Goal: Answer question/provide support

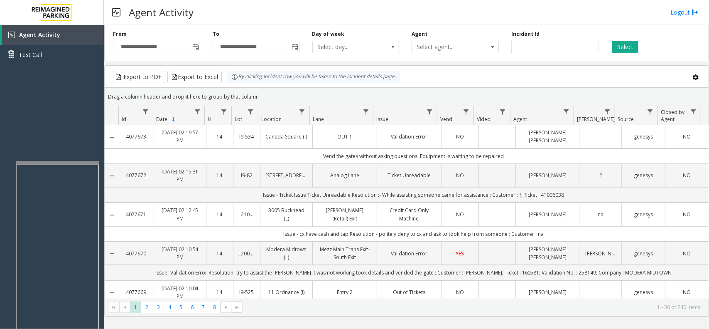
scroll to position [623, 0]
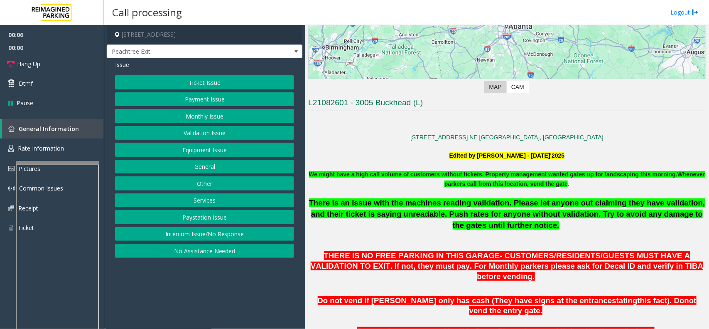
scroll to position [156, 0]
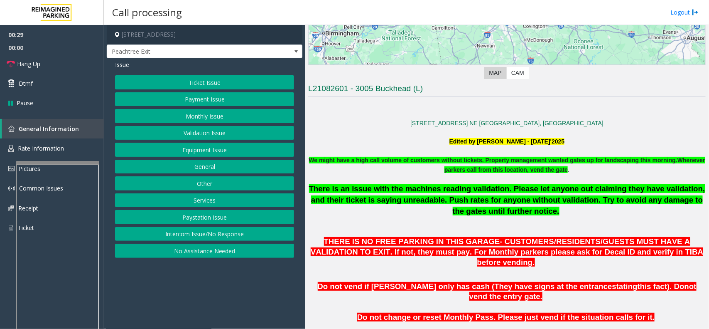
click at [192, 237] on button "Intercom Issue/No Response" at bounding box center [204, 234] width 179 height 14
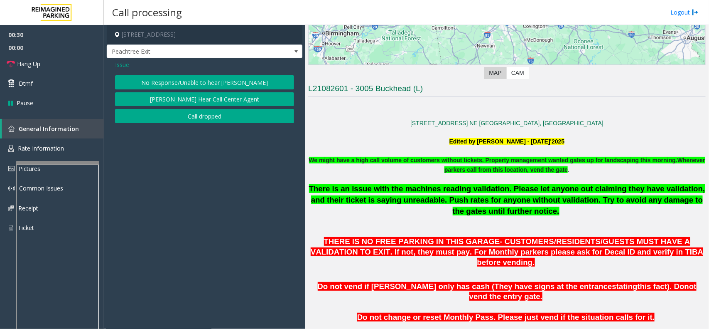
click at [173, 102] on button "[PERSON_NAME] Hear Call Center Agent" at bounding box center [204, 99] width 179 height 14
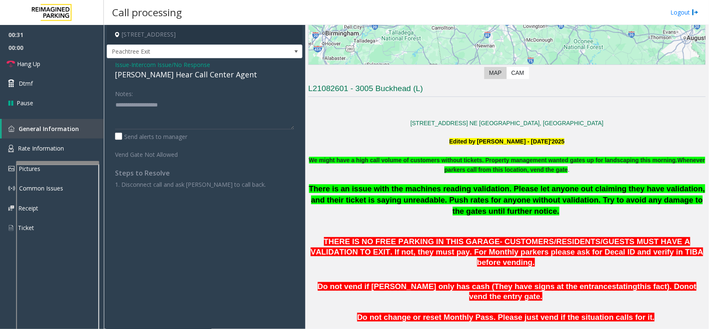
click at [167, 73] on div "[PERSON_NAME] Hear Call Center Agent" at bounding box center [204, 74] width 179 height 11
type textarea "**********"
click at [44, 59] on link "Hang Up" at bounding box center [52, 64] width 104 height 20
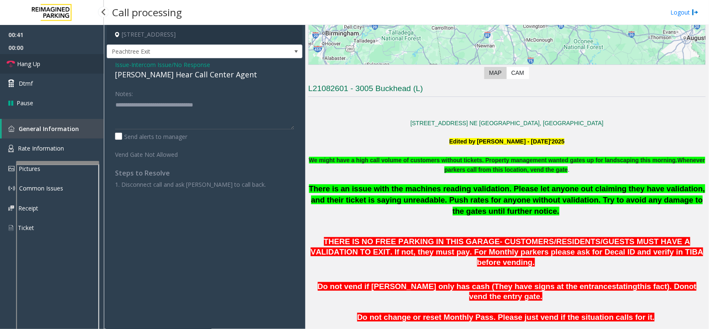
click at [44, 59] on link "Hang Up" at bounding box center [52, 64] width 104 height 20
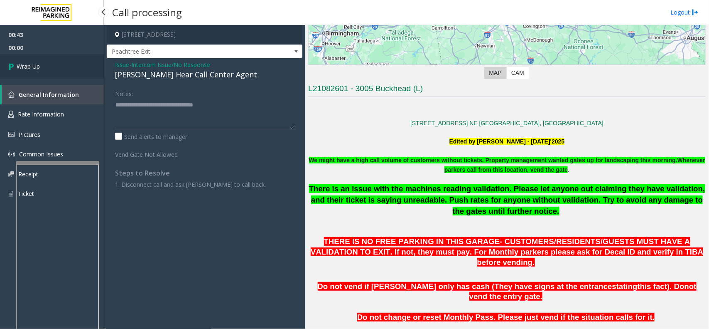
click at [20, 63] on span "Wrap Up" at bounding box center [28, 66] width 23 height 9
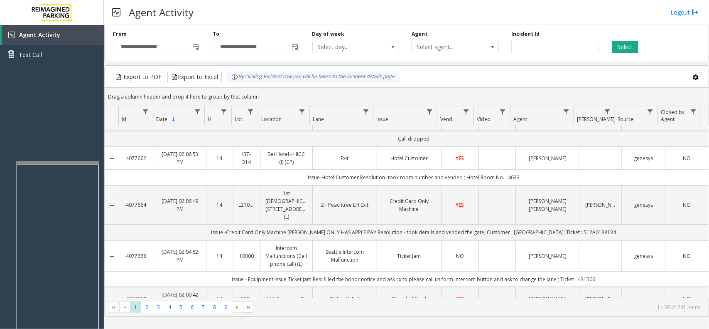
scroll to position [416, 0]
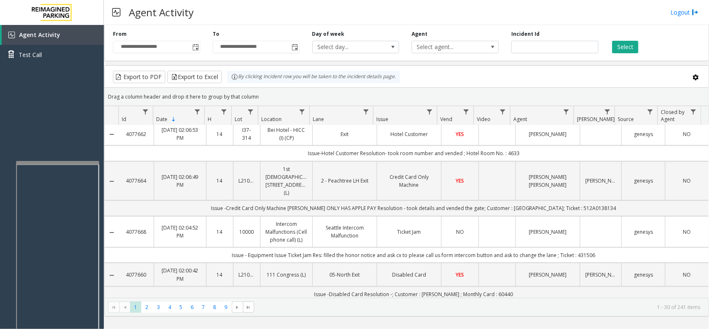
click at [480, 216] on td "Data table" at bounding box center [497, 232] width 37 height 32
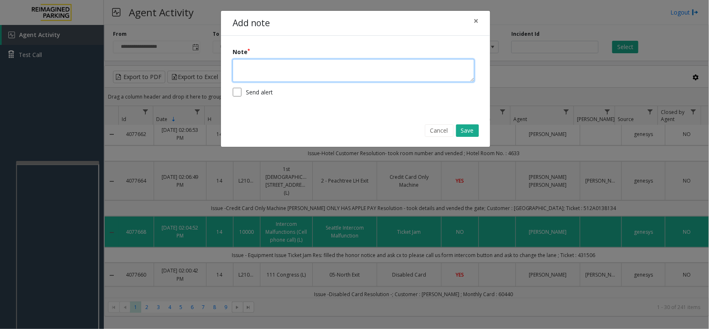
click at [266, 71] on textarea at bounding box center [354, 70] width 242 height 23
type textarea "**********"
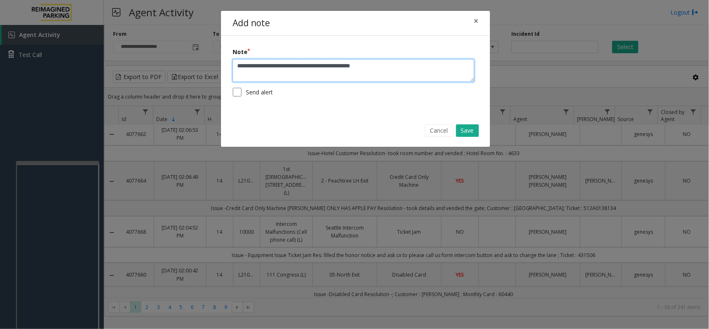
type textarea "**********"
click at [271, 88] on label "Send alert" at bounding box center [259, 92] width 27 height 9
click at [466, 131] on button "Save" at bounding box center [467, 130] width 23 height 12
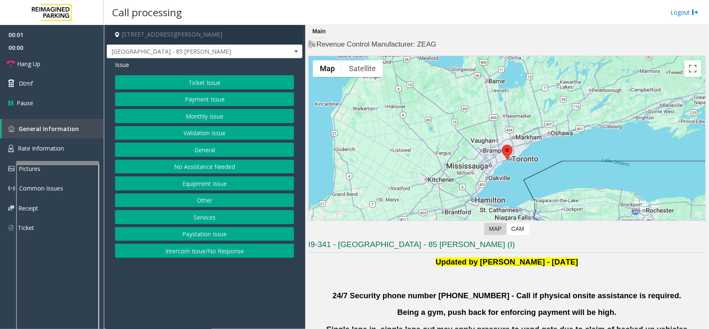
click at [215, 131] on button "Validation Issue" at bounding box center [204, 133] width 179 height 14
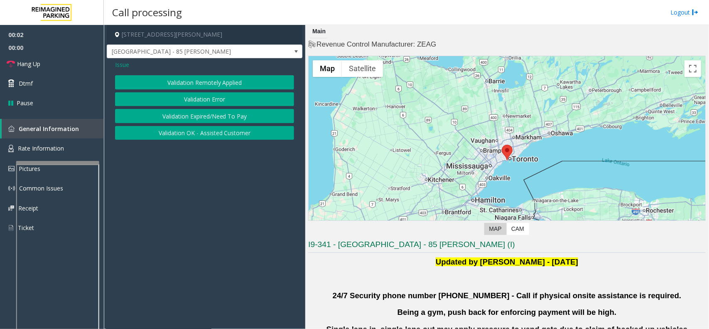
click at [226, 99] on button "Validation Error" at bounding box center [204, 99] width 179 height 14
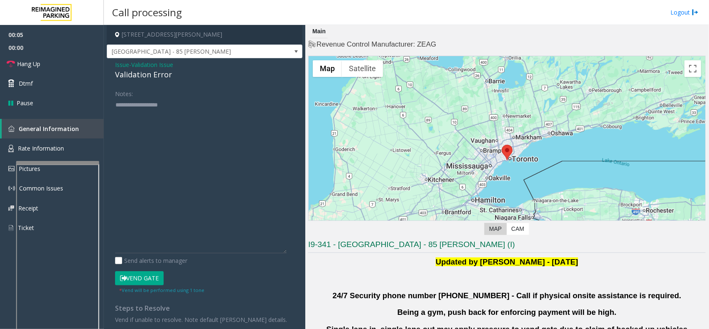
drag, startPoint x: 292, startPoint y: 126, endPoint x: 307, endPoint y: 251, distance: 125.5
click at [307, 251] on div "85 Hanna Avenue, Toronto, ON Liberty Village - 85 Hanna Issue - Validation Issu…" at bounding box center [406, 177] width 605 height 304
click at [140, 65] on span "Validation Issue" at bounding box center [152, 64] width 42 height 9
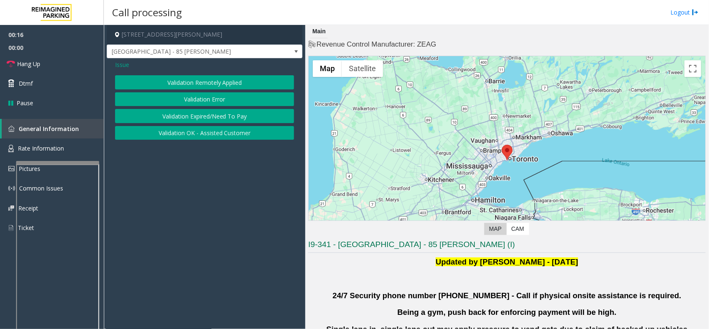
click at [128, 66] on span "Issue" at bounding box center [122, 64] width 14 height 9
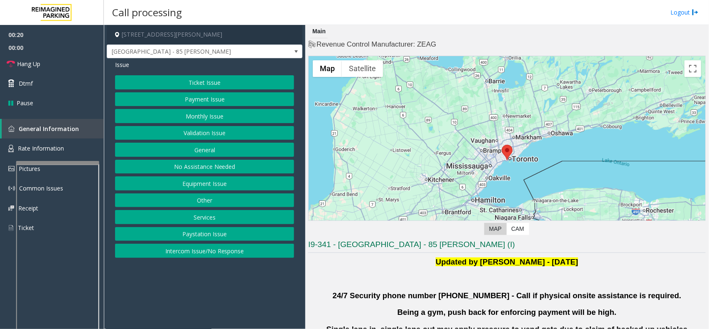
click at [205, 80] on button "Ticket Issue" at bounding box center [204, 82] width 179 height 14
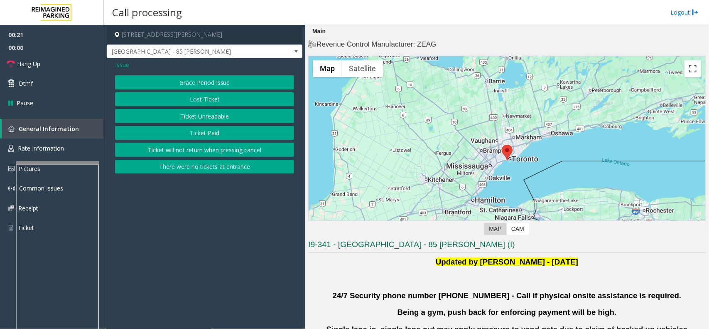
click at [213, 115] on button "Ticket Unreadable" at bounding box center [204, 116] width 179 height 14
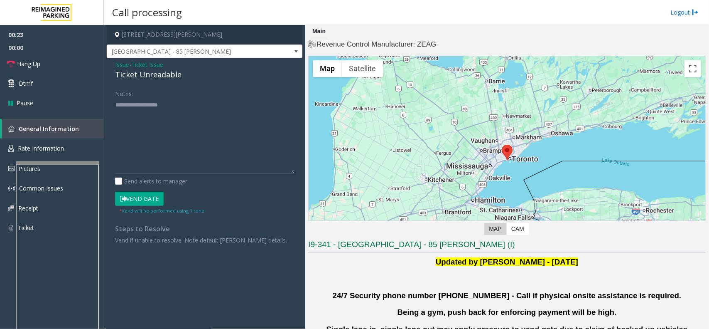
drag, startPoint x: 288, startPoint y: 127, endPoint x: 295, endPoint y: 185, distance: 58.6
click at [295, 185] on div "Notes: Send alerts to manager Vend Gate * Vend will be performed using 1 tone S…" at bounding box center [205, 165] width 192 height 158
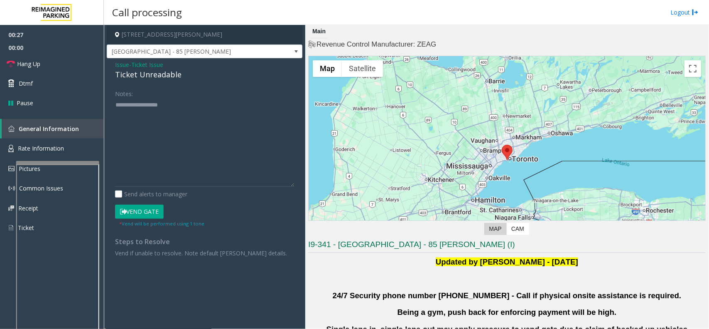
click at [142, 211] on button "Vend Gate" at bounding box center [139, 211] width 49 height 14
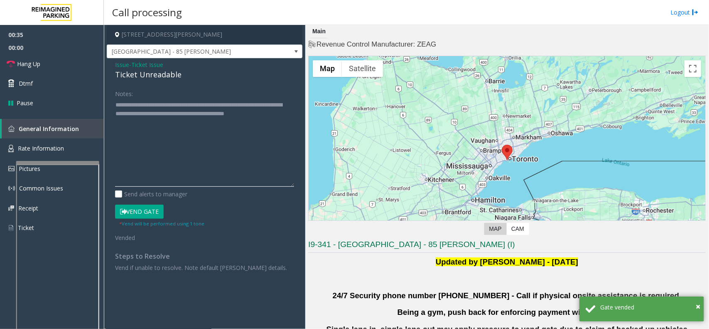
click at [184, 149] on textarea at bounding box center [204, 142] width 179 height 89
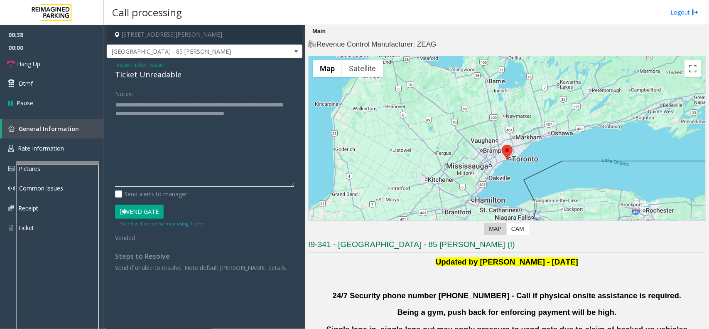
click at [217, 103] on textarea at bounding box center [204, 142] width 179 height 89
click at [158, 113] on textarea at bounding box center [204, 142] width 179 height 89
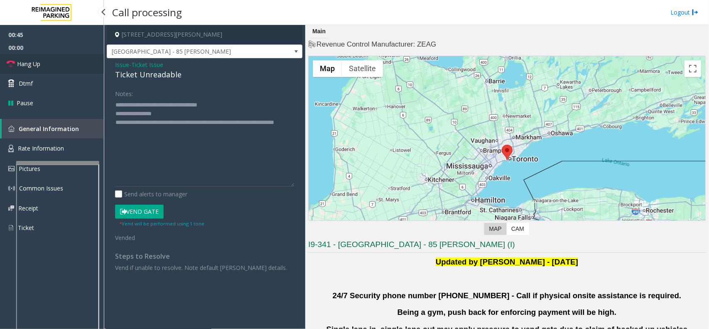
click at [38, 58] on link "Hang Up" at bounding box center [52, 64] width 104 height 20
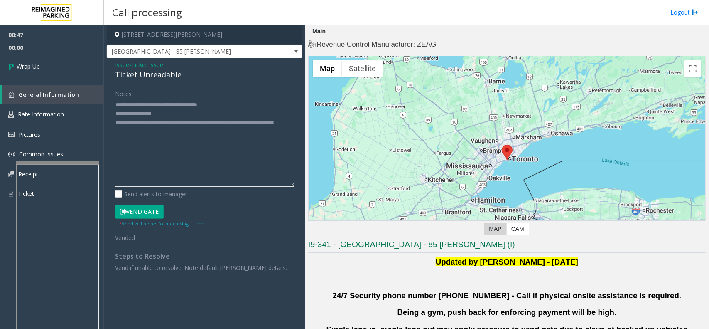
drag, startPoint x: 148, startPoint y: 121, endPoint x: 152, endPoint y: 129, distance: 9.5
click at [152, 129] on textarea at bounding box center [204, 142] width 179 height 89
type textarea "**********"
click at [69, 66] on link "Wrap Up" at bounding box center [52, 66] width 104 height 25
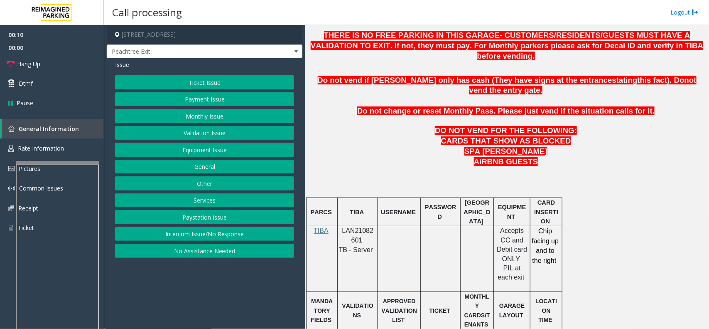
scroll to position [364, 0]
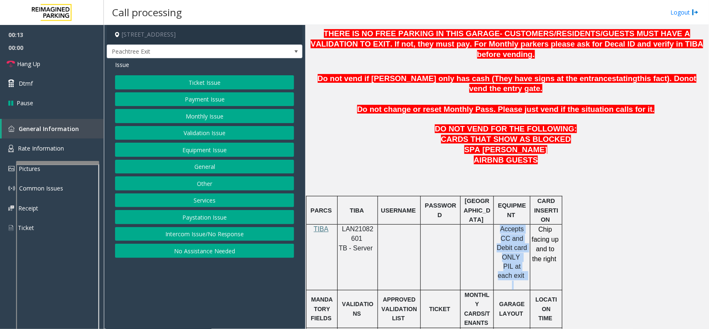
drag, startPoint x: 498, startPoint y: 210, endPoint x: 523, endPoint y: 258, distance: 53.9
click at [523, 258] on div "Accepts CC and Debit card ONLY PIL at each exit" at bounding box center [512, 256] width 30 height 65
click at [521, 248] on p "Accepts CC and Debit card ONLY PIL at each exit" at bounding box center [512, 252] width 30 height 56
click at [216, 117] on button "Monthly Issue" at bounding box center [204, 116] width 179 height 14
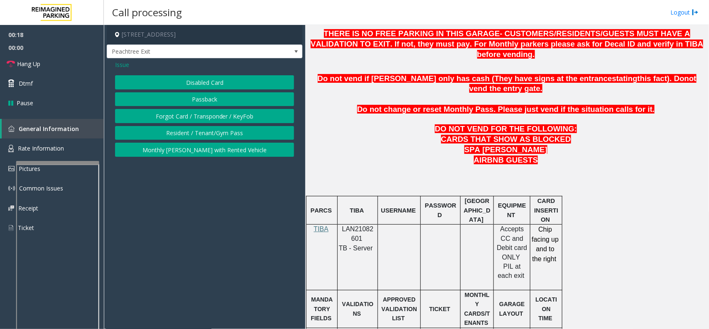
click at [121, 64] on span "Issue" at bounding box center [122, 64] width 14 height 9
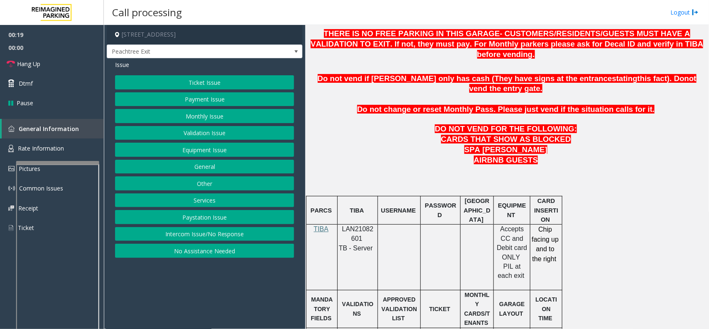
click at [204, 98] on button "Payment Issue" at bounding box center [204, 99] width 179 height 14
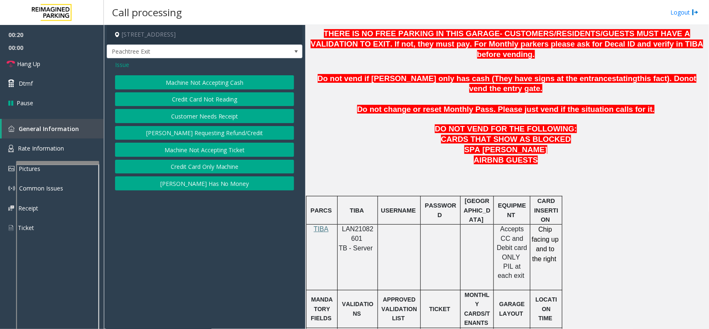
click at [211, 99] on button "Credit Card Not Reading" at bounding box center [204, 99] width 179 height 14
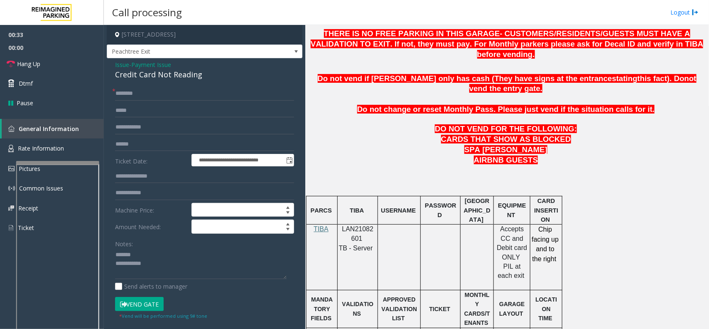
click at [145, 74] on div "Credit Card Not Reading" at bounding box center [204, 74] width 179 height 11
click at [152, 266] on textarea at bounding box center [201, 263] width 172 height 31
type textarea "**********"
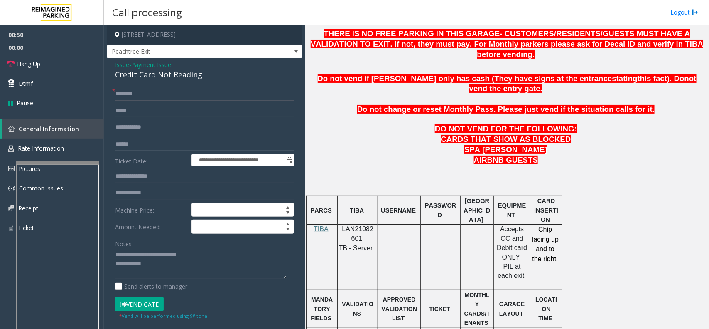
click at [155, 147] on input "text" at bounding box center [204, 144] width 179 height 14
type input "*******"
click at [152, 95] on input "text" at bounding box center [204, 93] width 179 height 14
type input "*"
type input "*****"
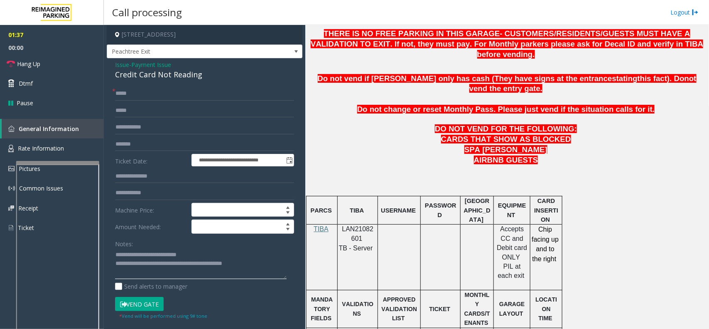
type textarea "**********"
click at [161, 310] on button "Vend Gate" at bounding box center [139, 304] width 49 height 14
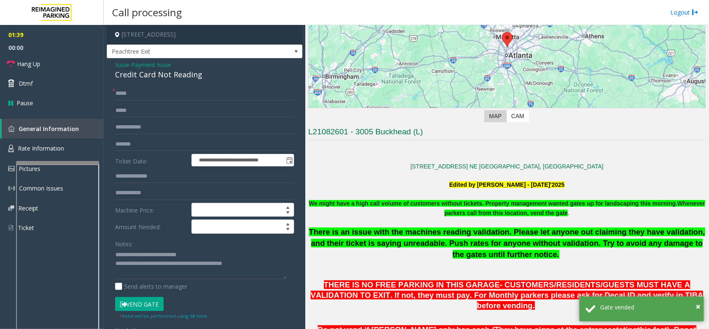
scroll to position [104, 0]
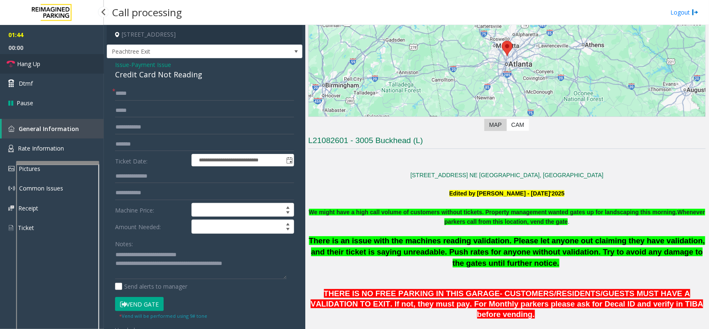
click at [37, 65] on span "Hang Up" at bounding box center [28, 63] width 23 height 9
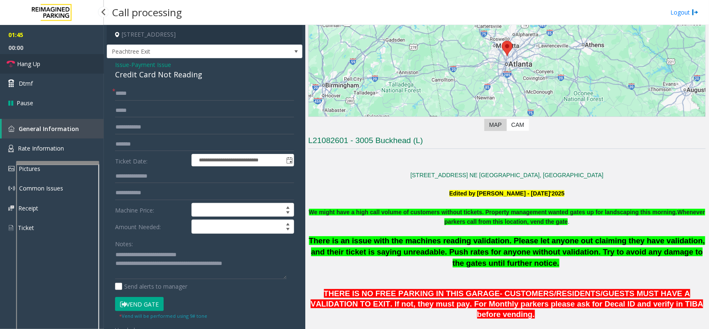
click at [37, 65] on span "Hang Up" at bounding box center [28, 63] width 23 height 9
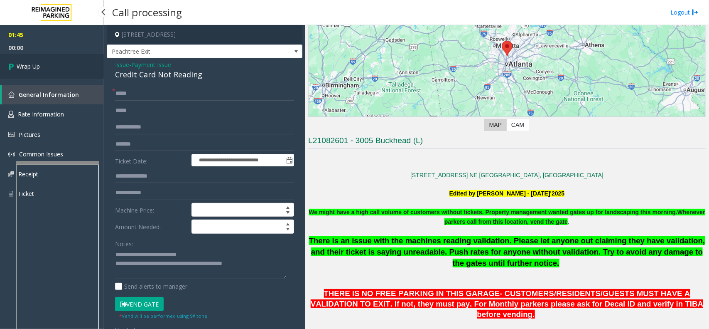
click at [37, 65] on span "Wrap Up" at bounding box center [28, 66] width 23 height 9
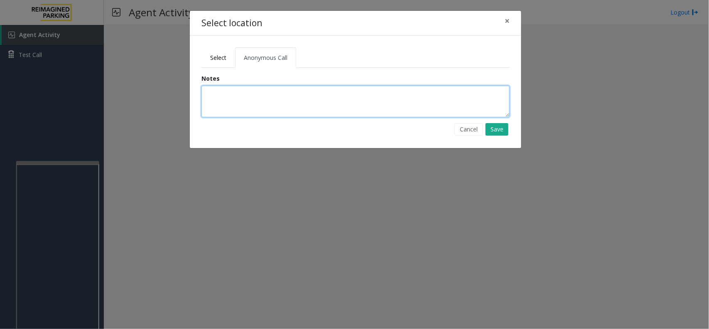
click at [244, 111] on textarea at bounding box center [356, 102] width 308 height 32
type textarea "**********"
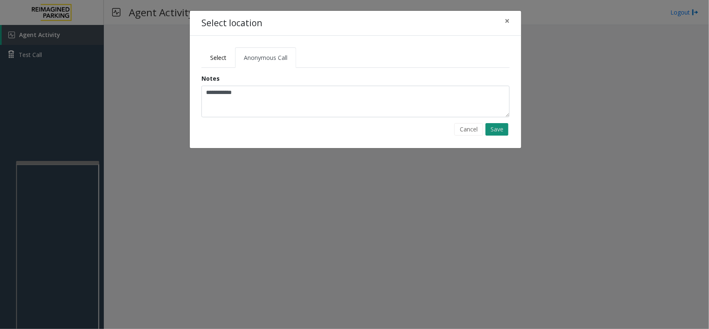
click at [497, 128] on button "Save" at bounding box center [497, 129] width 23 height 12
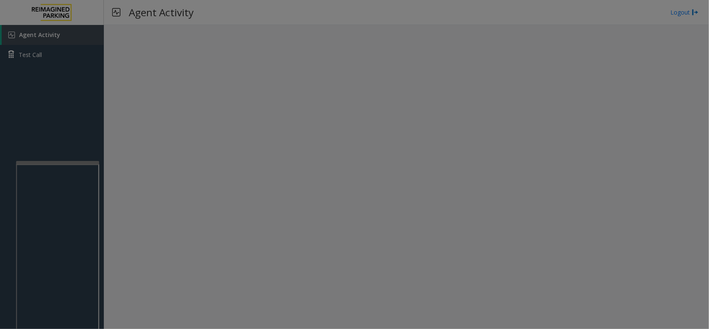
click at [497, 127] on div "Select Anonymous Call Clear Select Lot Number Location Name Address R86-52 Film…" at bounding box center [355, 71] width 332 height 112
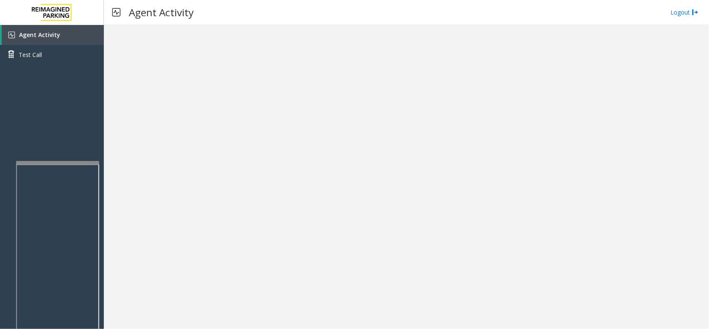
click at [497, 128] on bs-modal-backdrop at bounding box center [354, 164] width 709 height 329
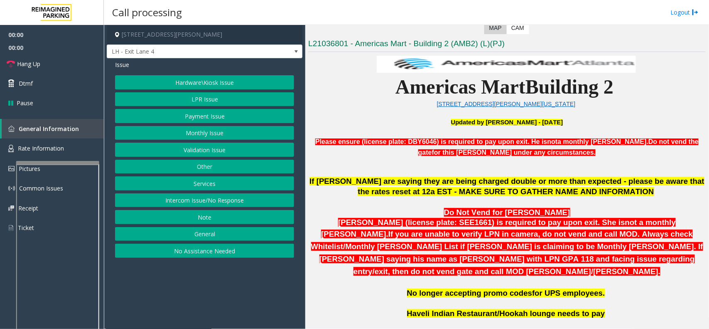
scroll to position [208, 0]
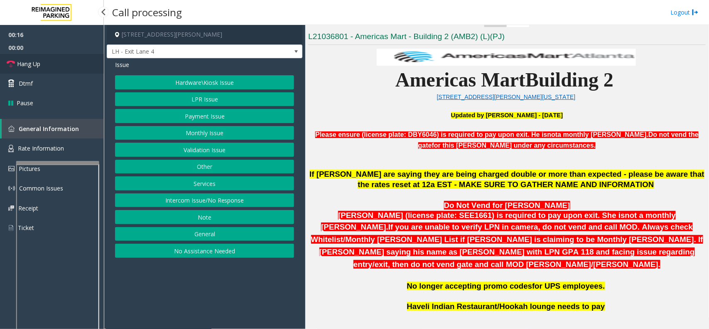
drag, startPoint x: 80, startPoint y: 63, endPoint x: 88, endPoint y: 70, distance: 10.0
click at [80, 63] on link "Hang Up" at bounding box center [52, 64] width 104 height 20
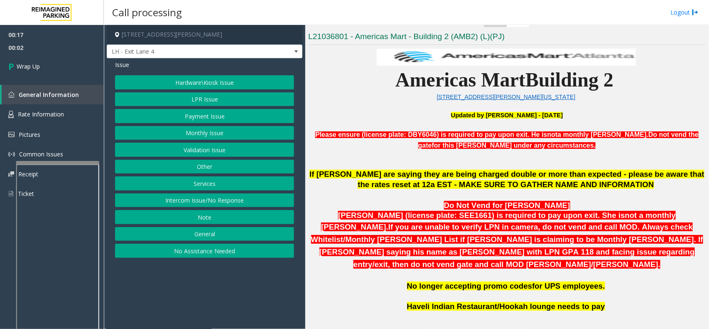
click at [214, 79] on button "Hardware\Kiosk Issue" at bounding box center [204, 82] width 179 height 14
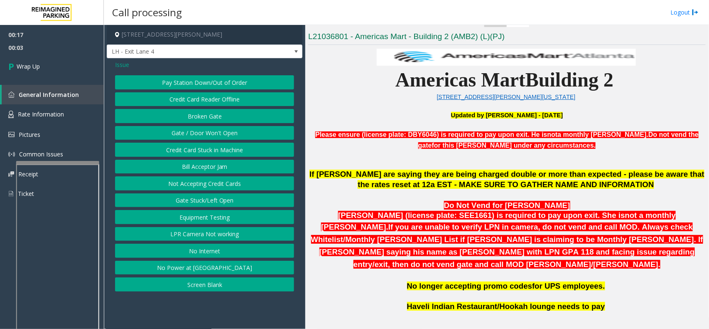
click at [221, 133] on button "Gate / Door Won't Open" at bounding box center [204, 133] width 179 height 14
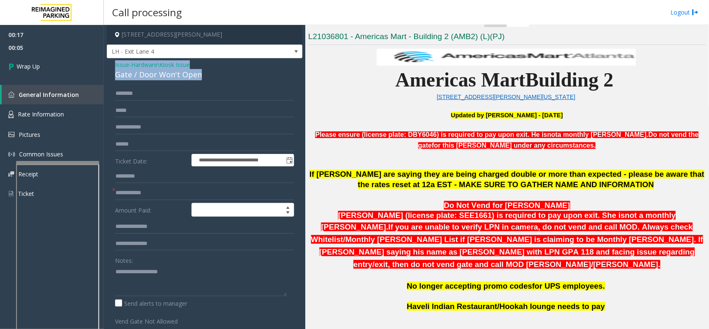
drag, startPoint x: 208, startPoint y: 77, endPoint x: 111, endPoint y: 69, distance: 96.8
click at [111, 69] on div "**********" at bounding box center [205, 245] width 196 height 375
copy div "Issue - Hardware\Kiosk Issue Gate / Door Won't Open"
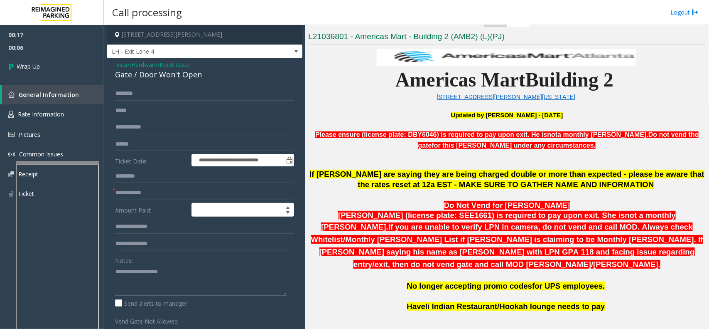
click at [135, 278] on textarea at bounding box center [201, 280] width 172 height 31
paste textarea "**********"
click at [148, 285] on textarea at bounding box center [201, 280] width 172 height 31
type textarea "**********"
click at [45, 61] on link "Wrap Up" at bounding box center [52, 66] width 104 height 25
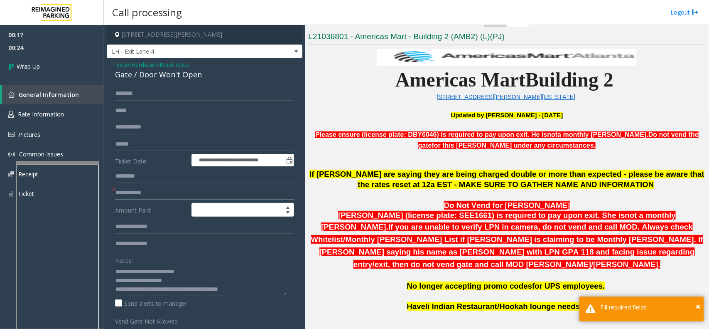
click at [150, 193] on input "text" at bounding box center [204, 193] width 179 height 14
type input "**"
click at [63, 74] on link "Wrap Up" at bounding box center [52, 66] width 104 height 25
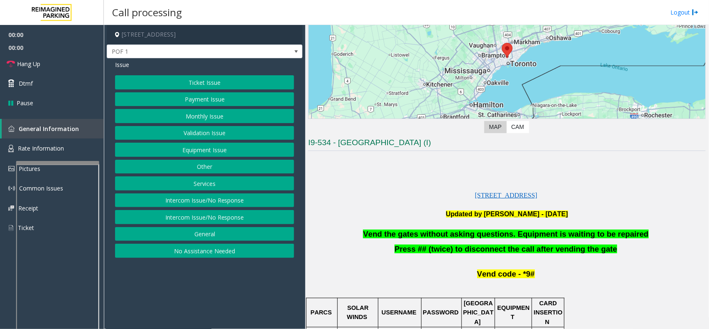
scroll to position [104, 0]
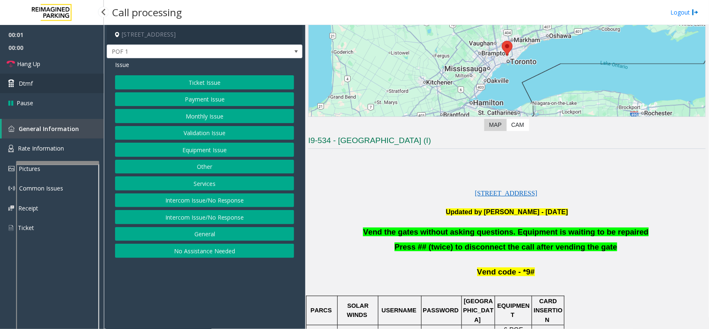
click at [55, 75] on link "Dtmf" at bounding box center [52, 84] width 104 height 20
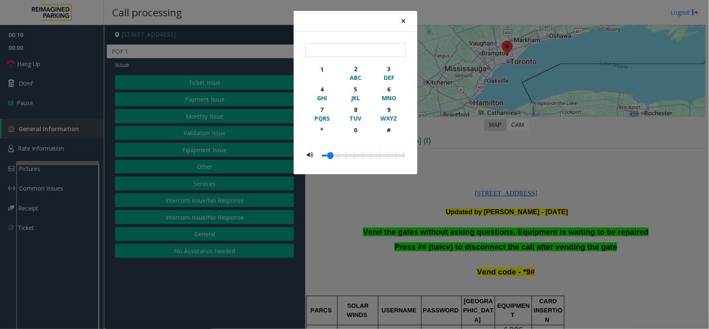
click at [403, 24] on span "×" at bounding box center [403, 21] width 5 height 12
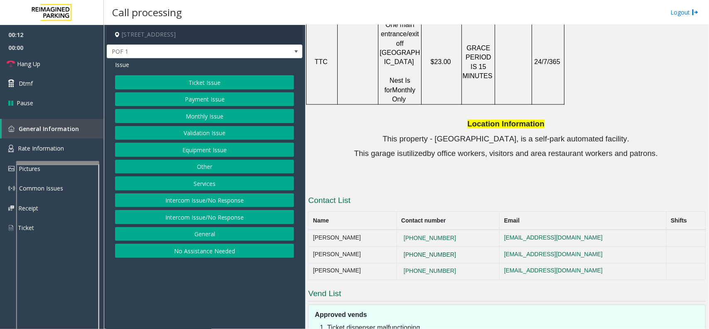
scroll to position [632, 0]
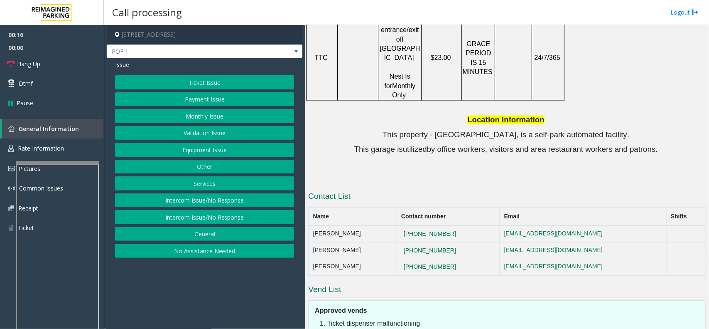
click at [208, 94] on button "Payment Issue" at bounding box center [204, 99] width 179 height 14
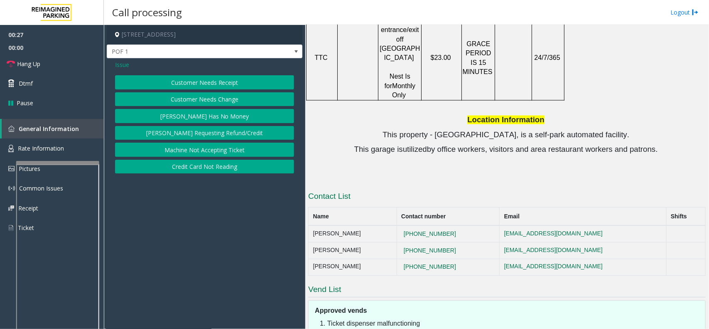
drag, startPoint x: 457, startPoint y: 176, endPoint x: 397, endPoint y: 179, distance: 60.8
click at [397, 225] on tr "Ashley Dionisi 647-539-1652 adionisi@impark.com" at bounding box center [507, 233] width 397 height 17
copy tr "[PHONE_NUMBER]"
click at [467, 242] on td "[PHONE_NUMBER]" at bounding box center [448, 250] width 103 height 17
drag, startPoint x: 457, startPoint y: 197, endPoint x: 411, endPoint y: 197, distance: 46.5
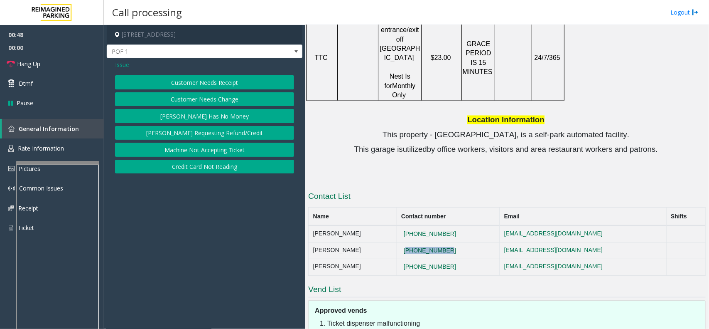
click at [411, 242] on td "[PHONE_NUMBER]" at bounding box center [448, 250] width 103 height 17
copy button "[PHONE_NUMBER]"
click at [121, 62] on span "Issue" at bounding box center [122, 64] width 14 height 9
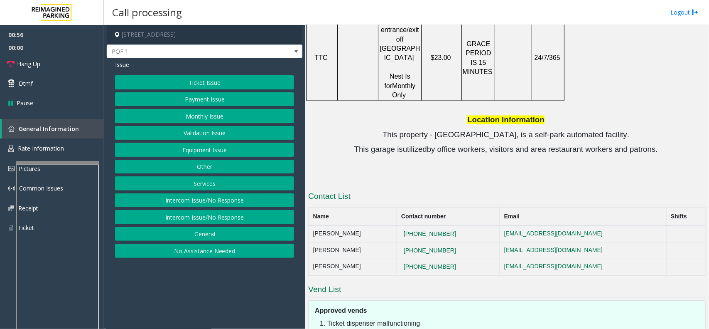
click at [172, 100] on button "Payment Issue" at bounding box center [204, 99] width 179 height 14
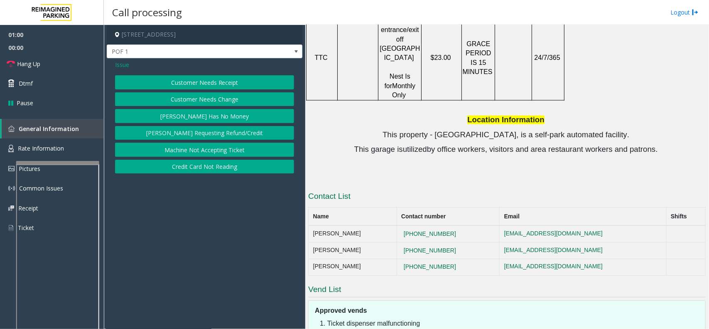
click at [126, 63] on span "Issue" at bounding box center [122, 64] width 14 height 9
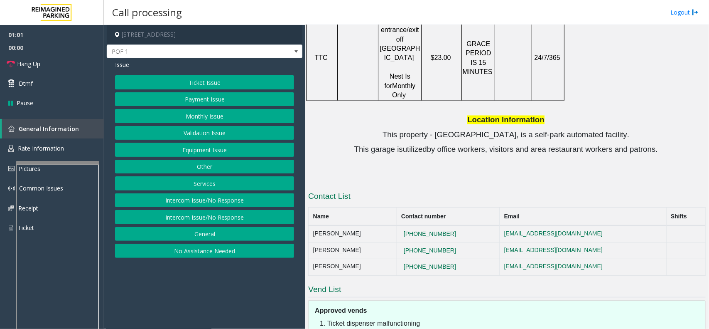
click at [215, 149] on button "Equipment Issue" at bounding box center [204, 150] width 179 height 14
click at [120, 62] on span "Issue" at bounding box center [122, 64] width 14 height 9
click at [213, 82] on button "Ticket Issue" at bounding box center [204, 82] width 179 height 14
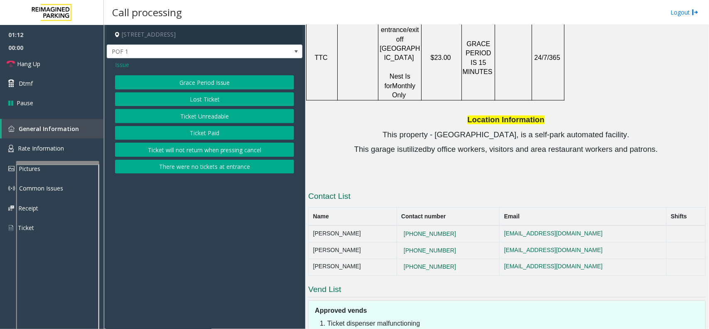
click at [121, 65] on span "Issue" at bounding box center [122, 64] width 14 height 9
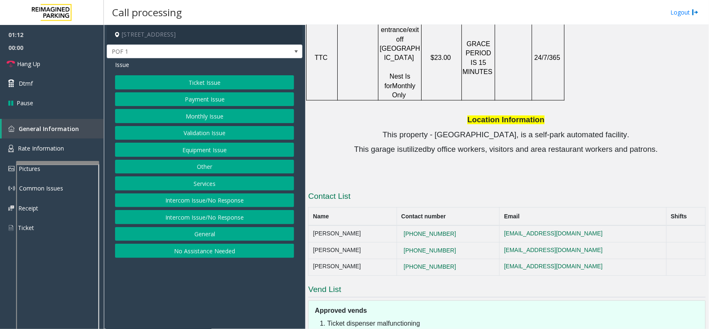
click at [188, 96] on button "Payment Issue" at bounding box center [204, 99] width 179 height 14
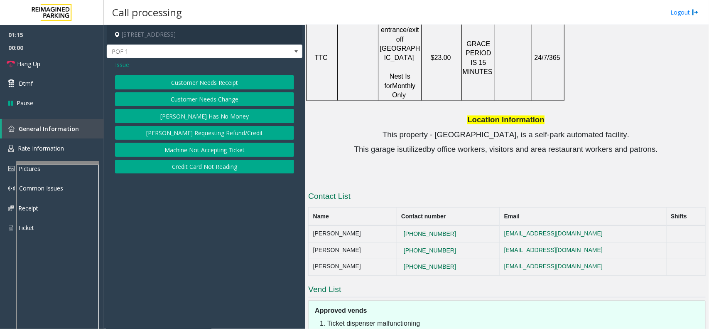
click at [244, 100] on button "Customer Needs Change" at bounding box center [204, 99] width 179 height 14
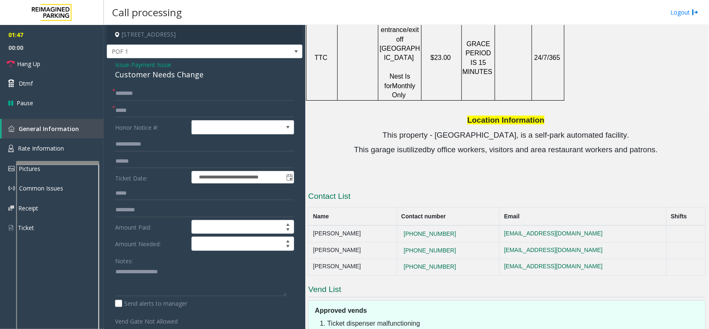
drag, startPoint x: 219, startPoint y: 81, endPoint x: 112, endPoint y: 64, distance: 108.2
click at [112, 64] on div "**********" at bounding box center [205, 250] width 196 height 384
click at [186, 71] on div "Customer Needs Change" at bounding box center [204, 74] width 179 height 11
click at [202, 73] on div "Customer Needs Change" at bounding box center [204, 74] width 179 height 11
drag, startPoint x: 206, startPoint y: 75, endPoint x: 110, endPoint y: 68, distance: 96.3
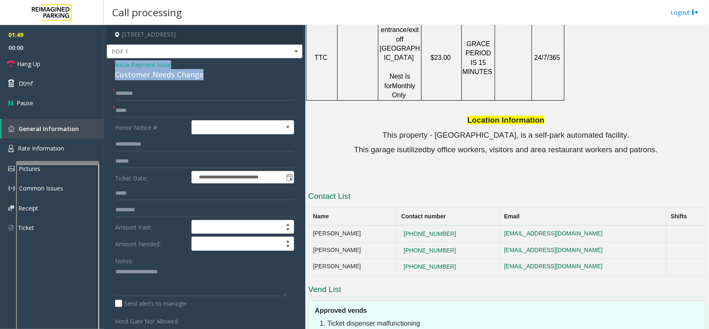
click at [110, 68] on div "**********" at bounding box center [205, 250] width 196 height 384
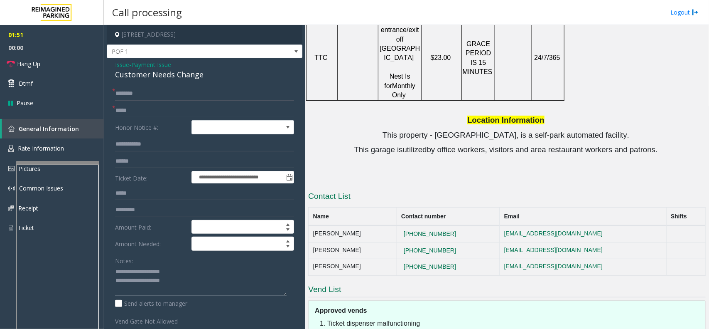
click at [189, 284] on textarea at bounding box center [201, 280] width 172 height 31
click at [137, 92] on input "text" at bounding box center [204, 93] width 179 height 14
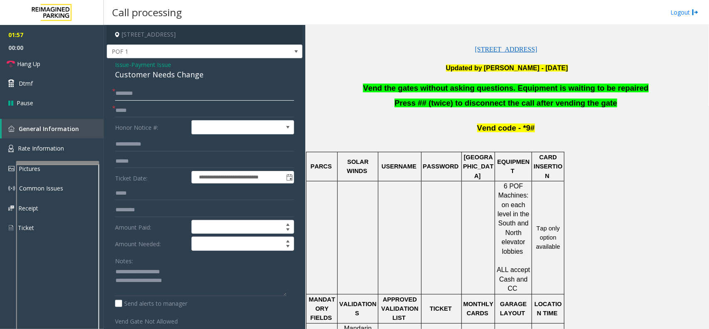
scroll to position [216, 0]
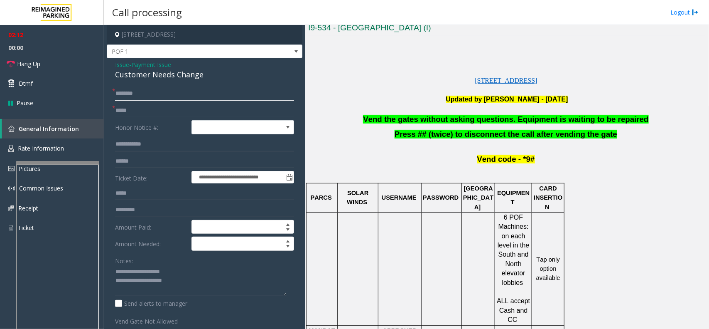
click at [150, 95] on input "text" at bounding box center [204, 93] width 179 height 14
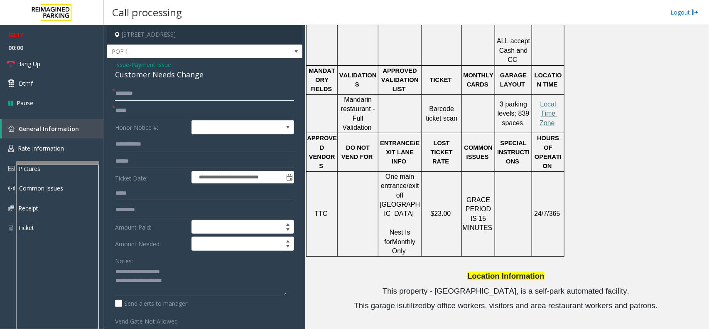
scroll to position [632, 0]
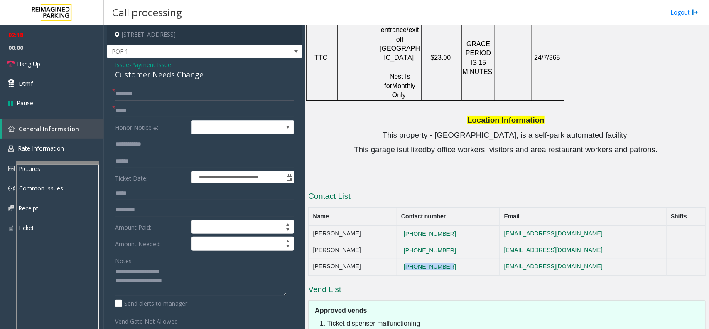
drag, startPoint x: 464, startPoint y: 211, endPoint x: 408, endPoint y: 210, distance: 55.7
click at [408, 258] on td "[PHONE_NUMBER]" at bounding box center [448, 266] width 103 height 17
copy button "[PHONE_NUMBER]"
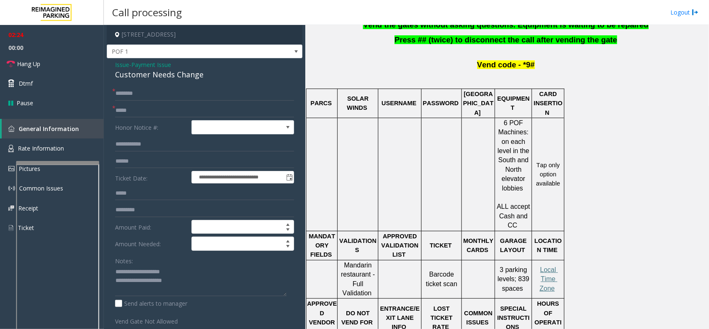
scroll to position [216, 0]
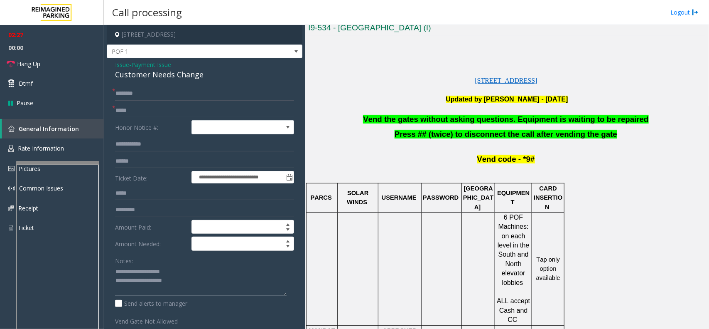
click at [194, 283] on textarea at bounding box center [201, 280] width 172 height 31
type textarea "**********"
click at [138, 91] on input "text" at bounding box center [204, 93] width 179 height 14
type input "**"
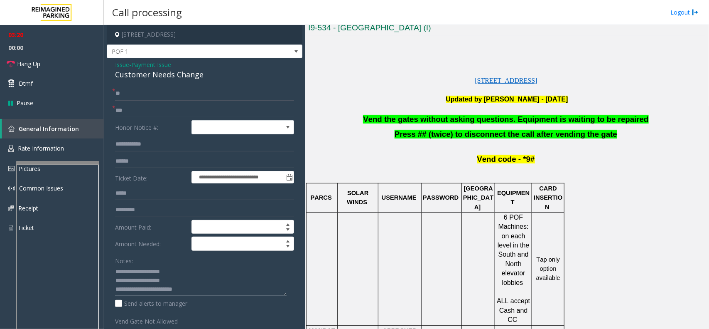
click at [200, 291] on textarea at bounding box center [201, 280] width 172 height 31
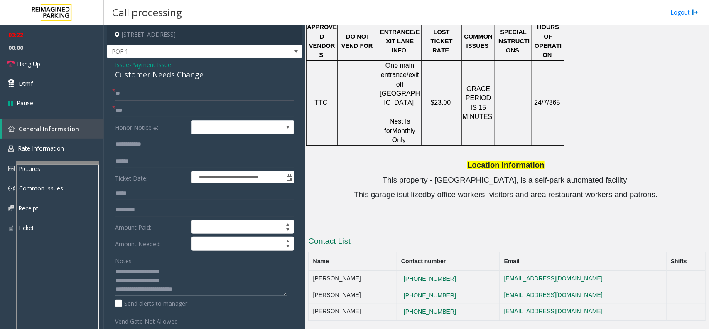
scroll to position [632, 0]
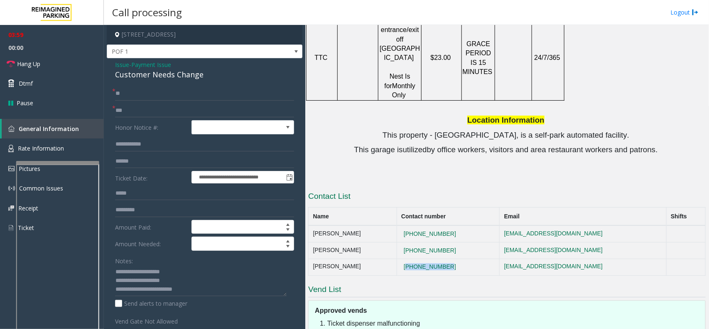
drag, startPoint x: 465, startPoint y: 211, endPoint x: 407, endPoint y: 208, distance: 57.4
click at [407, 258] on td "[PHONE_NUMBER]" at bounding box center [448, 266] width 103 height 17
drag, startPoint x: 539, startPoint y: 96, endPoint x: 651, endPoint y: 98, distance: 112.2
click at [651, 145] on p "This garage is utilized by office workers, visitors and area restaurant workers…" at bounding box center [507, 150] width 398 height 10
click at [620, 173] on p at bounding box center [507, 177] width 398 height 9
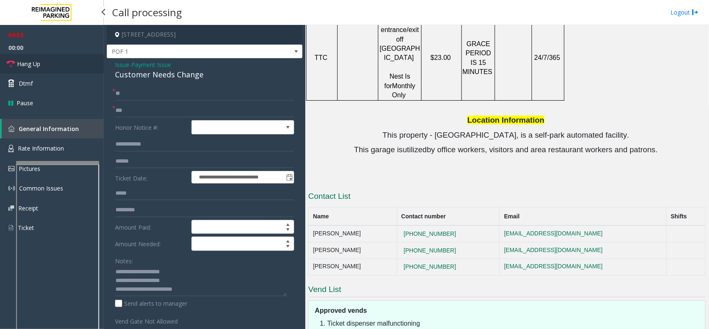
click at [69, 63] on link "Hang Up" at bounding box center [52, 64] width 104 height 20
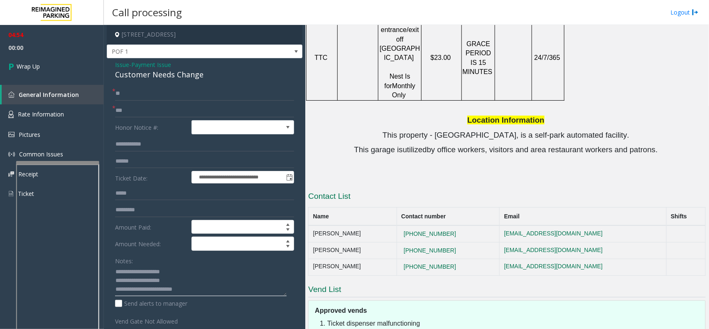
click at [211, 293] on textarea at bounding box center [201, 280] width 172 height 31
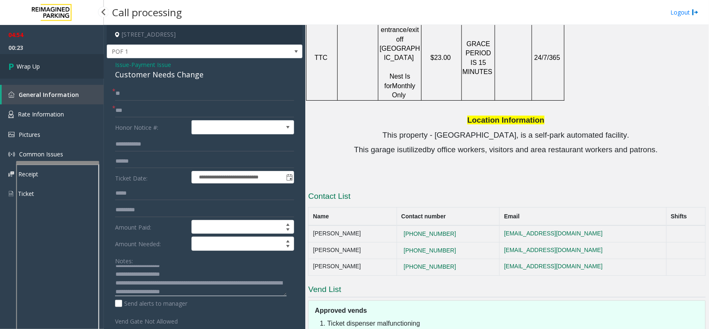
type textarea "**********"
click at [53, 55] on link "Wrap Up" at bounding box center [52, 66] width 104 height 25
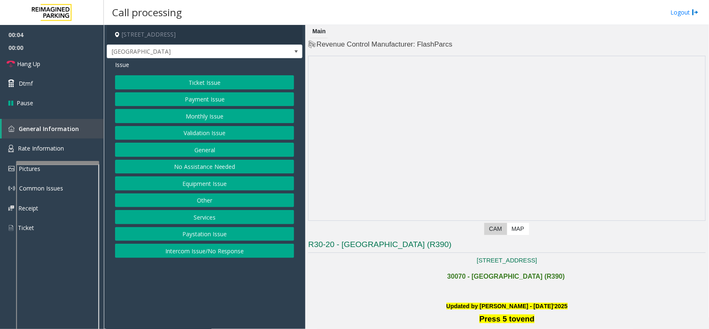
scroll to position [260, 0]
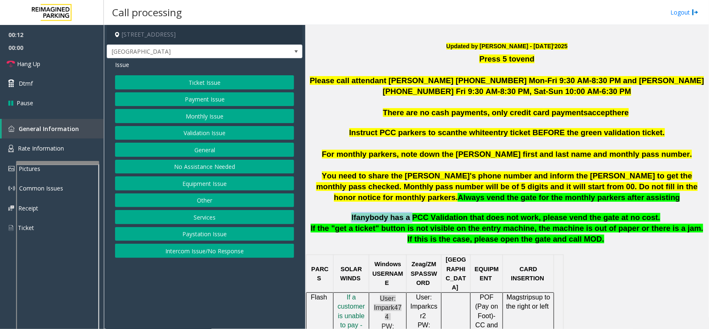
drag, startPoint x: 368, startPoint y: 216, endPoint x: 418, endPoint y: 219, distance: 50.7
click at [418, 219] on span "If anybody has a PCC Validation that does not work, please vend the gate at no …" at bounding box center [506, 217] width 309 height 9
click at [214, 127] on button "Validation Issue" at bounding box center [204, 133] width 179 height 14
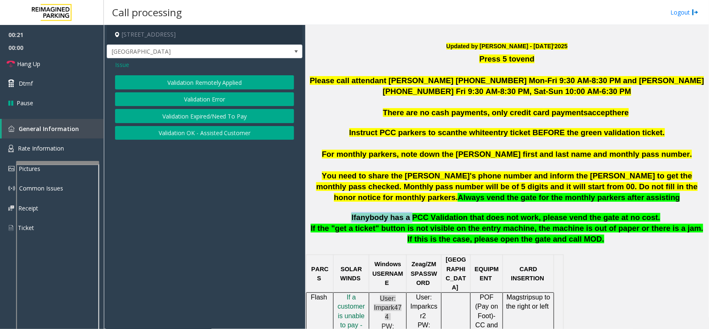
click at [223, 101] on button "Validation Error" at bounding box center [204, 99] width 179 height 14
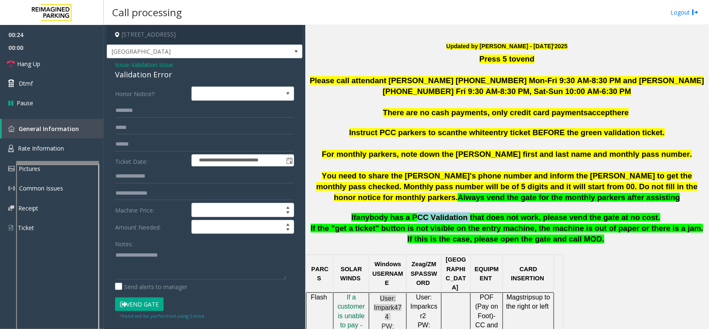
drag, startPoint x: 423, startPoint y: 218, endPoint x: 468, endPoint y: 219, distance: 45.7
click at [468, 219] on span "anybody has a PCC Validation that does not work, please vend the gate at no cos…" at bounding box center [509, 217] width 304 height 9
drag, startPoint x: 177, startPoint y: 75, endPoint x: 113, endPoint y: 67, distance: 63.6
click at [113, 67] on div "**********" at bounding box center [205, 299] width 196 height 483
click at [185, 268] on textarea at bounding box center [201, 263] width 172 height 31
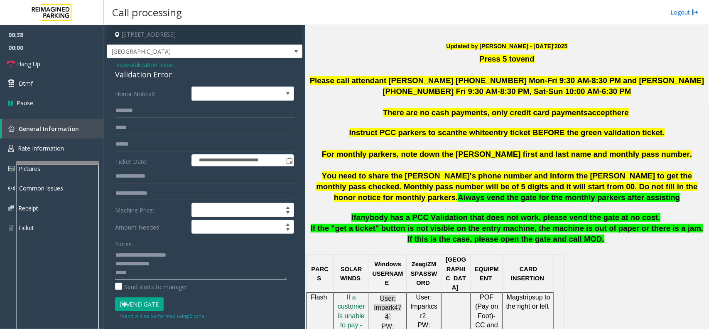
type textarea "**********"
drag, startPoint x: 422, startPoint y: 219, endPoint x: 470, endPoint y: 213, distance: 47.7
click at [470, 213] on span "anybody has a PCC Validation that does not work, please vend the gate at no cos…" at bounding box center [509, 217] width 304 height 9
click at [130, 106] on input "text" at bounding box center [204, 110] width 179 height 14
click at [128, 112] on input "********" at bounding box center [204, 110] width 179 height 14
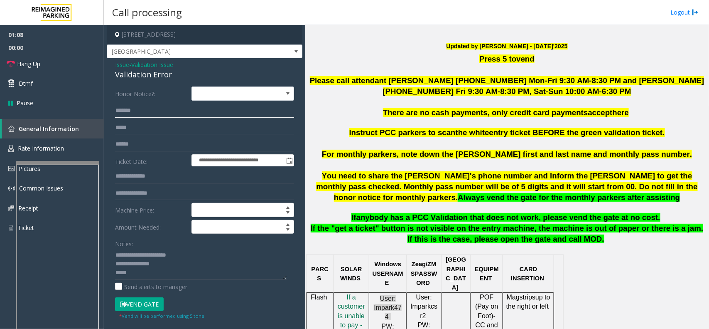
type input "*******"
click at [142, 149] on input "text" at bounding box center [204, 144] width 179 height 14
click at [129, 304] on button "Vend Gate" at bounding box center [139, 304] width 49 height 14
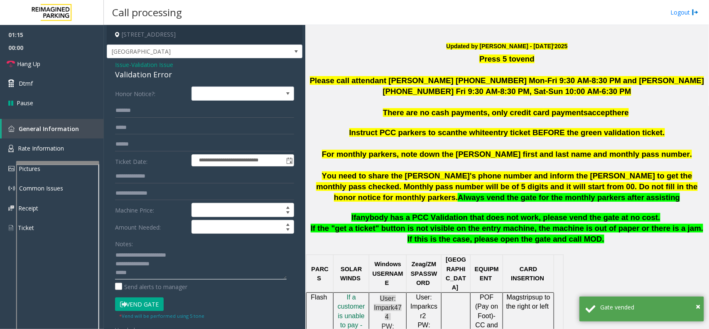
click at [146, 269] on textarea at bounding box center [201, 263] width 172 height 31
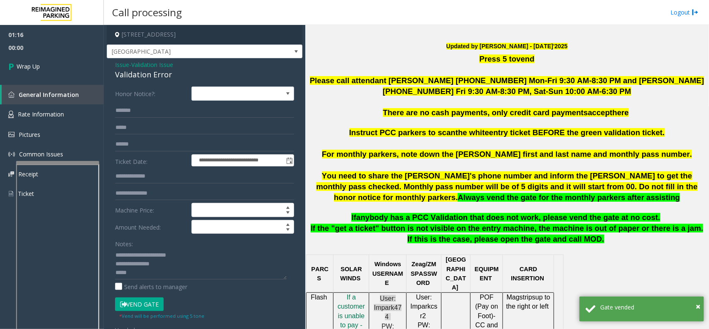
click at [458, 214] on span "anybody has a PCC Validation that does not work, please vend the gate at no cos…" at bounding box center [509, 217] width 304 height 9
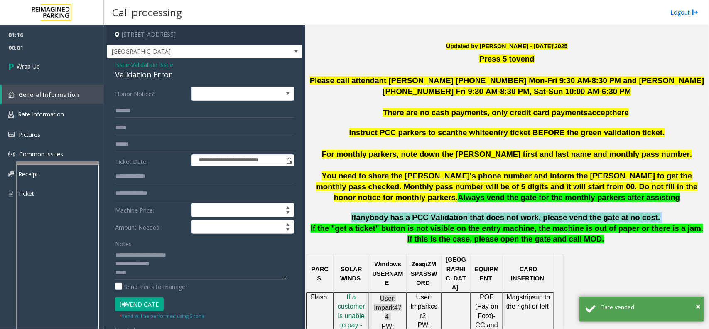
click at [458, 214] on span "anybody has a PCC Validation that does not work, please vend the gate at no cos…" at bounding box center [509, 217] width 304 height 9
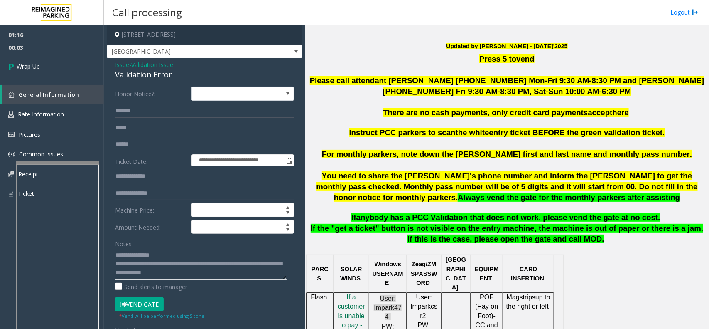
scroll to position [26, 0]
click at [248, 267] on textarea at bounding box center [201, 263] width 172 height 31
type textarea "**********"
click at [66, 69] on link "Wrap Up" at bounding box center [52, 66] width 104 height 25
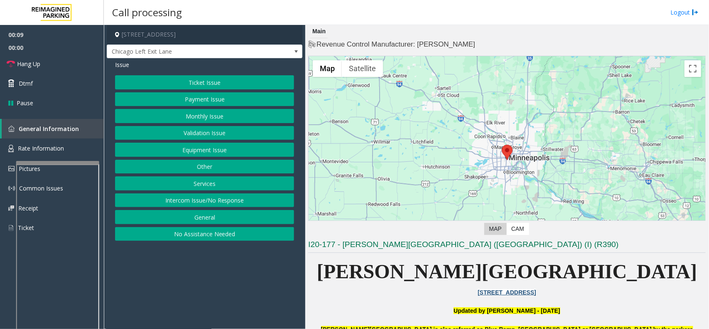
click at [209, 202] on button "Intercom Issue/No Response" at bounding box center [204, 200] width 179 height 14
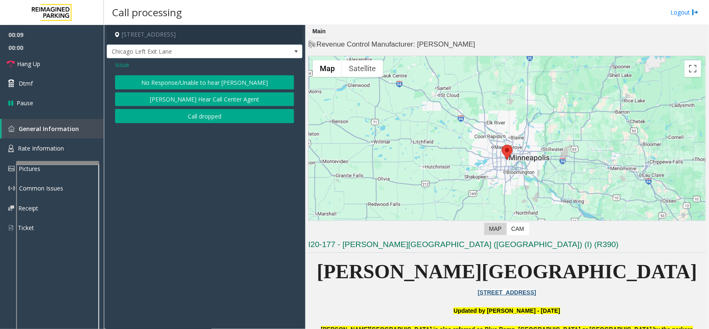
click at [185, 82] on button "No Response/Unable to hear [PERSON_NAME]" at bounding box center [204, 82] width 179 height 14
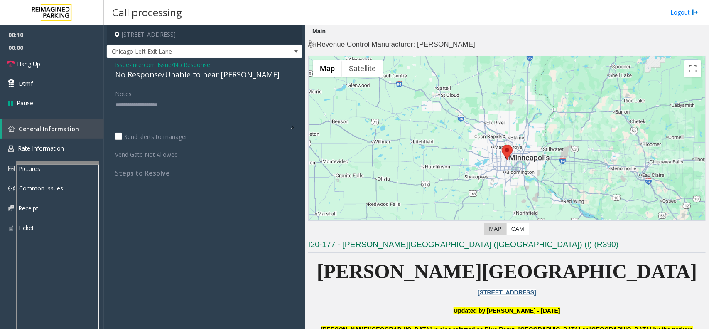
click at [173, 71] on div "No Response/Unable to hear [PERSON_NAME]" at bounding box center [204, 74] width 179 height 11
type textarea "**********"
click at [74, 62] on link "Hang Up" at bounding box center [52, 64] width 104 height 20
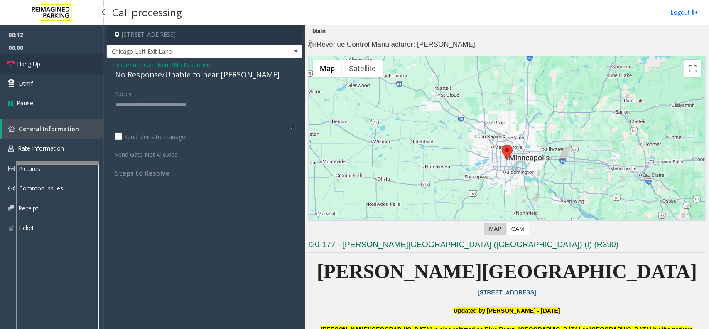
click at [74, 62] on link "Hang Up" at bounding box center [52, 64] width 104 height 20
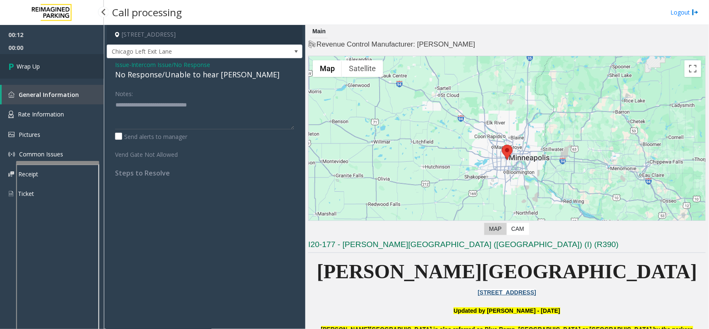
click at [74, 62] on link "Wrap Up" at bounding box center [52, 66] width 104 height 25
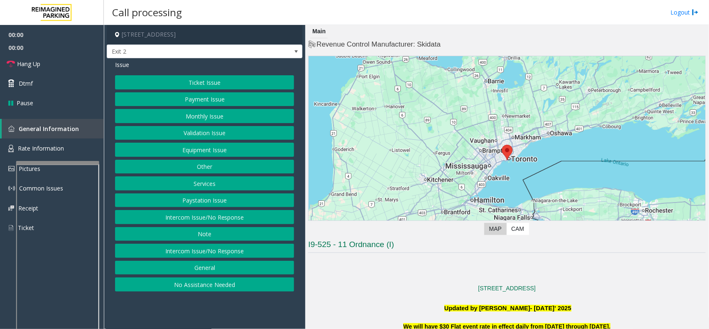
scroll to position [260, 0]
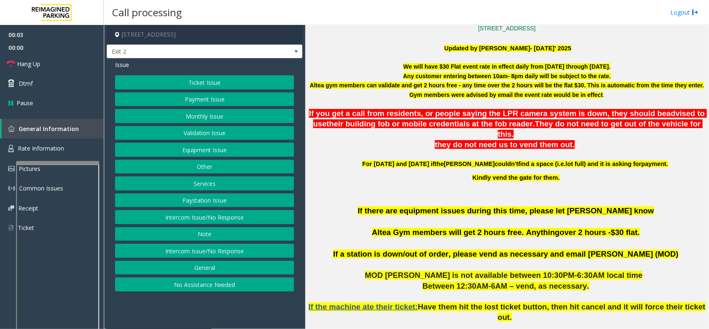
click at [231, 219] on button "Intercom Issue/No Response" at bounding box center [204, 217] width 179 height 14
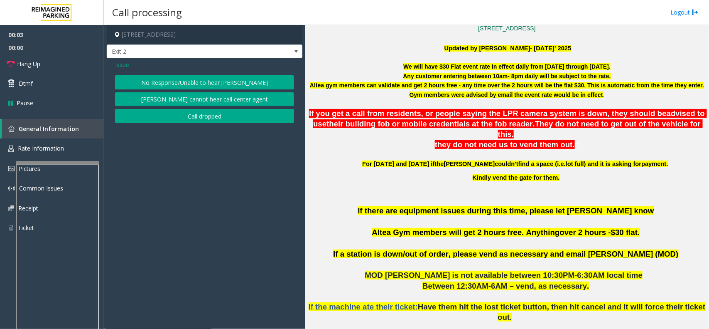
click at [211, 84] on button "No Response/Unable to hear [PERSON_NAME]" at bounding box center [204, 82] width 179 height 14
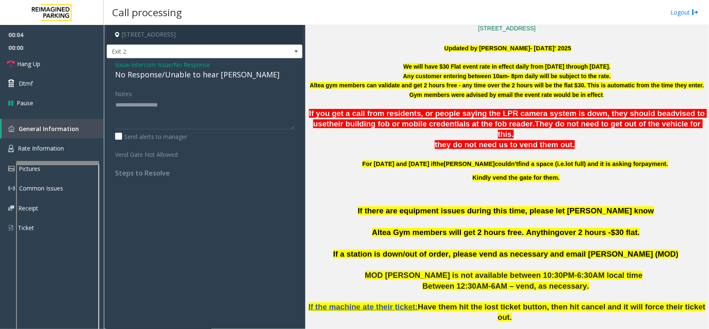
click at [188, 78] on div "No Response/Unable to hear [PERSON_NAME]" at bounding box center [204, 74] width 179 height 11
click at [199, 69] on div "No Response/Unable to hear [PERSON_NAME]" at bounding box center [204, 74] width 179 height 11
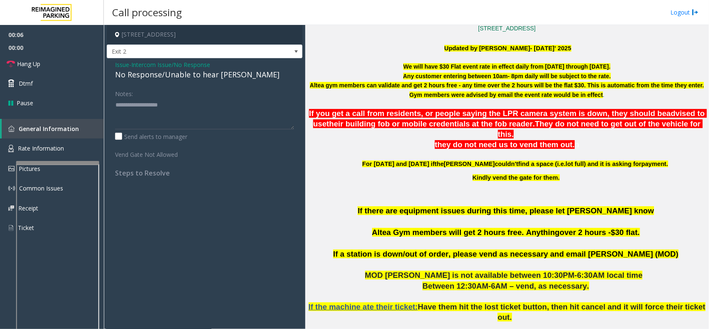
click at [165, 68] on span "Intercom Issue/No Response" at bounding box center [170, 64] width 79 height 9
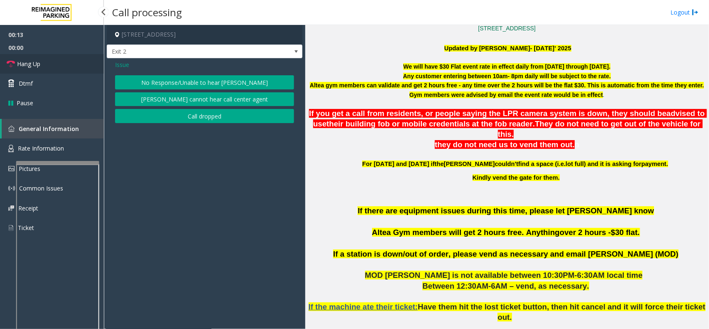
click at [46, 67] on link "Hang Up" at bounding box center [52, 64] width 104 height 20
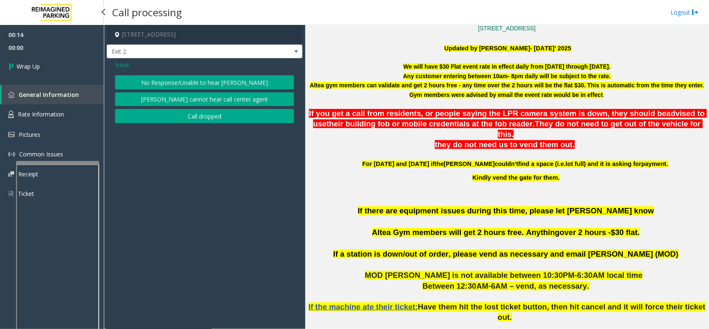
click at [46, 67] on link "Wrap Up" at bounding box center [52, 66] width 104 height 25
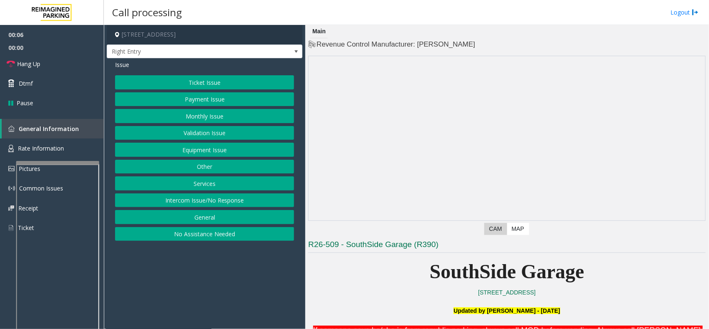
click at [207, 179] on button "Services" at bounding box center [204, 183] width 179 height 14
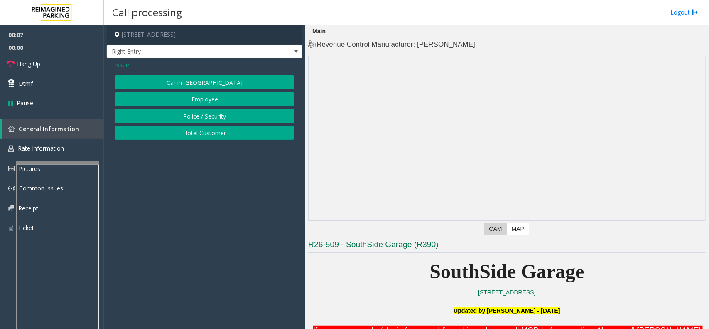
click at [213, 132] on button "Hotel Customer" at bounding box center [204, 133] width 179 height 14
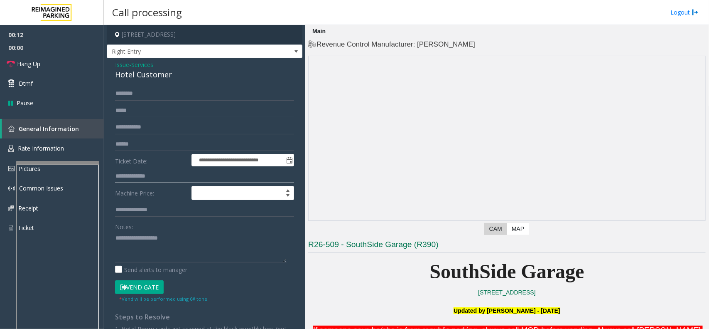
click at [146, 177] on input "text" at bounding box center [204, 176] width 179 height 14
type input "***"
drag, startPoint x: 176, startPoint y: 76, endPoint x: 108, endPoint y: 64, distance: 68.4
click at [108, 64] on div "**********" at bounding box center [205, 238] width 196 height 361
copy div "Issue - Services Hotel Customer"
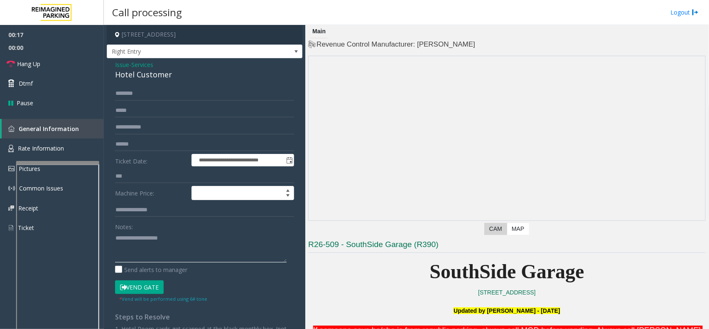
click at [122, 239] on textarea at bounding box center [201, 246] width 172 height 31
paste textarea "**********"
type textarea "**********"
click at [152, 96] on input "text" at bounding box center [204, 93] width 179 height 14
type input "******"
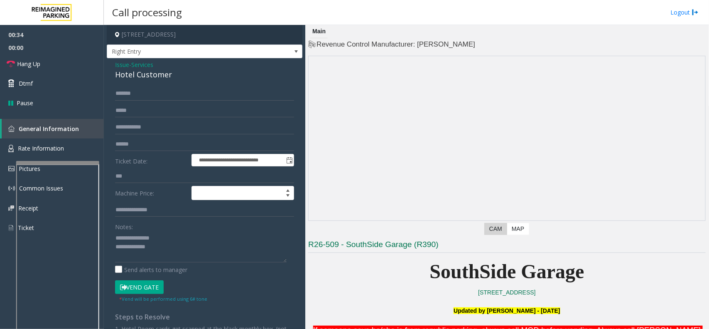
click at [148, 283] on button "Vend Gate" at bounding box center [139, 287] width 49 height 14
click at [145, 258] on textarea at bounding box center [201, 246] width 172 height 31
click at [175, 240] on textarea at bounding box center [201, 246] width 172 height 31
click at [175, 242] on textarea at bounding box center [201, 246] width 172 height 31
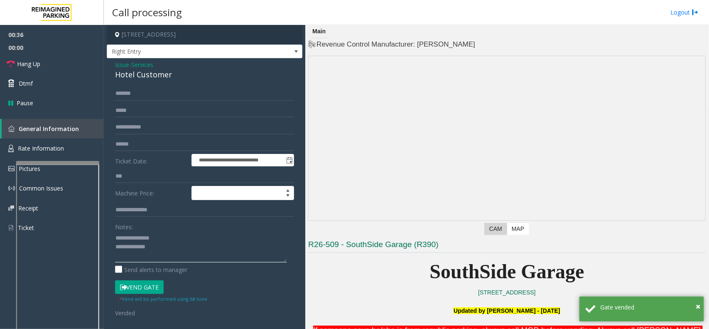
click at [175, 248] on textarea at bounding box center [201, 246] width 172 height 31
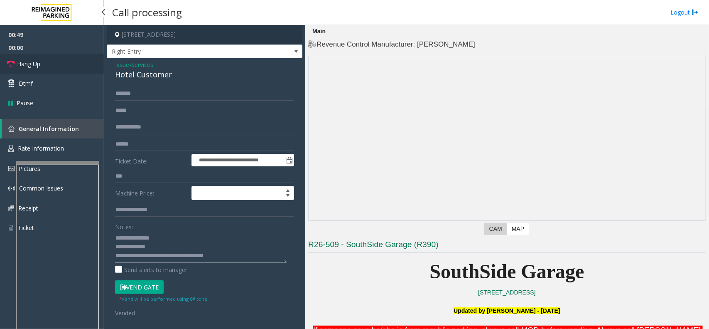
type textarea "**********"
click at [65, 68] on link "Hang Up" at bounding box center [52, 64] width 104 height 20
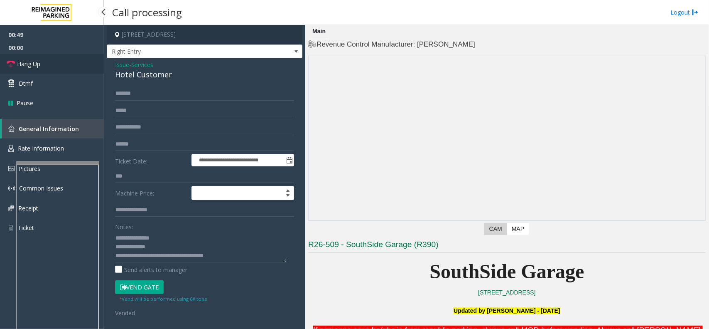
click at [65, 68] on link "Hang Up" at bounding box center [52, 64] width 104 height 20
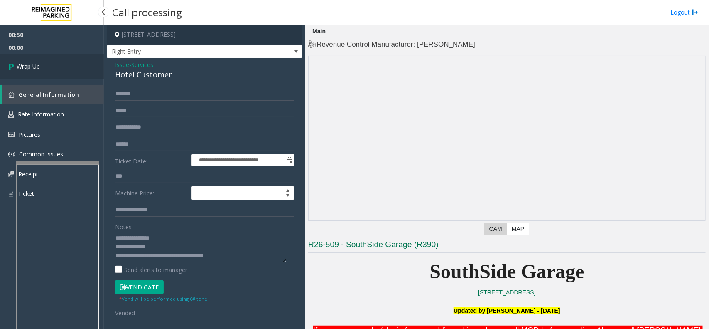
click at [65, 68] on link "Wrap Up" at bounding box center [52, 66] width 104 height 25
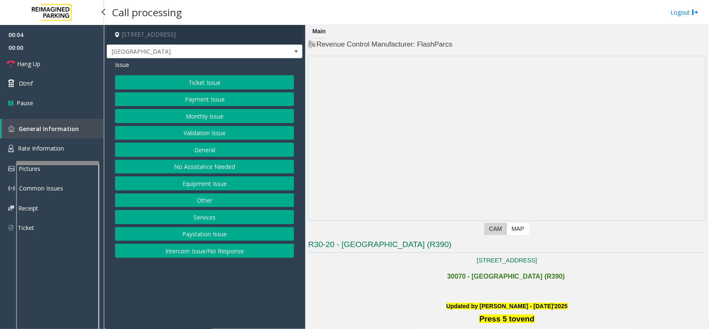
click at [209, 131] on button "Validation Issue" at bounding box center [204, 133] width 179 height 14
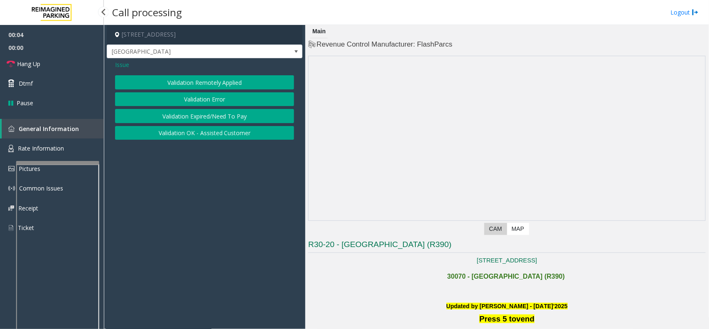
click at [210, 98] on button "Validation Error" at bounding box center [204, 99] width 179 height 14
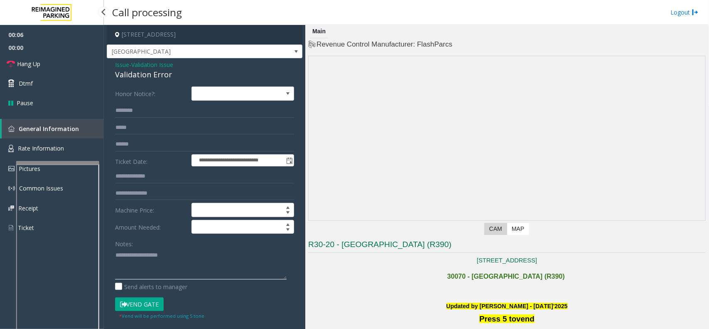
click at [133, 265] on textarea at bounding box center [201, 263] width 172 height 31
type textarea "*"
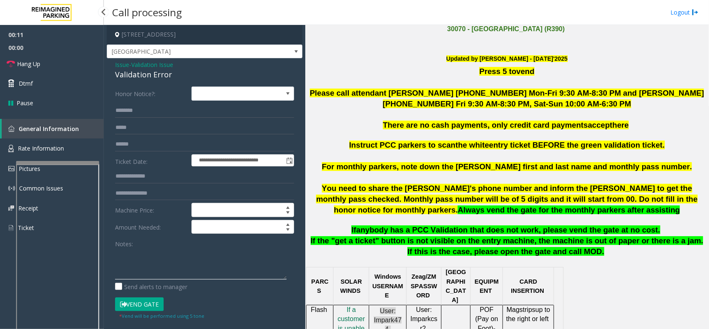
scroll to position [312, 0]
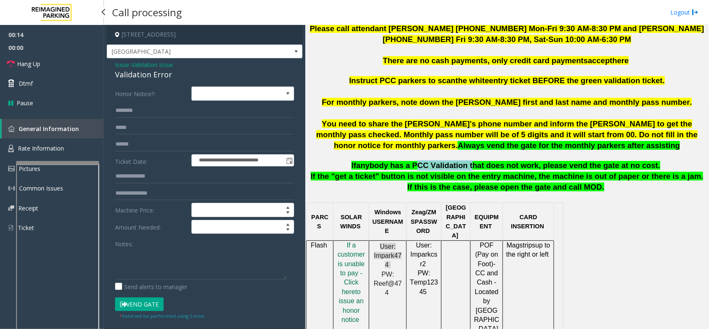
drag, startPoint x: 422, startPoint y: 163, endPoint x: 470, endPoint y: 162, distance: 47.8
click at [470, 162] on span "anybody has a PCC Validation that does not work, please vend the gate at no cos…" at bounding box center [509, 165] width 304 height 9
drag, startPoint x: 171, startPoint y: 74, endPoint x: 108, endPoint y: 65, distance: 63.3
click at [108, 65] on div "**********" at bounding box center [205, 299] width 196 height 483
copy div "Issue - Validation Issue Validation Error"
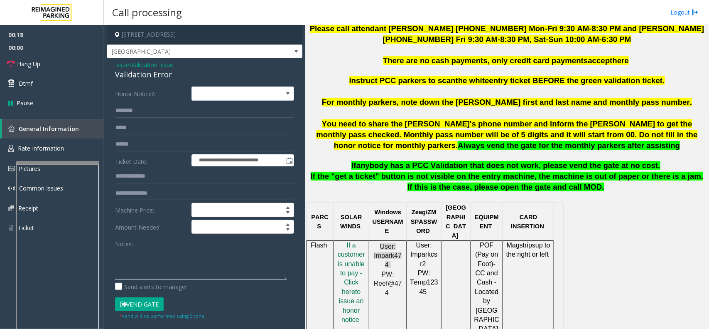
click at [138, 267] on textarea at bounding box center [201, 263] width 172 height 31
paste textarea "**********"
click at [21, 64] on span "Hang Up" at bounding box center [28, 63] width 23 height 9
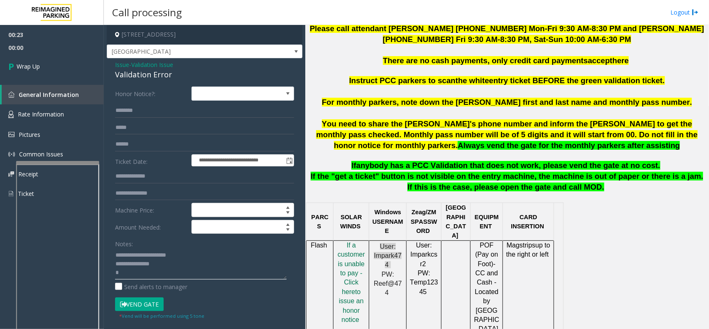
click at [136, 273] on textarea at bounding box center [201, 263] width 172 height 31
type textarea "**********"
click at [57, 69] on link "Wrap Up" at bounding box center [52, 66] width 104 height 25
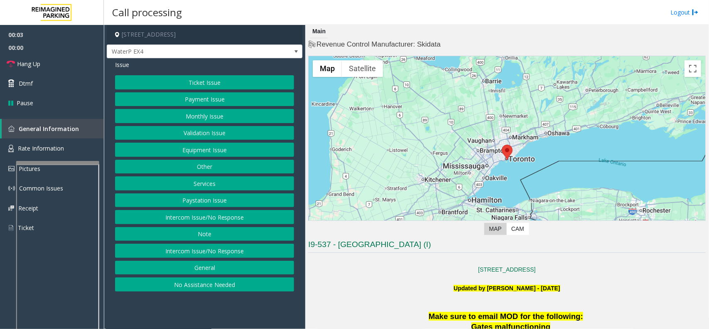
click at [207, 217] on button "Intercom Issue/No Response" at bounding box center [204, 217] width 179 height 14
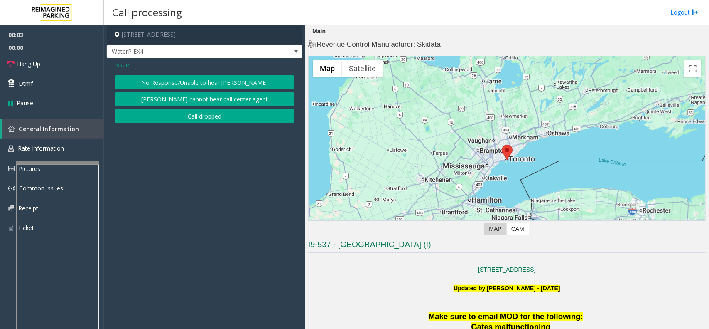
click at [200, 74] on div "Issue No Response/Unable to hear parker Parker cannot hear call center agent Ca…" at bounding box center [205, 92] width 196 height 69
click at [186, 78] on button "No Response/Unable to hear [PERSON_NAME]" at bounding box center [204, 82] width 179 height 14
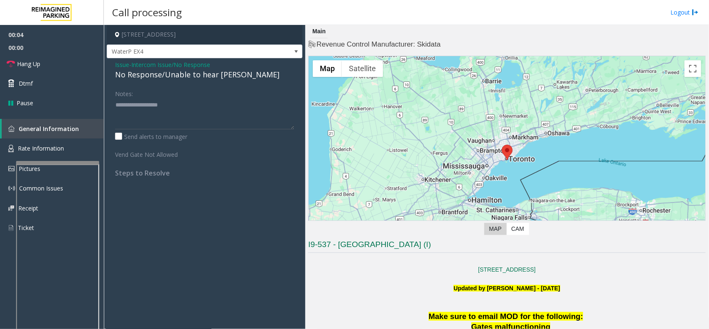
click at [186, 76] on div "No Response/Unable to hear [PERSON_NAME]" at bounding box center [204, 74] width 179 height 11
type textarea "**********"
click at [61, 62] on link "Hang Up" at bounding box center [52, 64] width 104 height 20
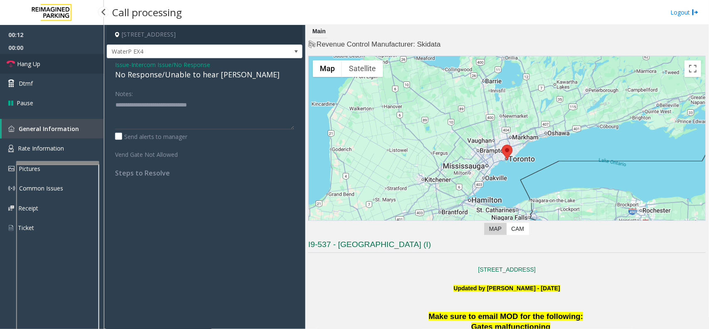
click at [61, 62] on link "Hang Up" at bounding box center [52, 64] width 104 height 20
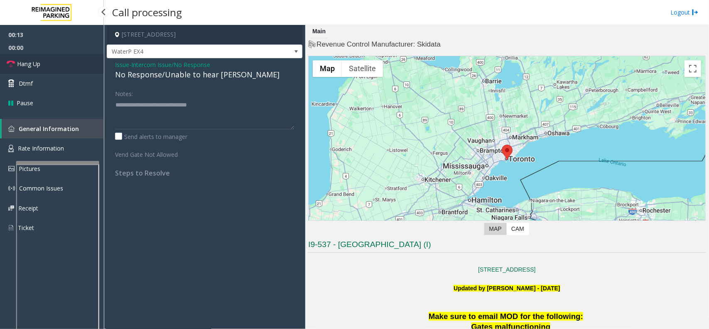
click at [61, 62] on link "Hang Up" at bounding box center [52, 64] width 104 height 20
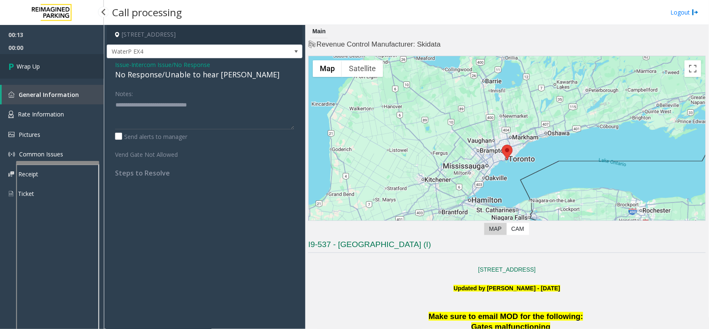
click at [61, 62] on link "Wrap Up" at bounding box center [52, 66] width 104 height 25
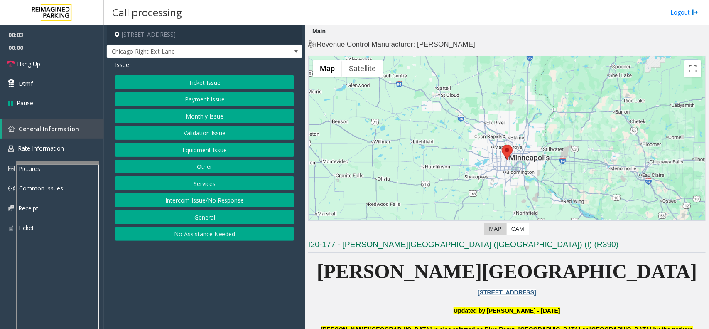
click at [233, 198] on button "Intercom Issue/No Response" at bounding box center [204, 200] width 179 height 14
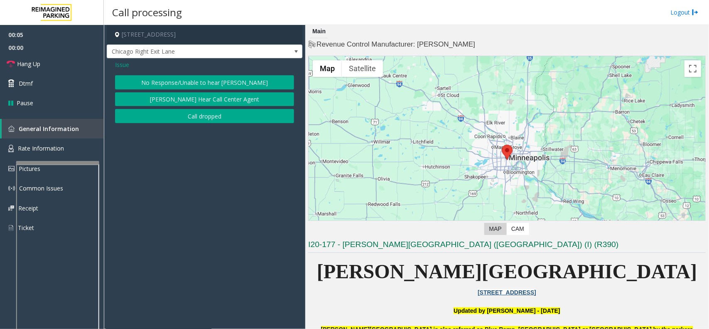
click at [206, 80] on button "No Response/Unable to hear [PERSON_NAME]" at bounding box center [204, 82] width 179 height 14
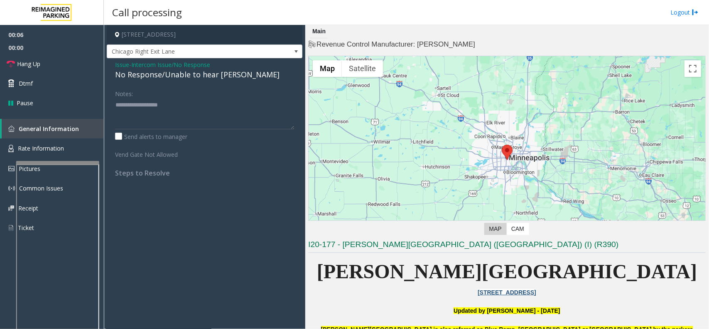
click at [159, 75] on div "No Response/Unable to hear [PERSON_NAME]" at bounding box center [204, 74] width 179 height 11
type textarea "**********"
click at [173, 65] on span "Intercom Issue/No Response" at bounding box center [170, 64] width 79 height 9
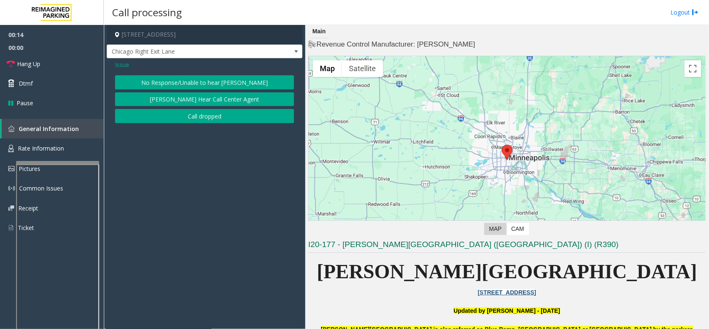
click at [118, 66] on span "Issue" at bounding box center [122, 64] width 14 height 9
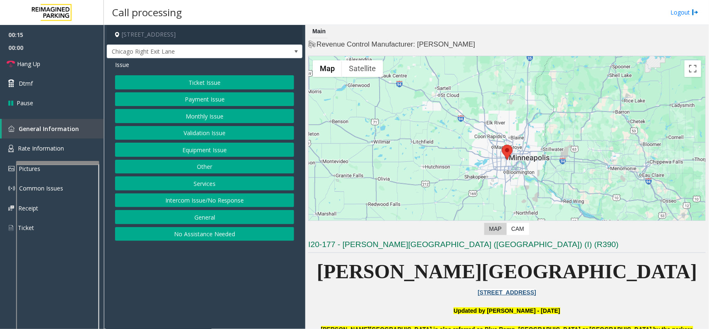
click at [185, 152] on button "Equipment Issue" at bounding box center [204, 150] width 179 height 14
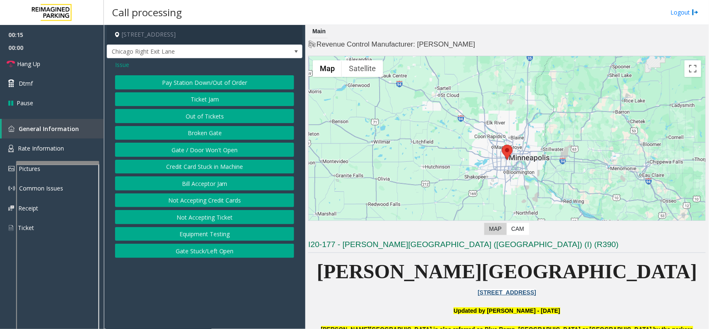
click at [185, 152] on button "Gate / Door Won't Open" at bounding box center [204, 150] width 179 height 14
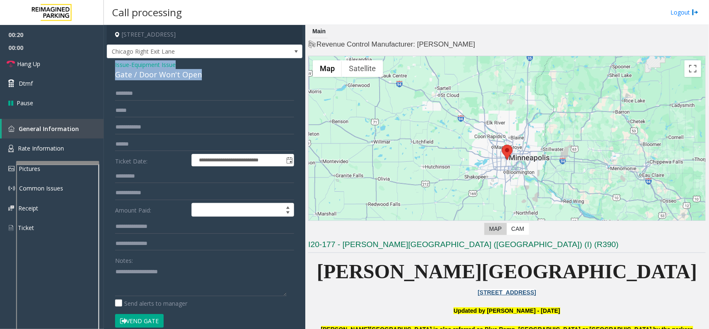
drag, startPoint x: 212, startPoint y: 77, endPoint x: 110, endPoint y: 61, distance: 103.1
click at [110, 61] on div "**********" at bounding box center [205, 268] width 196 height 421
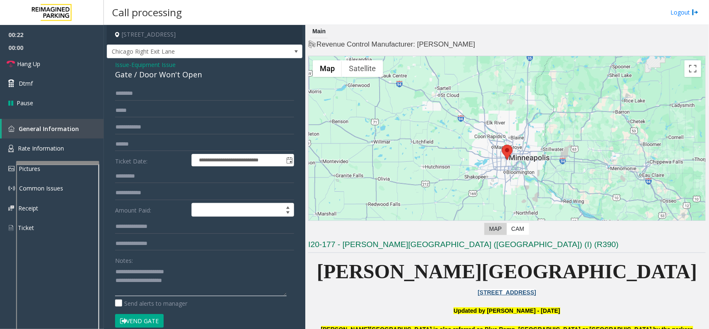
click at [200, 285] on textarea at bounding box center [201, 280] width 172 height 31
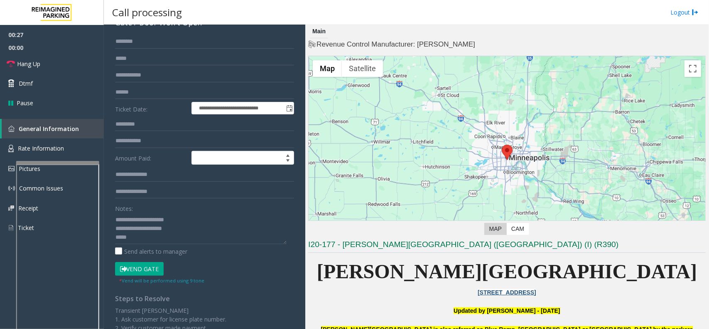
click at [148, 266] on button "Vend Gate" at bounding box center [139, 269] width 49 height 14
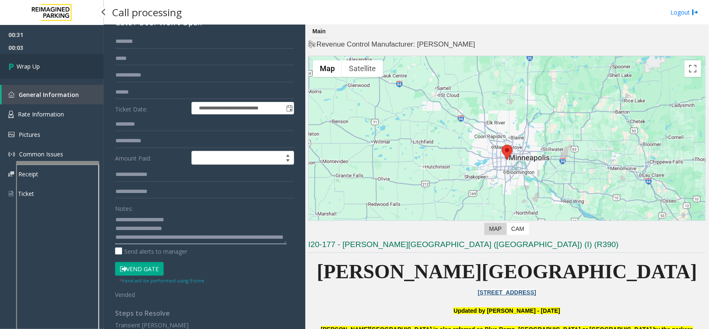
type textarea "**********"
click at [23, 65] on span "Wrap Up" at bounding box center [28, 66] width 23 height 9
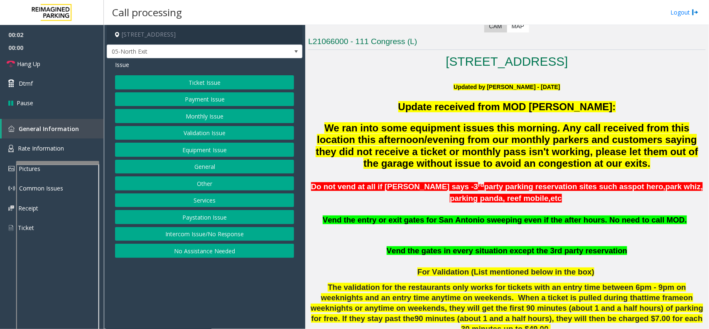
scroll to position [208, 0]
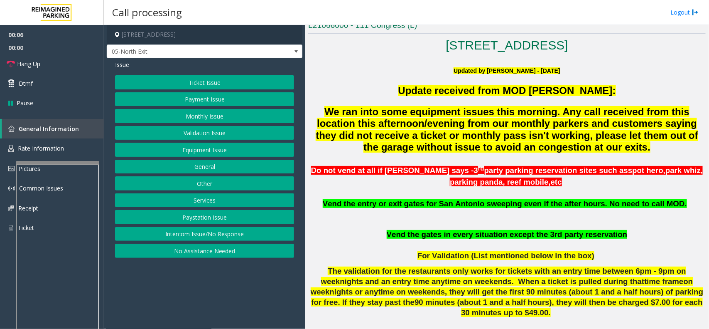
click at [219, 113] on button "Monthly Issue" at bounding box center [204, 116] width 179 height 14
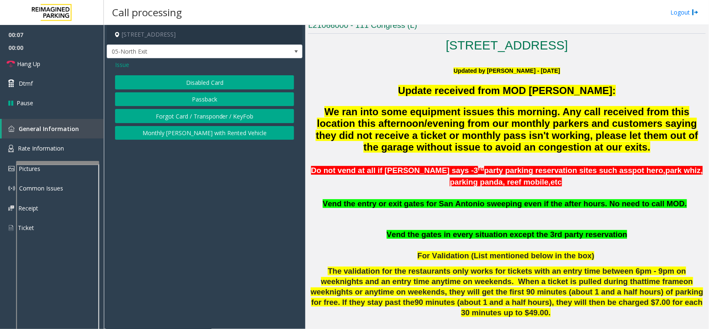
click at [219, 83] on button "Disabled Card" at bounding box center [204, 82] width 179 height 14
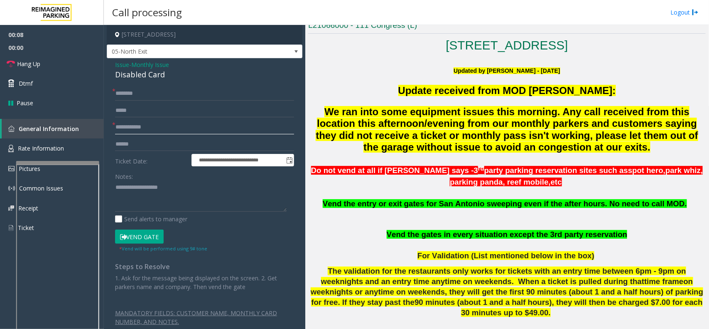
click at [173, 131] on input "text" at bounding box center [204, 127] width 179 height 14
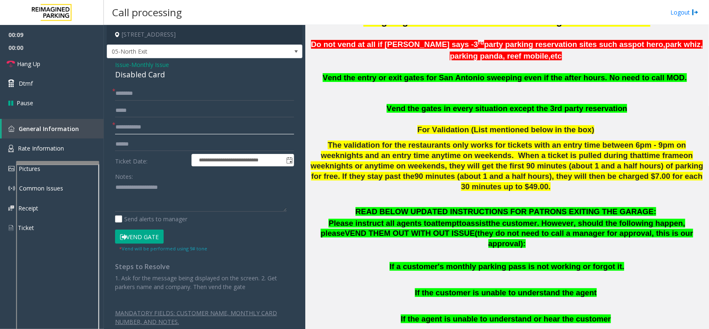
scroll to position [364, 0]
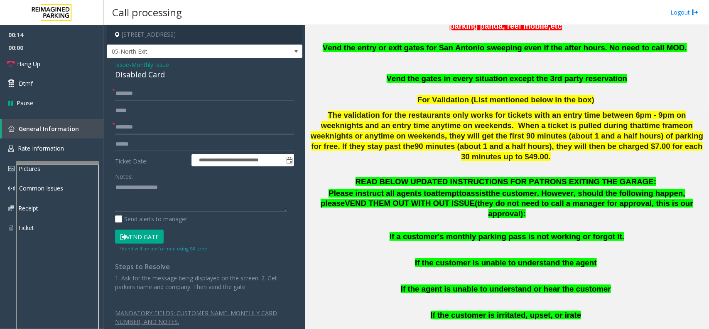
type input "********"
click at [177, 93] on input "text" at bounding box center [204, 93] width 179 height 14
type input "*****"
click at [160, 231] on button "Vend Gate" at bounding box center [139, 236] width 49 height 14
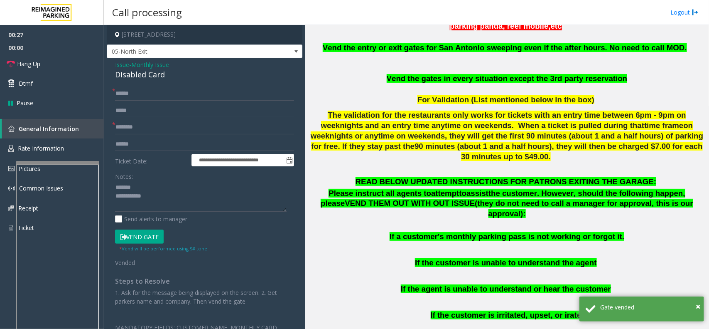
click at [146, 76] on div "Disabled Card" at bounding box center [204, 74] width 179 height 11
click at [137, 204] on textarea at bounding box center [201, 196] width 172 height 31
click at [65, 66] on link "Hang Up" at bounding box center [52, 64] width 104 height 20
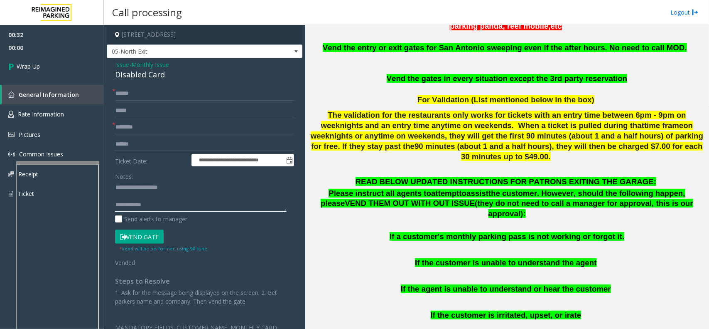
click at [135, 197] on textarea at bounding box center [201, 196] width 172 height 31
drag, startPoint x: 164, startPoint y: 200, endPoint x: 171, endPoint y: 197, distance: 7.6
click at [164, 200] on textarea at bounding box center [201, 196] width 172 height 31
paste textarea "**********"
type textarea "**********"
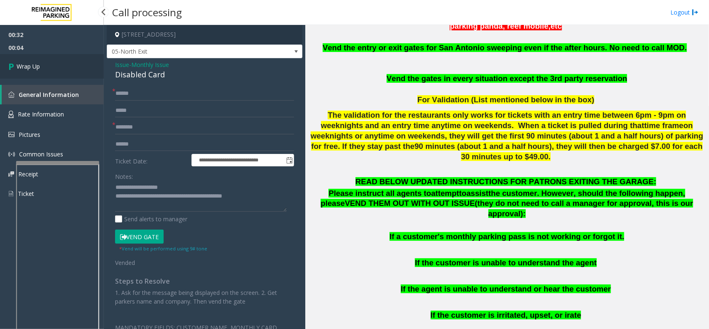
click at [57, 65] on link "Wrap Up" at bounding box center [52, 66] width 104 height 25
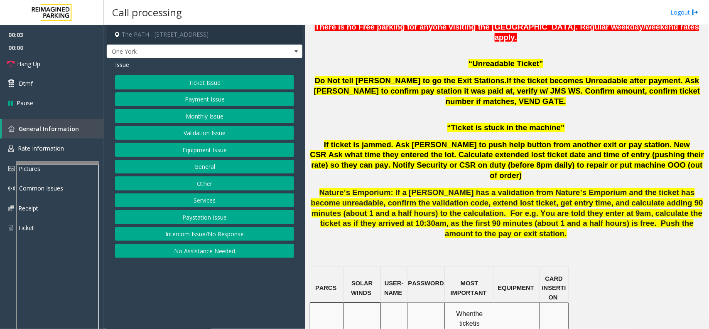
scroll to position [519, 0]
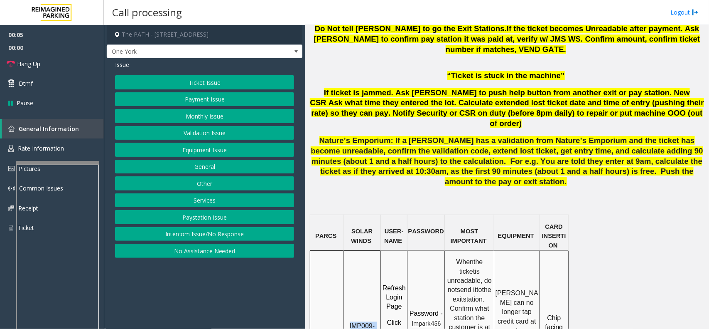
drag, startPoint x: 360, startPoint y: 275, endPoint x: 348, endPoint y: 258, distance: 20.9
copy span "IMP009-0501"
click at [150, 79] on button "Ticket Issue" at bounding box center [204, 82] width 179 height 14
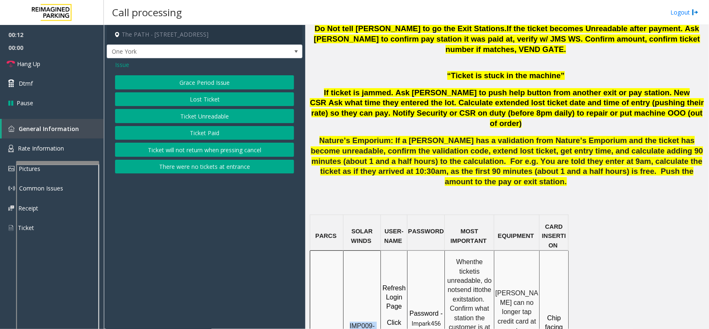
click at [162, 111] on button "Ticket Unreadable" at bounding box center [204, 116] width 179 height 14
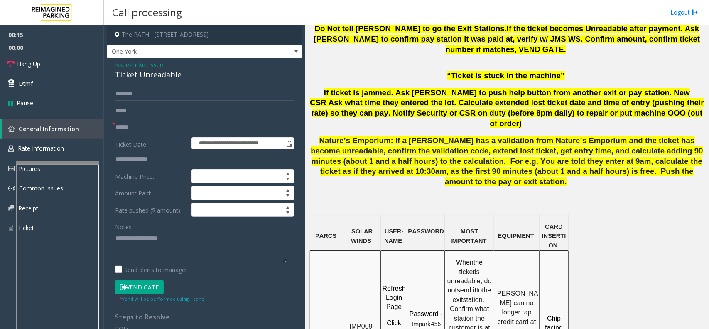
click at [161, 129] on input "text" at bounding box center [204, 127] width 179 height 14
click at [138, 125] on input "text" at bounding box center [204, 127] width 179 height 14
type input "********"
click at [140, 238] on textarea at bounding box center [201, 246] width 172 height 31
click at [140, 77] on div "Ticket Unreadable" at bounding box center [204, 74] width 179 height 11
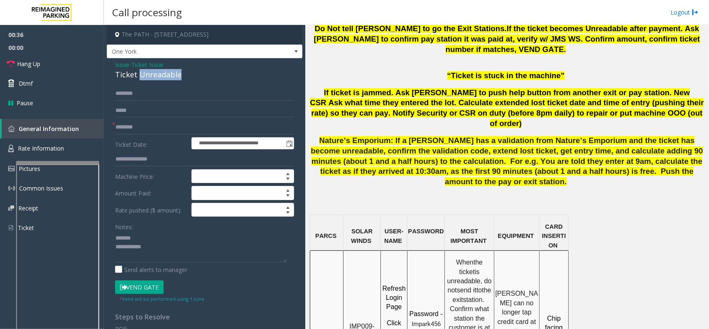
click at [140, 77] on div "Ticket Unreadable" at bounding box center [204, 74] width 179 height 11
click at [160, 244] on textarea at bounding box center [201, 246] width 172 height 31
click at [159, 247] on textarea at bounding box center [201, 246] width 172 height 31
click at [157, 244] on textarea at bounding box center [201, 246] width 172 height 31
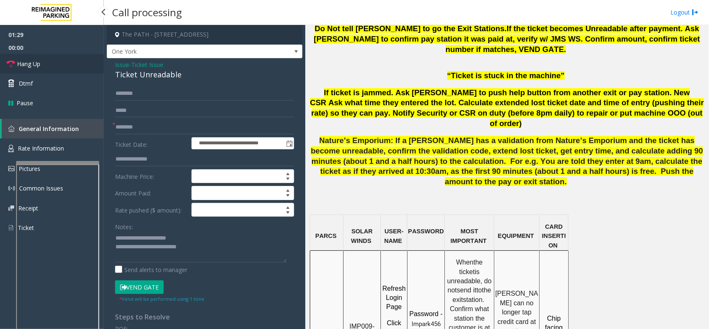
drag, startPoint x: 54, startPoint y: 61, endPoint x: 64, endPoint y: 72, distance: 14.7
click at [54, 61] on link "Hang Up" at bounding box center [52, 64] width 104 height 20
click at [214, 250] on textarea at bounding box center [201, 246] width 172 height 31
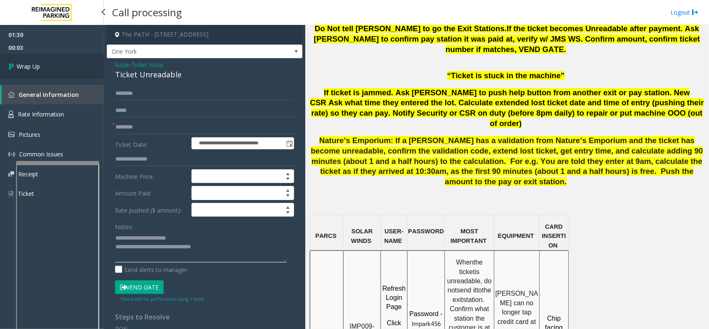
type textarea "**********"
click at [55, 71] on link "Wrap Up" at bounding box center [52, 66] width 104 height 25
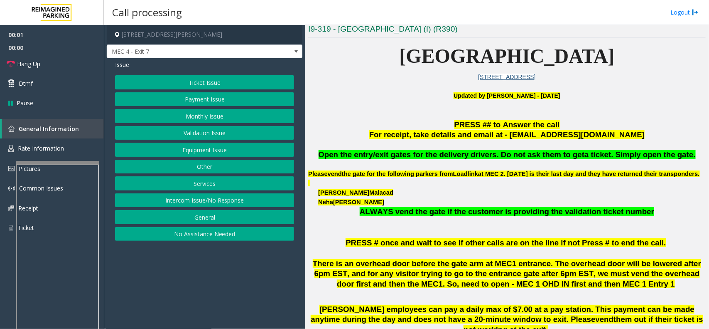
scroll to position [208, 0]
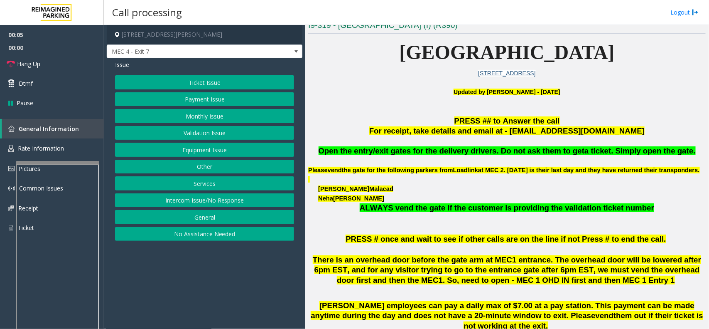
click at [197, 84] on button "Ticket Issue" at bounding box center [204, 82] width 179 height 14
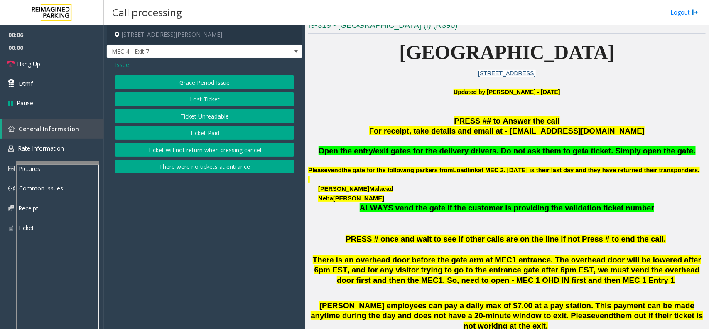
click at [201, 163] on button "There were no tickets at entrance" at bounding box center [204, 167] width 179 height 14
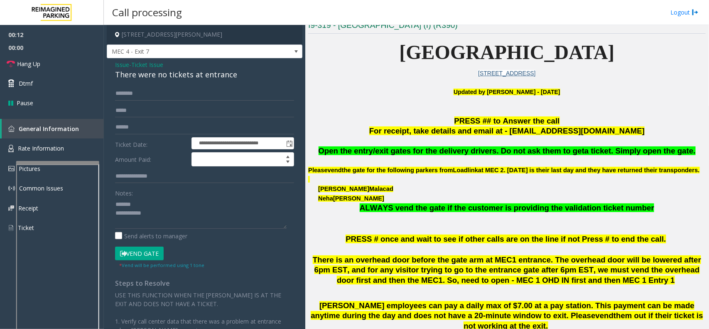
click at [146, 73] on div "There were no tickets at entrance" at bounding box center [204, 74] width 179 height 11
drag, startPoint x: 146, startPoint y: 73, endPoint x: 156, endPoint y: 74, distance: 9.6
click at [148, 74] on div "There were no tickets at entrance" at bounding box center [204, 74] width 179 height 11
click at [171, 213] on textarea at bounding box center [201, 212] width 172 height 31
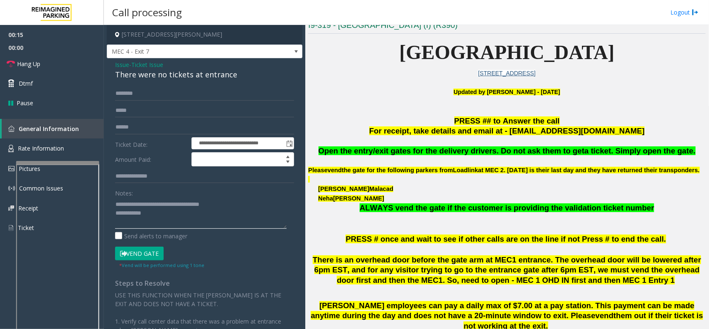
type textarea "**********"
click at [123, 93] on input "text" at bounding box center [204, 93] width 179 height 14
type input "*****"
click at [144, 250] on button "Vend Gate" at bounding box center [139, 253] width 49 height 14
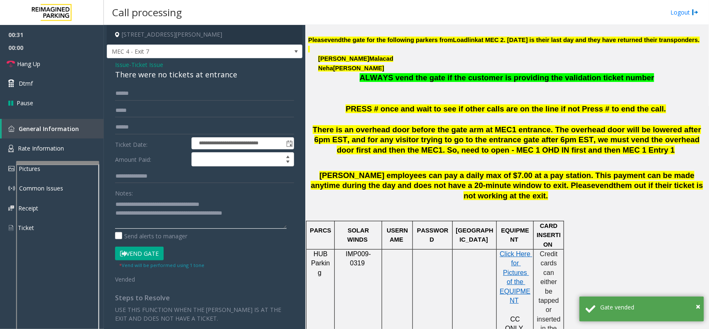
scroll to position [260, 0]
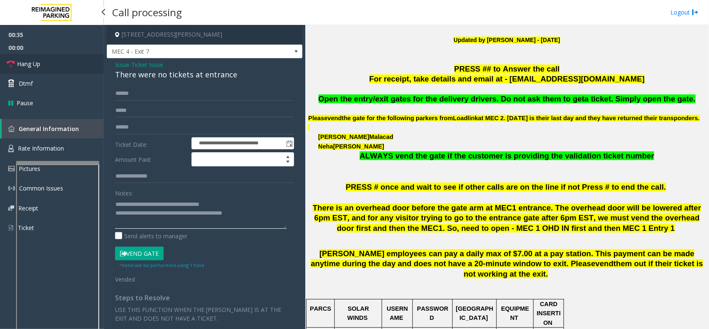
type textarea "**********"
click at [82, 63] on link "Hang Up" at bounding box center [52, 64] width 104 height 20
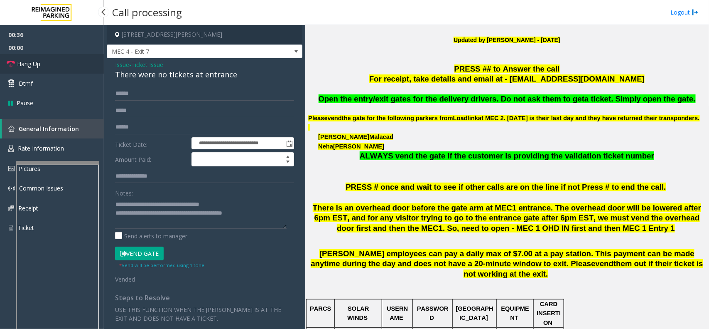
click at [82, 63] on link "Hang Up" at bounding box center [52, 64] width 104 height 20
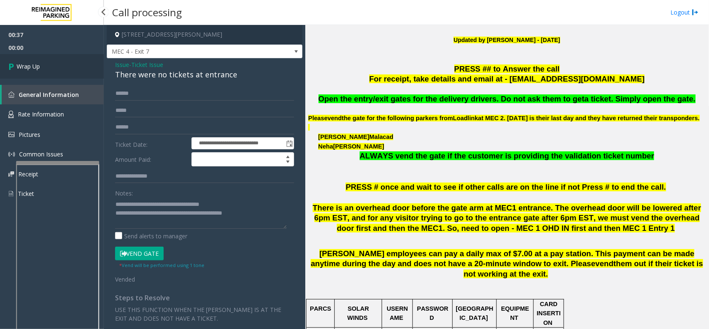
click at [87, 74] on link "Wrap Up" at bounding box center [52, 66] width 104 height 25
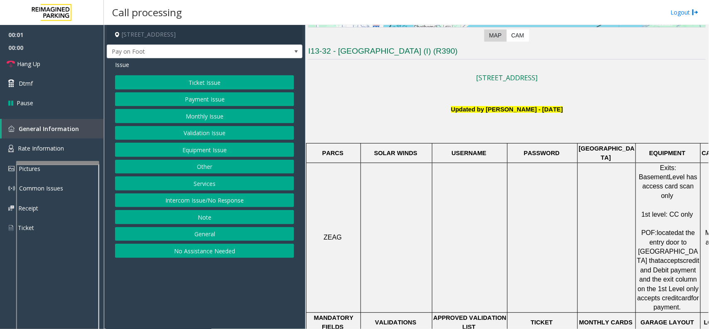
scroll to position [208, 0]
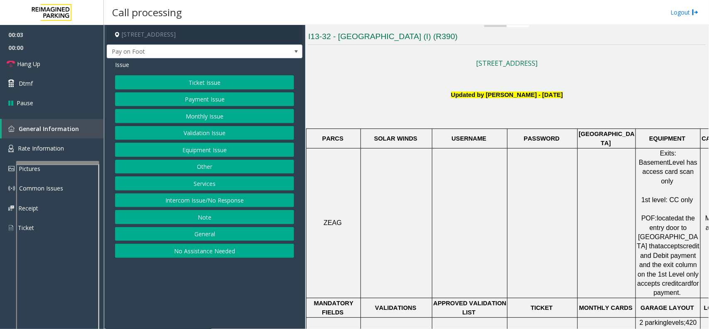
click at [219, 202] on button "Intercom Issue/No Response" at bounding box center [204, 200] width 179 height 14
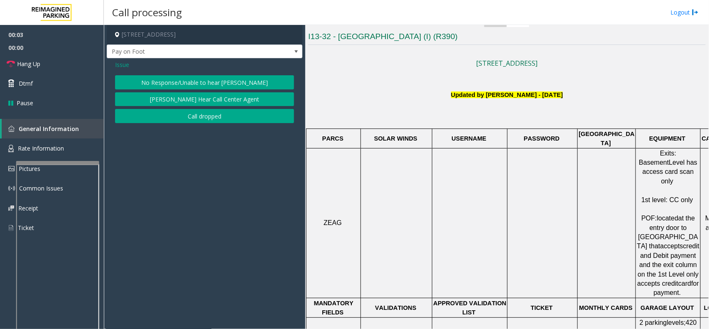
click at [185, 82] on button "No Response/Unable to hear [PERSON_NAME]" at bounding box center [204, 82] width 179 height 14
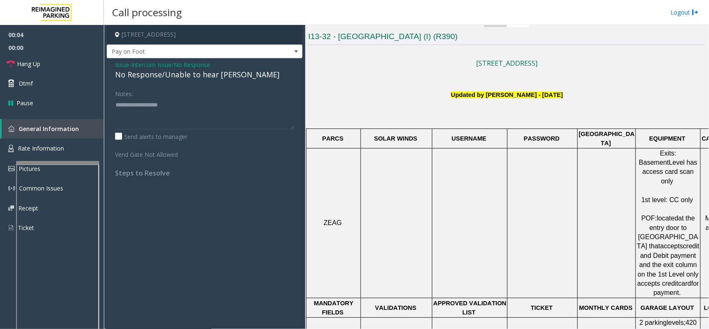
click at [163, 75] on div "No Response/Unable to hear [PERSON_NAME]" at bounding box center [204, 74] width 179 height 11
type textarea "**********"
click at [63, 66] on link "Hang Up" at bounding box center [52, 64] width 104 height 20
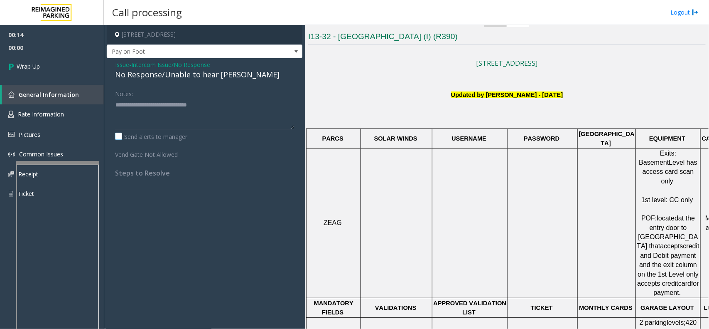
click at [118, 136] on label "Send alerts to manager" at bounding box center [151, 136] width 72 height 9
click at [69, 67] on link "Wrap Up" at bounding box center [52, 66] width 104 height 25
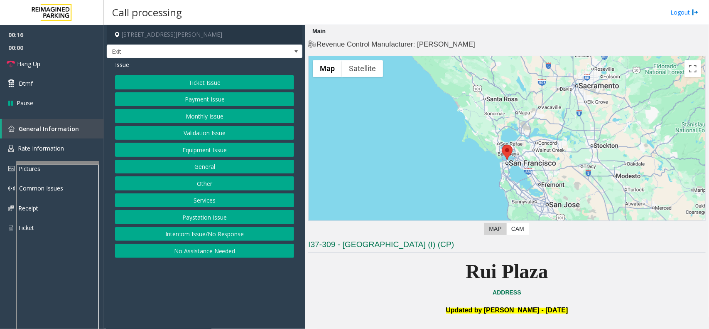
click at [221, 217] on button "Paystation Issue" at bounding box center [204, 217] width 179 height 14
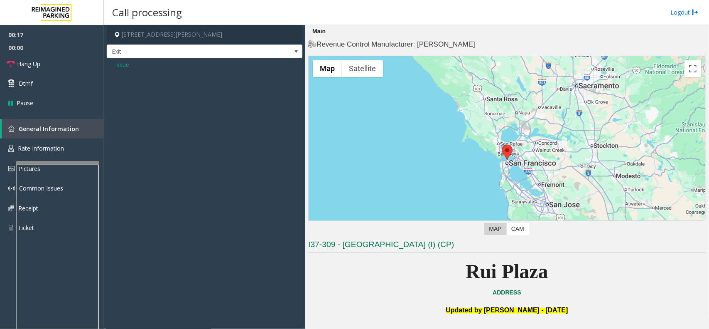
click at [123, 65] on span "Issue" at bounding box center [122, 64] width 14 height 9
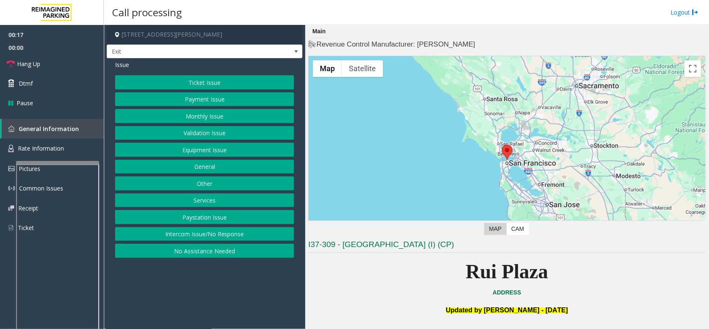
click at [212, 201] on button "Services" at bounding box center [204, 200] width 179 height 14
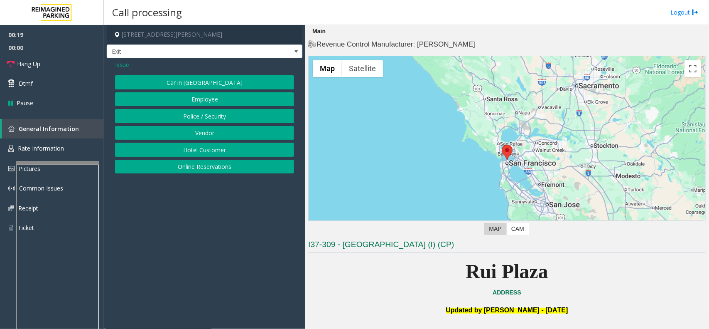
click at [192, 165] on button "Online Reservations" at bounding box center [204, 167] width 179 height 14
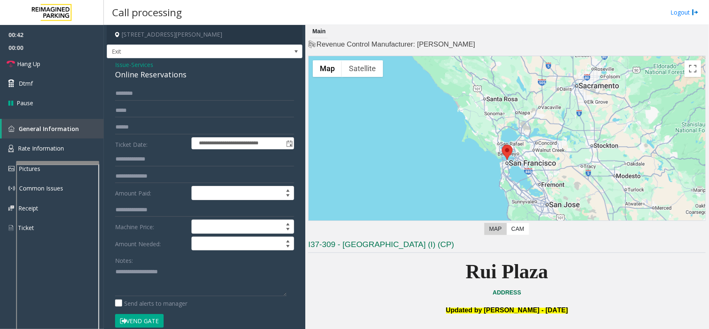
drag, startPoint x: 137, startPoint y: 64, endPoint x: 122, endPoint y: 64, distance: 15.4
click at [137, 64] on span "Services" at bounding box center [142, 64] width 22 height 9
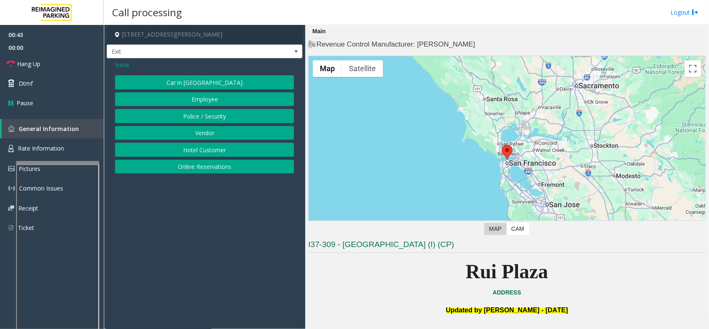
click at [121, 64] on span "Issue" at bounding box center [122, 64] width 14 height 9
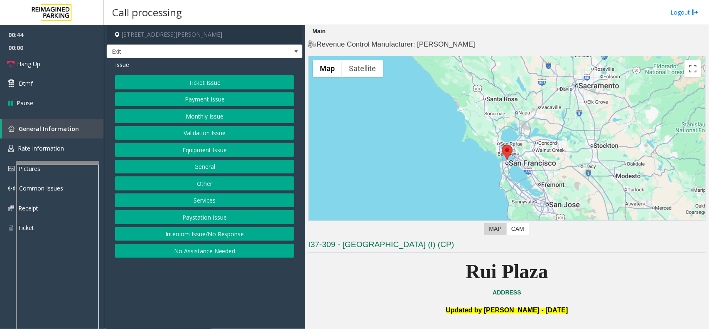
click at [209, 79] on button "Ticket Issue" at bounding box center [204, 82] width 179 height 14
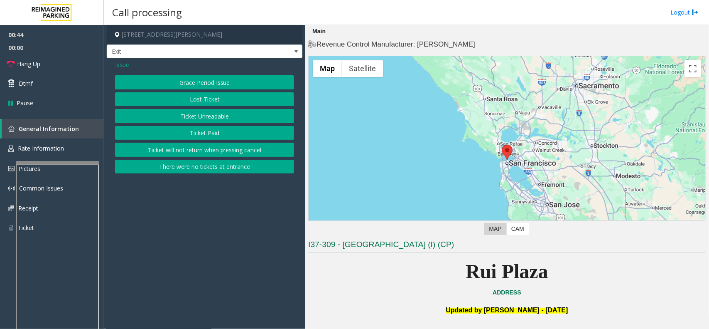
click at [220, 131] on button "Ticket Paid" at bounding box center [204, 133] width 179 height 14
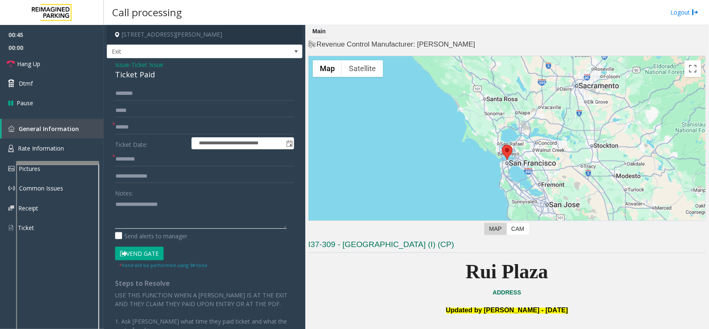
click at [140, 212] on textarea at bounding box center [201, 212] width 172 height 31
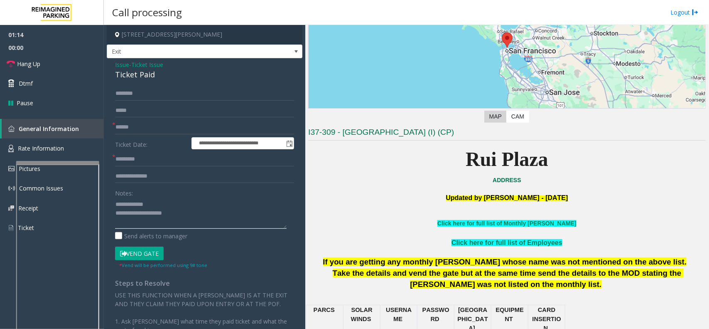
scroll to position [312, 0]
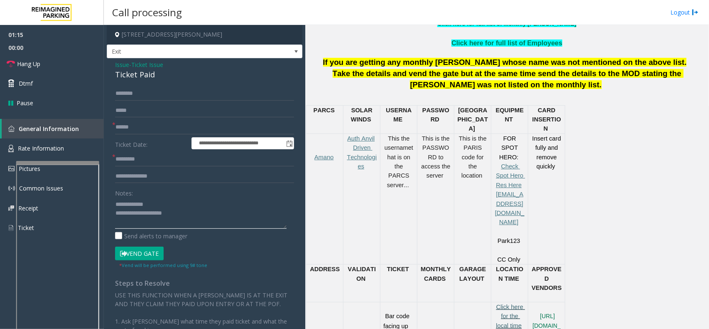
type textarea "**********"
click at [515, 303] on span "Click here for the local time" at bounding box center [510, 315] width 29 height 25
click at [154, 161] on input "text" at bounding box center [204, 159] width 179 height 14
type input "*****"
click at [150, 219] on textarea at bounding box center [201, 212] width 172 height 31
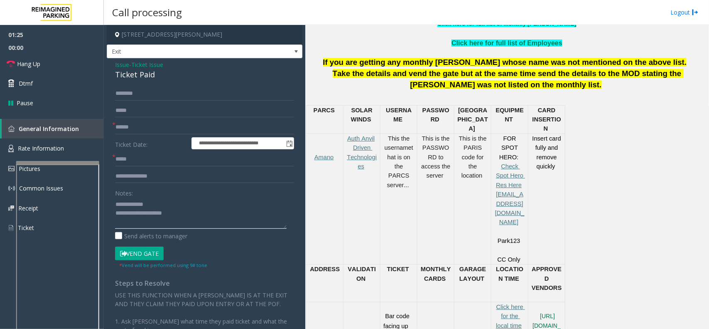
click at [173, 212] on textarea at bounding box center [201, 212] width 172 height 31
click at [187, 214] on textarea at bounding box center [201, 212] width 172 height 31
click at [137, 252] on button "Vend Gate" at bounding box center [139, 253] width 49 height 14
click at [134, 213] on textarea at bounding box center [201, 212] width 172 height 31
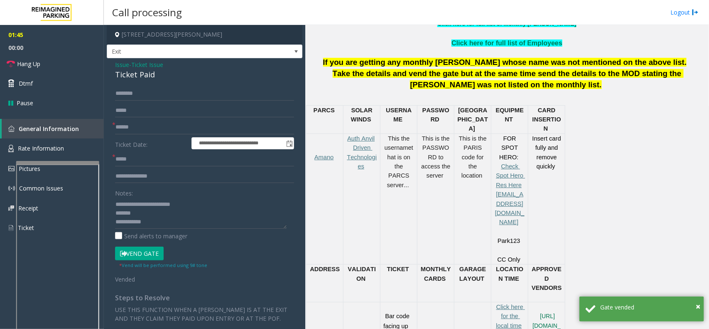
click at [130, 74] on div "Ticket Paid" at bounding box center [204, 74] width 179 height 11
click at [69, 69] on link "Hang Up" at bounding box center [52, 64] width 104 height 20
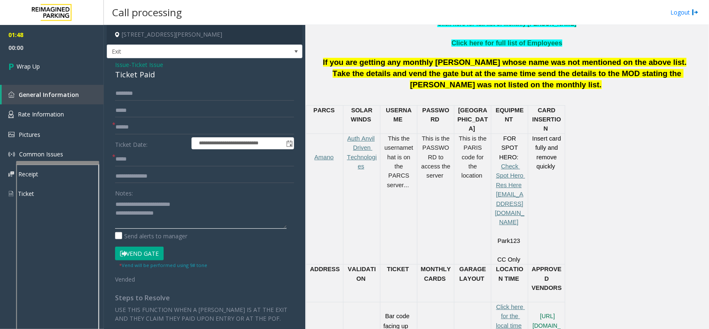
click at [135, 220] on textarea at bounding box center [201, 212] width 172 height 31
click at [159, 224] on textarea at bounding box center [201, 212] width 172 height 31
paste textarea "**********"
type textarea "**********"
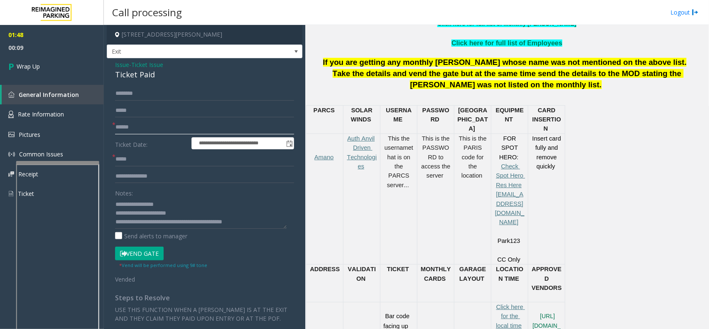
click at [136, 131] on input "text" at bounding box center [204, 127] width 179 height 14
type input "**"
click at [50, 59] on link "Wrap Up" at bounding box center [52, 66] width 104 height 25
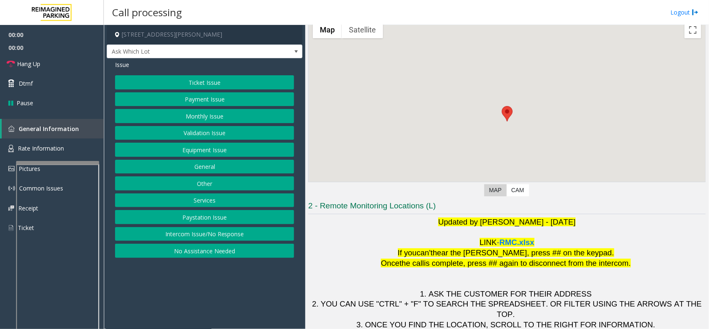
scroll to position [69, 0]
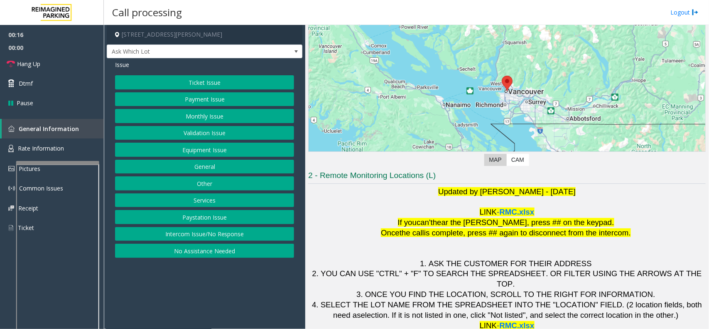
click at [214, 200] on button "Services" at bounding box center [204, 200] width 179 height 14
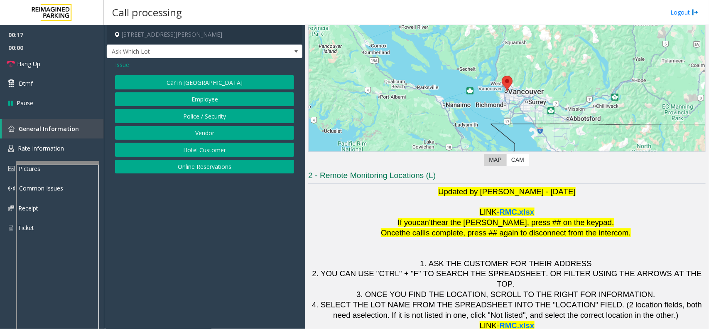
click at [204, 168] on button "Online Reservations" at bounding box center [204, 167] width 179 height 14
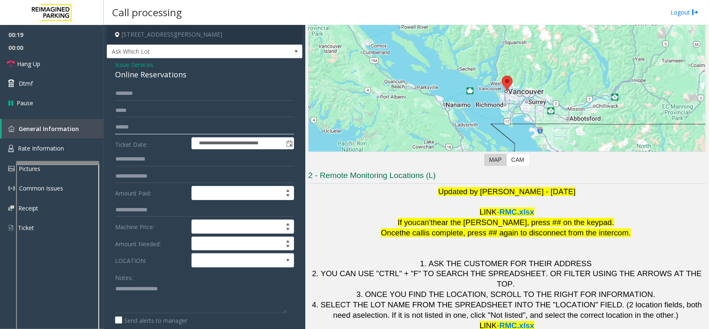
click at [140, 129] on input "text" at bounding box center [204, 127] width 179 height 14
type input "*"
type textarea "**********"
click at [149, 128] on input "text" at bounding box center [204, 127] width 179 height 14
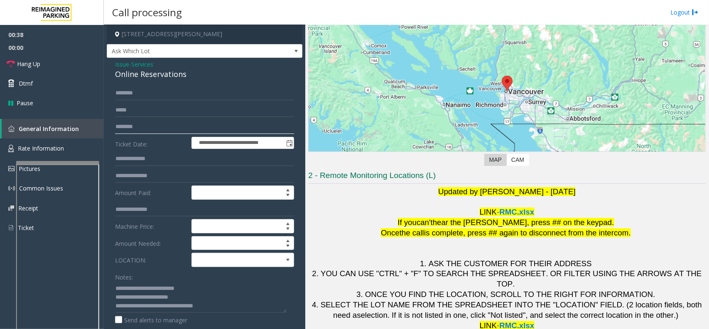
scroll to position [0, 0]
type input "********"
click at [191, 300] on textarea at bounding box center [201, 297] width 172 height 31
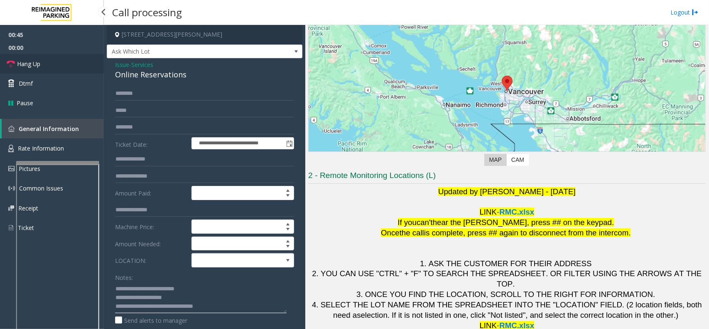
type textarea "**********"
click at [68, 70] on link "Hang Up" at bounding box center [52, 64] width 104 height 20
click at [133, 128] on input "********" at bounding box center [204, 127] width 179 height 14
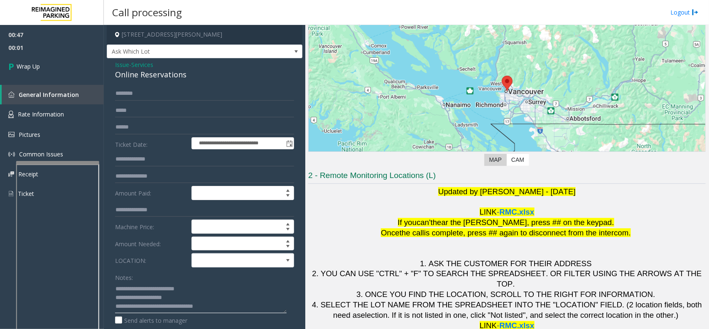
click at [177, 298] on textarea at bounding box center [201, 297] width 172 height 31
paste textarea "********"
type textarea "**********"
click at [234, 259] on span at bounding box center [232, 259] width 81 height 13
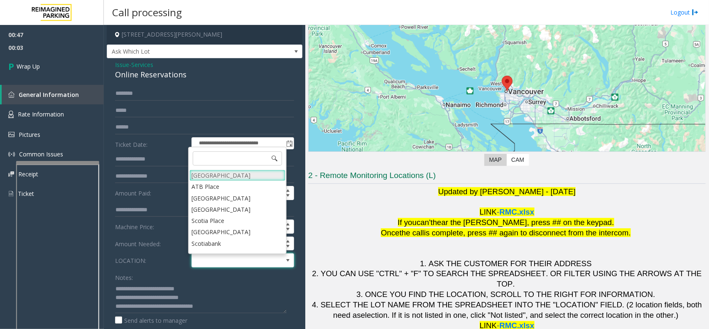
click at [231, 175] on Village "[GEOGRAPHIC_DATA]" at bounding box center [237, 175] width 96 height 11
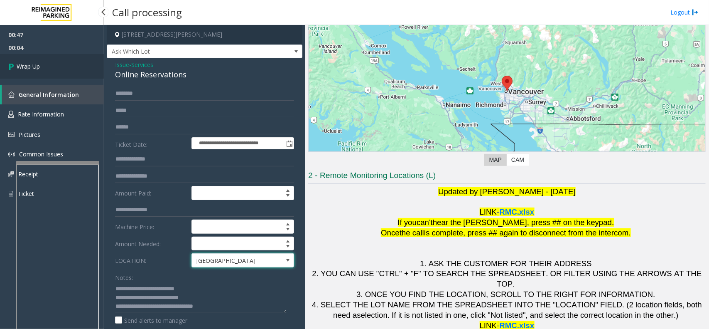
click at [64, 65] on link "Wrap Up" at bounding box center [52, 66] width 104 height 25
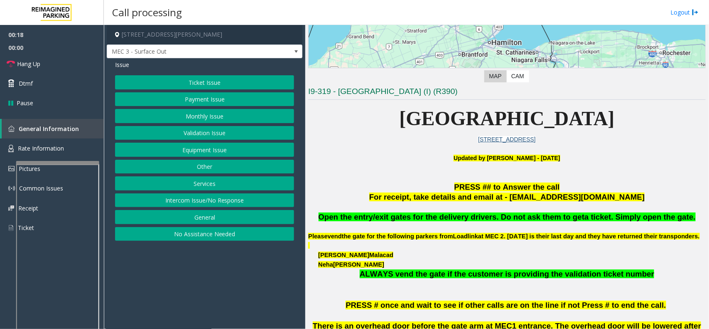
scroll to position [156, 0]
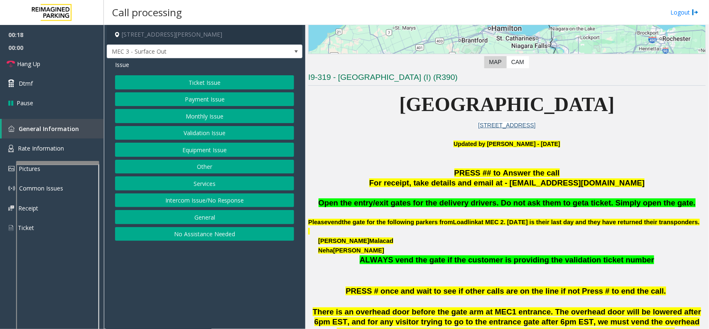
click at [229, 78] on button "Ticket Issue" at bounding box center [204, 82] width 179 height 14
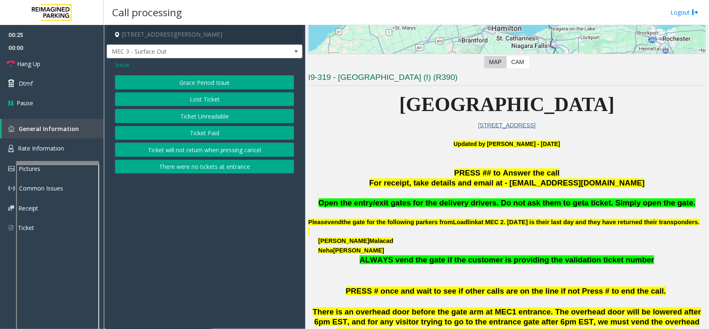
click at [156, 168] on button "There were no tickets at entrance" at bounding box center [204, 167] width 179 height 14
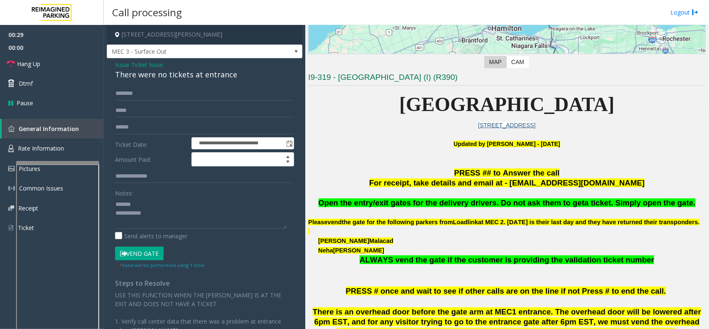
click at [179, 75] on div "There were no tickets at entrance" at bounding box center [204, 74] width 179 height 11
click at [173, 212] on textarea at bounding box center [201, 212] width 172 height 31
type textarea "**********"
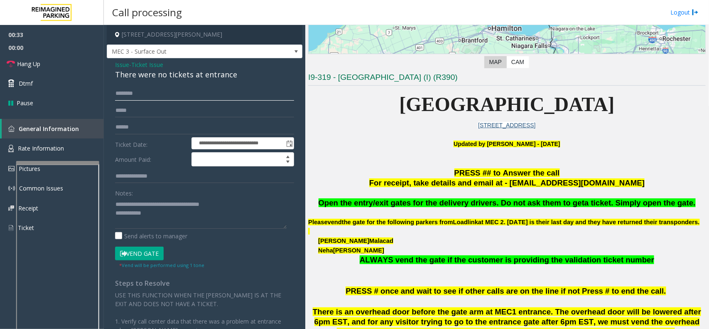
click at [157, 91] on input "text" at bounding box center [204, 93] width 179 height 14
type input "***"
click at [154, 253] on button "Vend Gate" at bounding box center [139, 253] width 49 height 14
click at [159, 220] on textarea at bounding box center [201, 212] width 172 height 31
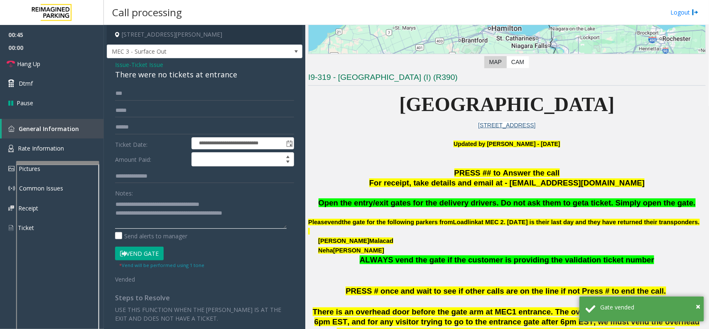
click at [192, 226] on textarea at bounding box center [201, 212] width 172 height 31
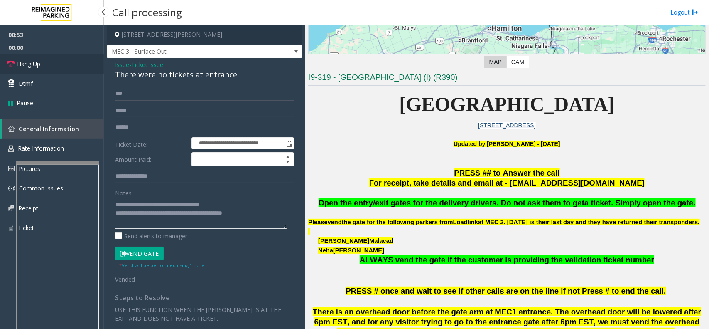
type textarea "**********"
click at [74, 67] on link "Hang Up" at bounding box center [52, 64] width 104 height 20
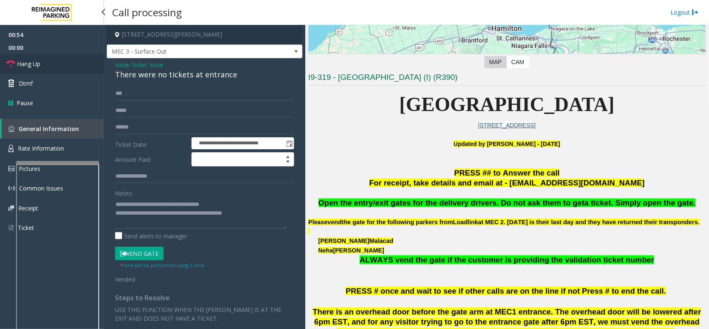
click at [74, 67] on link "Hang Up" at bounding box center [52, 64] width 104 height 20
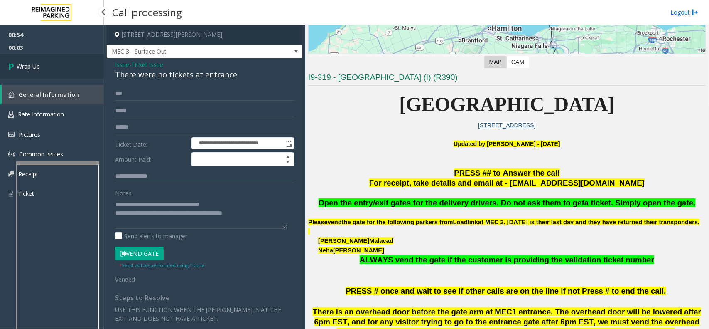
click at [63, 63] on link "Wrap Up" at bounding box center [52, 66] width 104 height 25
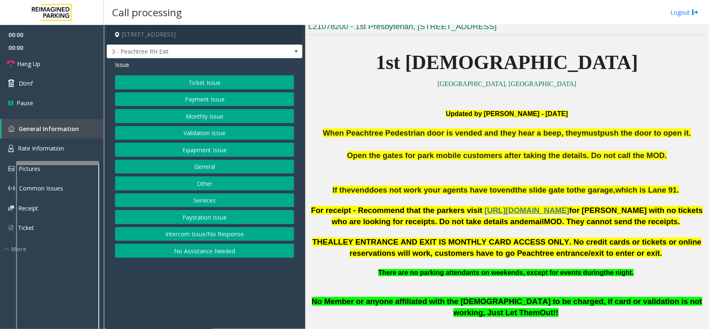
scroll to position [208, 0]
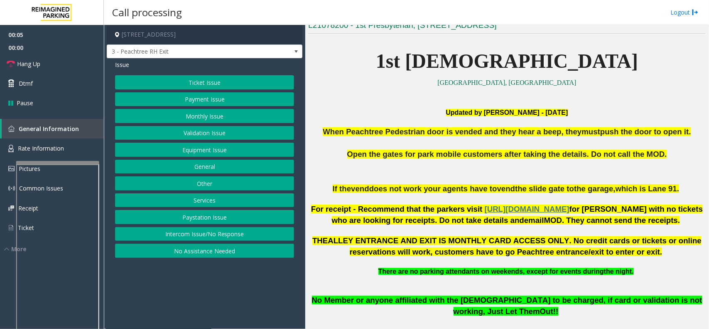
click at [224, 101] on button "Payment Issue" at bounding box center [204, 99] width 179 height 14
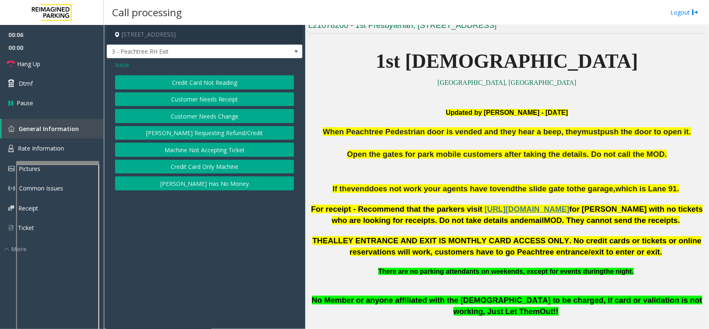
click at [219, 83] on button "Credit Card Not Reading" at bounding box center [204, 82] width 179 height 14
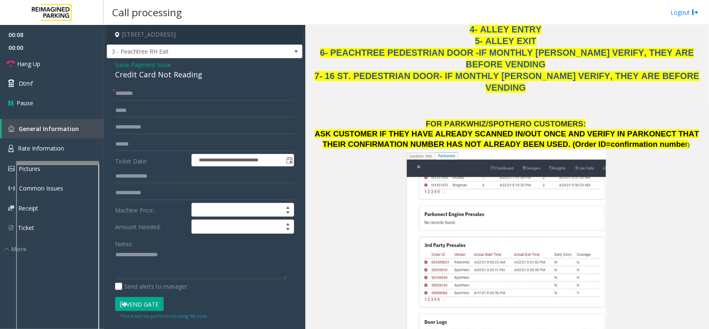
scroll to position [987, 0]
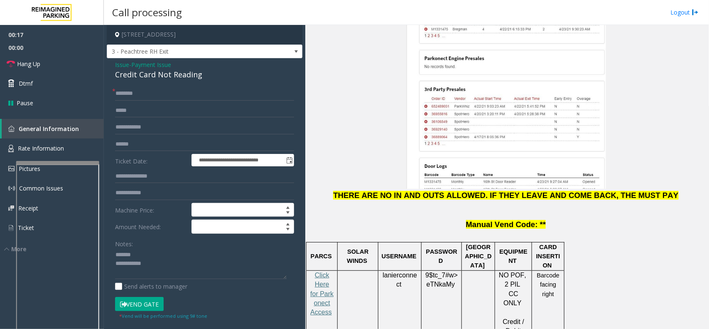
click at [146, 71] on div "Credit Card Not Reading" at bounding box center [204, 74] width 179 height 11
click at [171, 264] on textarea at bounding box center [201, 263] width 172 height 31
type textarea "**********"
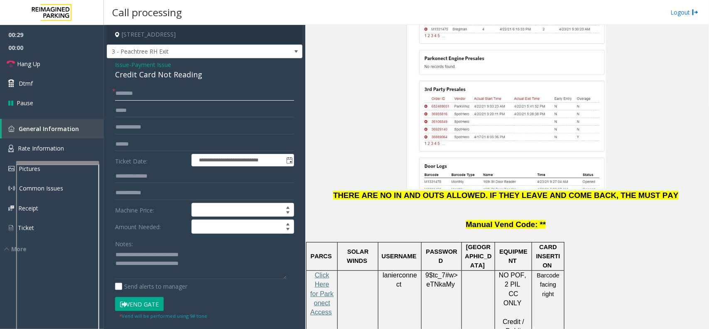
click at [136, 94] on input "text" at bounding box center [204, 93] width 179 height 14
type input "**"
drag, startPoint x: 52, startPoint y: 62, endPoint x: 57, endPoint y: 70, distance: 8.6
click at [52, 62] on link "Hang Up" at bounding box center [52, 64] width 104 height 20
click at [211, 263] on textarea at bounding box center [201, 263] width 172 height 31
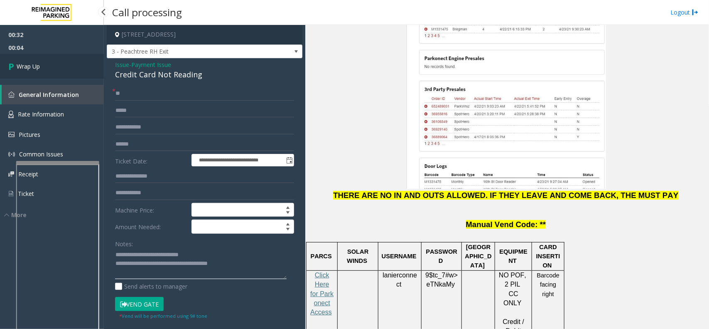
type textarea "**********"
click at [35, 58] on link "Wrap Up" at bounding box center [52, 66] width 104 height 25
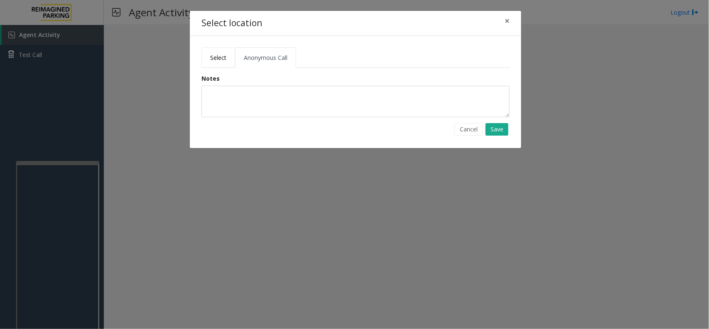
click at [224, 57] on span "Select" at bounding box center [218, 58] width 16 height 8
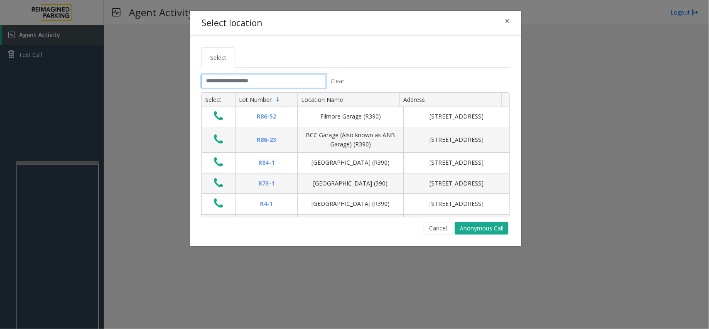
click at [264, 80] on input "text" at bounding box center [264, 81] width 125 height 14
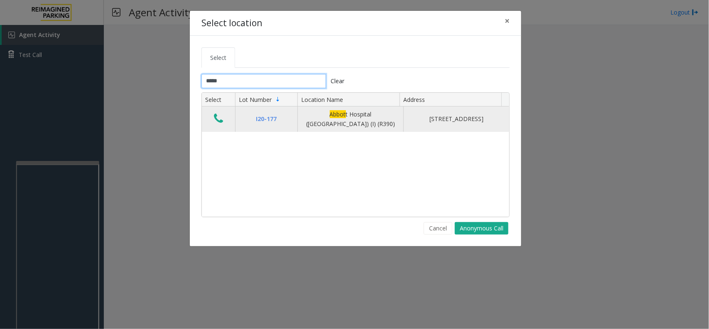
type input "*****"
click at [216, 117] on icon "Data table" at bounding box center [218, 119] width 9 height 12
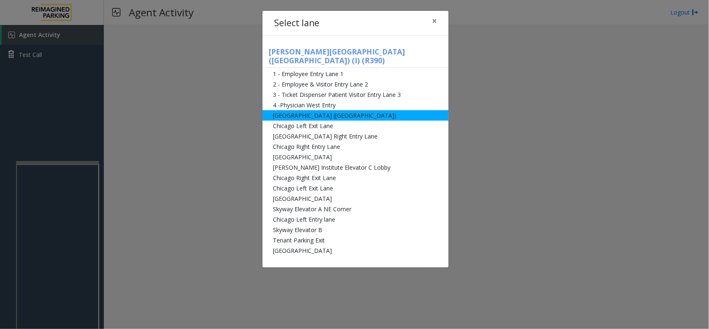
click at [292, 110] on li "[GEOGRAPHIC_DATA] ([GEOGRAPHIC_DATA])" at bounding box center [356, 115] width 186 height 10
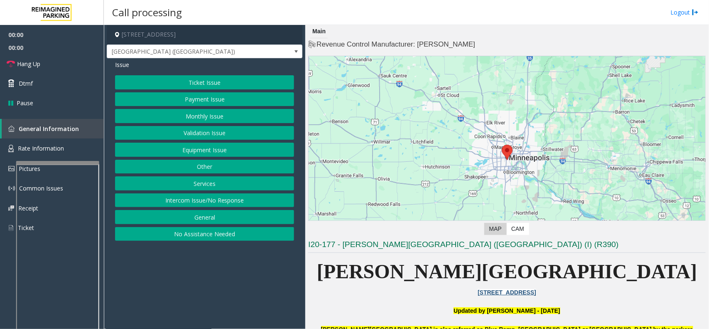
click at [195, 82] on button "Ticket Issue" at bounding box center [204, 82] width 179 height 14
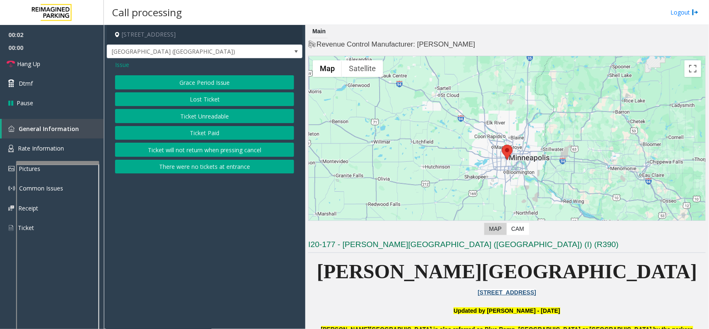
click at [204, 130] on button "Ticket Paid" at bounding box center [204, 133] width 179 height 14
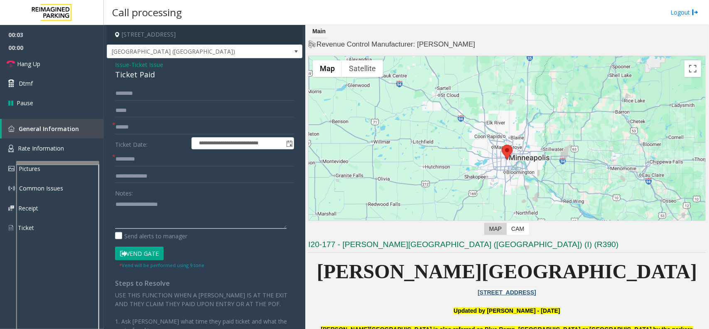
click at [124, 208] on textarea at bounding box center [201, 212] width 172 height 31
type textarea "**********"
click at [134, 160] on input "text" at bounding box center [204, 159] width 179 height 14
type input "*****"
click at [136, 126] on input "text" at bounding box center [204, 127] width 179 height 14
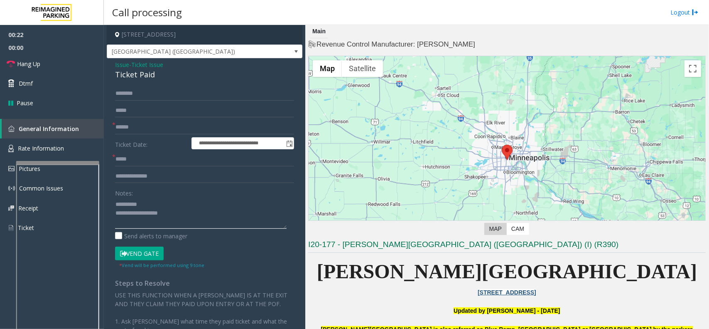
type textarea "**********"
click at [157, 129] on input "text" at bounding box center [204, 127] width 179 height 14
type input "********"
click at [161, 200] on textarea at bounding box center [201, 212] width 172 height 31
click at [135, 75] on div "Ticket Paid" at bounding box center [204, 74] width 179 height 11
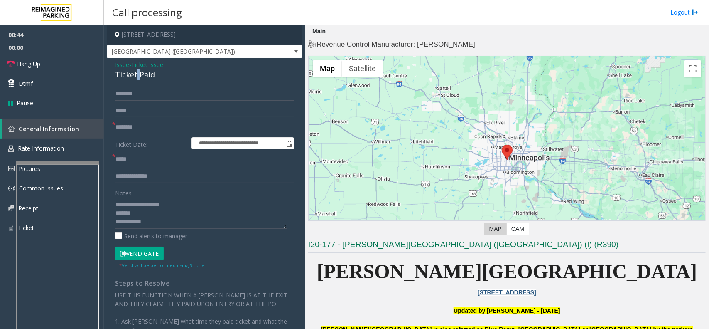
click at [135, 75] on div "Ticket Paid" at bounding box center [204, 74] width 179 height 11
click at [133, 75] on div "Ticket Paid" at bounding box center [204, 74] width 179 height 11
click at [131, 75] on div "Ticket Paid" at bounding box center [204, 74] width 179 height 11
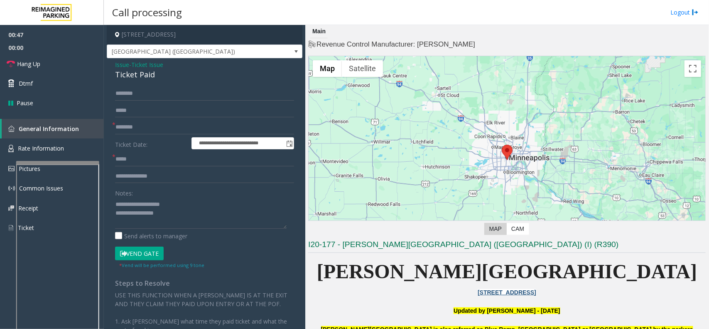
click at [149, 250] on button "Vend Gate" at bounding box center [139, 253] width 49 height 14
click at [171, 204] on textarea at bounding box center [201, 212] width 172 height 31
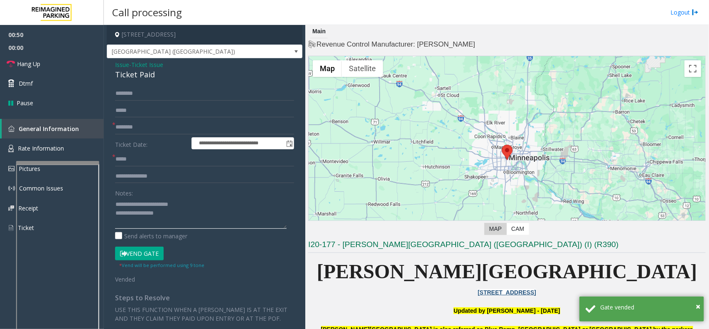
click at [168, 219] on textarea at bounding box center [201, 212] width 172 height 31
click at [48, 63] on link "Hang Up" at bounding box center [52, 64] width 104 height 20
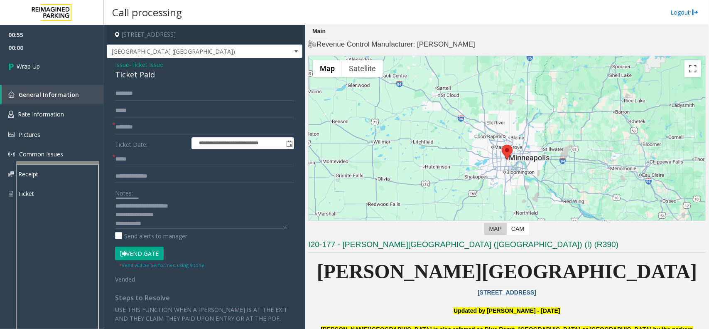
scroll to position [9, 0]
type textarea "**********"
click at [42, 66] on link "Wrap Up" at bounding box center [52, 66] width 104 height 25
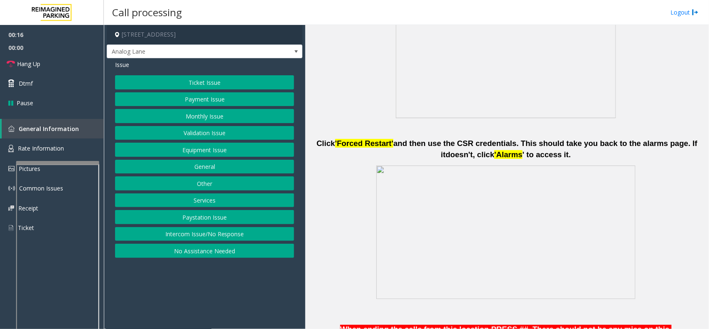
scroll to position [467, 0]
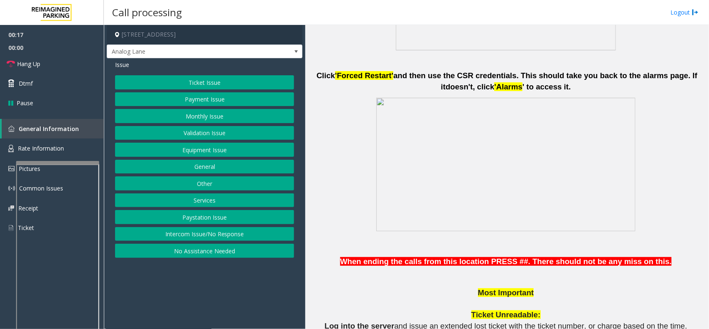
click at [504, 199] on span at bounding box center [505, 163] width 259 height 133
click at [212, 114] on button "Monthly Issue" at bounding box center [204, 116] width 179 height 14
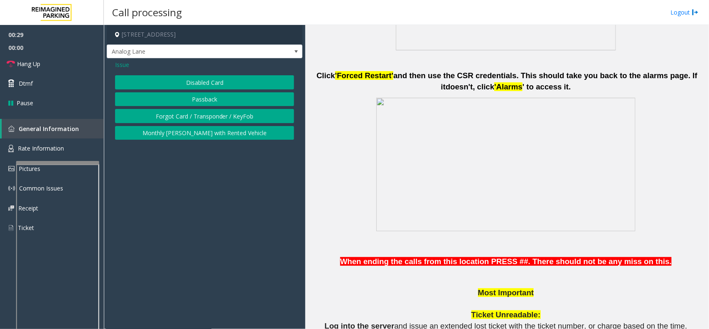
click at [213, 84] on button "Disabled Card" at bounding box center [204, 82] width 179 height 14
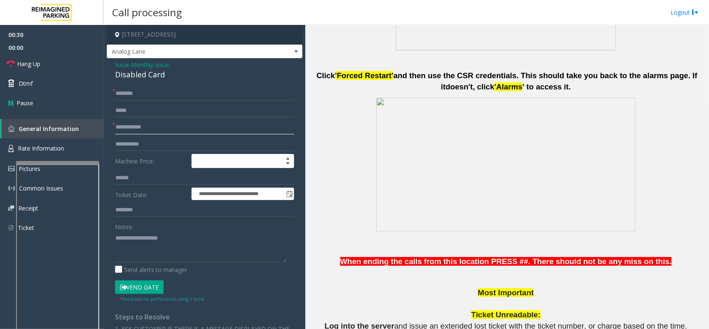
click at [136, 132] on input "text" at bounding box center [204, 127] width 179 height 14
click at [138, 72] on div "Disabled Card" at bounding box center [204, 74] width 179 height 11
click at [138, 246] on textarea at bounding box center [201, 246] width 172 height 31
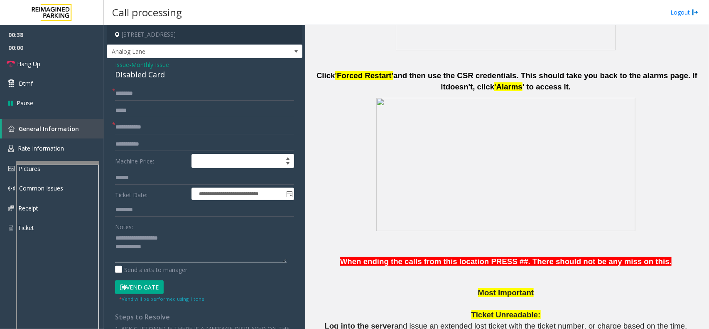
type textarea "**********"
click at [140, 129] on input "text" at bounding box center [204, 127] width 179 height 14
click at [143, 128] on input "**********" at bounding box center [204, 127] width 179 height 14
click at [165, 125] on input "**********" at bounding box center [204, 127] width 179 height 14
type input "**********"
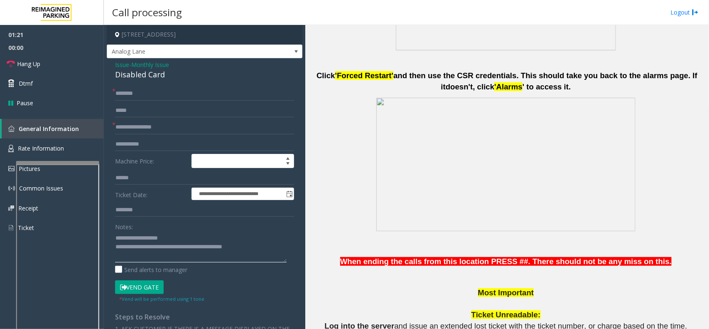
type textarea "**********"
click at [143, 96] on input "text" at bounding box center [204, 93] width 179 height 14
type input "****"
drag, startPoint x: 120, startPoint y: 89, endPoint x: 285, endPoint y: 243, distance: 225.8
click at [285, 243] on textarea at bounding box center [201, 246] width 172 height 31
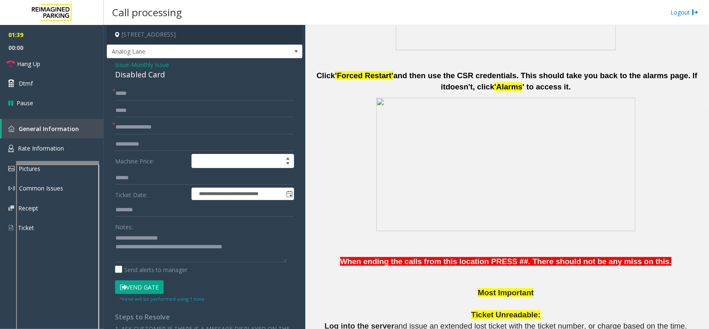
click at [157, 285] on button "Vend Gate" at bounding box center [139, 287] width 49 height 14
click at [71, 64] on link "Hang Up" at bounding box center [52, 64] width 104 height 20
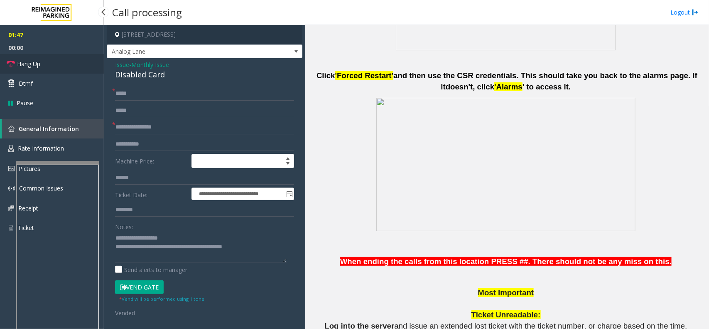
click at [71, 64] on link "Hang Up" at bounding box center [52, 64] width 104 height 20
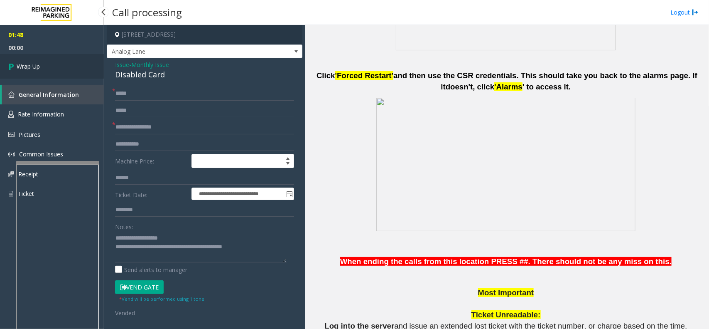
click at [71, 64] on link "Wrap Up" at bounding box center [52, 66] width 104 height 25
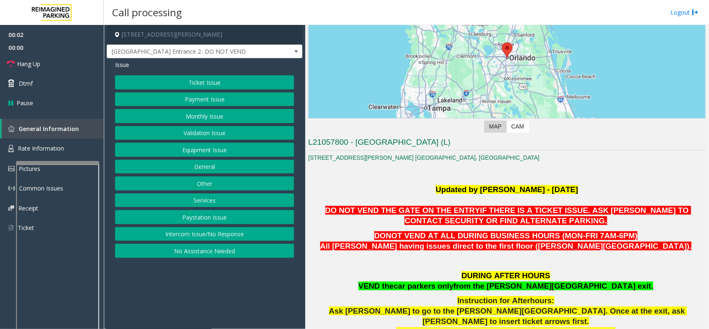
scroll to position [260, 0]
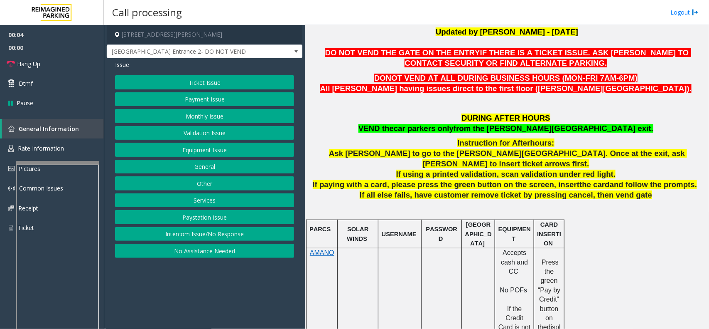
click at [235, 233] on button "Intercom Issue/No Response" at bounding box center [204, 234] width 179 height 14
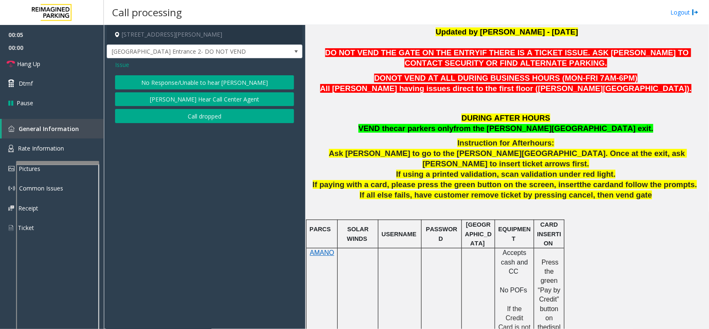
click at [194, 83] on button "No Response/Unable to hear [PERSON_NAME]" at bounding box center [204, 82] width 179 height 14
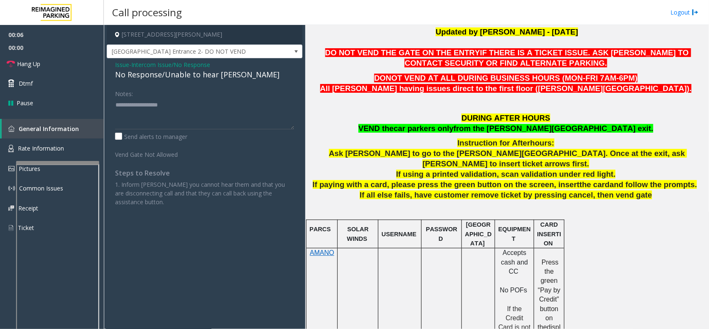
click at [171, 72] on div "No Response/Unable to hear [PERSON_NAME]" at bounding box center [204, 74] width 179 height 11
type textarea "**********"
click at [84, 69] on link "Hang Up" at bounding box center [52, 64] width 104 height 20
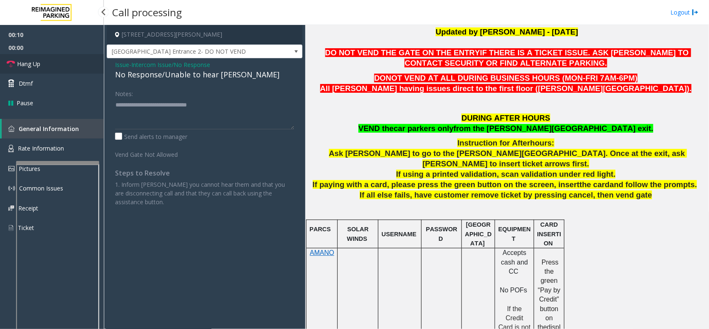
click at [84, 69] on link "Hang Up" at bounding box center [52, 64] width 104 height 20
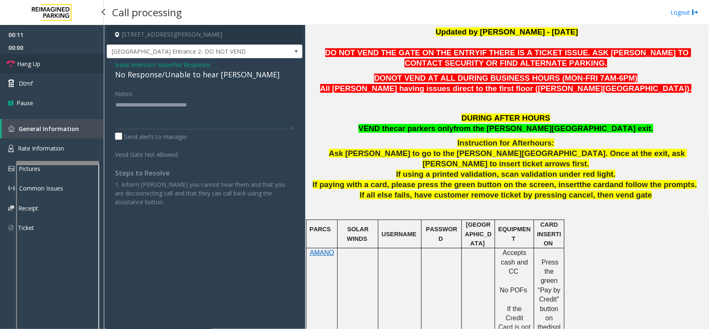
click at [84, 69] on link "Hang Up" at bounding box center [52, 64] width 104 height 20
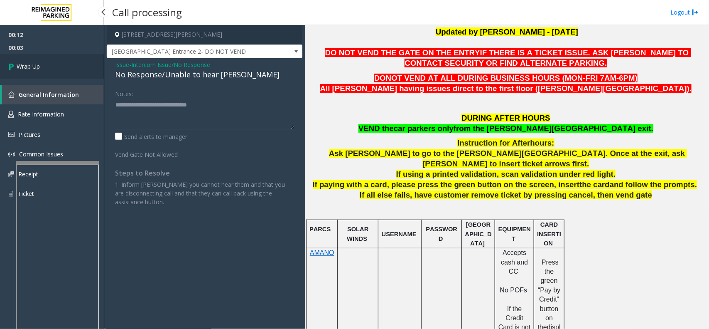
click at [84, 63] on link "Wrap Up" at bounding box center [52, 66] width 104 height 25
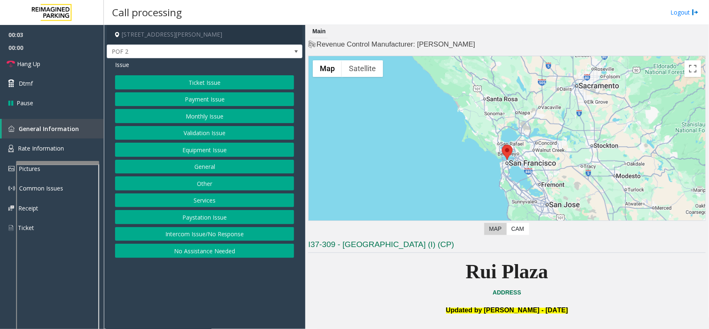
click at [228, 235] on button "Intercom Issue/No Response" at bounding box center [204, 234] width 179 height 14
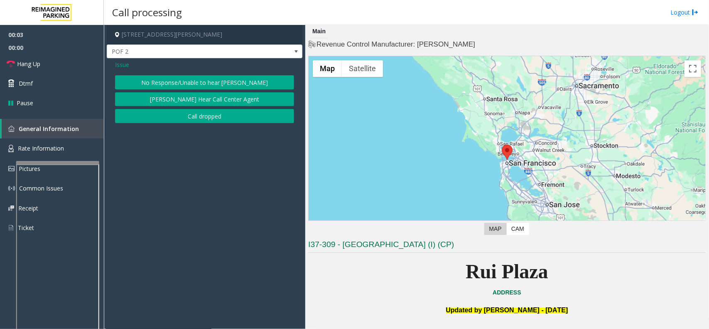
click at [195, 84] on button "No Response/Unable to hear [PERSON_NAME]" at bounding box center [204, 82] width 179 height 14
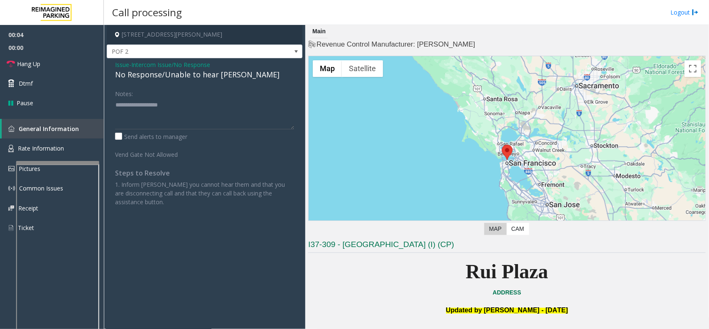
click at [194, 75] on div "No Response/Unable to hear [PERSON_NAME]" at bounding box center [204, 74] width 179 height 11
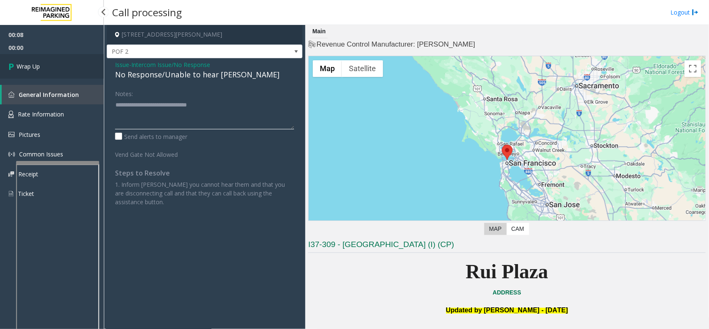
type textarea "**********"
click at [63, 71] on link "Wrap Up" at bounding box center [52, 66] width 104 height 25
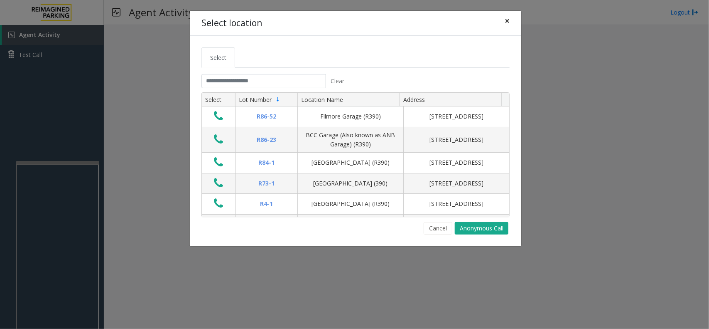
click at [508, 23] on span "×" at bounding box center [507, 21] width 5 height 12
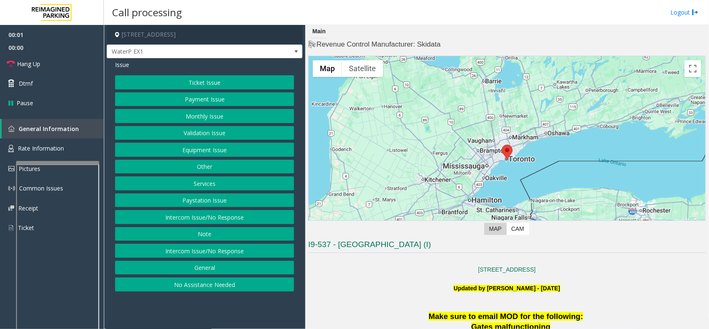
click at [215, 217] on button "Intercom Issue/No Response" at bounding box center [204, 217] width 179 height 14
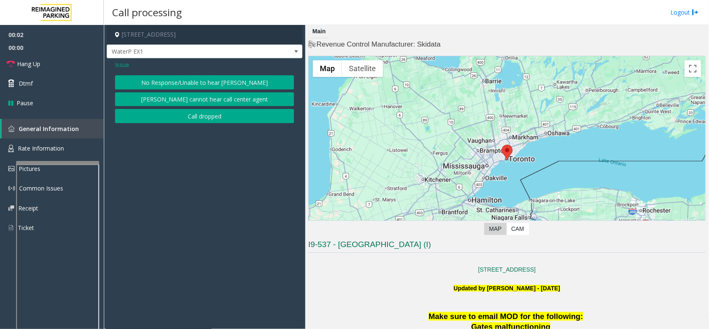
click at [174, 82] on button "No Response/Unable to hear [PERSON_NAME]" at bounding box center [204, 82] width 179 height 14
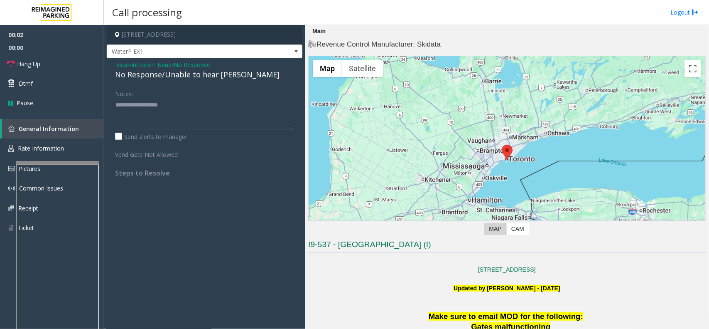
click at [174, 76] on div "No Response/Unable to hear [PERSON_NAME]" at bounding box center [204, 74] width 179 height 11
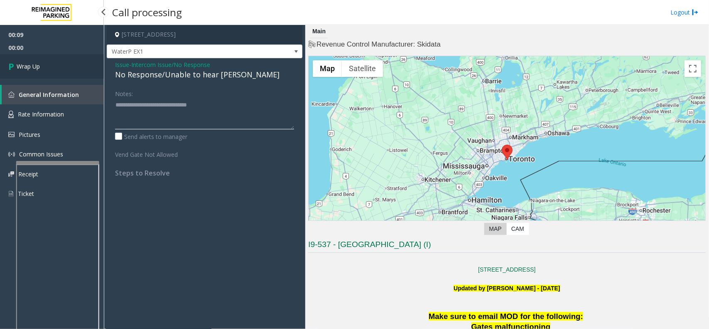
type textarea "**********"
click at [62, 60] on link "Wrap Up" at bounding box center [52, 66] width 104 height 25
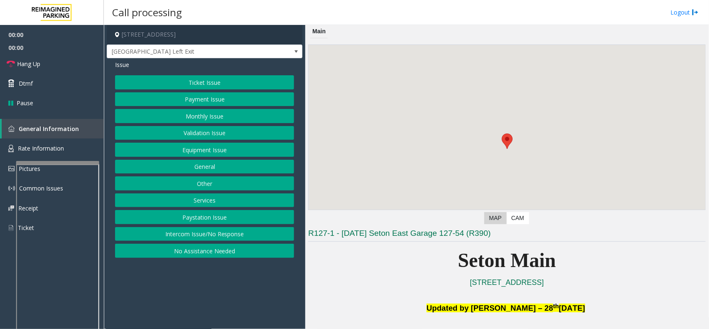
click at [214, 152] on button "Equipment Issue" at bounding box center [204, 150] width 179 height 14
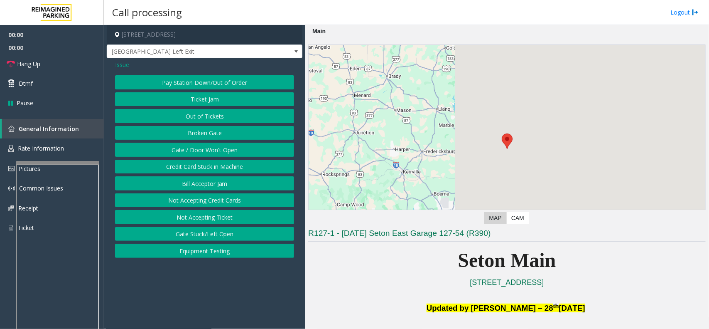
click at [214, 152] on button "Gate / Door Won't Open" at bounding box center [204, 150] width 179 height 14
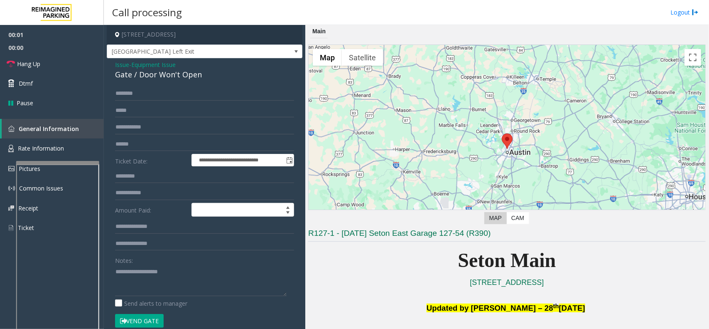
click at [140, 320] on button "Vend Gate" at bounding box center [139, 321] width 49 height 14
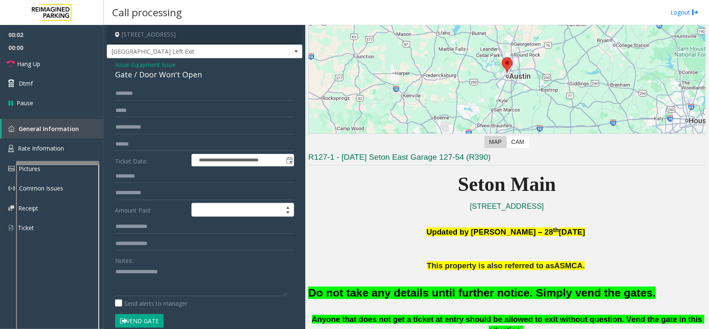
scroll to position [156, 0]
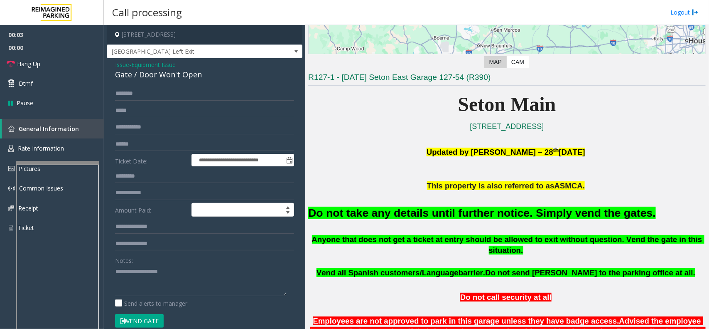
click at [458, 207] on font "Do not take any details until further notice. Simply vend the gates." at bounding box center [482, 213] width 348 height 12
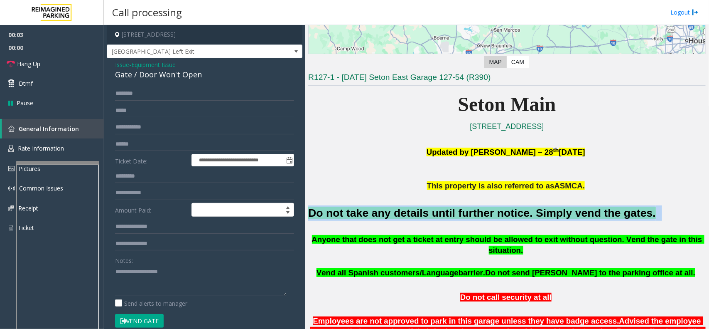
click at [458, 207] on font "Do not take any details until further notice. Simply vend the gates." at bounding box center [482, 213] width 348 height 12
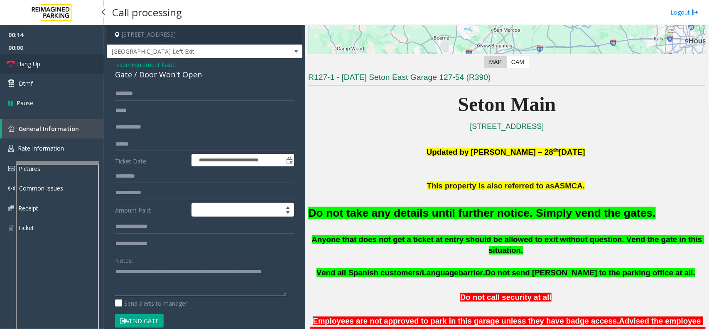
type textarea "**********"
click at [44, 61] on link "Hang Up" at bounding box center [52, 64] width 104 height 20
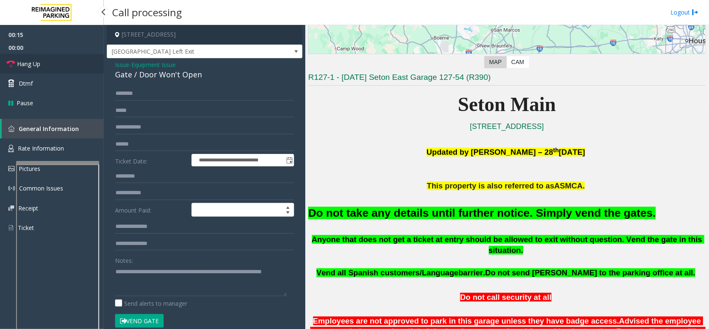
click at [44, 61] on link "Hang Up" at bounding box center [52, 64] width 104 height 20
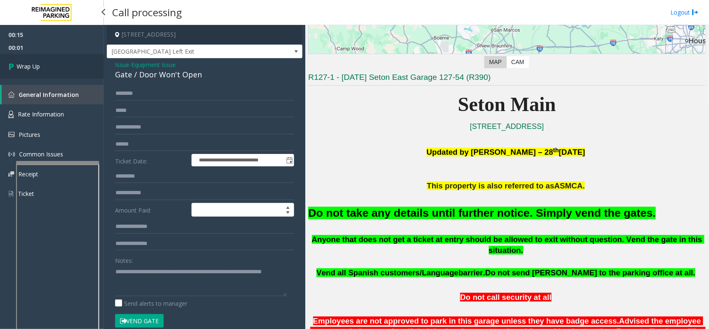
click at [44, 61] on link "Wrap Up" at bounding box center [52, 66] width 104 height 25
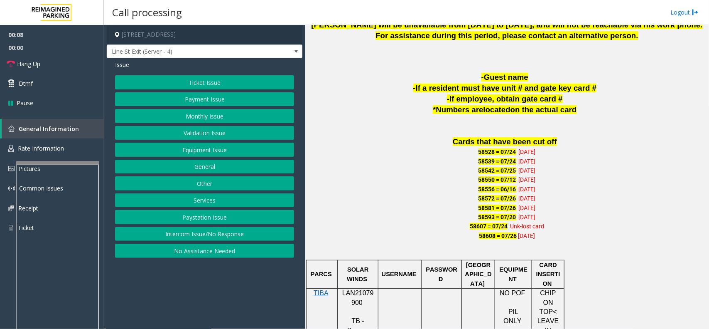
scroll to position [467, 0]
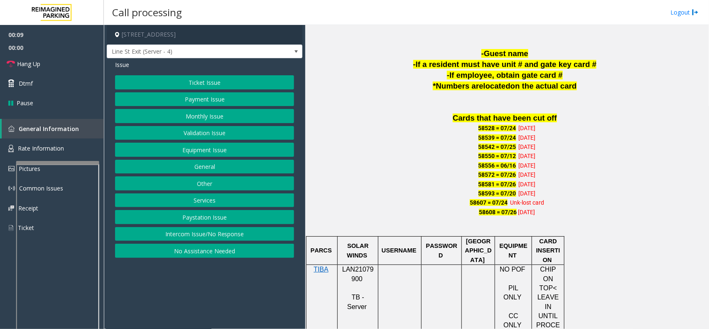
click at [354, 267] on span "LAN21079900" at bounding box center [358, 274] width 32 height 16
copy p "LAN21079900"
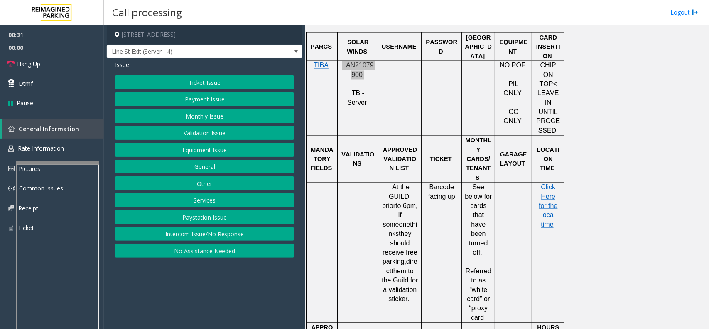
scroll to position [675, 0]
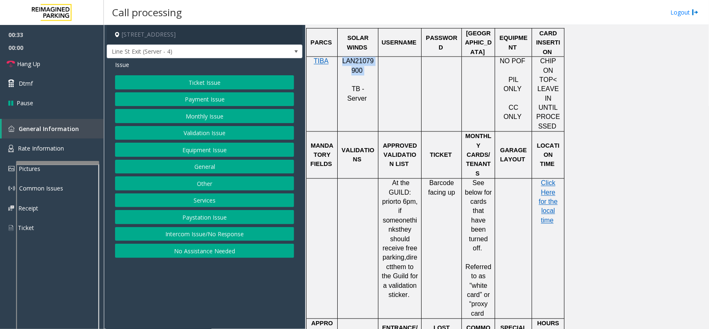
click at [192, 102] on button "Payment Issue" at bounding box center [204, 99] width 179 height 14
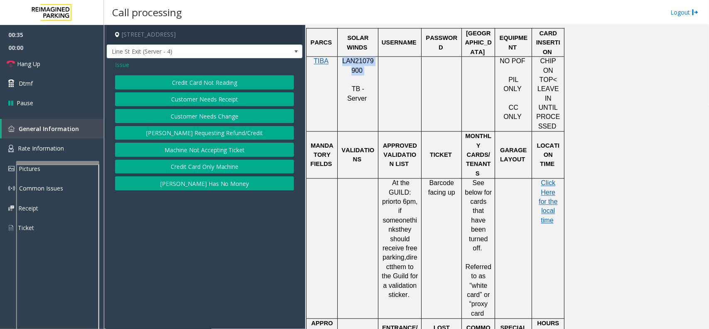
click at [210, 169] on button "Credit Card Only Machine" at bounding box center [204, 167] width 179 height 14
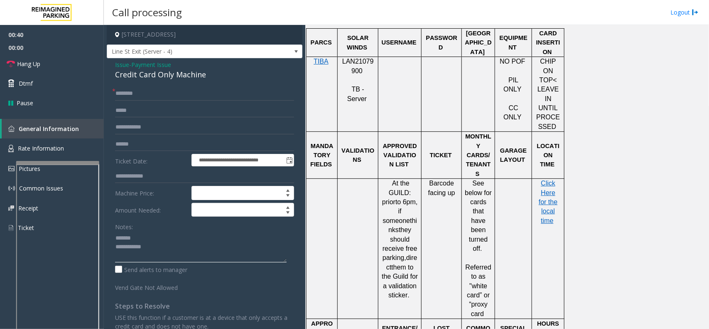
click at [148, 238] on textarea at bounding box center [201, 246] width 172 height 31
type textarea "**********"
click at [46, 62] on link "Hang Up" at bounding box center [52, 64] width 104 height 20
click at [124, 91] on input "text" at bounding box center [204, 93] width 179 height 14
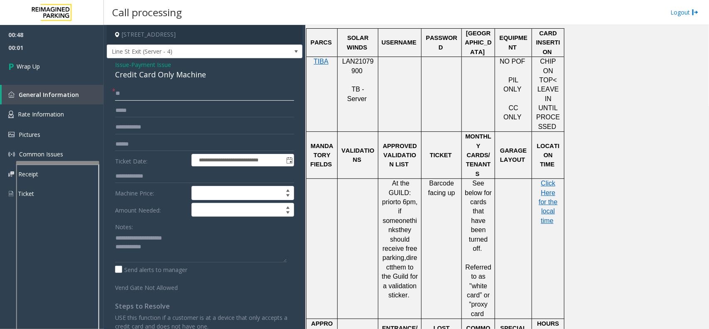
type input "**"
click at [180, 234] on textarea at bounding box center [201, 246] width 172 height 31
click at [183, 246] on textarea at bounding box center [201, 246] width 172 height 31
type textarea "**********"
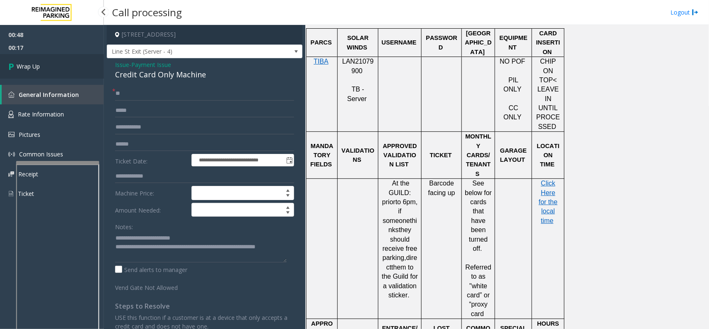
drag, startPoint x: 54, startPoint y: 53, endPoint x: 50, endPoint y: 57, distance: 5.6
click at [53, 54] on ul "00:48 00:17 Wrap Up" at bounding box center [52, 52] width 104 height 54
click at [50, 59] on link "Wrap Up" at bounding box center [52, 66] width 104 height 25
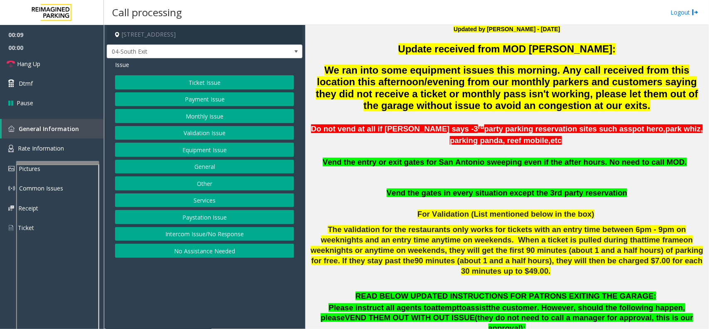
scroll to position [312, 0]
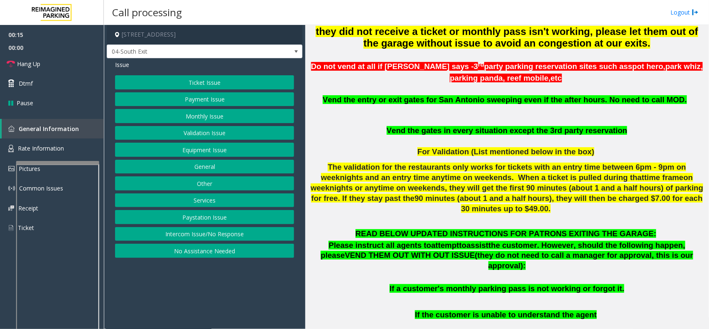
click at [209, 84] on button "Ticket Issue" at bounding box center [204, 82] width 179 height 14
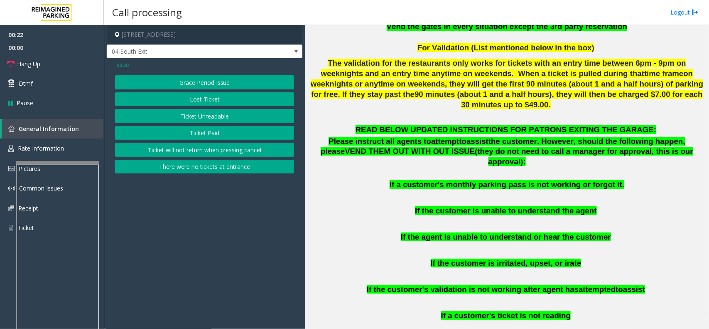
scroll to position [467, 0]
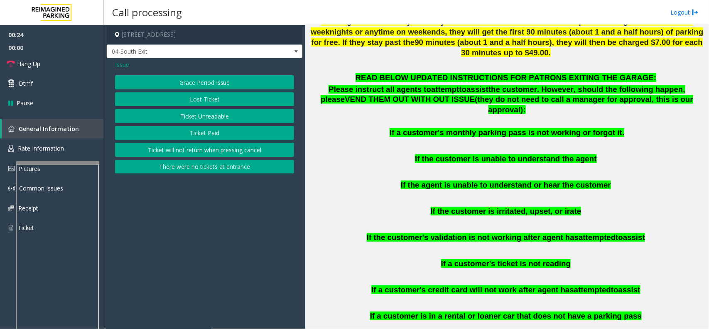
click at [221, 113] on button "Ticket Unreadable" at bounding box center [204, 116] width 179 height 14
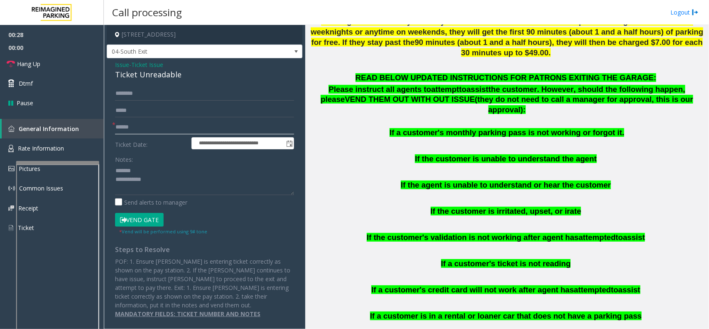
click at [135, 128] on input "text" at bounding box center [204, 127] width 179 height 14
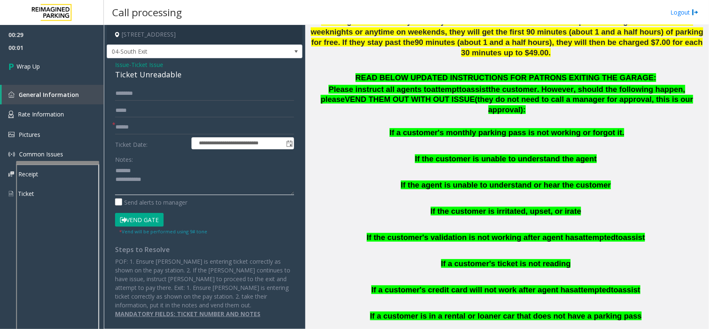
click at [156, 168] on textarea at bounding box center [204, 179] width 179 height 31
click at [138, 75] on div "Ticket Unreadable" at bounding box center [204, 74] width 179 height 11
click at [185, 188] on textarea at bounding box center [204, 179] width 179 height 31
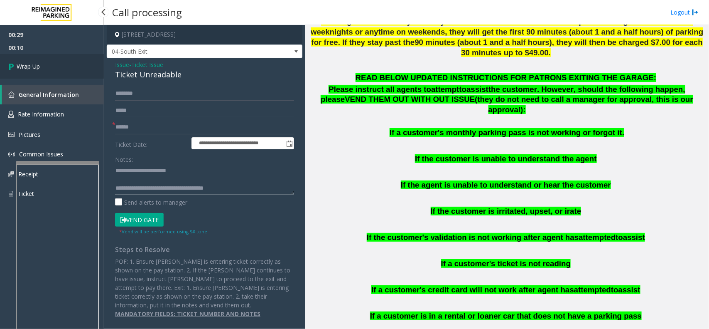
type textarea "**********"
click at [61, 59] on link "Wrap Up" at bounding box center [52, 66] width 104 height 25
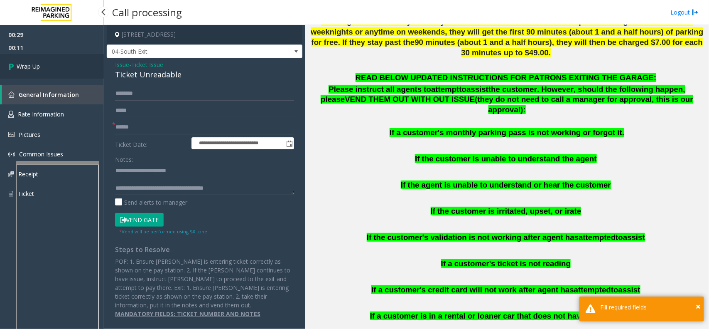
click at [61, 59] on link "Wrap Up" at bounding box center [52, 66] width 104 height 25
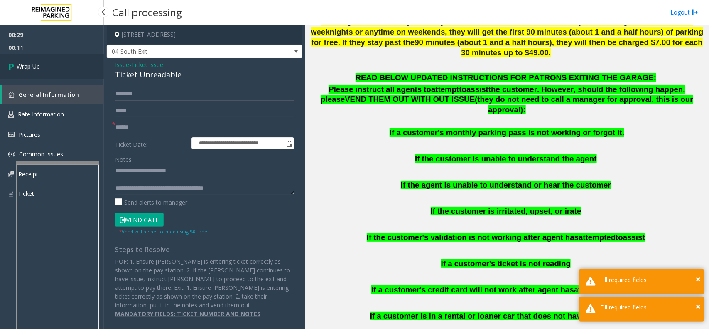
click at [61, 59] on link "Wrap Up" at bounding box center [52, 66] width 104 height 25
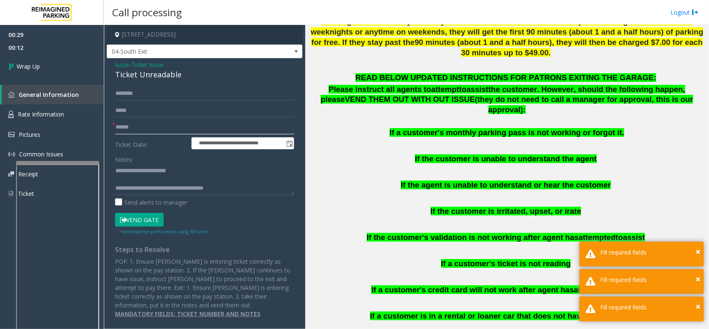
click at [138, 128] on input "text" at bounding box center [204, 127] width 179 height 14
type input "**"
click at [45, 62] on link "Wrap Up" at bounding box center [52, 66] width 104 height 25
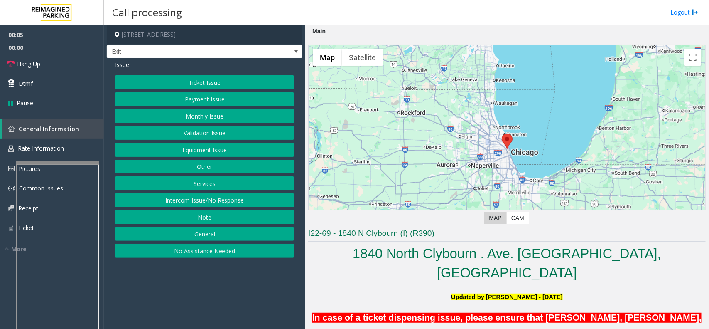
click at [212, 131] on button "Validation Issue" at bounding box center [204, 133] width 179 height 14
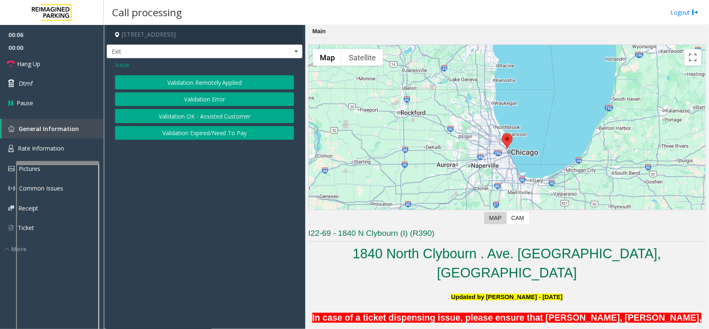
click at [211, 100] on button "Validation Error" at bounding box center [204, 99] width 179 height 14
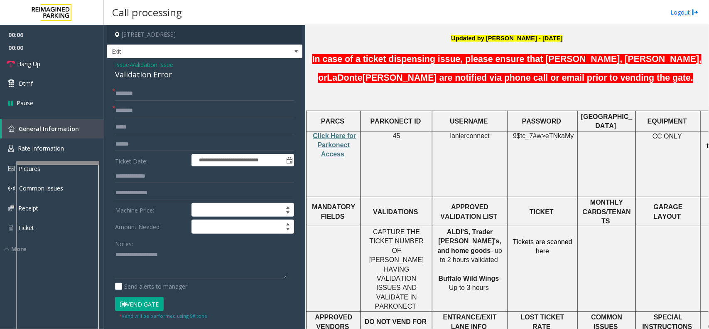
scroll to position [260, 0]
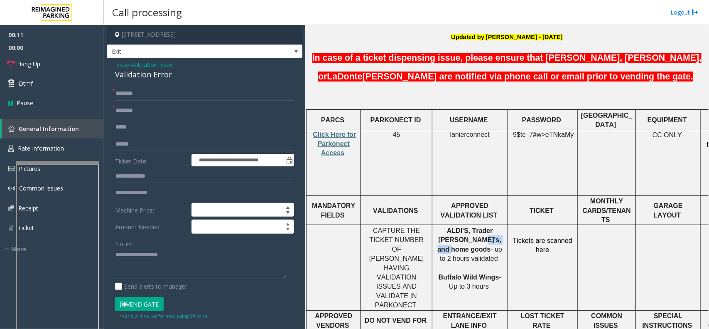
drag, startPoint x: 442, startPoint y: 209, endPoint x: 477, endPoint y: 209, distance: 34.9
click at [477, 226] on p "ALDI'S, Trader Joe's, and home goods - up to 2 hours validated Buffalo Wild Win…" at bounding box center [469, 258] width 69 height 65
type input "**********"
click at [140, 144] on input "text" at bounding box center [204, 144] width 179 height 14
click at [133, 77] on div "Validation Error" at bounding box center [204, 74] width 179 height 11
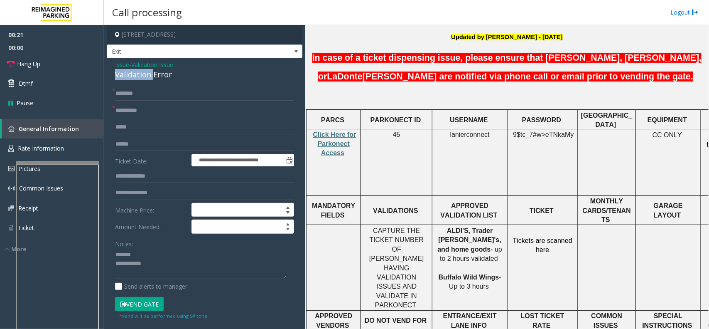
click at [133, 77] on div "Validation Error" at bounding box center [204, 74] width 179 height 11
type textarea "**********"
click at [129, 138] on input "text" at bounding box center [204, 144] width 179 height 14
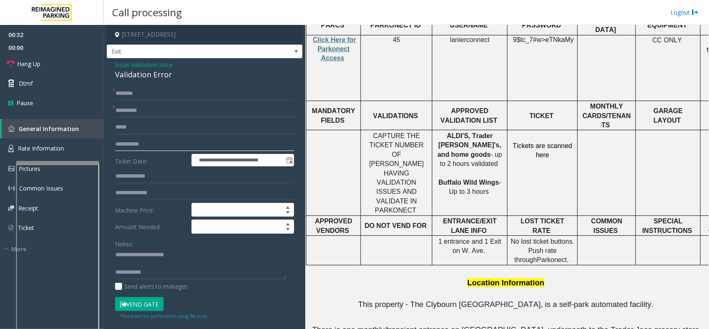
scroll to position [364, 0]
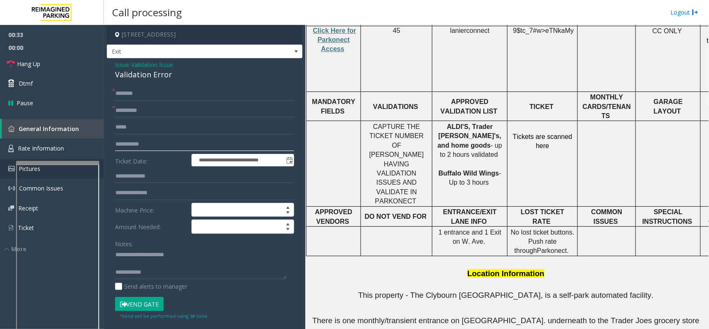
type input "**********"
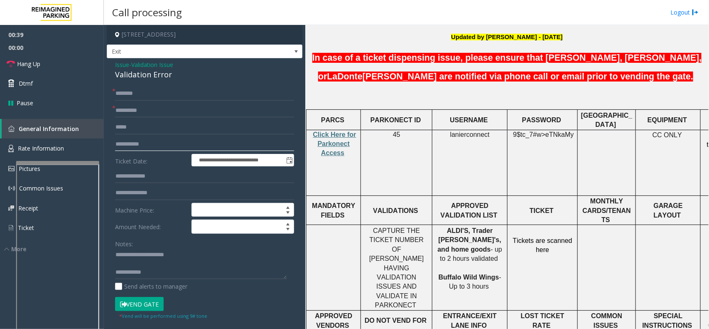
scroll to position [260, 57]
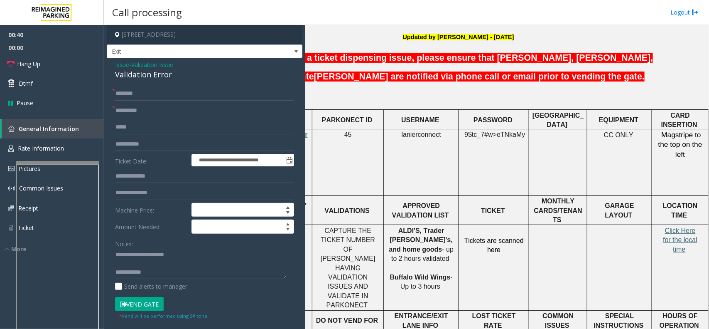
click at [672, 227] on span "Click Here for the local time" at bounding box center [680, 240] width 34 height 26
click at [163, 93] on input "text" at bounding box center [204, 93] width 179 height 14
click at [137, 96] on input "text" at bounding box center [204, 93] width 179 height 14
type input "*****"
click at [149, 305] on button "Vend Gate" at bounding box center [139, 304] width 49 height 14
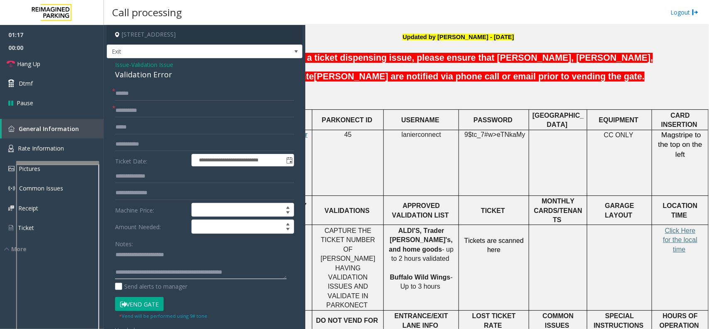
click at [260, 275] on textarea at bounding box center [201, 263] width 172 height 31
click at [55, 62] on link "Hang Up" at bounding box center [52, 64] width 104 height 20
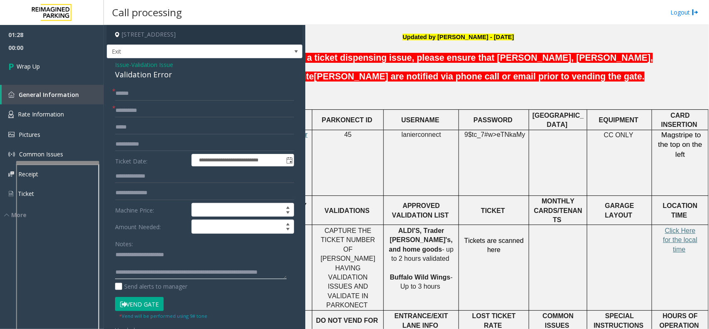
click at [180, 277] on textarea at bounding box center [201, 263] width 172 height 31
type textarea "**********"
click at [46, 67] on link "Wrap Up" at bounding box center [52, 66] width 104 height 25
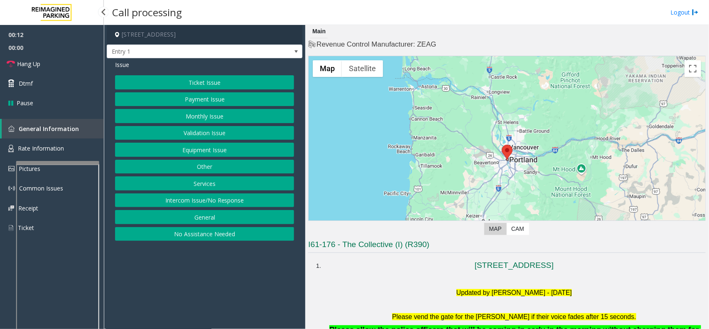
click at [197, 198] on button "Intercom Issue/No Response" at bounding box center [204, 200] width 179 height 14
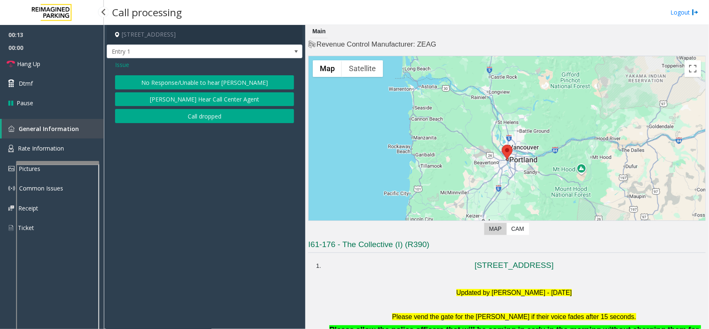
click at [176, 77] on button "No Response/Unable to hear [PERSON_NAME]" at bounding box center [204, 82] width 179 height 14
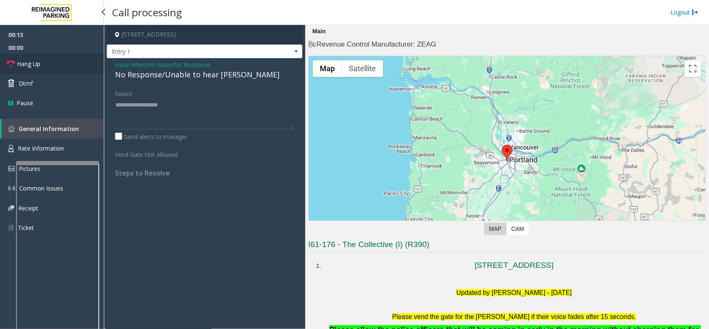
click at [59, 61] on link "Hang Up" at bounding box center [52, 64] width 104 height 20
click at [158, 76] on div "No Response/Unable to hear [PERSON_NAME]" at bounding box center [204, 74] width 179 height 11
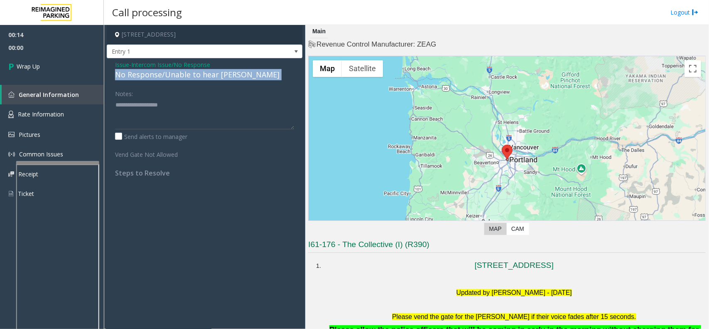
click at [158, 76] on div "No Response/Unable to hear [PERSON_NAME]" at bounding box center [204, 74] width 179 height 11
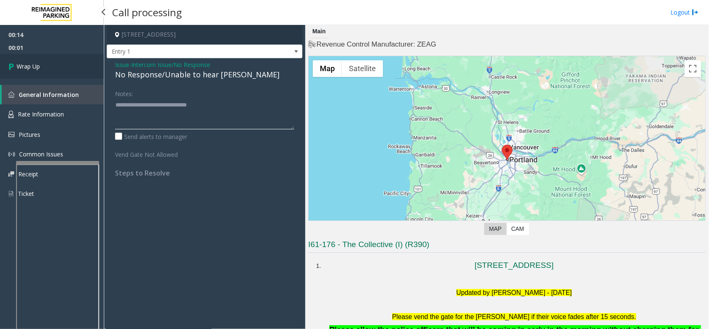
type textarea "**********"
click at [59, 66] on link "Wrap Up" at bounding box center [52, 66] width 104 height 25
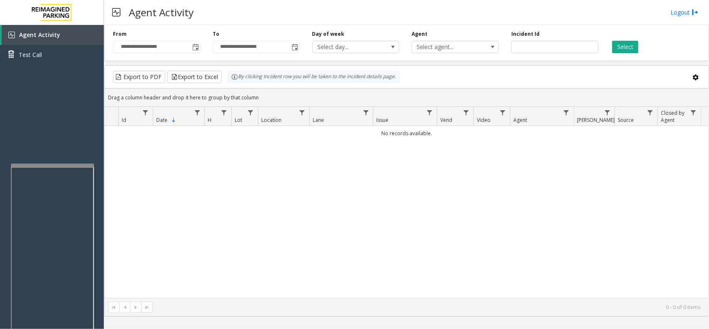
click at [83, 163] on div at bounding box center [52, 164] width 83 height 3
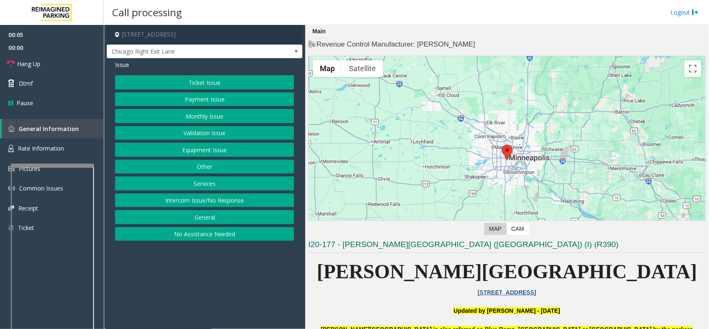
click at [213, 100] on button "Payment Issue" at bounding box center [204, 99] width 179 height 14
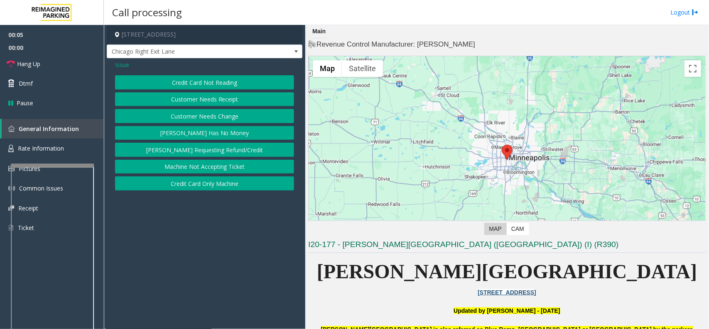
click at [214, 86] on button "Credit Card Not Reading" at bounding box center [204, 82] width 179 height 14
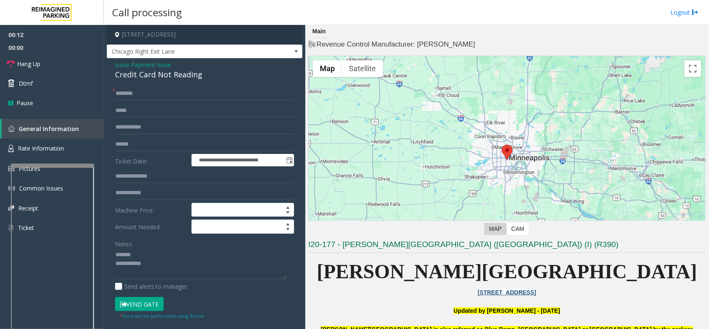
click at [137, 73] on div "Credit Card Not Reading" at bounding box center [204, 74] width 179 height 11
click at [190, 266] on textarea at bounding box center [201, 263] width 172 height 31
type textarea "**********"
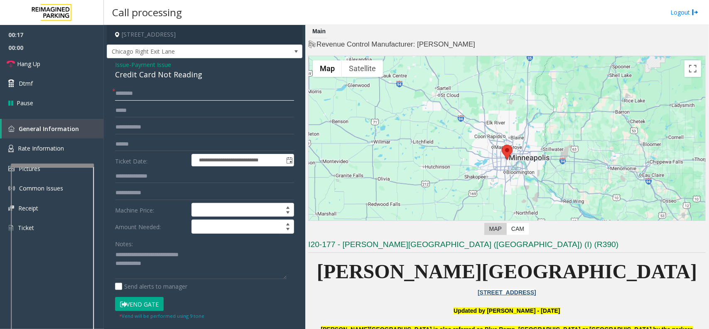
click at [122, 90] on input "text" at bounding box center [204, 93] width 179 height 14
type input "**"
click at [144, 299] on button "Vend Gate" at bounding box center [139, 304] width 49 height 14
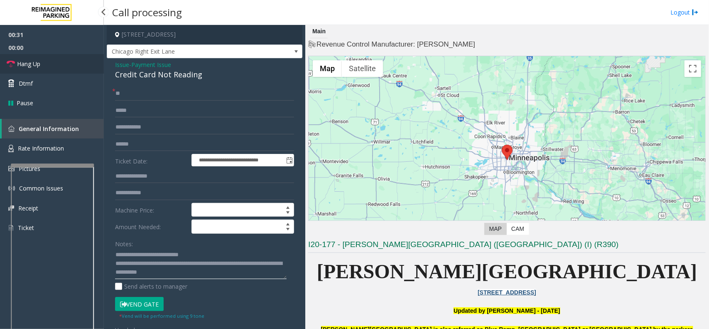
type textarea "**********"
click at [44, 61] on link "Hang Up" at bounding box center [52, 64] width 104 height 20
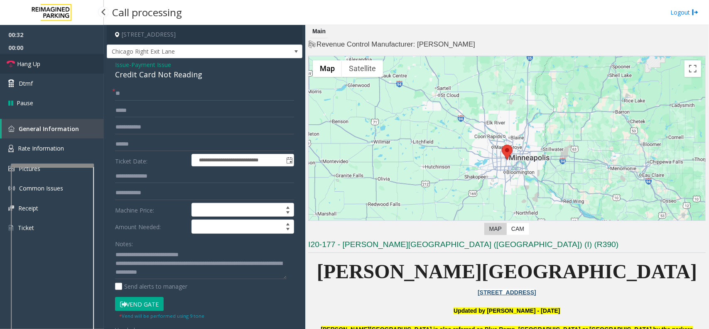
click at [44, 61] on link "Hang Up" at bounding box center [52, 64] width 104 height 20
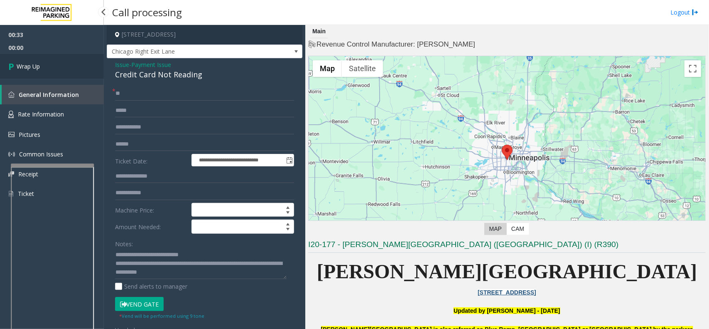
click at [41, 61] on link "Wrap Up" at bounding box center [52, 66] width 104 height 25
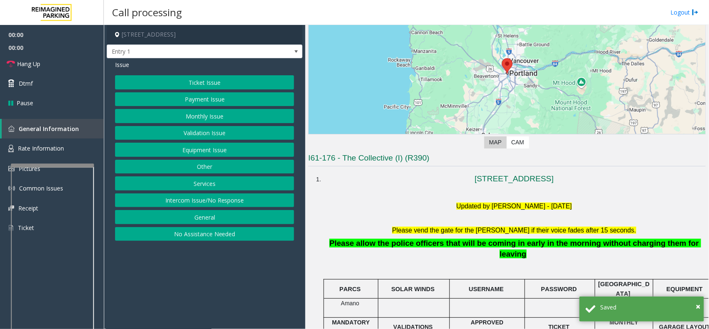
scroll to position [208, 0]
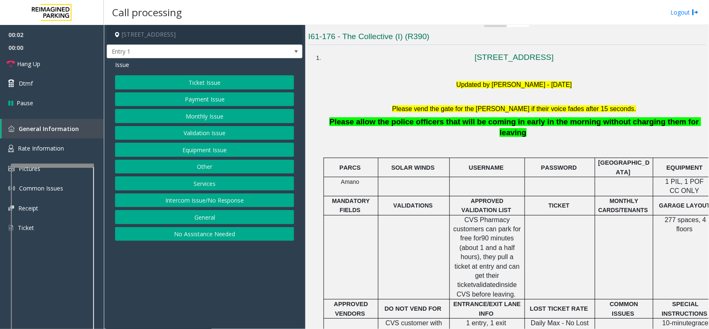
click at [234, 199] on button "Intercom Issue/No Response" at bounding box center [204, 200] width 179 height 14
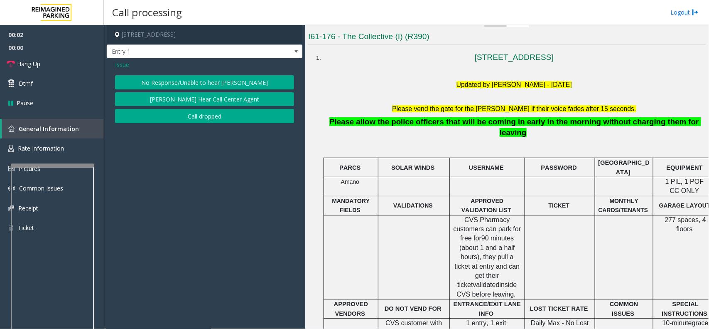
click at [186, 82] on button "No Response/Unable to hear [PERSON_NAME]" at bounding box center [204, 82] width 179 height 14
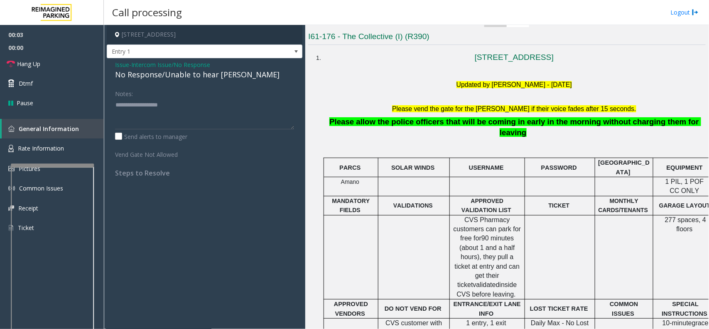
click at [184, 73] on div "No Response/Unable to hear [PERSON_NAME]" at bounding box center [204, 74] width 179 height 11
type textarea "**********"
drag, startPoint x: 573, startPoint y: 85, endPoint x: 515, endPoint y: 86, distance: 57.4
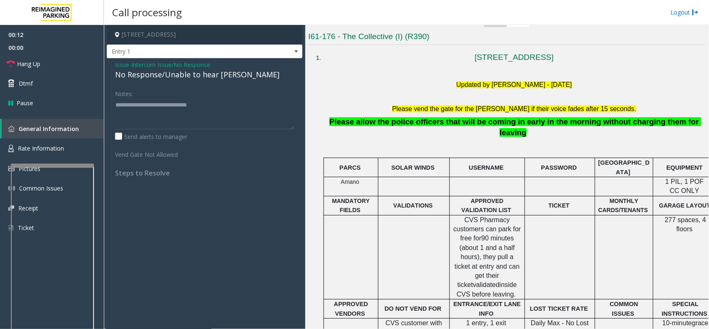
click at [515, 86] on h5 "Updated by Sunil Dhyani - 28th Aug 2025" at bounding box center [514, 84] width 377 height 9
click at [485, 115] on li "1815 SW 4th Ave Portland, OR Updated by Sunil Dhyani - 28th Aug 2025 Please ven…" at bounding box center [514, 289] width 383 height 482
click at [163, 66] on span "Intercom Issue/No Response" at bounding box center [170, 64] width 79 height 9
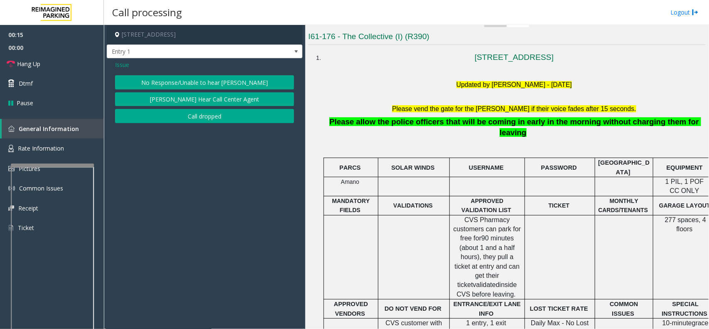
drag, startPoint x: 135, startPoint y: 65, endPoint x: 114, endPoint y: 66, distance: 21.3
click at [121, 66] on div "Issue" at bounding box center [204, 64] width 179 height 9
click at [125, 66] on span "Issue" at bounding box center [122, 64] width 14 height 9
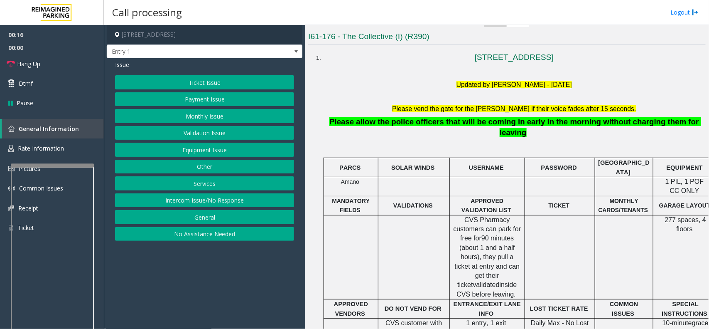
click at [196, 90] on div "Ticket Issue Payment Issue Monthly Issue Validation Issue Equipment Issue Other…" at bounding box center [204, 157] width 179 height 165
click at [200, 101] on button "Payment Issue" at bounding box center [204, 99] width 179 height 14
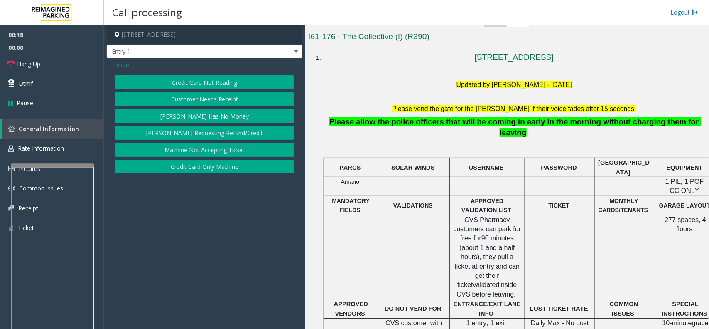
click at [208, 135] on button "[PERSON_NAME] Requesting Refund/Credit" at bounding box center [204, 133] width 179 height 14
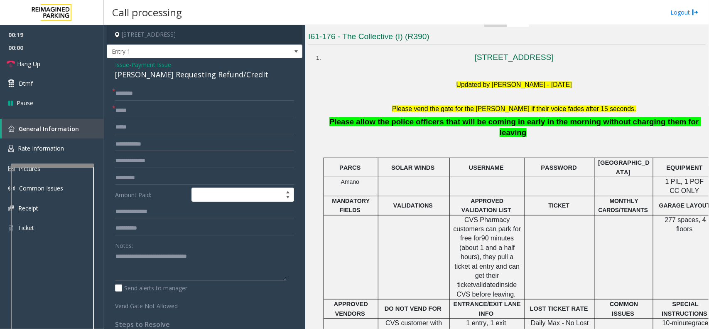
click at [148, 66] on span "Payment Issue" at bounding box center [151, 64] width 40 height 9
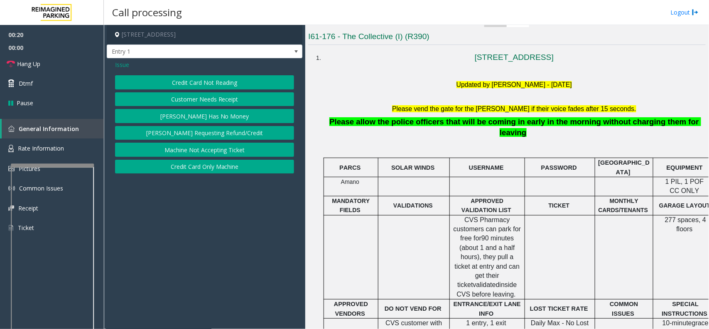
click at [182, 84] on button "Credit Card Not Reading" at bounding box center [204, 82] width 179 height 14
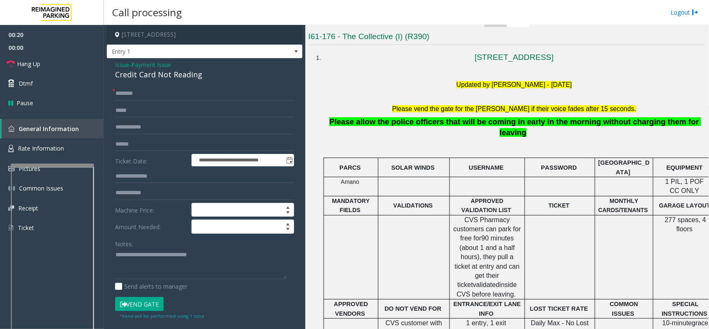
click at [149, 302] on button "Vend Gate" at bounding box center [139, 304] width 49 height 14
click at [136, 65] on span "Payment Issue" at bounding box center [151, 64] width 40 height 9
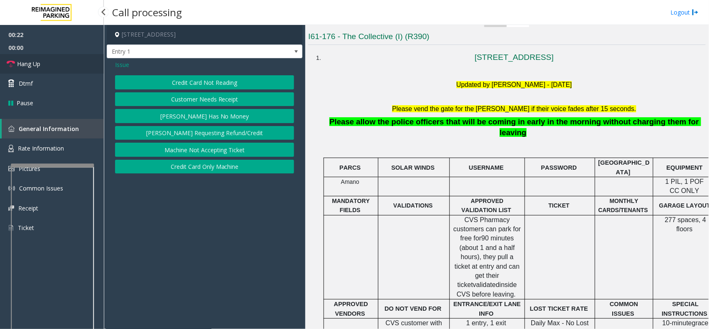
drag, startPoint x: 88, startPoint y: 67, endPoint x: 82, endPoint y: 67, distance: 5.8
click at [88, 67] on link "Hang Up" at bounding box center [52, 64] width 104 height 20
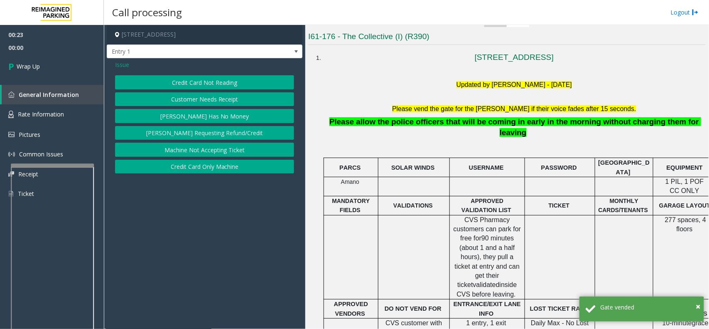
click at [123, 62] on span "Issue" at bounding box center [122, 64] width 14 height 9
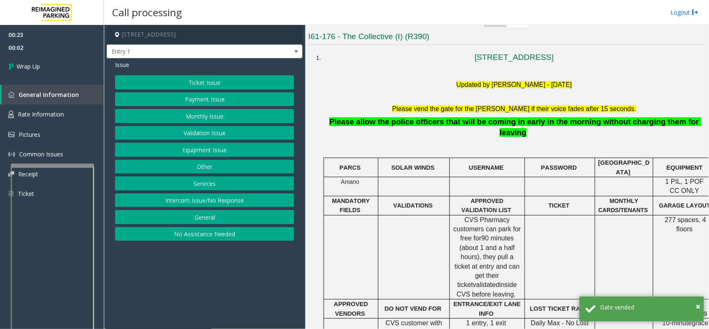
click at [219, 148] on button "Equipment Issue" at bounding box center [204, 150] width 179 height 14
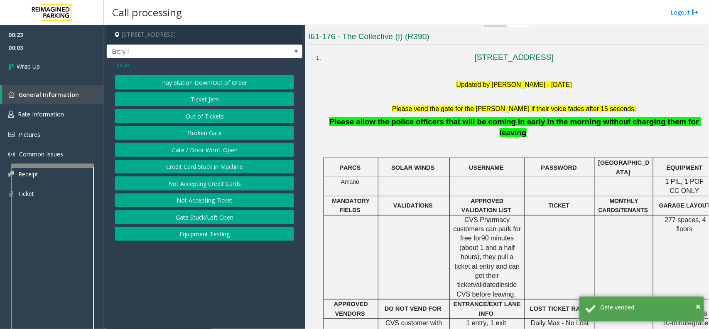
click at [216, 146] on button "Gate / Door Won't Open" at bounding box center [204, 150] width 179 height 14
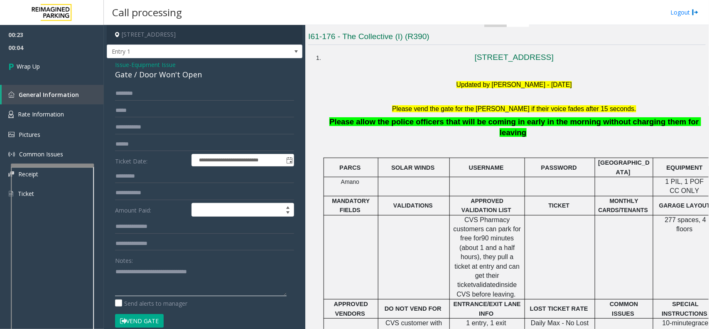
click at [180, 287] on textarea at bounding box center [201, 280] width 172 height 31
click at [440, 109] on font "Please vend the gate for the parker if their voice fades after 15 seconds." at bounding box center [514, 108] width 244 height 7
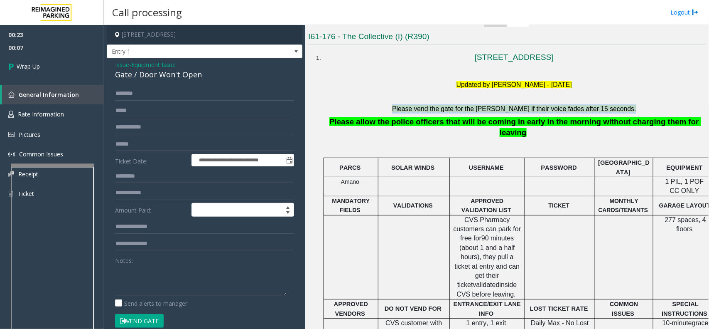
click at [440, 109] on font "Please vend the gate for the parker if their voice fades after 15 seconds." at bounding box center [514, 108] width 244 height 7
copy font "Please vend the gate for the parker if their voice fades after 15 seconds."
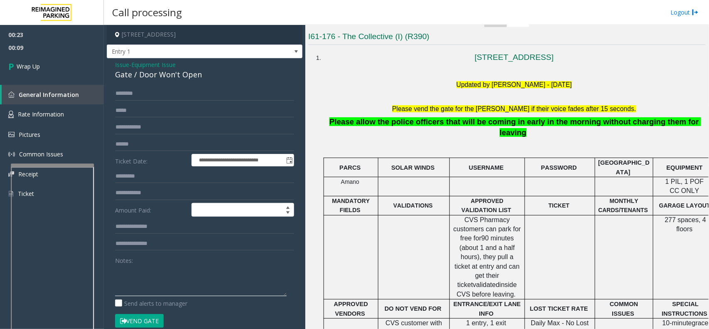
click at [202, 271] on textarea at bounding box center [201, 280] width 172 height 31
paste textarea "**********"
type textarea "**********"
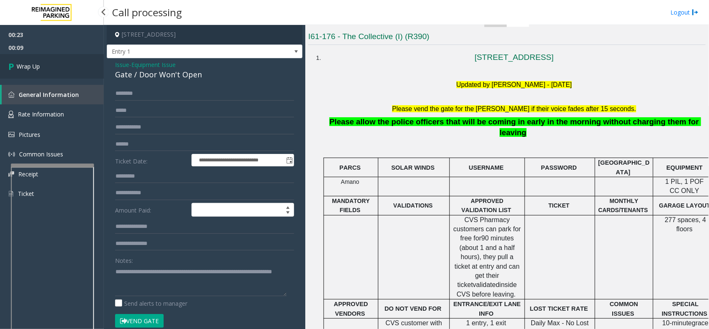
click at [59, 74] on link "Wrap Up" at bounding box center [52, 66] width 104 height 25
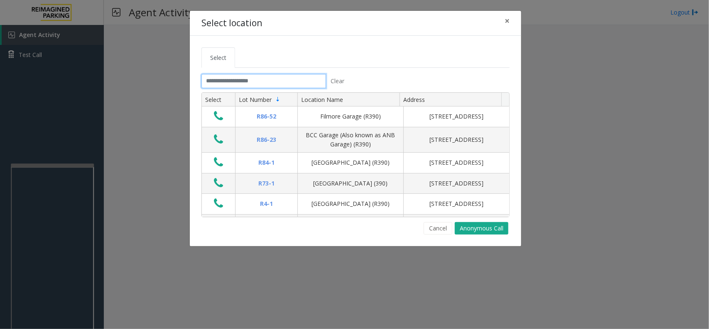
click at [246, 81] on input "text" at bounding box center [264, 81] width 125 height 14
click at [506, 20] on span "×" at bounding box center [507, 21] width 5 height 12
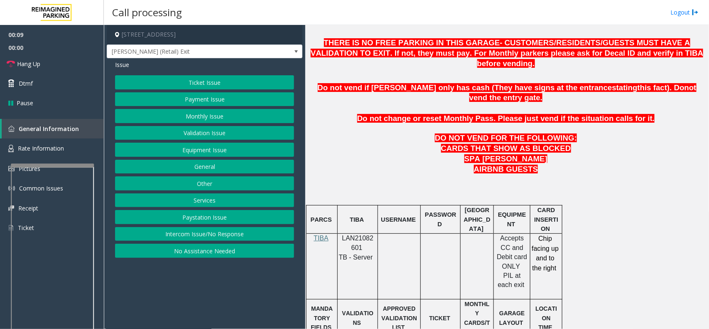
scroll to position [364, 0]
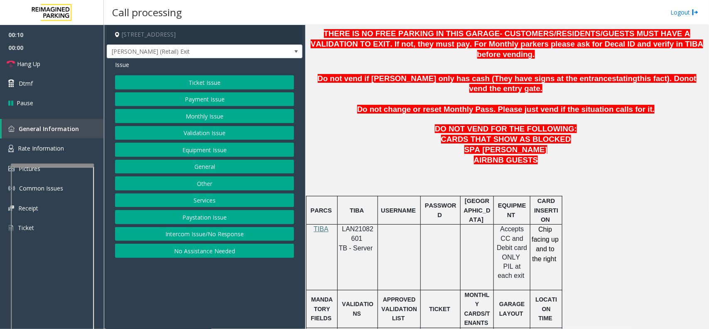
click at [361, 225] on span "LAN21082601" at bounding box center [358, 233] width 32 height 16
copy p "LAN21082601"
click at [209, 81] on button "Ticket Issue" at bounding box center [204, 82] width 179 height 14
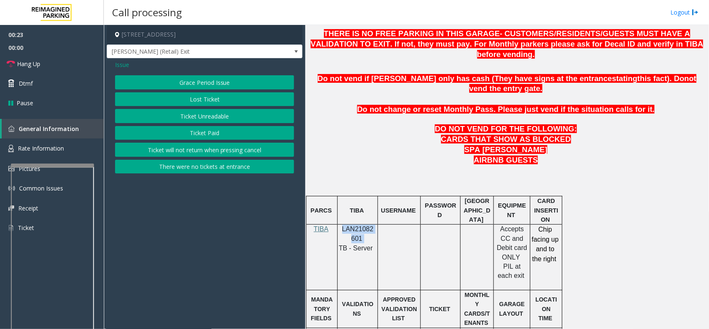
click at [204, 100] on button "Lost Ticket" at bounding box center [204, 99] width 179 height 14
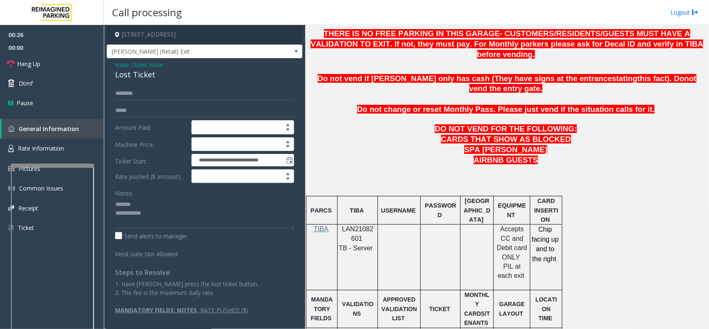
click at [135, 71] on div "Lost Ticket" at bounding box center [204, 74] width 179 height 11
click at [146, 212] on textarea at bounding box center [204, 212] width 179 height 31
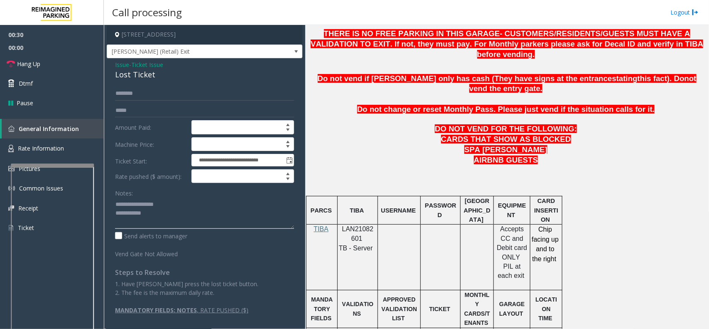
click at [185, 210] on textarea at bounding box center [204, 212] width 179 height 31
click at [185, 202] on textarea at bounding box center [204, 212] width 179 height 31
click at [166, 204] on textarea at bounding box center [204, 212] width 179 height 31
drag, startPoint x: 186, startPoint y: 204, endPoint x: 133, endPoint y: 203, distance: 53.2
click at [133, 203] on textarea at bounding box center [204, 212] width 179 height 31
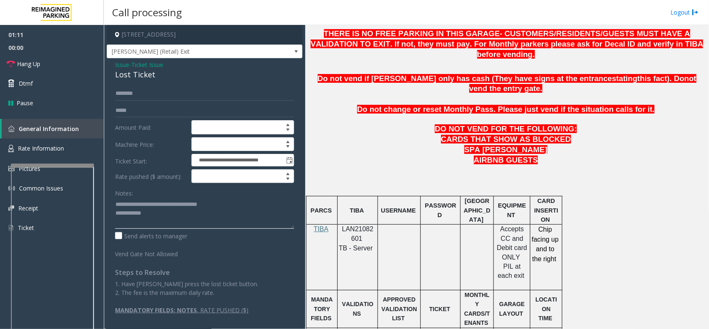
click at [233, 203] on textarea at bounding box center [204, 212] width 179 height 31
type textarea "**********"
click at [367, 225] on span "LAN21082601" at bounding box center [358, 233] width 32 height 16
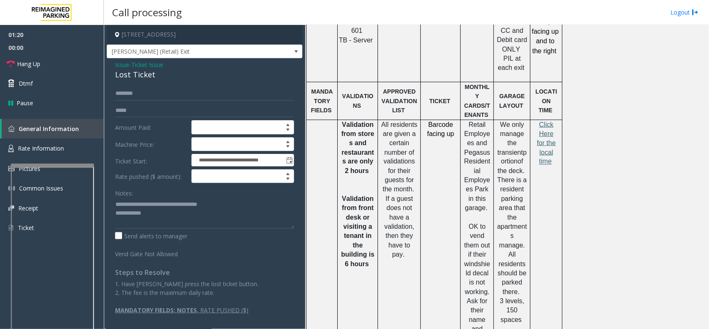
click at [551, 121] on span "Click Here for the local time" at bounding box center [546, 143] width 19 height 44
click at [144, 66] on span "Ticket Issue" at bounding box center [147, 64] width 32 height 9
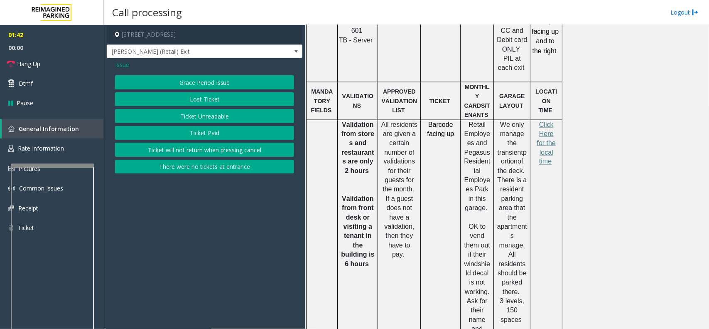
click at [121, 64] on span "Issue" at bounding box center [122, 64] width 14 height 9
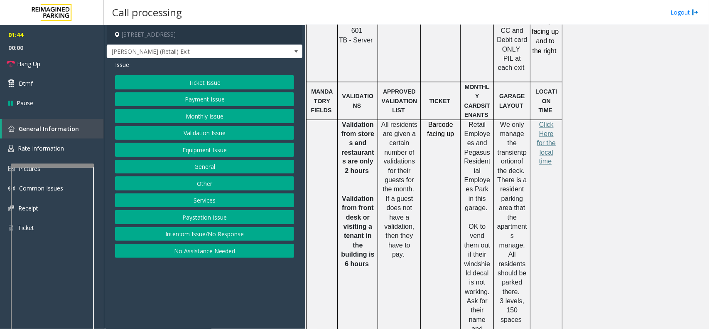
click at [189, 133] on button "Validation Issue" at bounding box center [204, 133] width 179 height 14
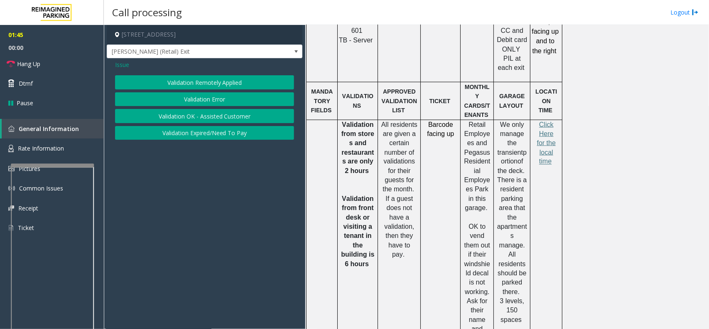
click at [186, 99] on button "Validation Error" at bounding box center [204, 99] width 179 height 14
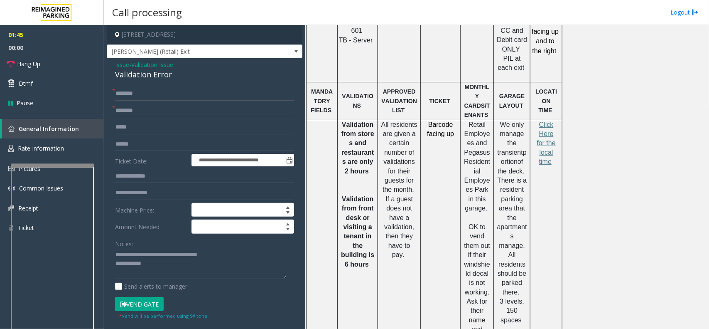
click at [148, 111] on input "text" at bounding box center [204, 110] width 179 height 14
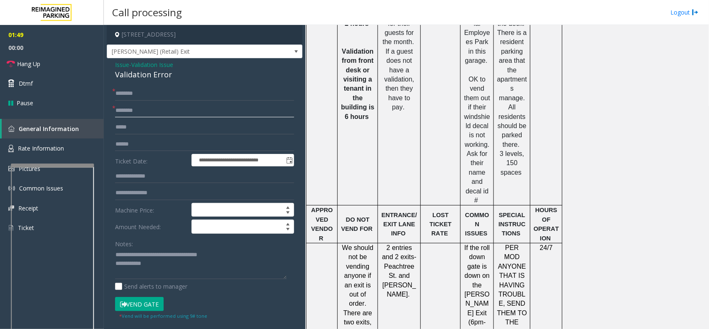
scroll to position [727, 0]
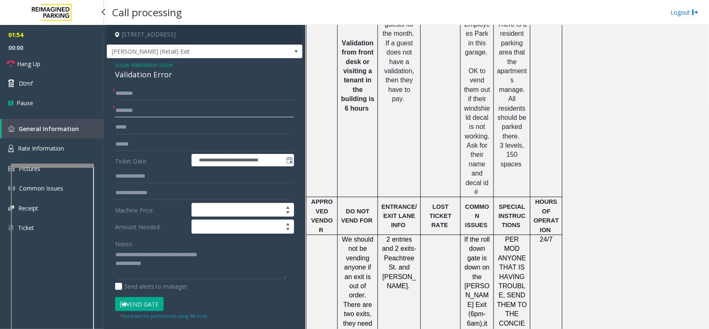
click at [125, 107] on input "text" at bounding box center [204, 110] width 179 height 14
type input "******"
click at [159, 268] on textarea at bounding box center [201, 263] width 172 height 31
click at [155, 263] on textarea at bounding box center [201, 263] width 172 height 31
click at [165, 256] on textarea at bounding box center [201, 263] width 172 height 31
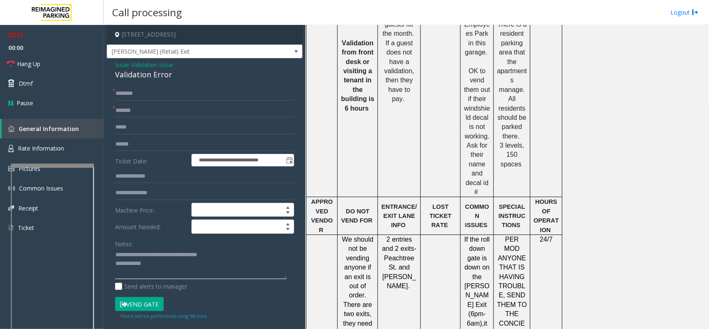
drag, startPoint x: 273, startPoint y: 256, endPoint x: 133, endPoint y: 256, distance: 139.2
click at [133, 256] on textarea at bounding box center [201, 263] width 172 height 31
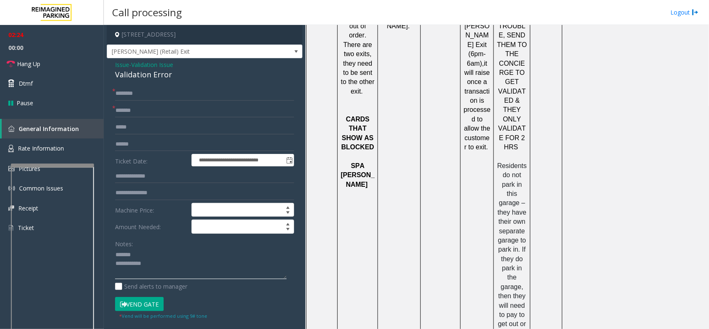
scroll to position [1109, 0]
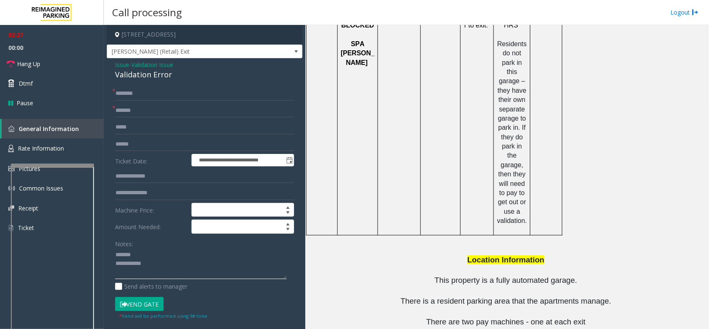
type textarea "**********"
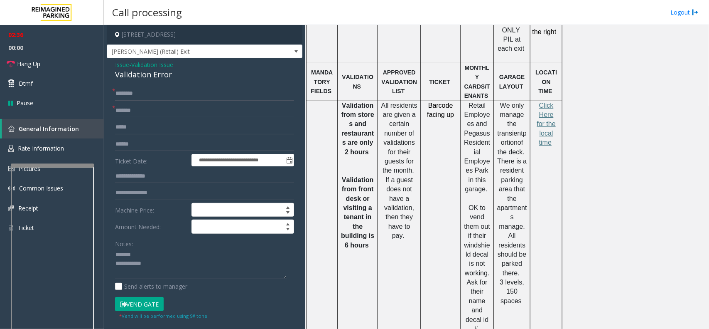
scroll to position [589, 0]
click at [64, 145] on link "Rate Information" at bounding box center [52, 148] width 104 height 20
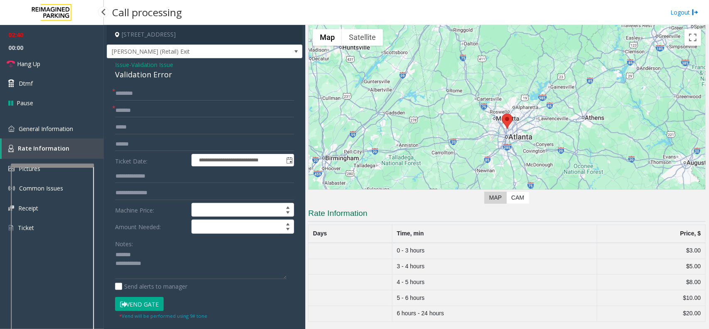
scroll to position [32, 0]
click at [152, 94] on input "text" at bounding box center [204, 93] width 179 height 14
type input "**"
click at [138, 69] on div "Validation Error" at bounding box center [204, 74] width 179 height 11
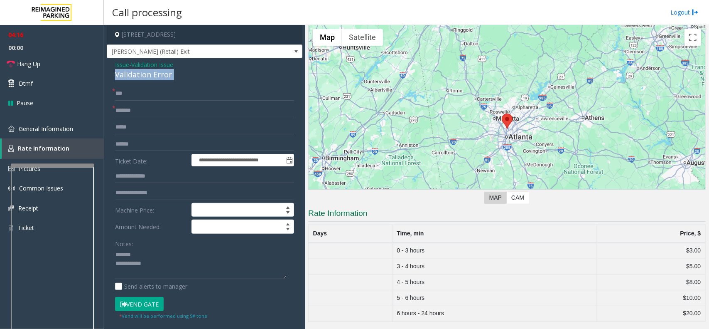
click at [138, 69] on div "Validation Error" at bounding box center [204, 74] width 179 height 11
click at [57, 59] on link "Hang Up" at bounding box center [52, 64] width 104 height 20
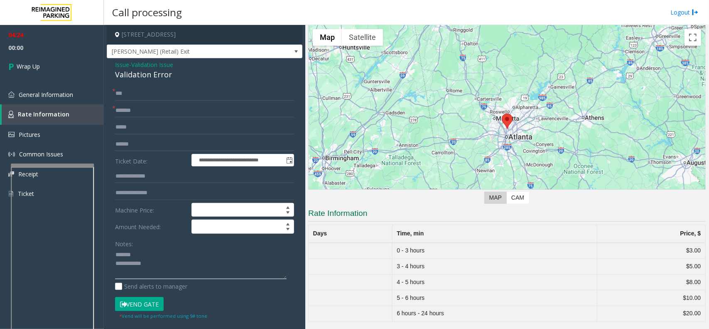
click at [149, 258] on textarea at bounding box center [201, 263] width 172 height 31
click at [158, 267] on textarea at bounding box center [201, 263] width 172 height 31
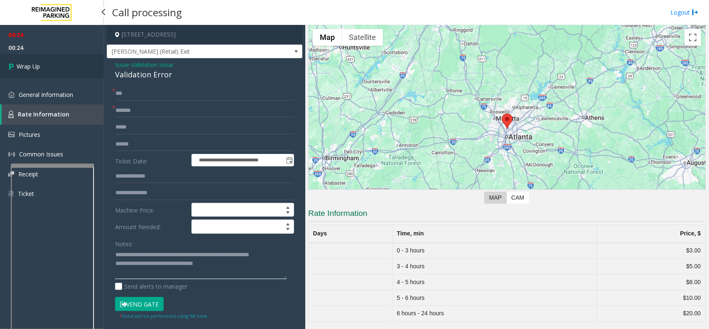
type textarea "**********"
click at [58, 72] on link "Wrap Up" at bounding box center [52, 66] width 104 height 25
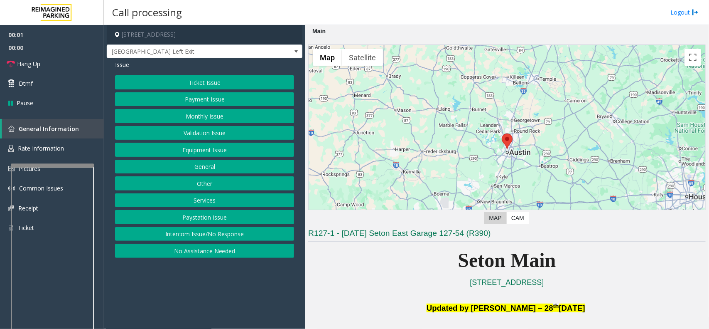
click at [200, 152] on button "Equipment Issue" at bounding box center [204, 150] width 179 height 14
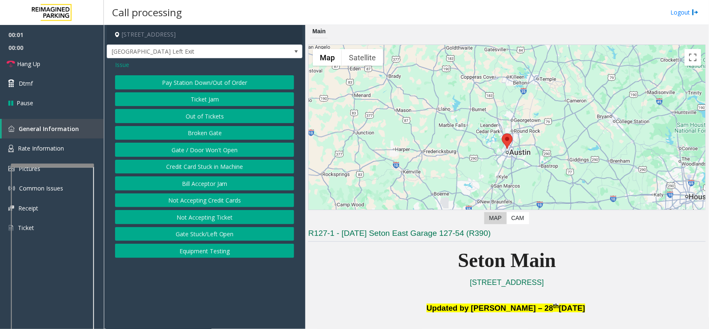
click at [200, 152] on button "Gate / Door Won't Open" at bounding box center [204, 150] width 179 height 14
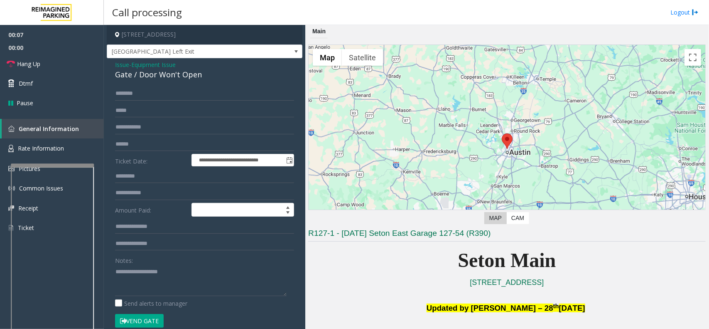
drag, startPoint x: 154, startPoint y: 317, endPoint x: 161, endPoint y: 317, distance: 7.1
click at [154, 317] on button "Vend Gate" at bounding box center [139, 321] width 49 height 14
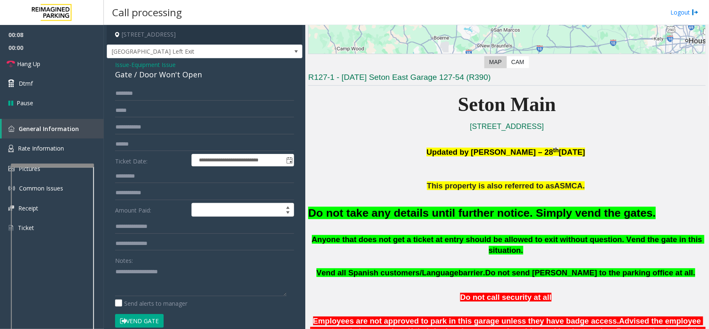
click at [433, 212] on font "Do not take any details until further notice. Simply vend the gates." at bounding box center [482, 213] width 348 height 12
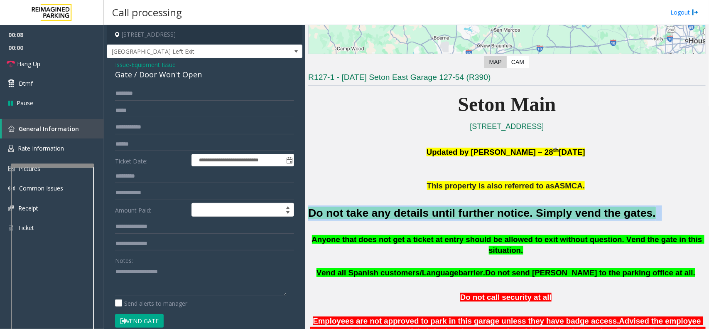
click at [433, 212] on font "Do not take any details until further notice. Simply vend the gates." at bounding box center [482, 213] width 348 height 12
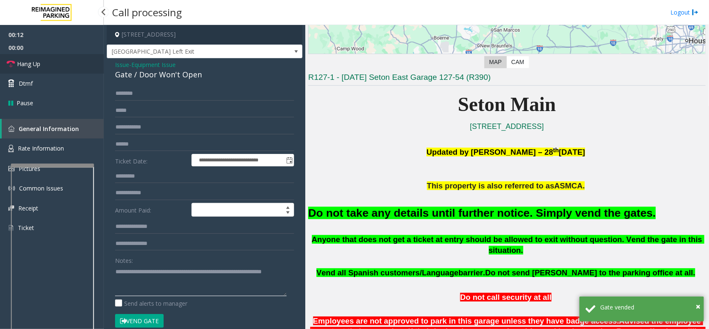
type textarea "**********"
click at [52, 66] on link "Hang Up" at bounding box center [52, 64] width 104 height 20
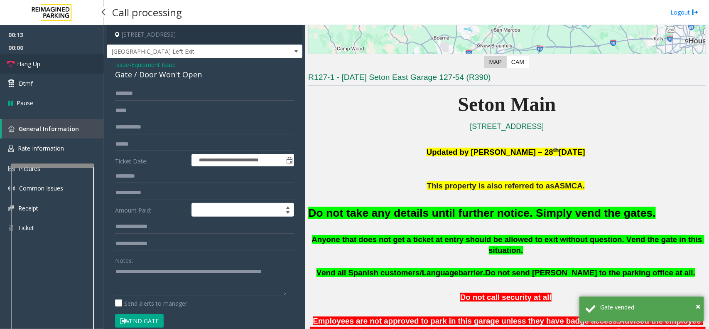
click at [52, 66] on link "Hang Up" at bounding box center [52, 64] width 104 height 20
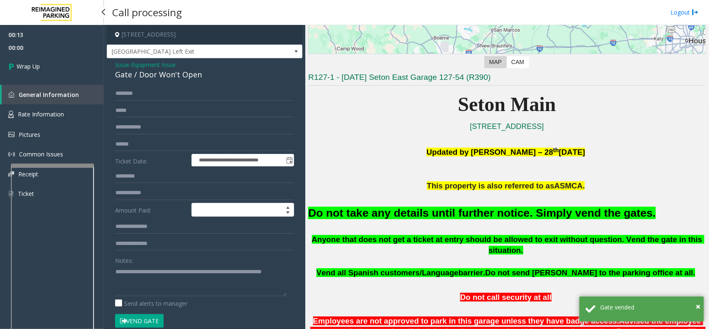
click at [52, 66] on link "Wrap Up" at bounding box center [52, 66] width 104 height 25
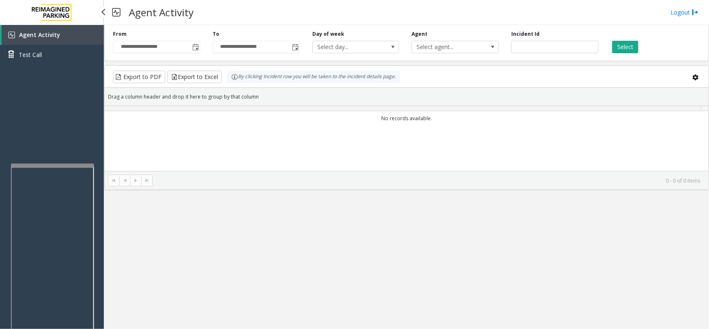
click at [52, 66] on div "Agent Activity Test Call" at bounding box center [52, 48] width 104 height 46
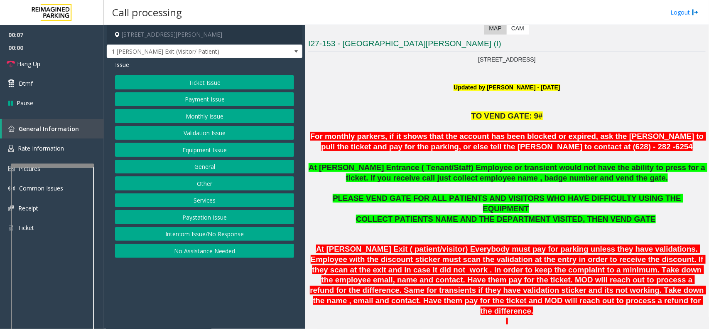
scroll to position [208, 0]
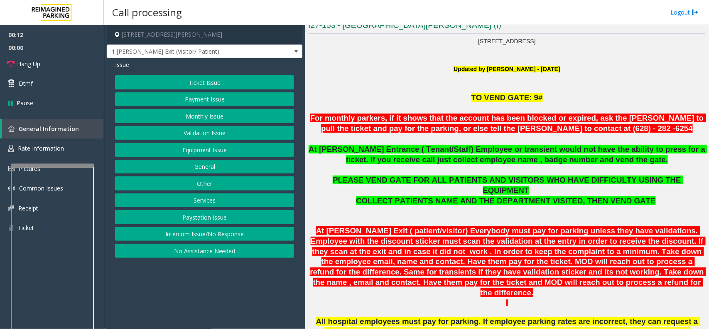
click at [200, 135] on button "Validation Issue" at bounding box center [204, 133] width 179 height 14
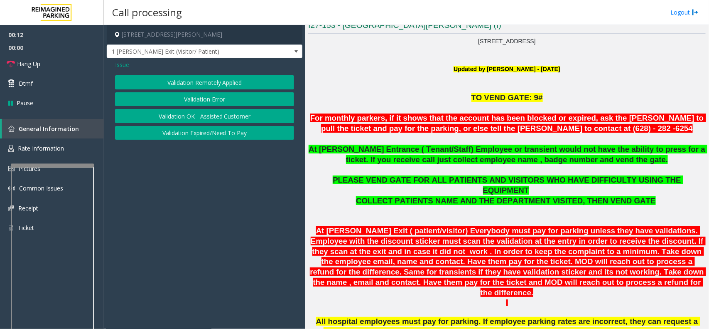
click at [203, 97] on button "Validation Error" at bounding box center [204, 99] width 179 height 14
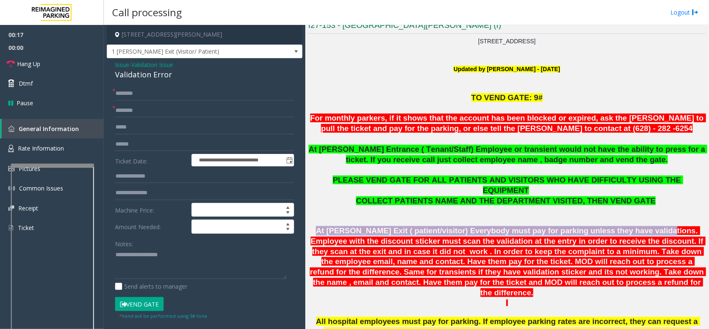
drag, startPoint x: 622, startPoint y: 219, endPoint x: 319, endPoint y: 218, distance: 303.3
click at [319, 226] on p "At [PERSON_NAME] Exit ( patient/visitor) Everybody must pay for parking unless …" at bounding box center [507, 262] width 398 height 72
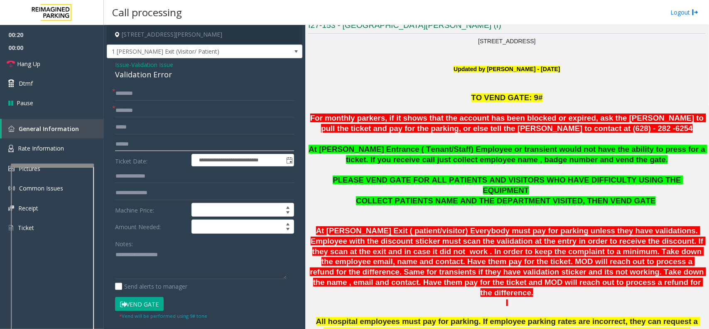
click at [140, 144] on input "text" at bounding box center [204, 144] width 179 height 14
type input "*******"
click at [142, 109] on input "text" at bounding box center [204, 110] width 179 height 14
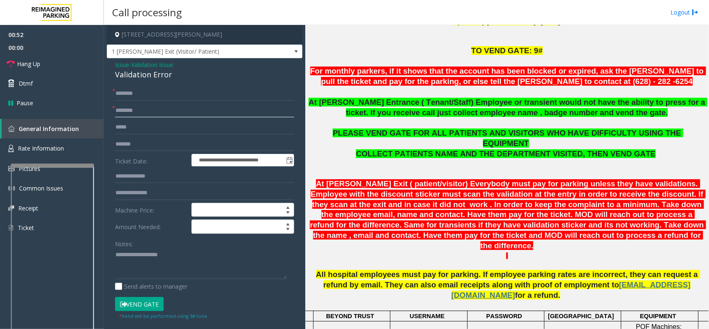
scroll to position [260, 0]
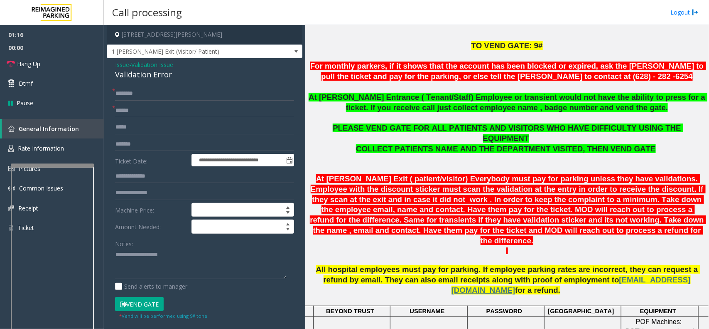
click at [116, 111] on input "******" at bounding box center [204, 110] width 179 height 14
type input "*********"
drag, startPoint x: 157, startPoint y: 113, endPoint x: 109, endPoint y: 115, distance: 47.8
click at [109, 115] on div "**********" at bounding box center [205, 278] width 192 height 385
click at [143, 113] on input "text" at bounding box center [204, 110] width 179 height 14
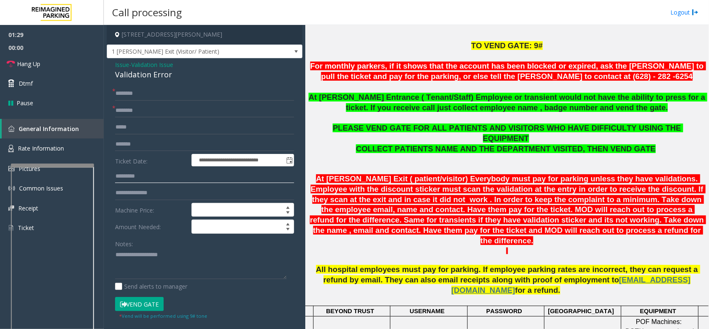
drag, startPoint x: 156, startPoint y: 179, endPoint x: 92, endPoint y: 187, distance: 64.5
click at [78, 21] on app-root "**********" at bounding box center [354, 164] width 709 height 329
type input "*****"
click at [141, 108] on input "text" at bounding box center [204, 110] width 179 height 14
click at [139, 254] on textarea at bounding box center [201, 263] width 172 height 31
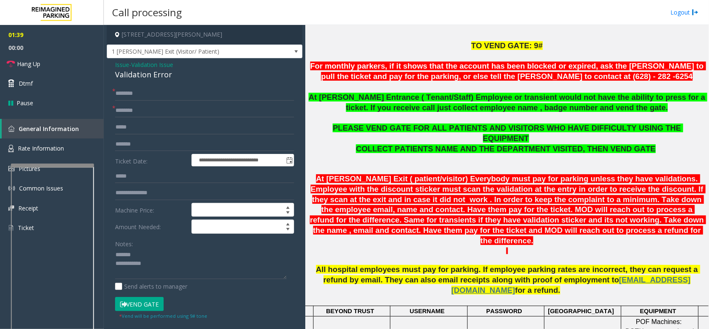
click at [135, 72] on div "Validation Error" at bounding box center [204, 74] width 179 height 11
click at [134, 266] on textarea at bounding box center [201, 263] width 172 height 31
click at [162, 264] on textarea at bounding box center [201, 263] width 172 height 31
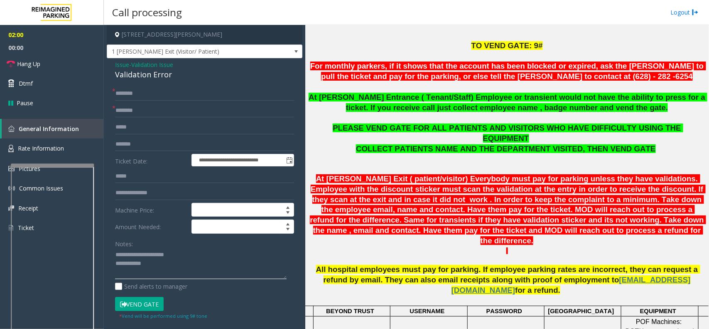
type textarea "**********"
click at [148, 111] on input "text" at bounding box center [204, 110] width 179 height 14
type input "********"
click at [145, 93] on input "text" at bounding box center [204, 93] width 179 height 14
type input "*"
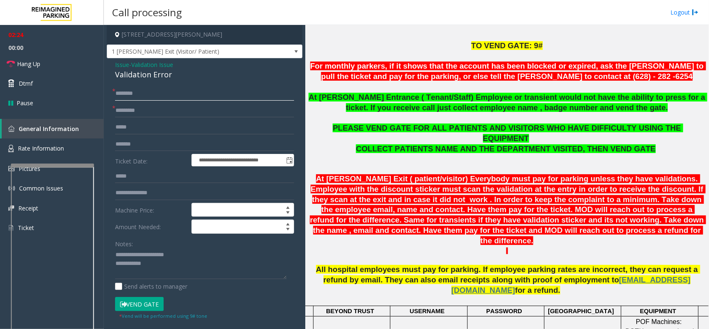
scroll to position [0, 0]
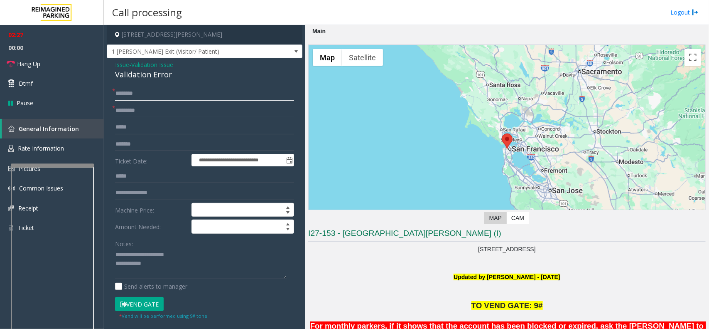
type input "*******"
click at [156, 303] on button "Vend Gate" at bounding box center [139, 304] width 49 height 14
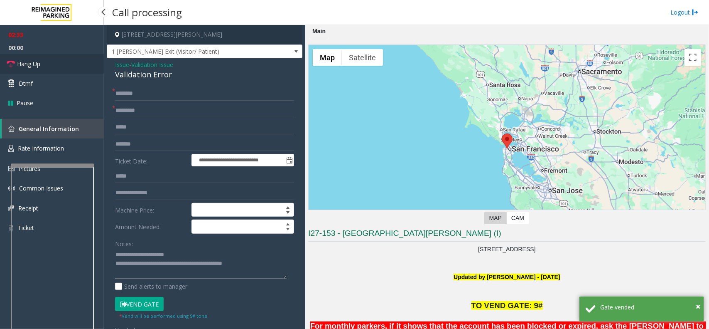
type textarea "**********"
click at [69, 71] on link "Hang Up" at bounding box center [52, 64] width 104 height 20
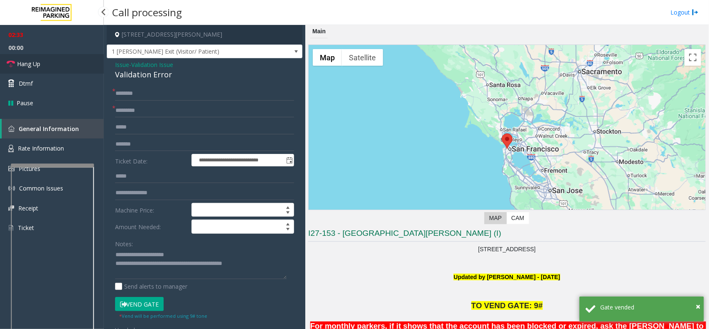
click at [69, 71] on link "Hang Up" at bounding box center [52, 64] width 104 height 20
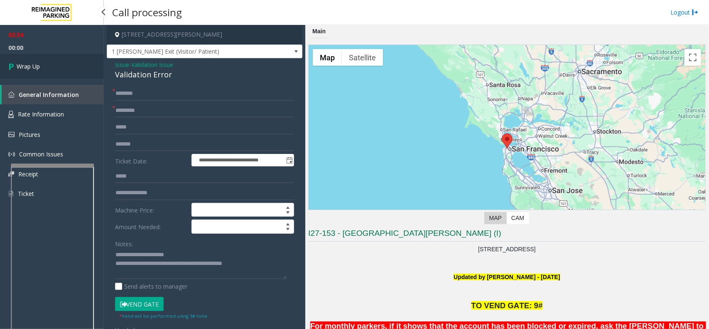
click at [69, 71] on link "Wrap Up" at bounding box center [52, 66] width 104 height 25
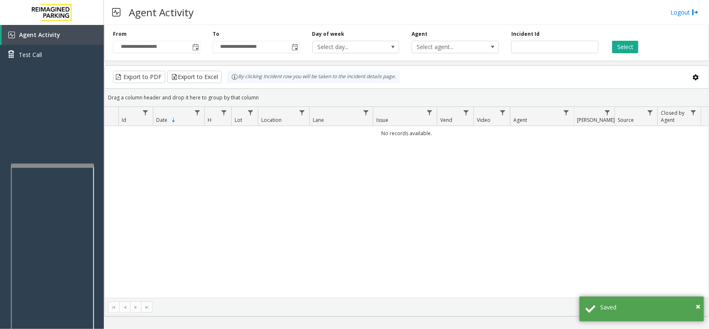
click at [322, 219] on div "No records available." at bounding box center [407, 212] width 604 height 172
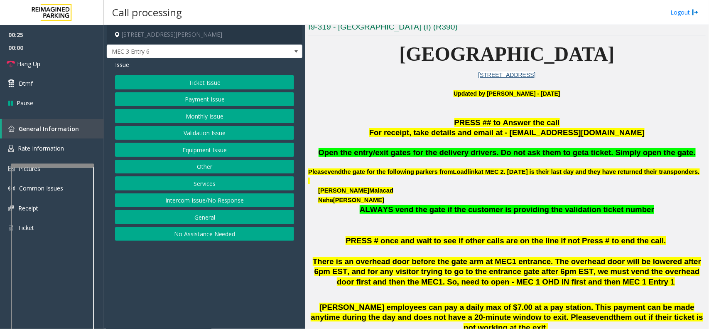
scroll to position [208, 0]
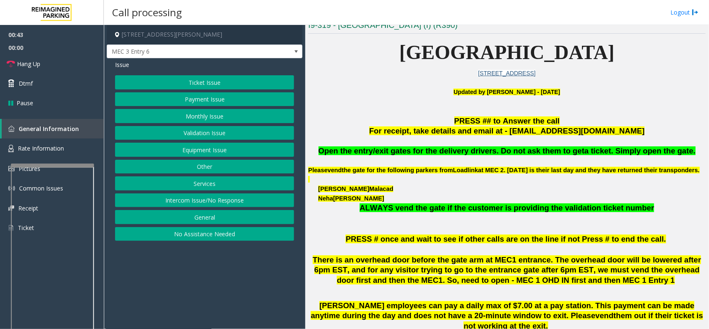
click at [214, 150] on button "Equipment Issue" at bounding box center [204, 150] width 179 height 14
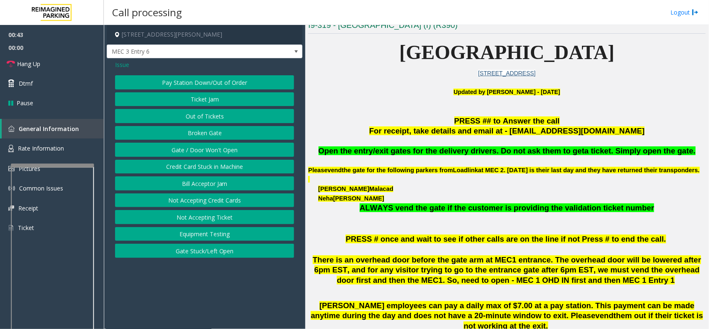
click at [214, 150] on button "Gate / Door Won't Open" at bounding box center [204, 150] width 179 height 14
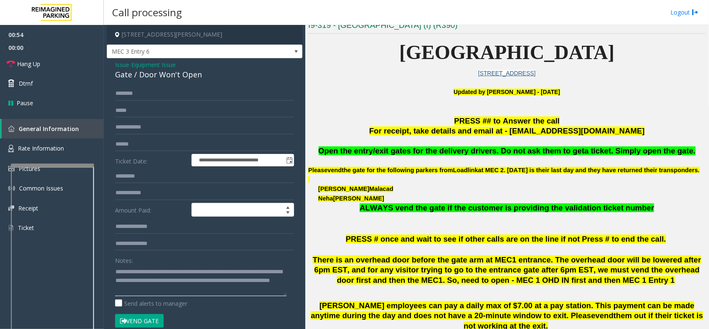
click at [199, 270] on textarea at bounding box center [201, 280] width 172 height 31
click at [204, 269] on textarea at bounding box center [201, 280] width 172 height 31
type textarea "**********"
click at [46, 62] on link "Hang Up" at bounding box center [52, 64] width 104 height 20
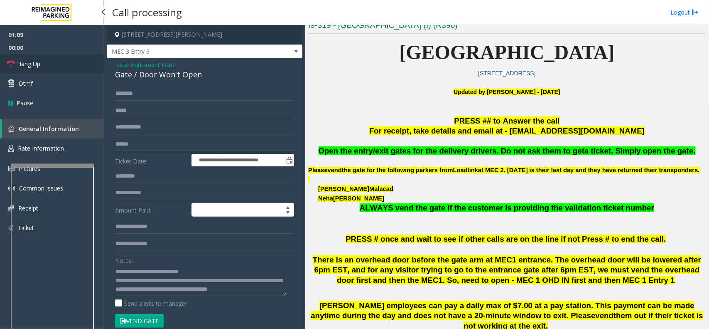
click at [46, 62] on link "Hang Up" at bounding box center [52, 64] width 104 height 20
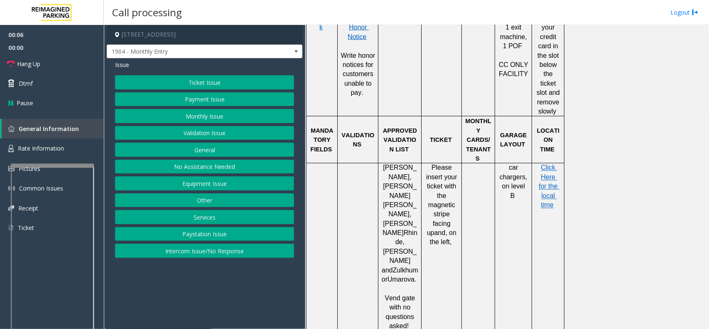
scroll to position [571, 0]
drag, startPoint x: 526, startPoint y: 157, endPoint x: 507, endPoint y: 142, distance: 24.9
click at [507, 162] on p "car chargers, on level B" at bounding box center [513, 180] width 31 height 37
click at [503, 192] on td "car chargers, on level B" at bounding box center [513, 325] width 37 height 326
click at [214, 216] on button "Services" at bounding box center [204, 217] width 179 height 14
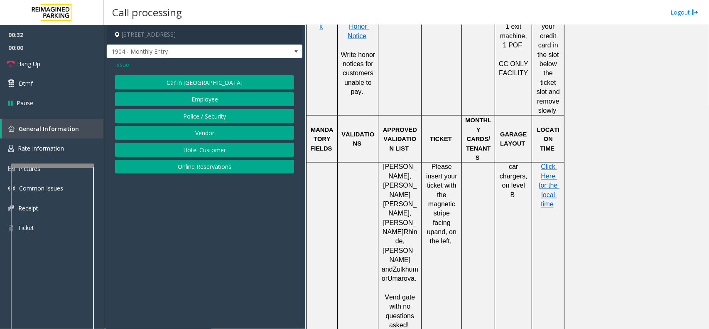
click at [123, 68] on span "Issue" at bounding box center [122, 64] width 14 height 9
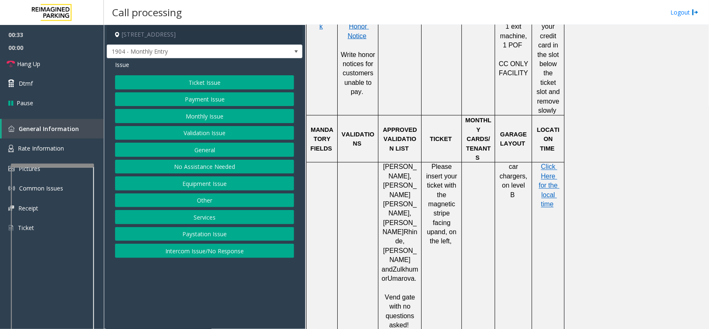
click at [213, 199] on button "Other" at bounding box center [204, 200] width 179 height 14
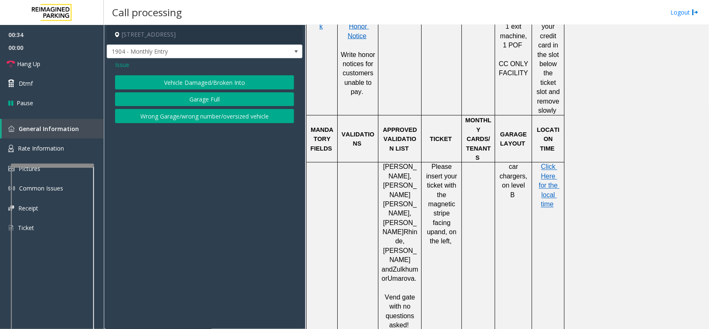
click at [209, 118] on button "Wrong Garage/wrong number/oversized vehicle" at bounding box center [204, 116] width 179 height 14
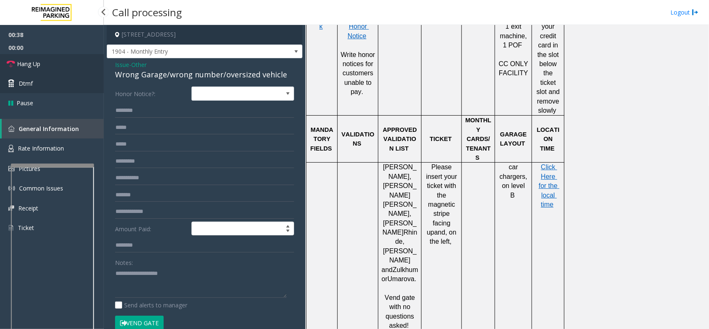
drag, startPoint x: 52, startPoint y: 58, endPoint x: 7, endPoint y: 80, distance: 50.0
click at [52, 58] on link "Hang Up" at bounding box center [52, 64] width 104 height 20
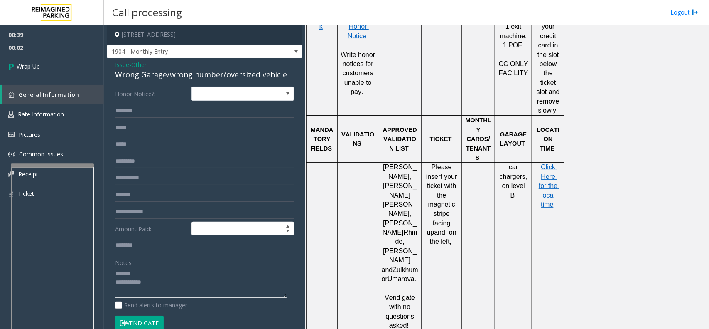
click at [147, 273] on textarea at bounding box center [201, 282] width 172 height 31
click at [173, 281] on textarea at bounding box center [201, 282] width 172 height 31
type textarea "**********"
click at [44, 61] on link "Wrap Up" at bounding box center [52, 66] width 104 height 25
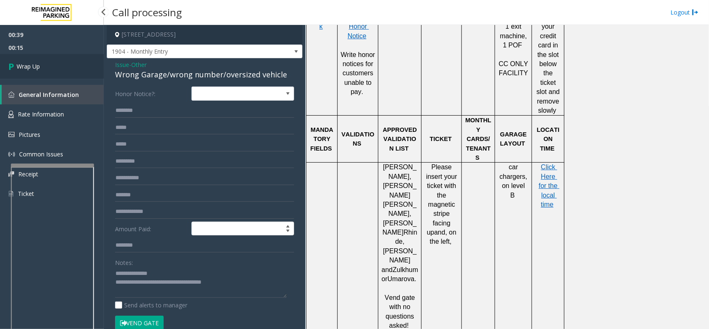
click at [44, 61] on link "Wrap Up" at bounding box center [52, 66] width 104 height 25
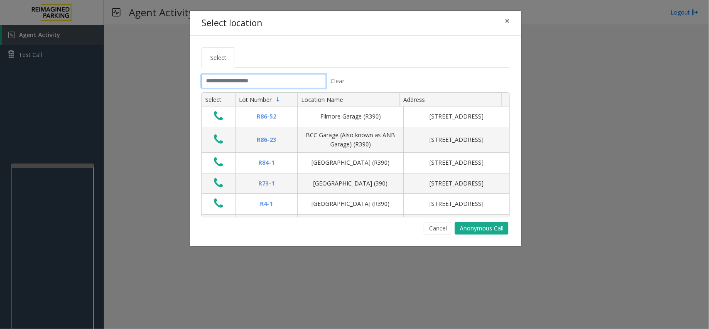
click at [239, 81] on input "text" at bounding box center [264, 81] width 125 height 14
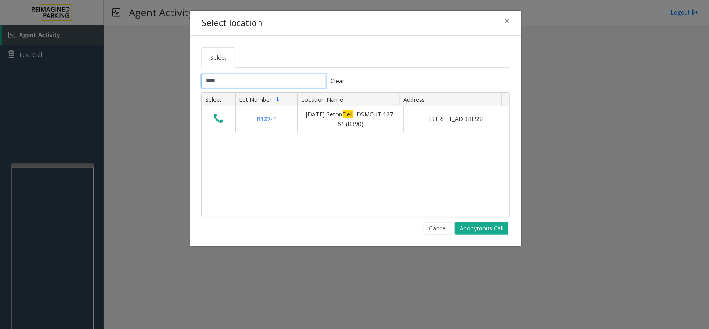
type input "****"
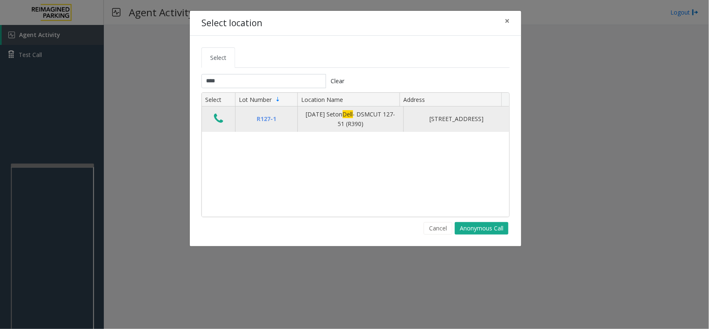
click at [220, 121] on icon "Data table" at bounding box center [218, 119] width 9 height 12
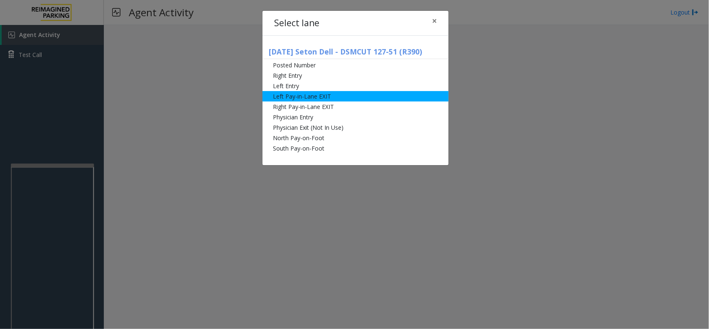
click at [330, 92] on li "Left Pay-in-Lane EXIT" at bounding box center [356, 96] width 186 height 10
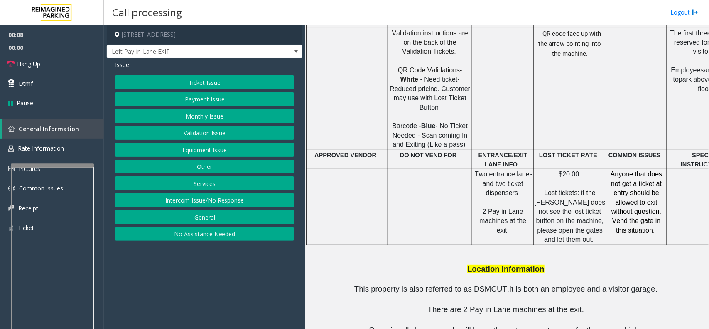
scroll to position [896, 0]
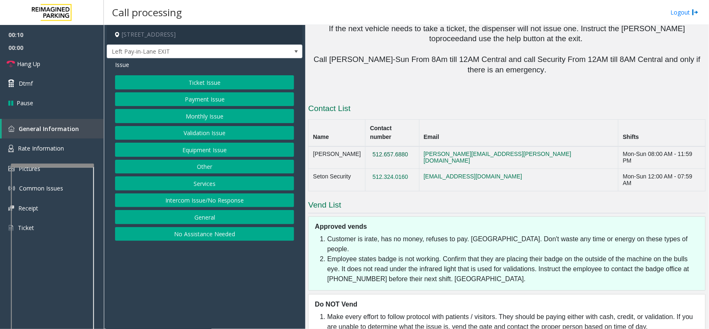
drag, startPoint x: 421, startPoint y: 109, endPoint x: 376, endPoint y: 109, distance: 44.5
click at [376, 146] on td "512.657.6880" at bounding box center [393, 157] width 54 height 22
drag, startPoint x: 385, startPoint y: 108, endPoint x: 393, endPoint y: 63, distance: 46.0
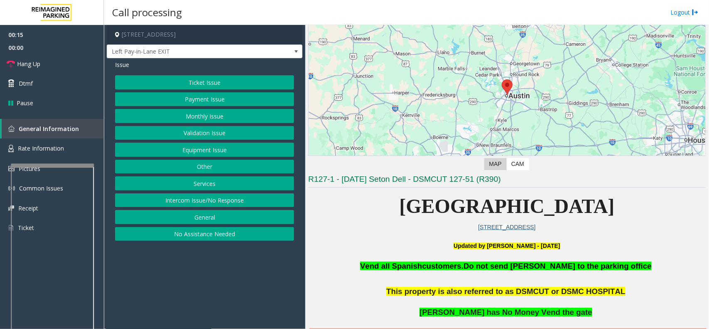
scroll to position [104, 0]
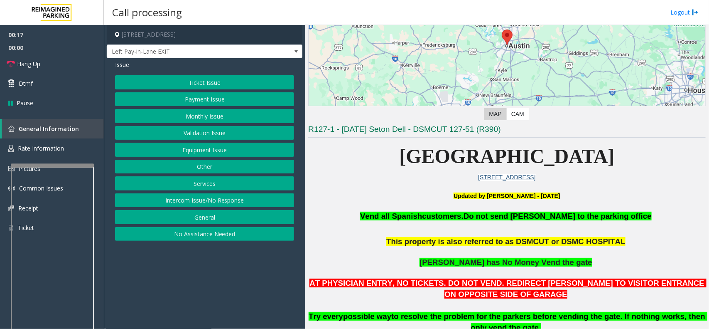
click at [204, 99] on button "Payment Issue" at bounding box center [204, 99] width 179 height 14
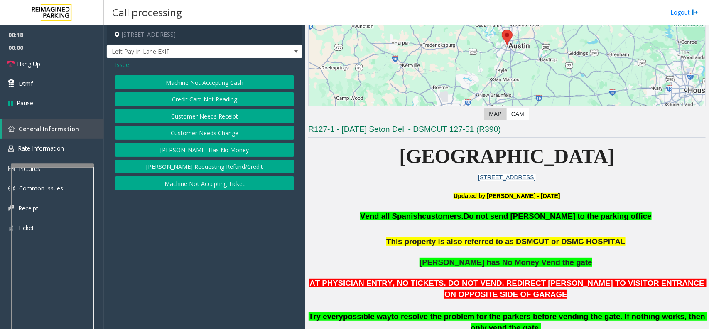
click at [219, 147] on button "[PERSON_NAME] Has No Money" at bounding box center [204, 150] width 179 height 14
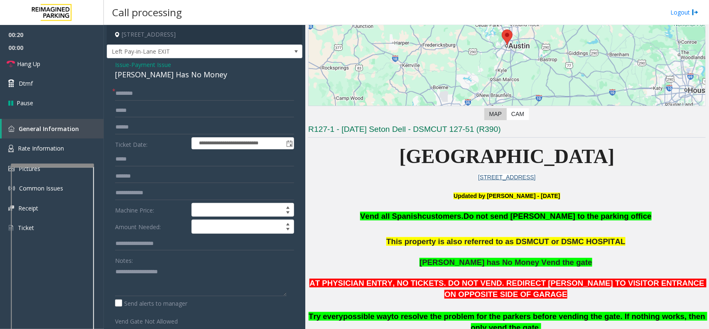
click at [134, 64] on span "Payment Issue" at bounding box center [151, 64] width 40 height 9
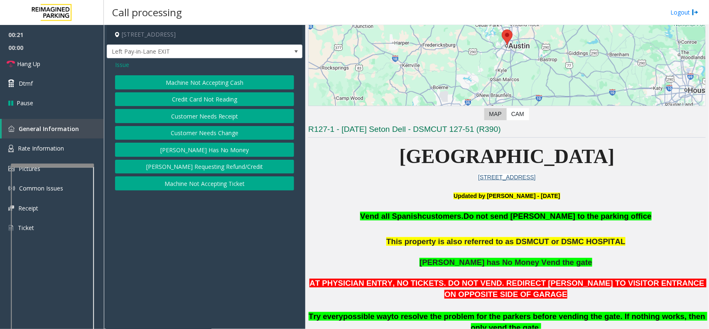
click at [119, 64] on span "Issue" at bounding box center [122, 64] width 14 height 9
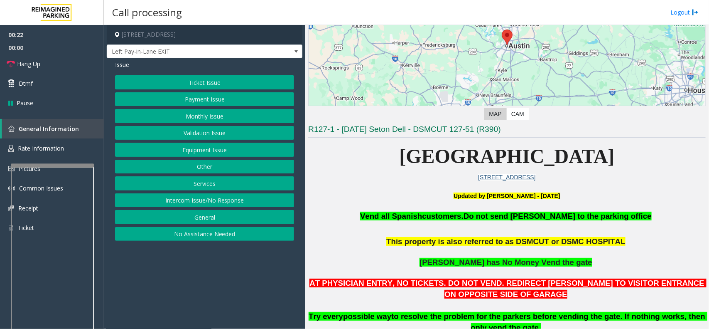
click at [205, 150] on button "Equipment Issue" at bounding box center [204, 150] width 179 height 14
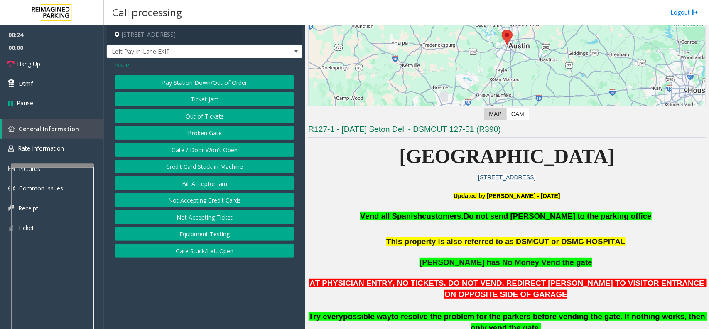
click at [196, 101] on button "Ticket Jam" at bounding box center [204, 99] width 179 height 14
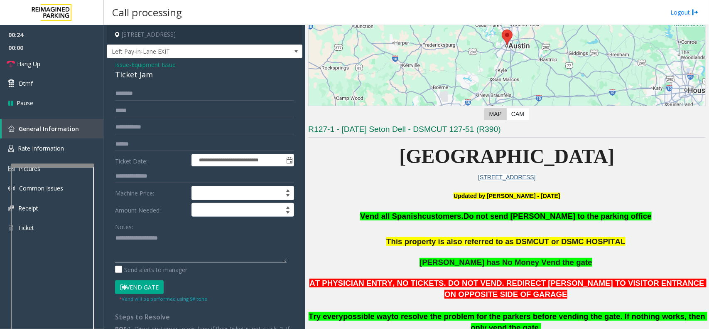
click at [143, 242] on textarea at bounding box center [201, 246] width 172 height 31
click at [129, 96] on input "text" at bounding box center [204, 93] width 179 height 14
type input "******"
click at [146, 285] on button "Vend Gate" at bounding box center [139, 287] width 49 height 14
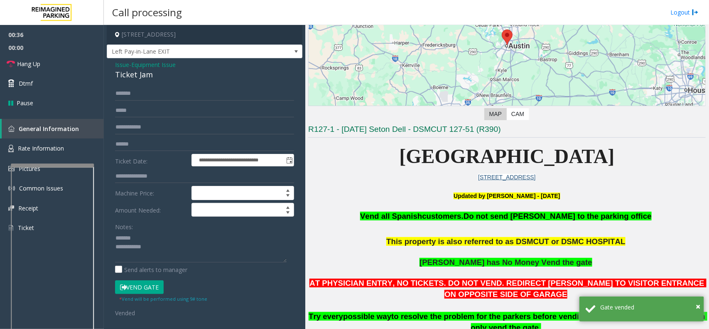
click at [130, 72] on div "Ticket Jam" at bounding box center [204, 74] width 179 height 11
click at [143, 245] on textarea at bounding box center [201, 246] width 172 height 31
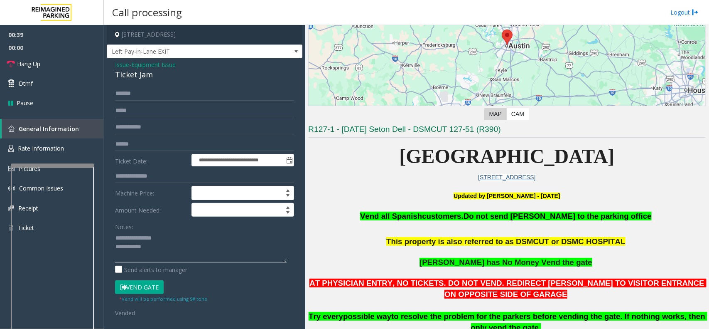
click at [161, 244] on textarea at bounding box center [201, 246] width 172 height 31
click at [50, 65] on link "Hang Up" at bounding box center [52, 64] width 104 height 20
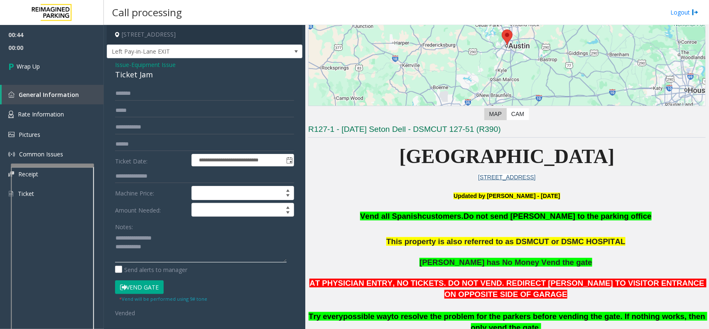
click at [180, 243] on textarea at bounding box center [201, 246] width 172 height 31
type textarea "**********"
click at [37, 69] on span "Wrap Up" at bounding box center [28, 66] width 23 height 9
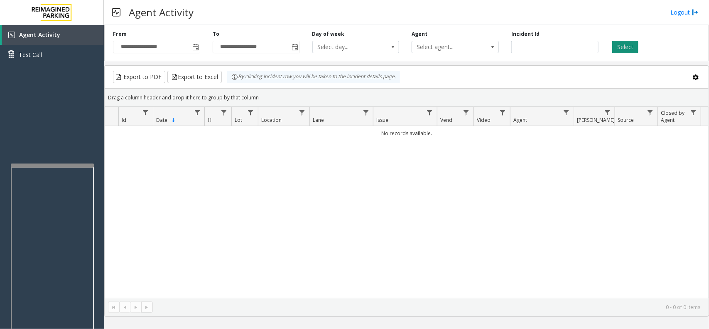
click at [622, 43] on button "Select" at bounding box center [625, 47] width 26 height 12
click at [199, 47] on span "Toggle popup" at bounding box center [195, 47] width 7 height 7
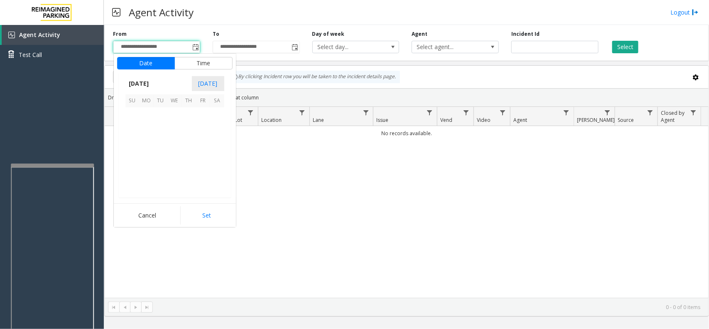
scroll to position [149063, 0]
click at [133, 142] on span "14" at bounding box center [132, 142] width 14 height 14
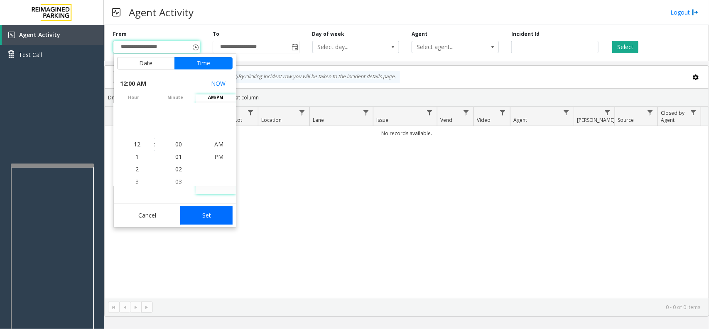
click at [216, 212] on button "Set" at bounding box center [206, 215] width 52 height 18
type input "**********"
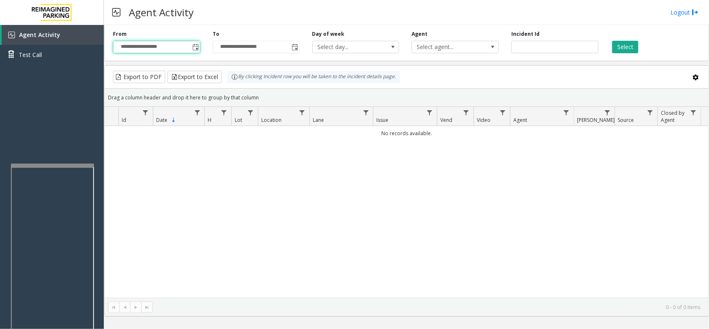
click at [629, 39] on div "Select" at bounding box center [655, 41] width 100 height 23
click at [626, 46] on button "Select" at bounding box center [625, 47] width 26 height 12
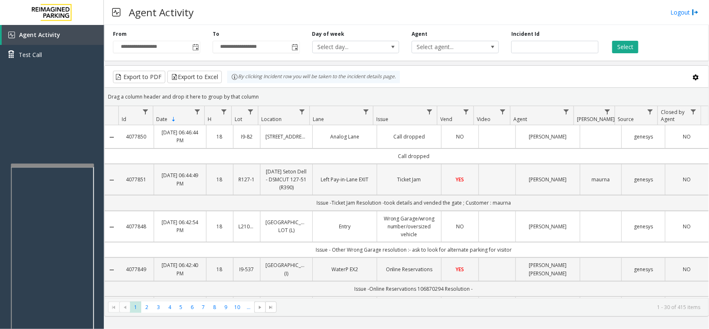
copy link "4077851"
drag, startPoint x: 148, startPoint y: 181, endPoint x: 194, endPoint y: 158, distance: 51.5
click at [194, 158] on td "Call dropped" at bounding box center [414, 155] width 590 height 15
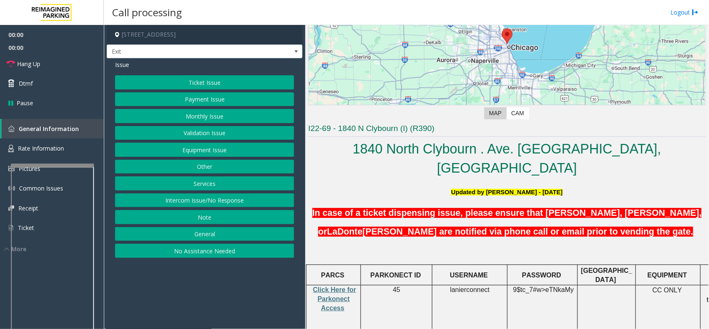
scroll to position [208, 0]
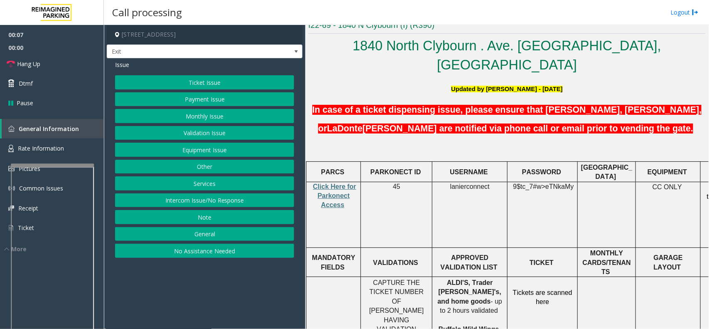
click at [221, 84] on button "Ticket Issue" at bounding box center [204, 82] width 179 height 14
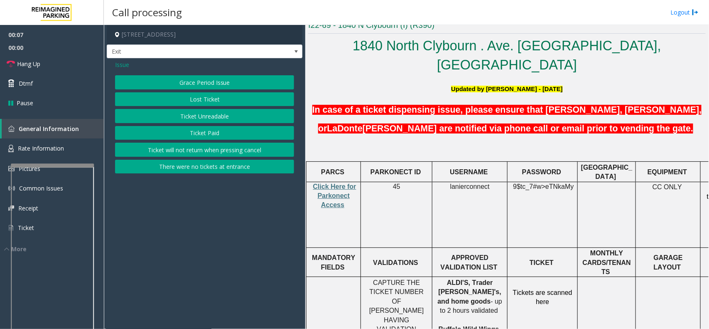
click at [223, 121] on button "Ticket Unreadable" at bounding box center [204, 116] width 179 height 14
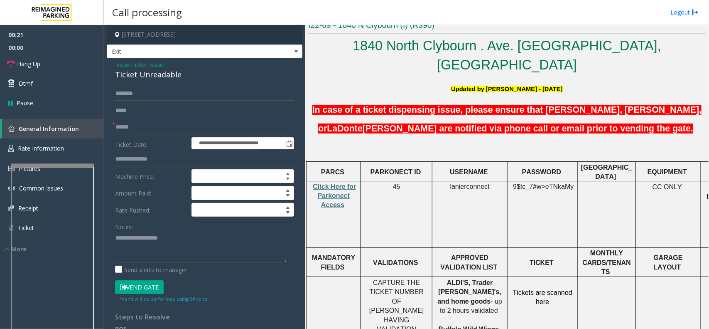
click at [123, 62] on span "Issue" at bounding box center [122, 64] width 14 height 9
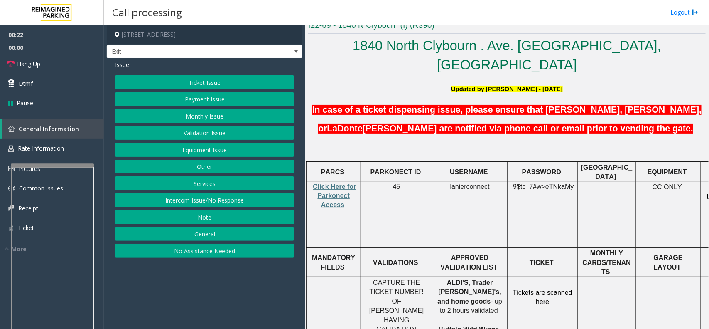
click at [123, 64] on span "Issue" at bounding box center [122, 64] width 14 height 9
click at [223, 190] on button "Services" at bounding box center [204, 183] width 179 height 14
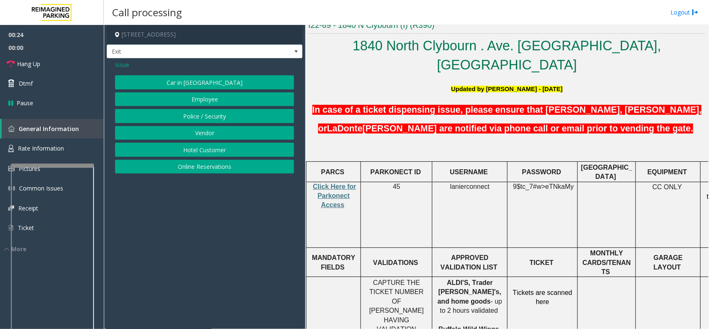
click at [215, 161] on button "Online Reservations" at bounding box center [204, 167] width 179 height 14
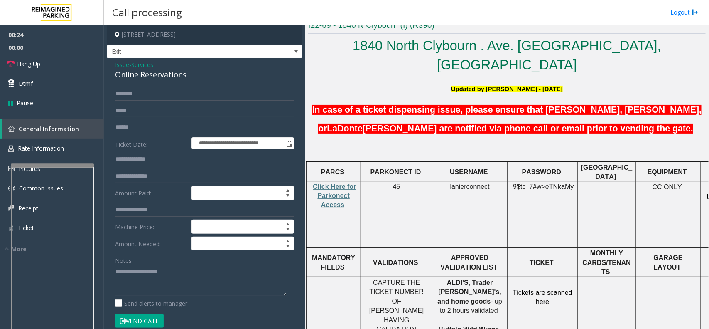
click at [152, 127] on input "text" at bounding box center [204, 127] width 179 height 14
type input "*********"
click at [148, 277] on textarea at bounding box center [201, 280] width 172 height 31
drag, startPoint x: 144, startPoint y: 279, endPoint x: 116, endPoint y: 276, distance: 28.4
click at [116, 276] on textarea at bounding box center [201, 280] width 172 height 31
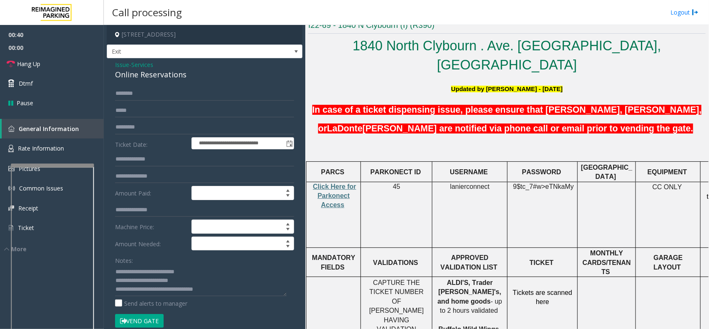
click at [143, 317] on button "Vend Gate" at bounding box center [139, 321] width 49 height 14
click at [136, 281] on textarea at bounding box center [201, 280] width 172 height 31
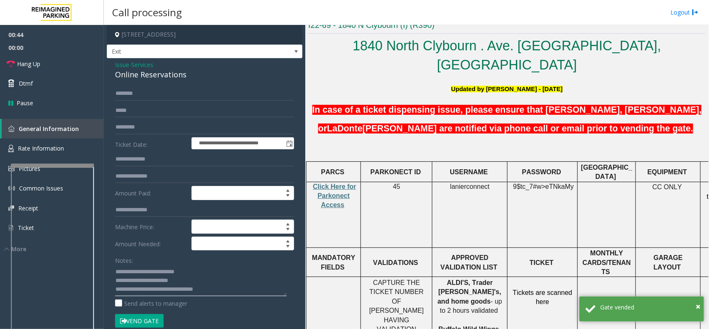
drag, startPoint x: 143, startPoint y: 281, endPoint x: 115, endPoint y: 280, distance: 27.9
click at [113, 279] on div "**********" at bounding box center [205, 311] width 192 height 451
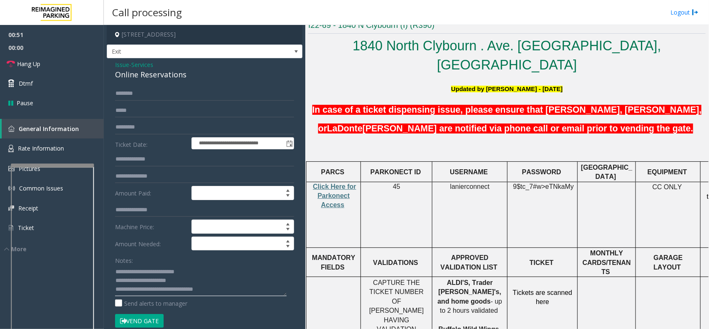
click at [186, 278] on textarea at bounding box center [201, 280] width 172 height 31
type textarea "**********"
click at [128, 121] on input "*********" at bounding box center [204, 127] width 179 height 14
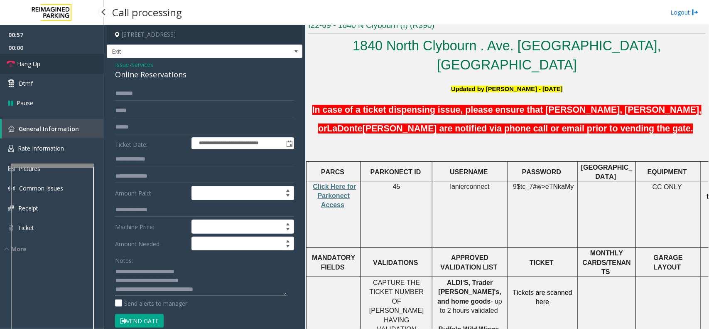
type textarea "**********"
click at [44, 70] on link "Hang Up" at bounding box center [52, 64] width 104 height 20
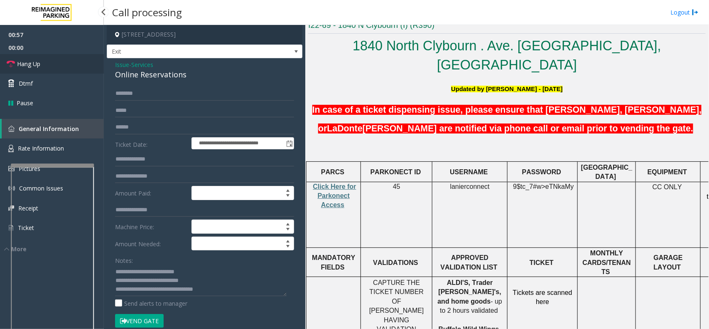
click at [44, 70] on link "Hang Up" at bounding box center [52, 64] width 104 height 20
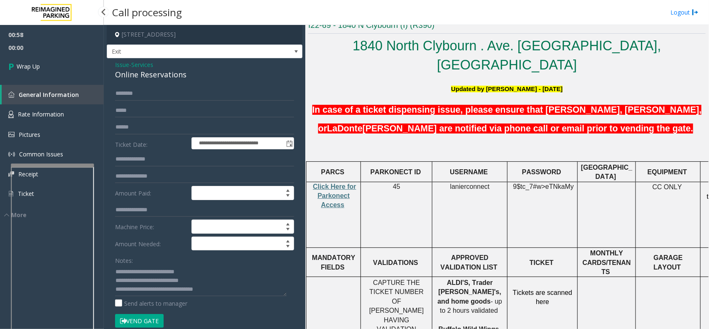
click at [44, 71] on link "Wrap Up" at bounding box center [52, 66] width 104 height 25
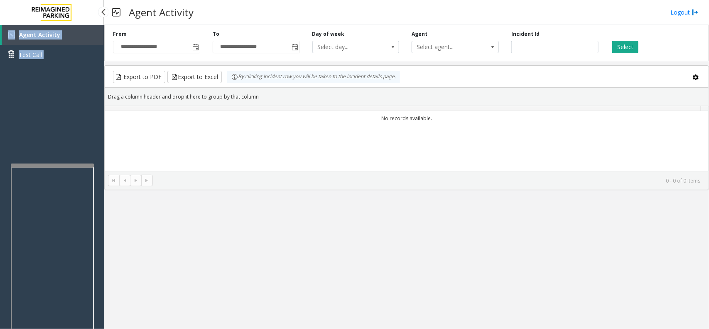
click at [45, 71] on div "Agent Activity Test Call" at bounding box center [52, 189] width 104 height 329
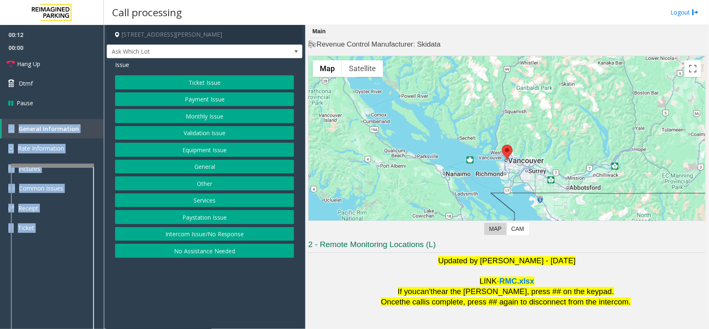
click at [211, 200] on button "Services" at bounding box center [204, 200] width 179 height 14
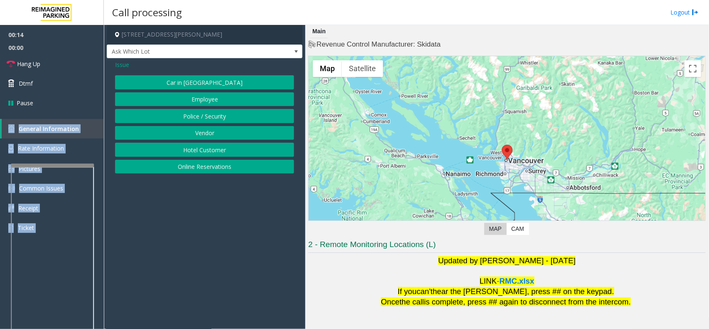
click at [208, 169] on button "Online Reservations" at bounding box center [204, 167] width 179 height 14
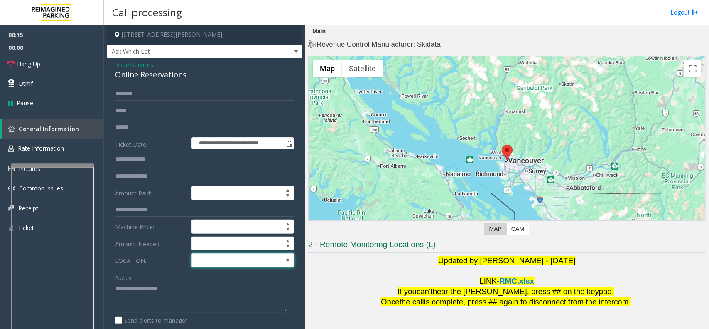
click at [244, 263] on span at bounding box center [232, 259] width 81 height 13
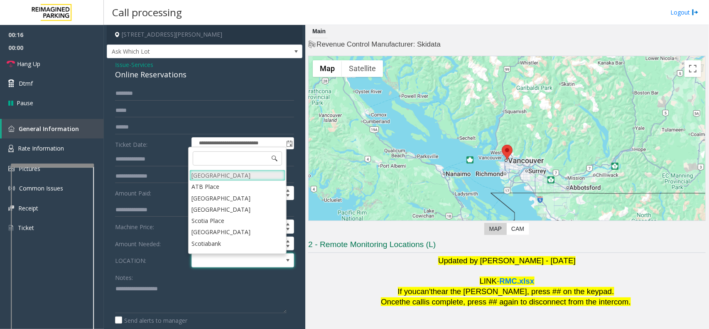
click at [244, 176] on Village "[GEOGRAPHIC_DATA]" at bounding box center [237, 175] width 96 height 11
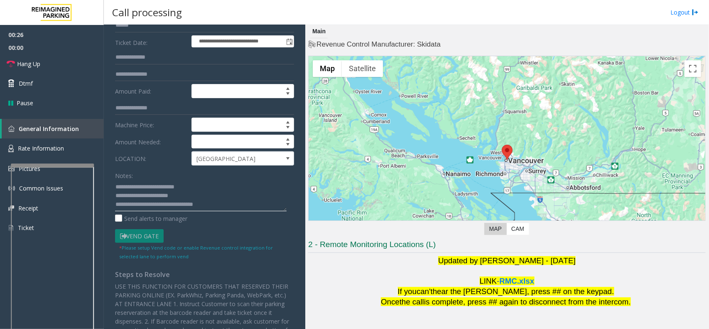
scroll to position [104, 0]
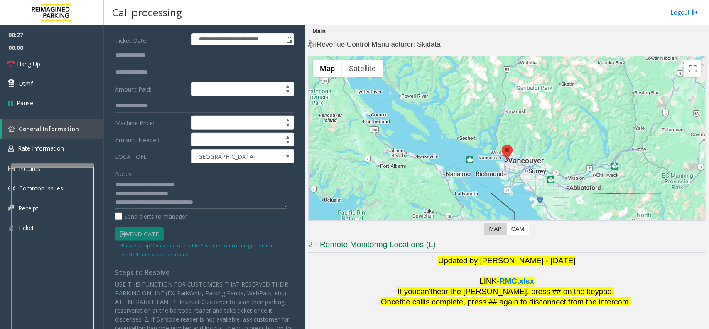
click at [187, 190] on textarea at bounding box center [201, 193] width 172 height 31
drag, startPoint x: 198, startPoint y: 194, endPoint x: 173, endPoint y: 192, distance: 25.0
click at [173, 192] on textarea at bounding box center [201, 193] width 172 height 31
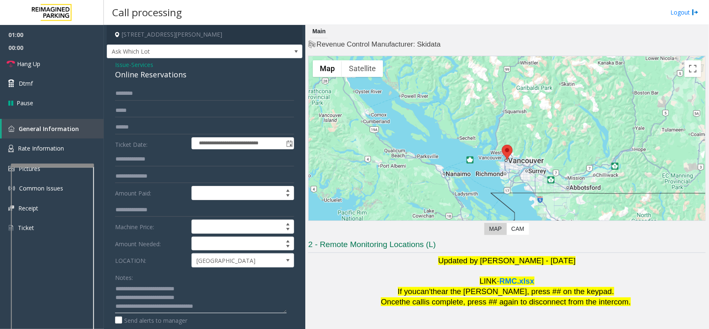
scroll to position [52, 0]
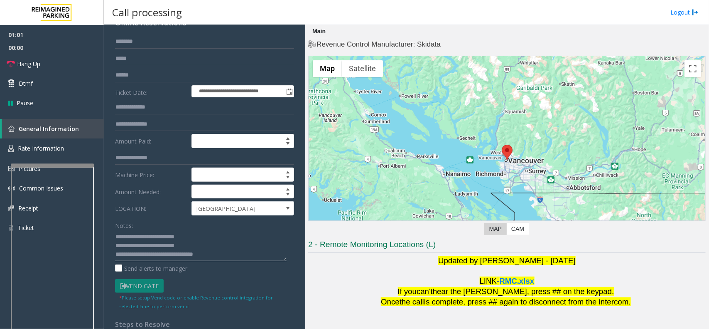
click at [183, 244] on textarea at bounding box center [201, 245] width 172 height 31
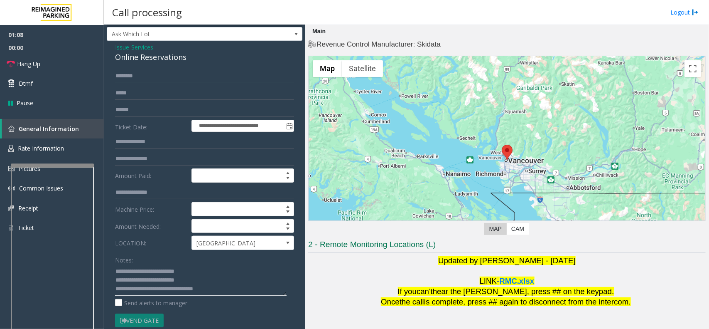
scroll to position [0, 0]
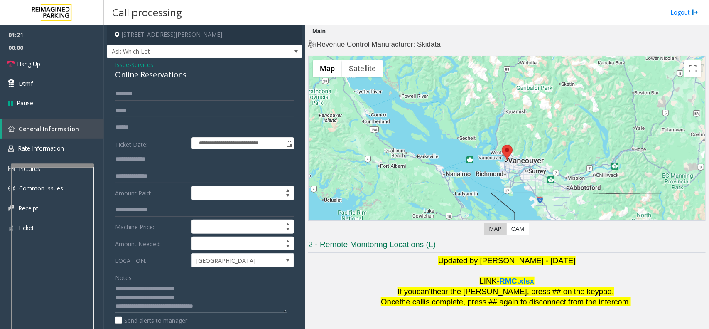
type textarea "**********"
click at [136, 130] on input "text" at bounding box center [204, 127] width 179 height 14
type input "*******"
click at [132, 69] on div "Issue - Services Online Reservations" at bounding box center [204, 70] width 179 height 20
click at [137, 65] on span "Services" at bounding box center [142, 64] width 22 height 9
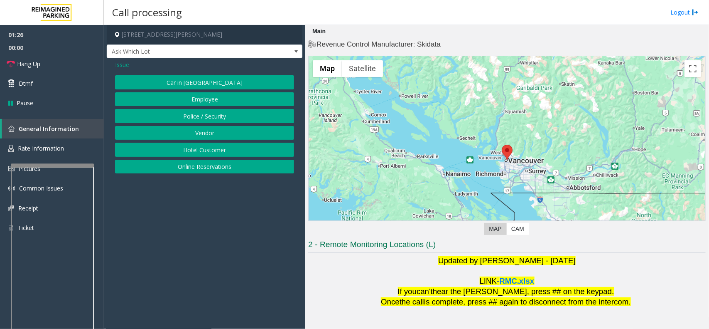
click at [123, 65] on span "Issue" at bounding box center [122, 64] width 14 height 9
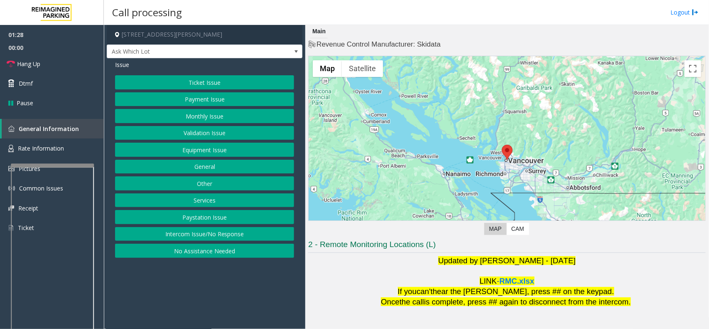
click at [197, 86] on button "Ticket Issue" at bounding box center [204, 82] width 179 height 14
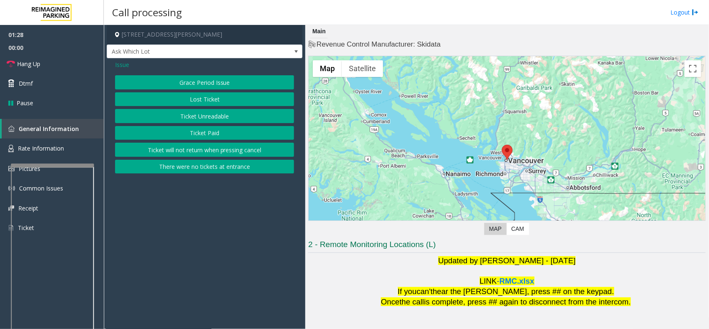
click at [199, 113] on button "Ticket Unreadable" at bounding box center [204, 116] width 179 height 14
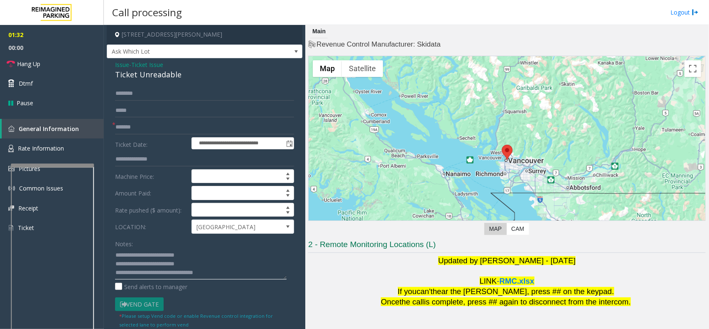
drag, startPoint x: 231, startPoint y: 271, endPoint x: 108, endPoint y: 257, distance: 123.3
click at [109, 257] on div "**********" at bounding box center [205, 265] width 192 height 359
click at [126, 71] on div "Ticket Unreadable" at bounding box center [204, 74] width 179 height 11
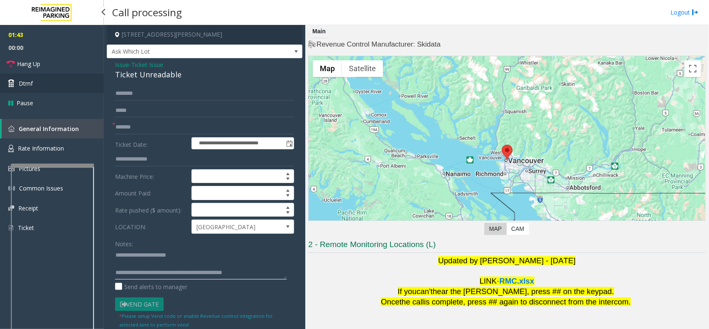
type textarea "**********"
click at [56, 80] on link "Dtmf" at bounding box center [52, 84] width 104 height 20
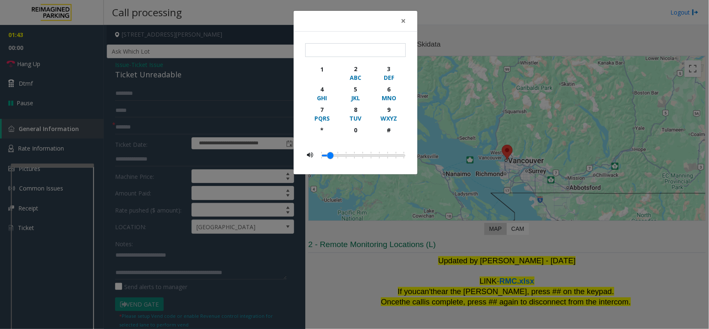
click at [53, 56] on div "× 1 2 ABC 3 DEF 4 GHI 5 JKL 6 MNO 7 PQRS 8 TUV 9 WXYZ * 0 #" at bounding box center [354, 164] width 709 height 329
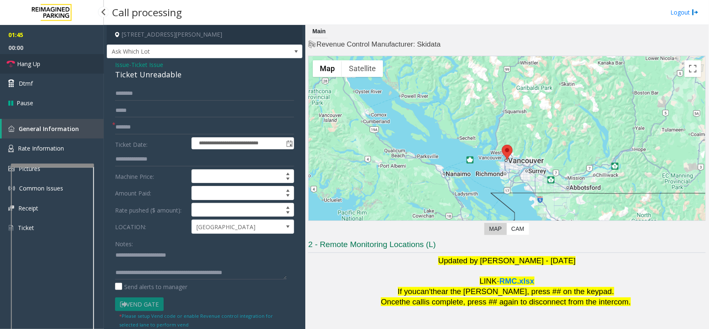
click at [21, 67] on span "Hang Up" at bounding box center [28, 63] width 23 height 9
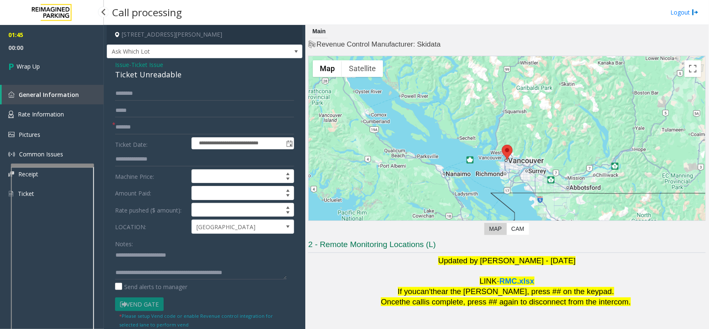
click at [21, 67] on span "Wrap Up" at bounding box center [28, 66] width 23 height 9
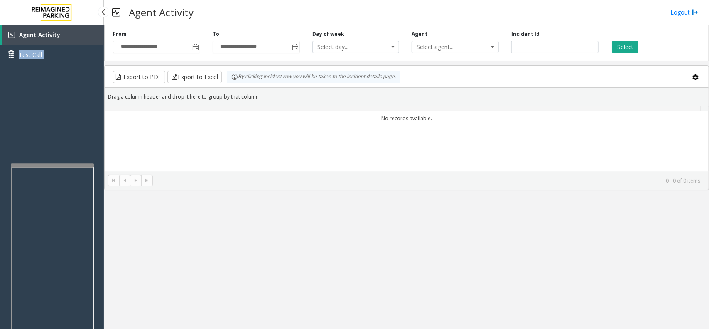
click at [21, 67] on div "Agent Activity Test Call" at bounding box center [52, 48] width 104 height 46
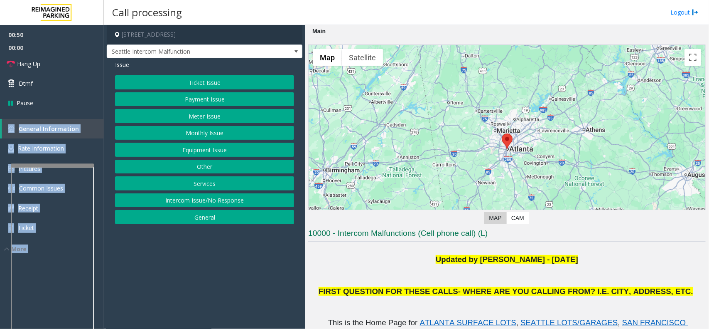
click at [208, 202] on button "Intercom Issue/No Response" at bounding box center [204, 200] width 179 height 14
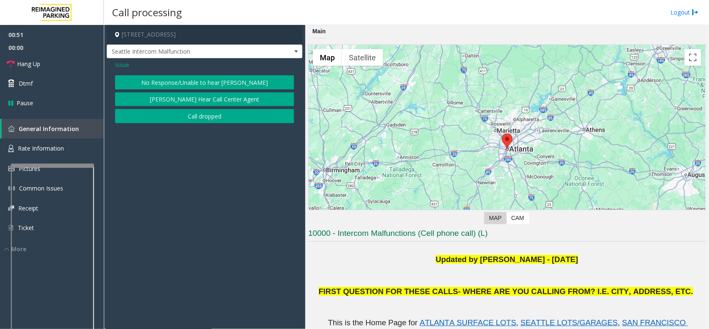
click at [202, 91] on div "No Response/Unable to hear [PERSON_NAME] Cannot Hear Call Center Agent Call dro…" at bounding box center [204, 99] width 179 height 48
click at [202, 100] on button "[PERSON_NAME] Hear Call Center Agent" at bounding box center [204, 99] width 179 height 14
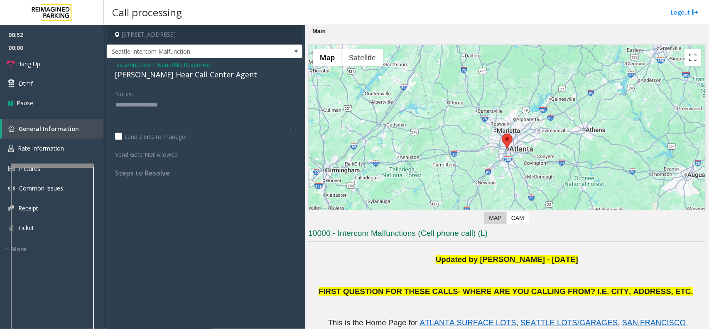
click at [162, 76] on div "[PERSON_NAME] Hear Call Center Agent" at bounding box center [204, 74] width 179 height 11
type textarea "**********"
click at [57, 66] on link "Hang Up" at bounding box center [52, 64] width 104 height 20
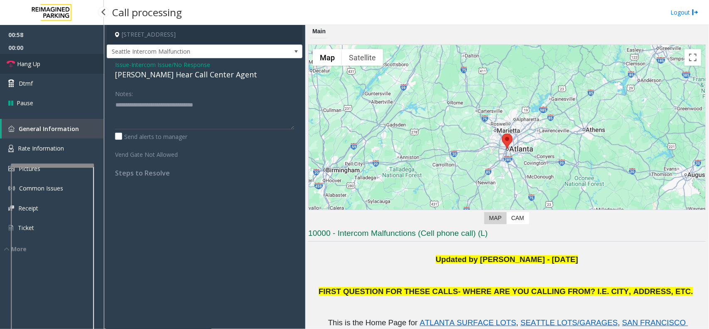
click at [57, 66] on link "Hang Up" at bounding box center [52, 64] width 104 height 20
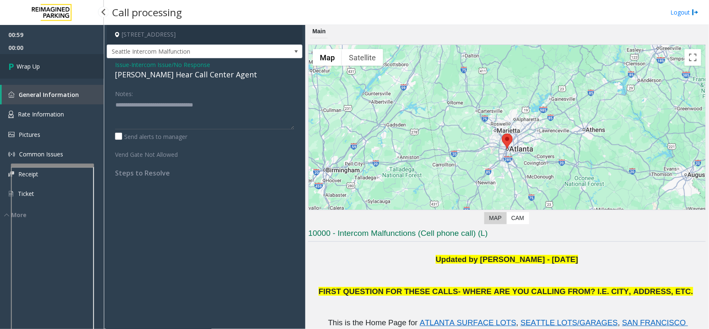
click at [57, 66] on link "Wrap Up" at bounding box center [52, 66] width 104 height 25
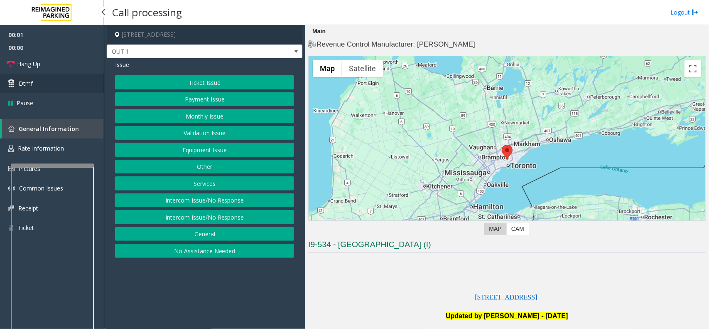
click at [54, 83] on link "Dtmf" at bounding box center [52, 84] width 104 height 20
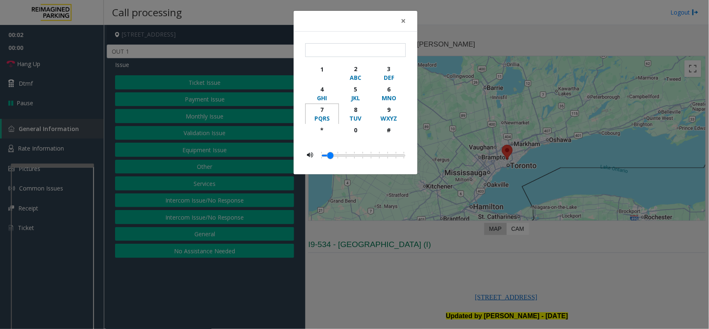
click at [312, 120] on div "PQRS" at bounding box center [322, 118] width 23 height 9
click at [401, 18] on span "×" at bounding box center [403, 21] width 5 height 12
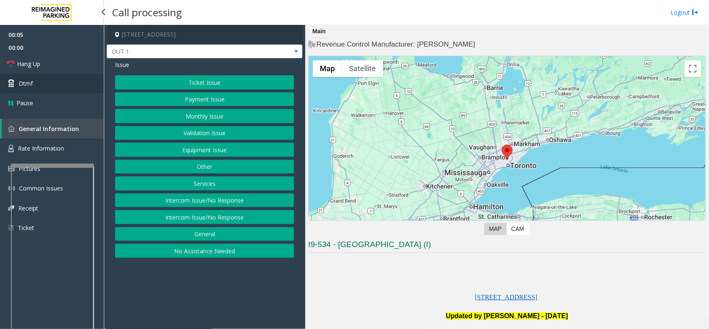
click at [40, 83] on link "Dtmf" at bounding box center [52, 84] width 104 height 20
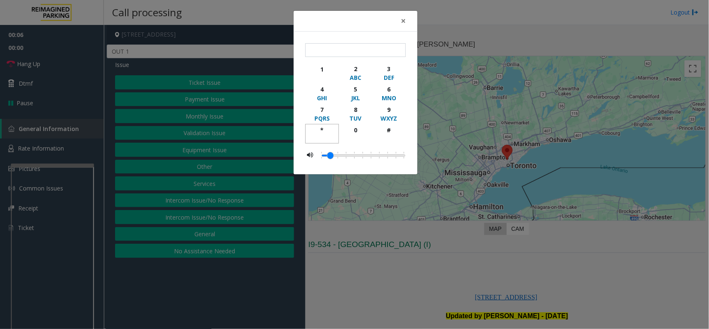
click at [322, 129] on div "*" at bounding box center [322, 129] width 23 height 9
click at [382, 106] on div "9" at bounding box center [389, 109] width 23 height 9
click at [387, 133] on div "#" at bounding box center [389, 129] width 23 height 9
type input "***"
click at [406, 18] on button "×" at bounding box center [403, 21] width 17 height 20
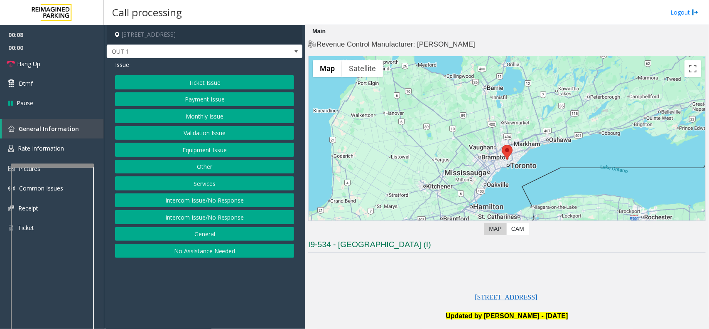
click at [221, 81] on button "Ticket Issue" at bounding box center [204, 82] width 179 height 14
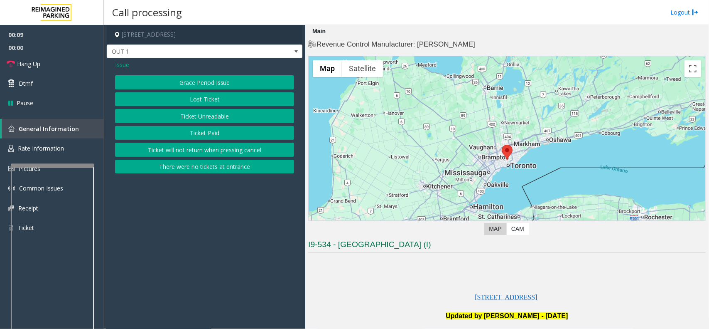
click at [227, 113] on button "Ticket Unreadable" at bounding box center [204, 116] width 179 height 14
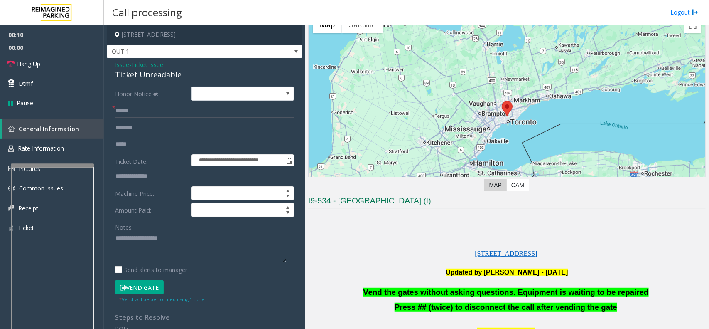
scroll to position [104, 0]
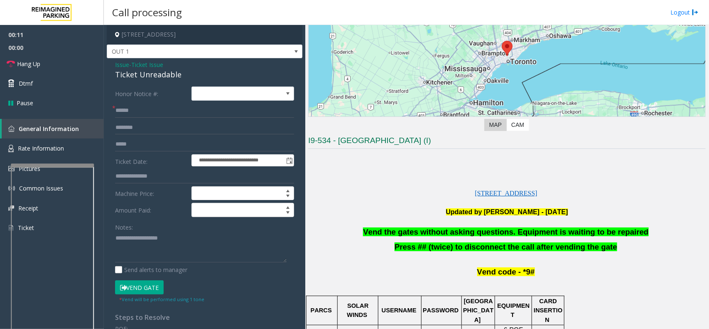
click at [418, 229] on span "Vend the gates without asking questions. Equipment is waiting to be repaired" at bounding box center [505, 231] width 285 height 9
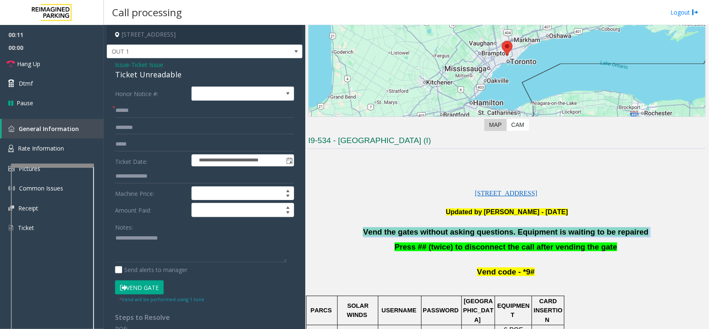
drag, startPoint x: 418, startPoint y: 229, endPoint x: 440, endPoint y: 229, distance: 22.9
click at [421, 229] on span "Vend the gates without asking questions. Equipment is waiting to be repaired" at bounding box center [505, 231] width 285 height 9
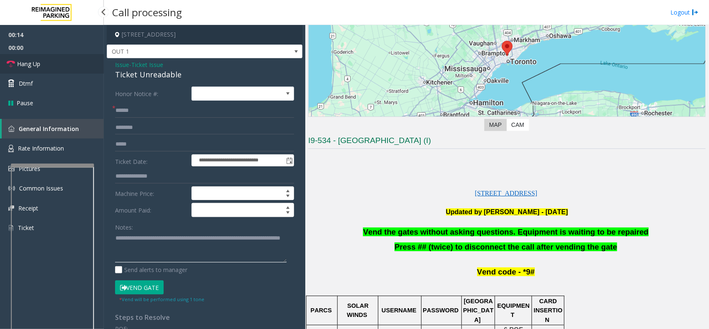
type textarea "**********"
click at [64, 63] on link "Hang Up" at bounding box center [52, 64] width 104 height 20
click at [186, 111] on input "text" at bounding box center [204, 110] width 179 height 14
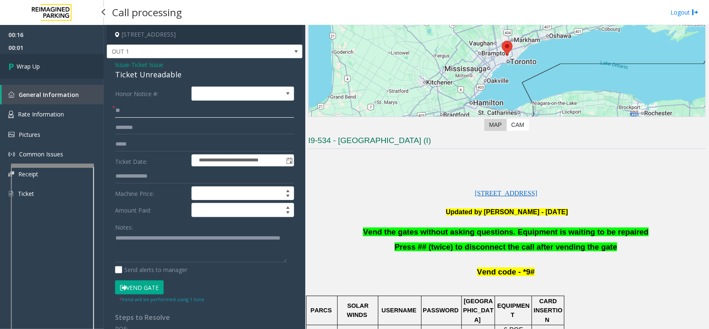
type input "**"
click at [37, 55] on link "Wrap Up" at bounding box center [52, 66] width 104 height 25
click at [37, 57] on link "Wrap Up" at bounding box center [52, 66] width 104 height 25
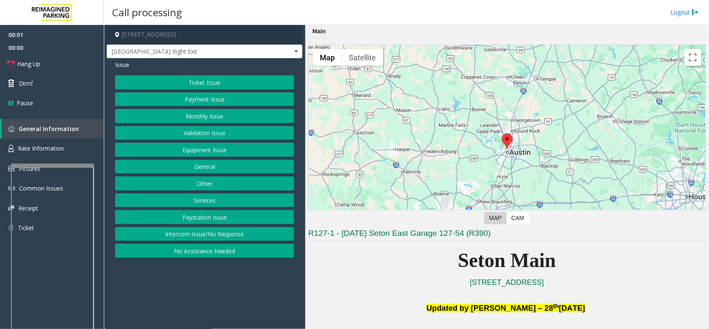
click at [229, 148] on button "Equipment Issue" at bounding box center [204, 150] width 179 height 14
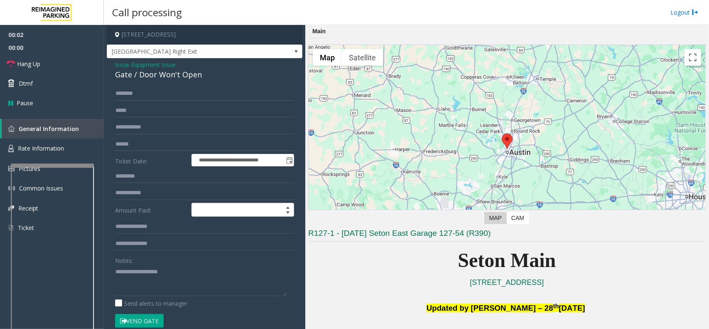
click at [145, 322] on button "Vend Gate" at bounding box center [139, 321] width 49 height 14
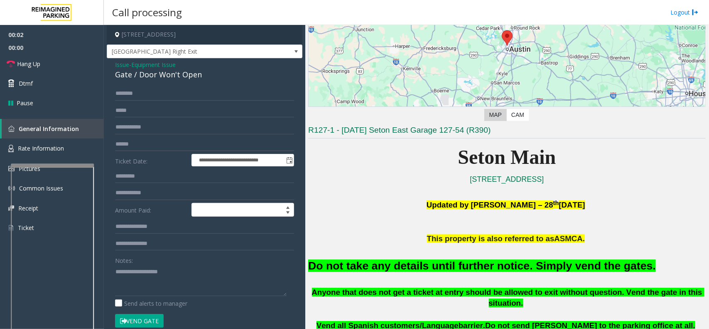
scroll to position [104, 0]
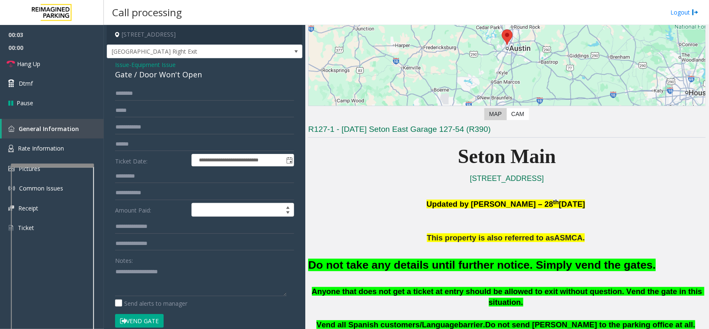
click at [475, 267] on font "Do not take any details until further notice. Simply vend the gates." at bounding box center [482, 264] width 348 height 12
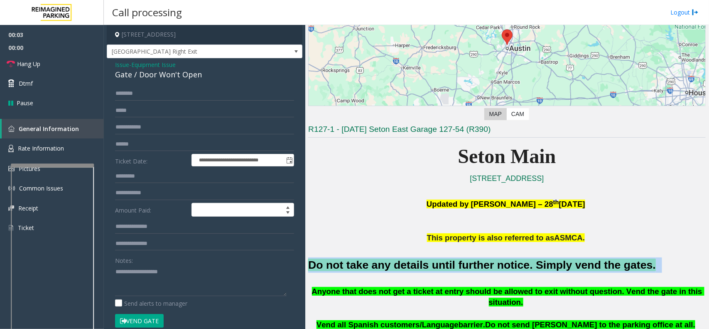
click at [475, 267] on font "Do not take any details until further notice. Simply vend the gates." at bounding box center [482, 264] width 348 height 12
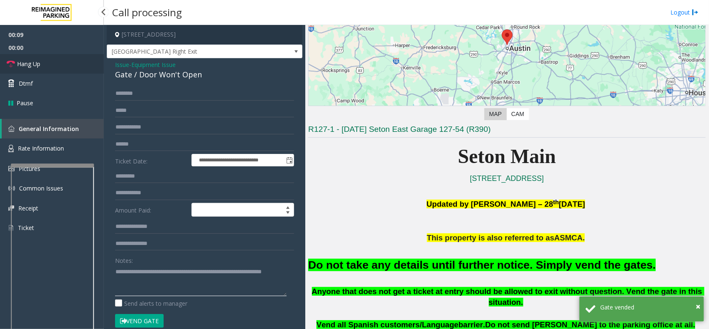
type textarea "**********"
click at [31, 62] on span "Hang Up" at bounding box center [28, 63] width 23 height 9
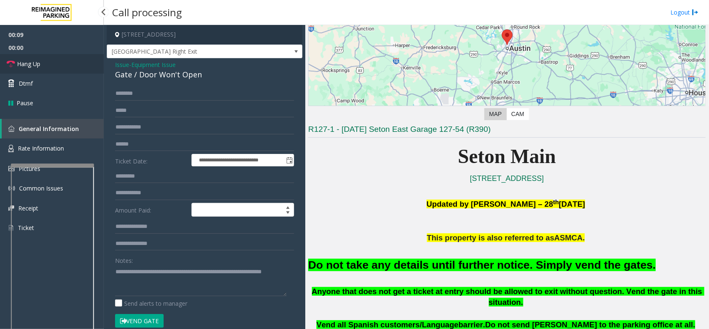
click at [31, 62] on span "Hang Up" at bounding box center [28, 63] width 23 height 9
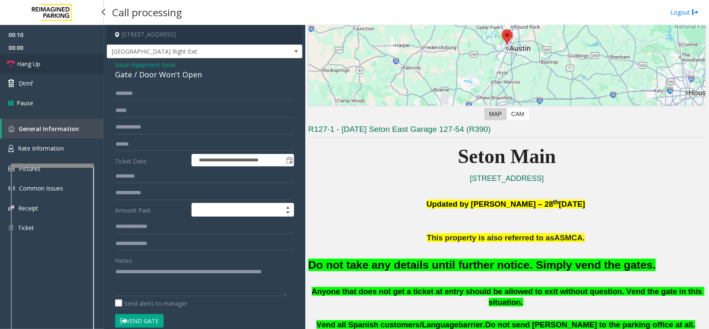
click at [31, 62] on span "Hang Up" at bounding box center [28, 63] width 23 height 9
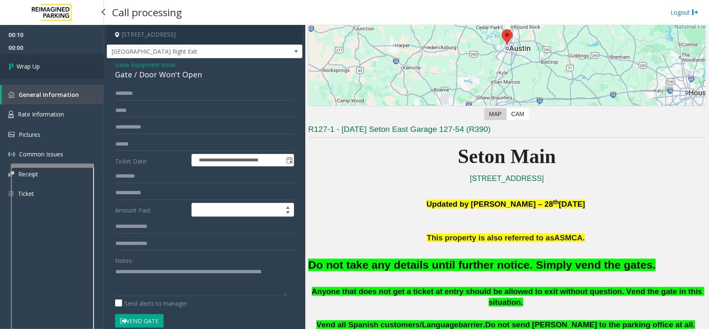
click at [31, 62] on span "Wrap Up" at bounding box center [28, 66] width 23 height 9
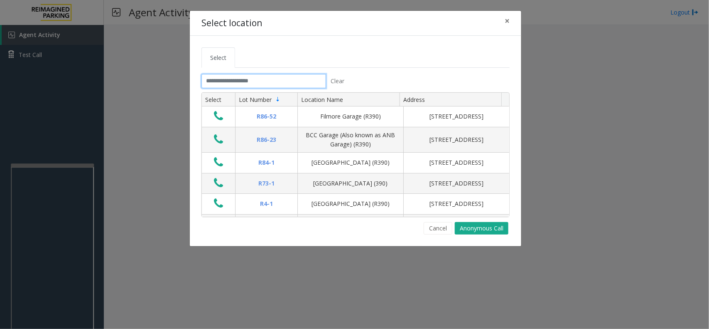
drag, startPoint x: 221, startPoint y: 80, endPoint x: 190, endPoint y: 81, distance: 31.2
click at [221, 80] on input "text" at bounding box center [264, 81] width 125 height 14
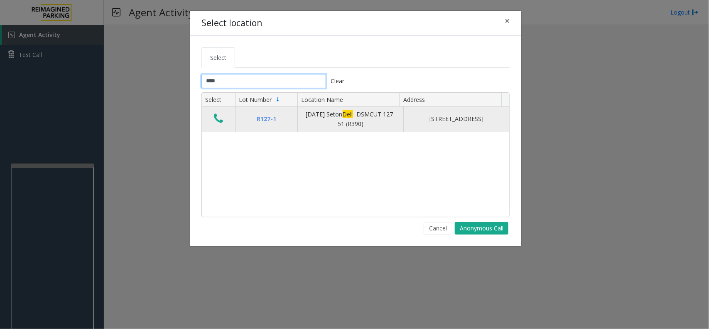
type input "****"
click at [217, 117] on icon "Data table" at bounding box center [218, 119] width 9 height 12
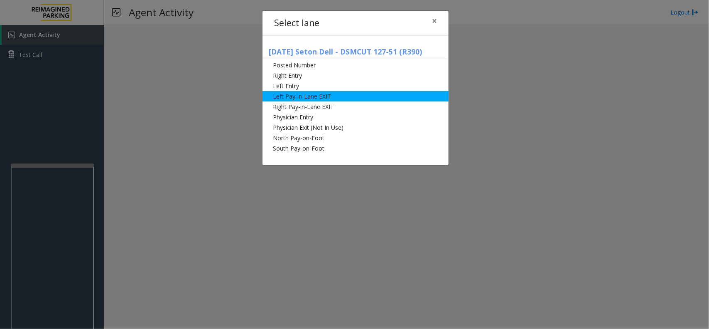
click at [286, 96] on li "Left Pay-in-Lane EXIT" at bounding box center [356, 96] width 186 height 10
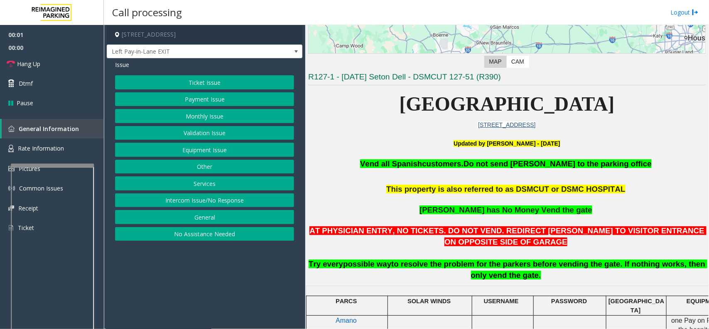
scroll to position [208, 0]
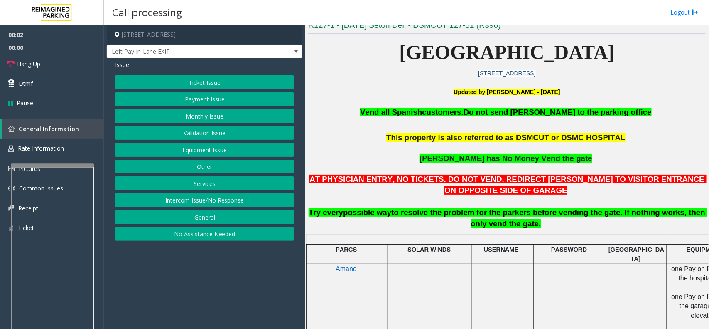
click at [222, 86] on button "Ticket Issue" at bounding box center [204, 82] width 179 height 14
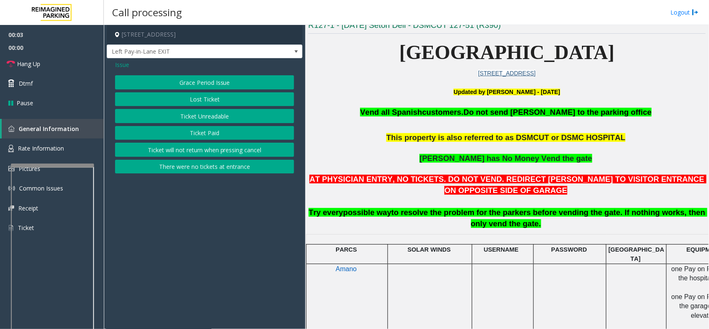
click at [221, 98] on button "Lost Ticket" at bounding box center [204, 99] width 179 height 14
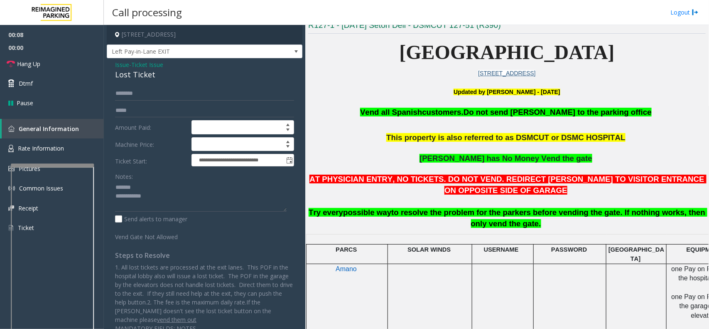
click at [136, 75] on div "Lost Ticket" at bounding box center [204, 74] width 179 height 11
click at [143, 194] on textarea at bounding box center [201, 196] width 172 height 31
type textarea "**********"
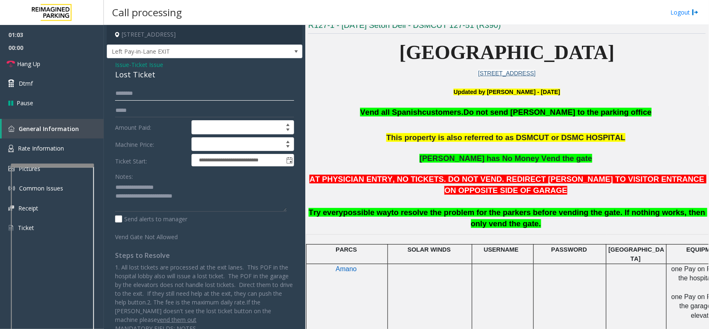
click at [133, 90] on input "text" at bounding box center [204, 93] width 179 height 14
type input "*******"
click at [205, 192] on textarea at bounding box center [201, 196] width 172 height 31
click at [201, 196] on textarea at bounding box center [201, 196] width 172 height 31
type textarea "**********"
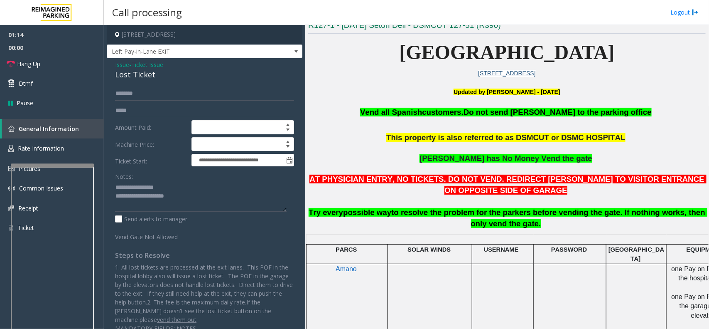
click at [152, 59] on div "**********" at bounding box center [205, 199] width 196 height 282
click at [158, 65] on span "Ticket Issue" at bounding box center [147, 64] width 32 height 9
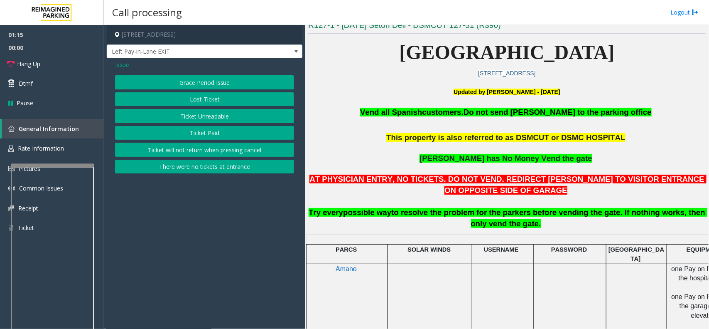
click at [211, 119] on button "Ticket Unreadable" at bounding box center [204, 116] width 179 height 14
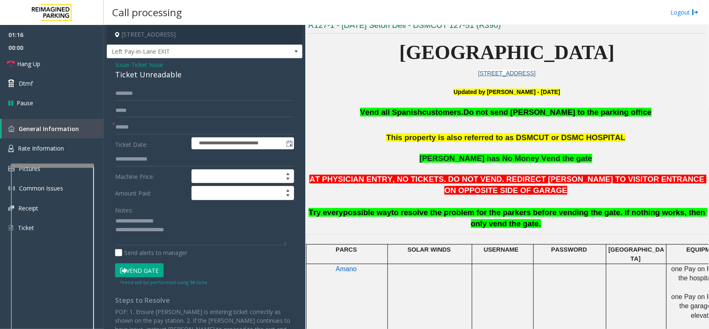
click at [144, 271] on button "Vend Gate" at bounding box center [139, 270] width 49 height 14
click at [148, 64] on span "Ticket Issue" at bounding box center [147, 64] width 32 height 9
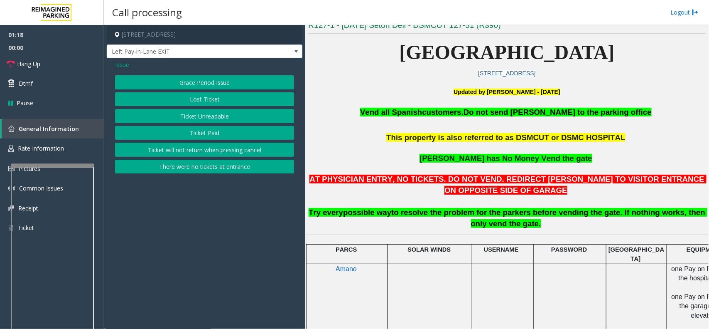
click at [190, 101] on button "Lost Ticket" at bounding box center [204, 99] width 179 height 14
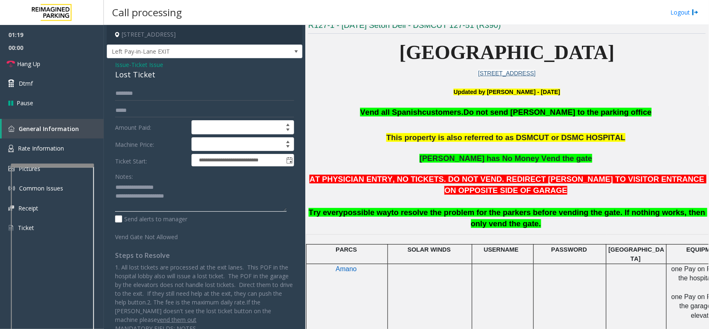
click at [184, 197] on textarea at bounding box center [201, 196] width 172 height 31
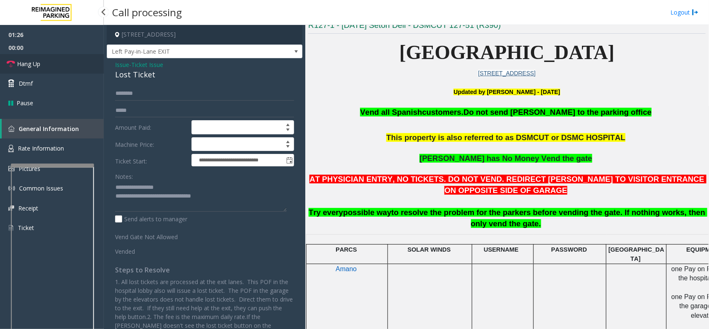
click at [26, 66] on span "Hang Up" at bounding box center [28, 63] width 23 height 9
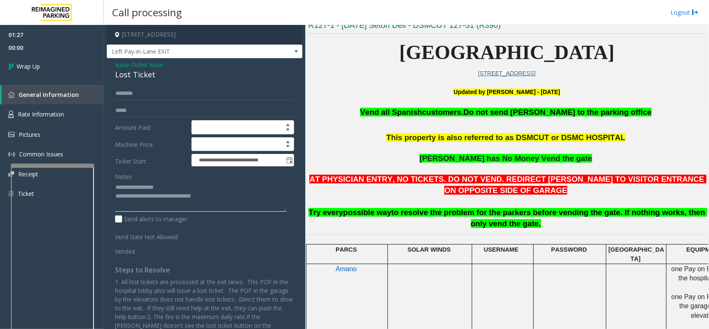
click at [220, 194] on textarea at bounding box center [201, 196] width 172 height 31
type textarea "**********"
click at [54, 65] on link "Wrap Up" at bounding box center [52, 66] width 104 height 25
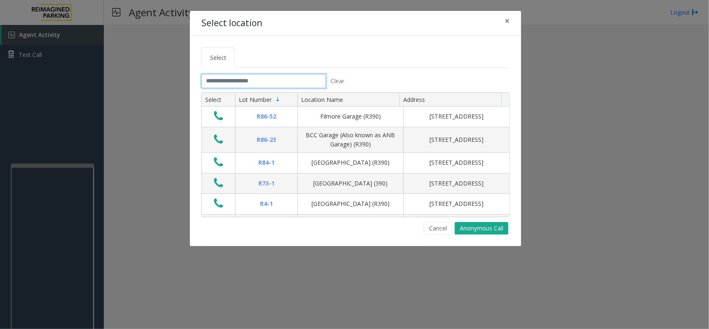
click at [287, 82] on input "text" at bounding box center [264, 81] width 125 height 14
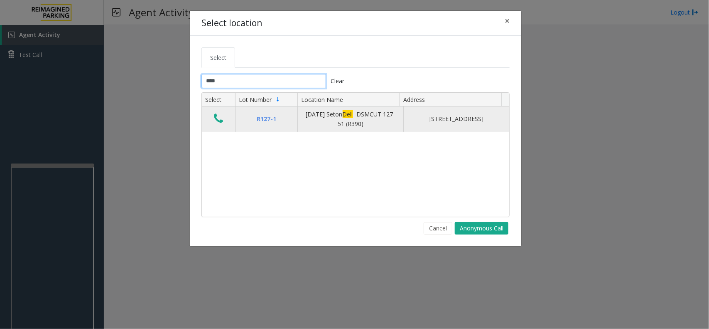
type input "****"
click at [220, 118] on icon "Data table" at bounding box center [218, 119] width 9 height 12
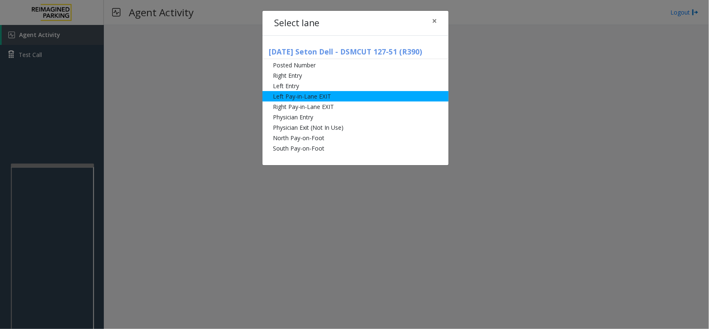
click at [306, 93] on li "Left Pay-in-Lane EXIT" at bounding box center [356, 96] width 186 height 10
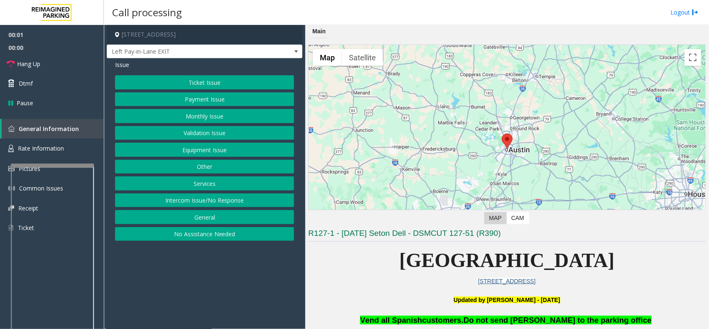
click at [214, 82] on button "Ticket Issue" at bounding box center [204, 82] width 179 height 14
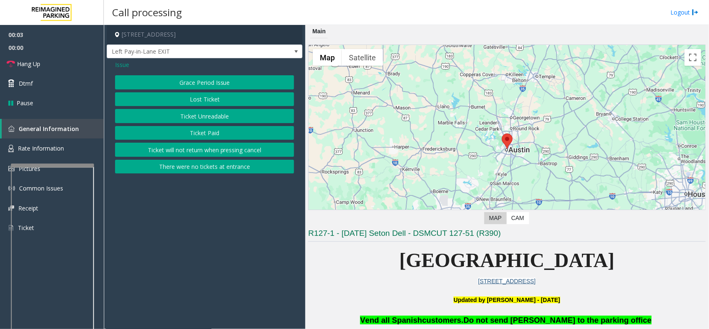
click at [215, 116] on button "Ticket Unreadable" at bounding box center [204, 116] width 179 height 14
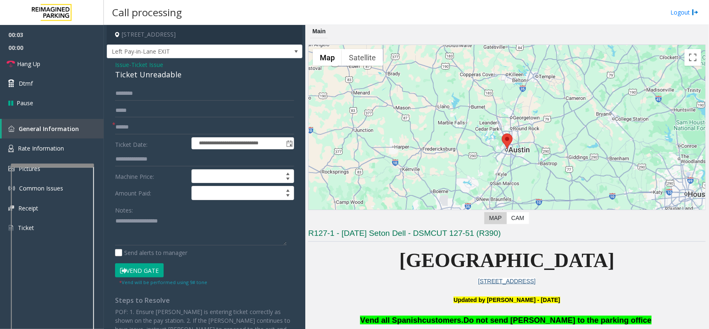
click at [140, 274] on button "Vend Gate" at bounding box center [139, 270] width 49 height 14
click at [145, 62] on span "Ticket Issue" at bounding box center [147, 64] width 32 height 9
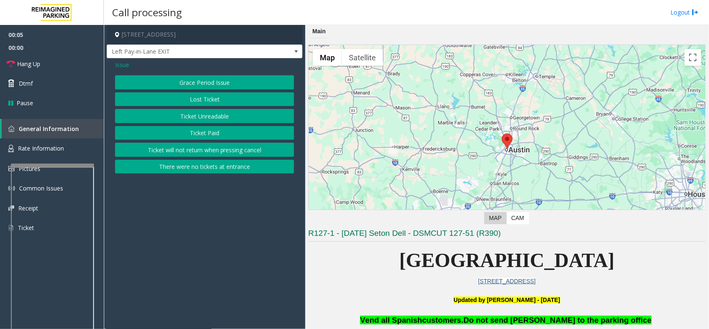
click at [219, 128] on button "Ticket Paid" at bounding box center [204, 133] width 179 height 14
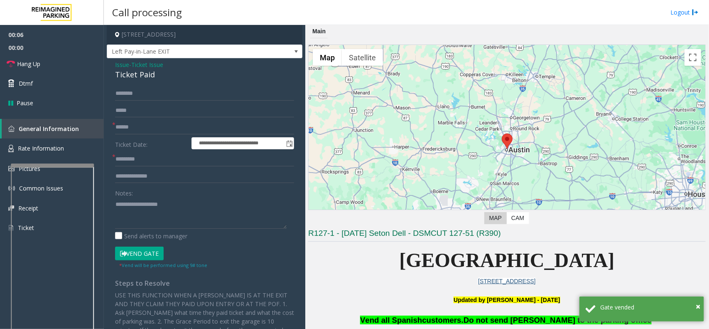
click at [146, 61] on span "Ticket Issue" at bounding box center [147, 64] width 32 height 9
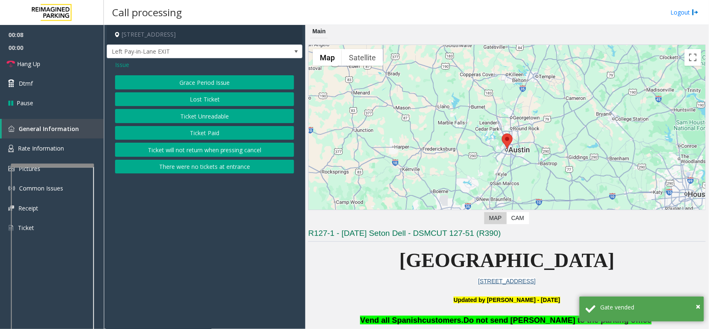
click at [213, 103] on button "Lost Ticket" at bounding box center [204, 99] width 179 height 14
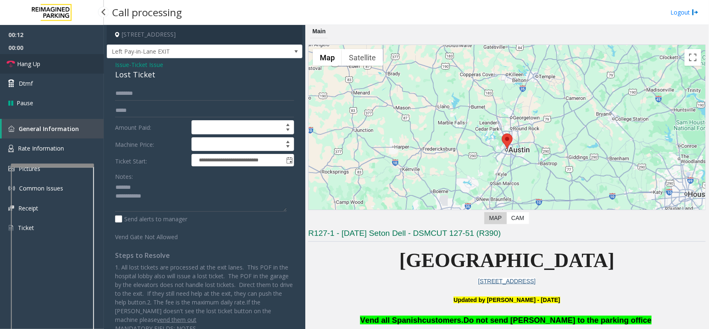
click at [55, 60] on link "Hang Up" at bounding box center [52, 64] width 104 height 20
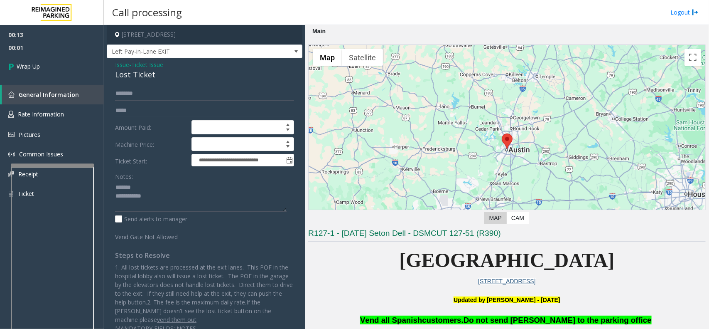
click at [134, 71] on div "Lost Ticket" at bounding box center [204, 74] width 179 height 11
copy div "Lost Ticket"
click at [148, 190] on textarea at bounding box center [201, 196] width 172 height 31
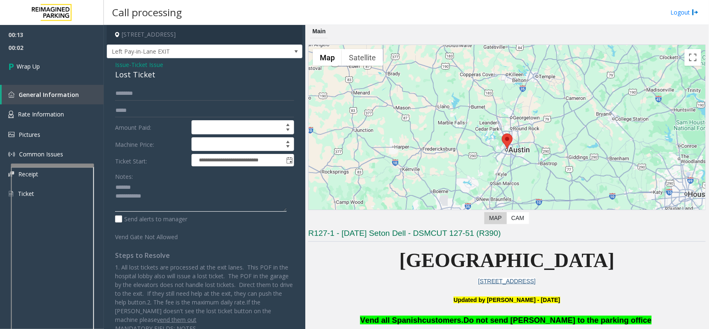
paste textarea "**********"
click at [167, 194] on textarea at bounding box center [201, 196] width 172 height 31
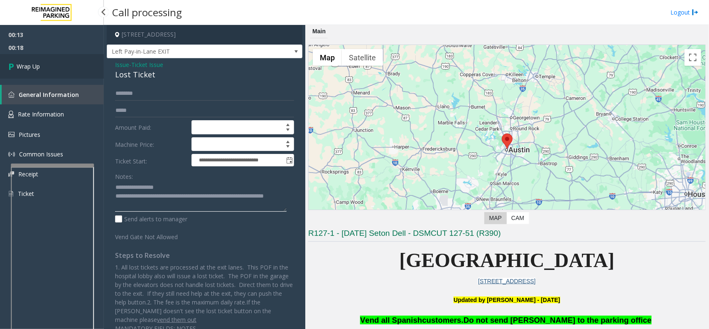
type textarea "**********"
click at [45, 63] on link "Wrap Up" at bounding box center [52, 66] width 104 height 25
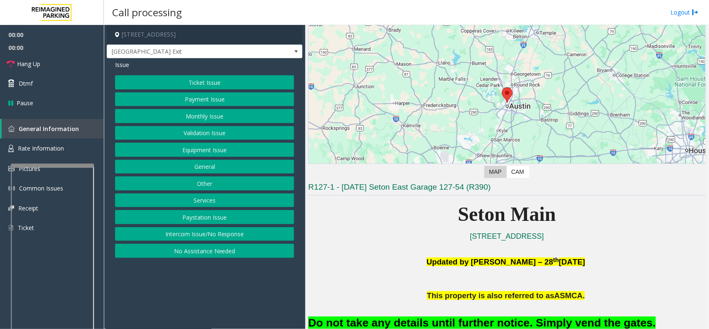
scroll to position [104, 0]
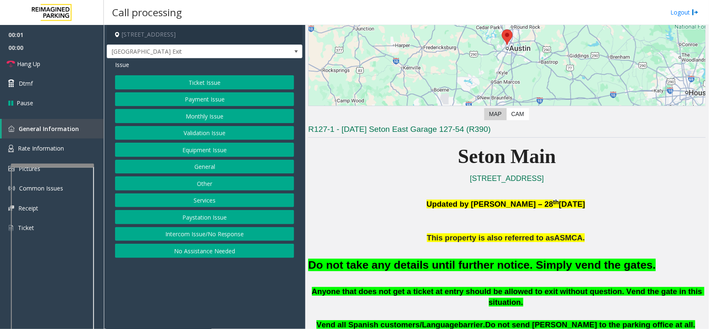
click at [224, 149] on button "Equipment Issue" at bounding box center [204, 150] width 179 height 14
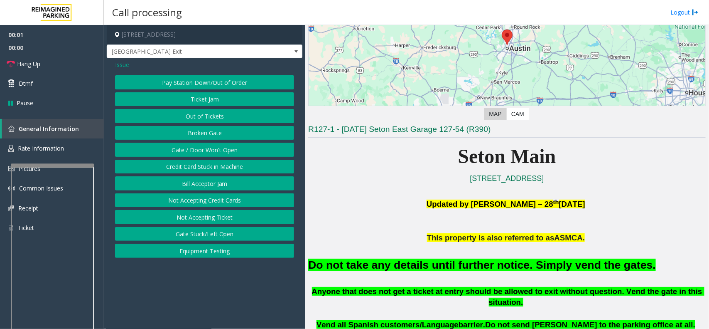
click at [224, 149] on button "Gate / Door Won't Open" at bounding box center [204, 150] width 179 height 14
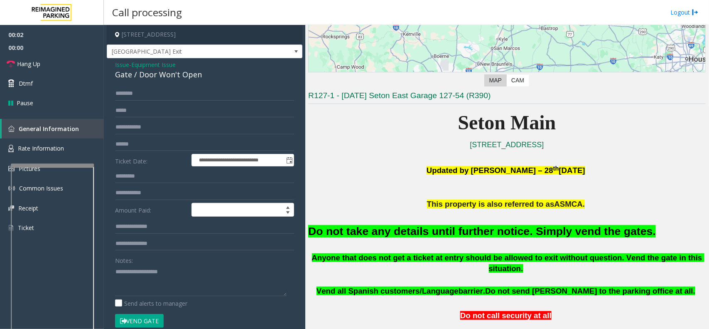
scroll to position [156, 0]
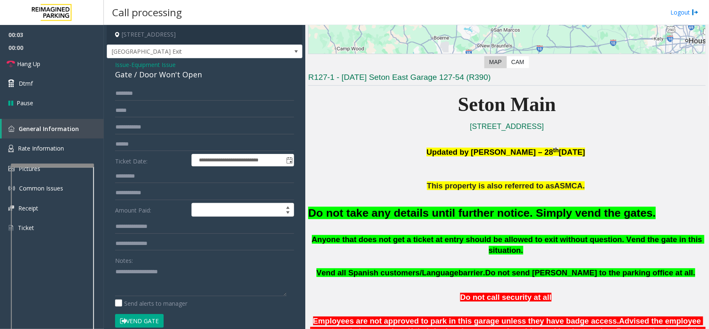
click at [431, 216] on font "Do not take any details until further notice. Simply vend the gates." at bounding box center [482, 213] width 348 height 12
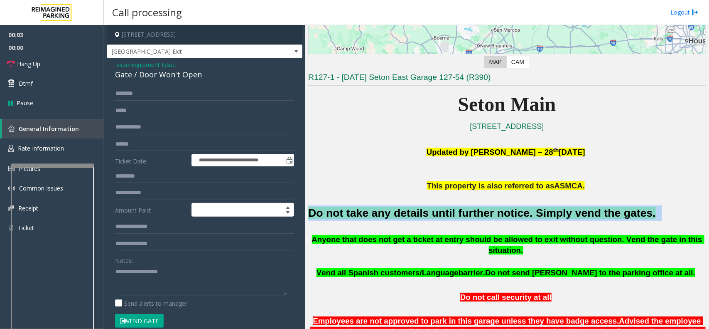
click at [431, 216] on font "Do not take any details until further notice. Simply vend the gates." at bounding box center [482, 213] width 348 height 12
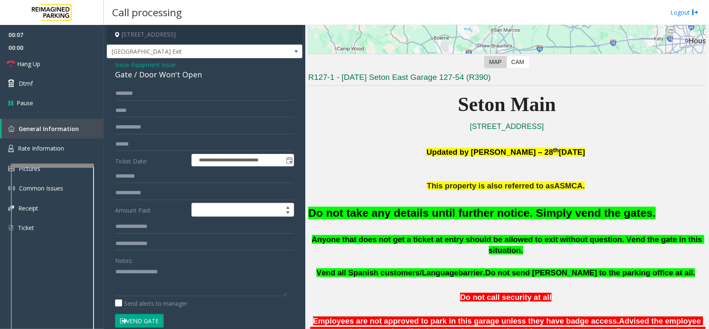
click at [170, 65] on span "Equipment Issue" at bounding box center [153, 64] width 44 height 9
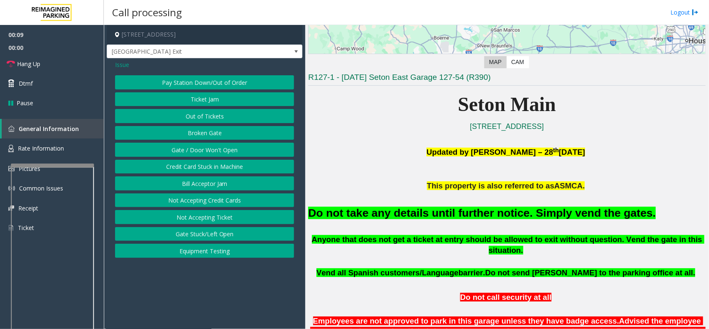
click at [218, 148] on button "Gate / Door Won't Open" at bounding box center [204, 150] width 179 height 14
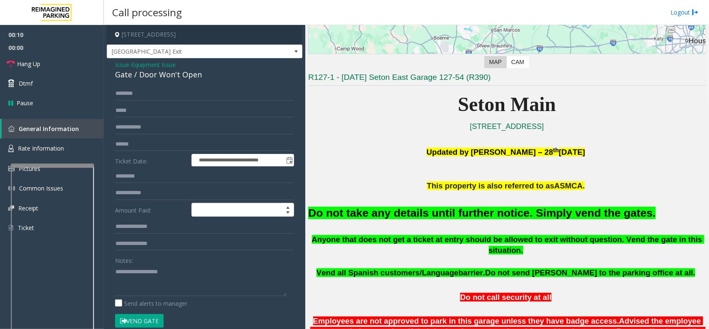
drag, startPoint x: 133, startPoint y: 317, endPoint x: 443, endPoint y: 220, distance: 323.8
click at [140, 315] on button "Vend Gate" at bounding box center [139, 321] width 49 height 14
click at [466, 208] on font "Do not take any details until further notice. Simply vend the gates." at bounding box center [482, 213] width 348 height 12
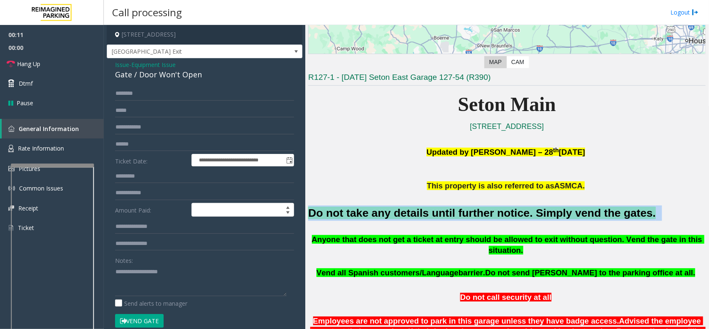
click at [466, 208] on font "Do not take any details until further notice. Simply vend the gates." at bounding box center [482, 213] width 348 height 12
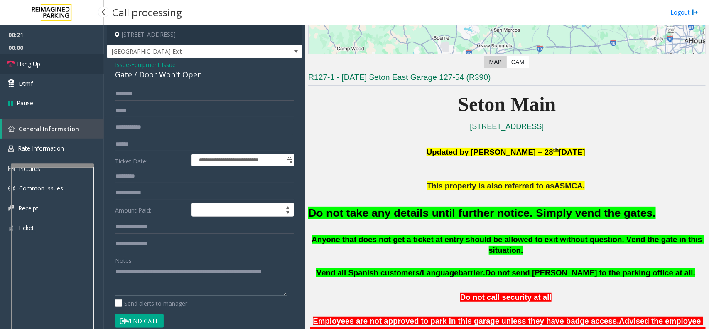
type textarea "**********"
click at [36, 59] on span "Hang Up" at bounding box center [28, 63] width 23 height 9
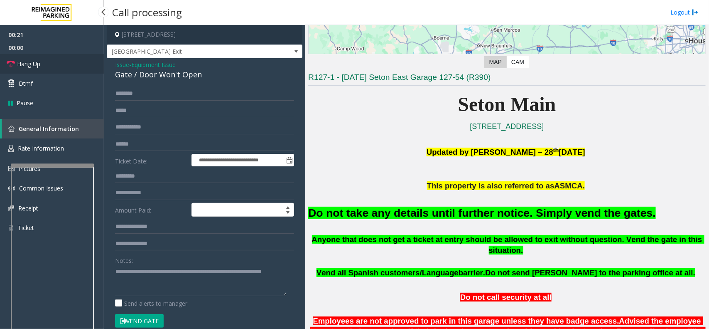
click at [36, 59] on span "Hang Up" at bounding box center [28, 63] width 23 height 9
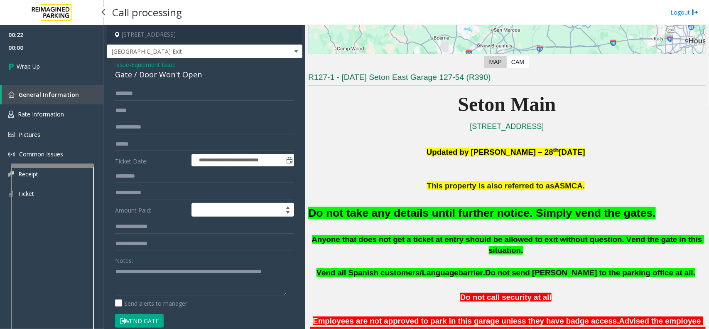
click at [36, 59] on link "Wrap Up" at bounding box center [52, 66] width 104 height 25
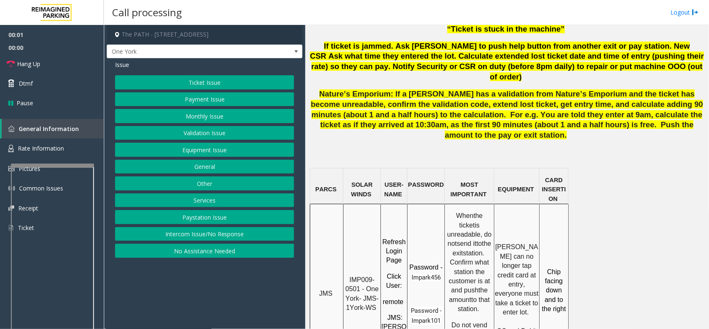
scroll to position [571, 0]
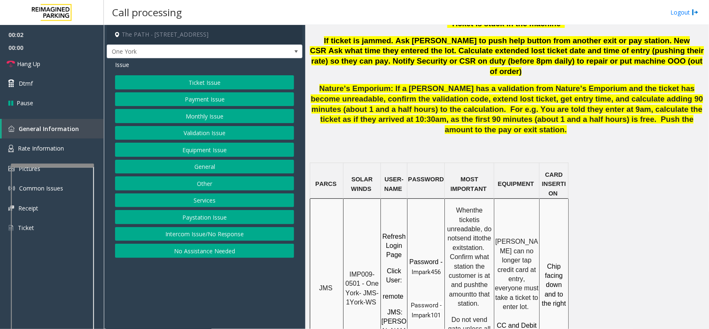
click at [363, 271] on span "IMP009-0501 - One York- JMS-1York-WS" at bounding box center [363, 288] width 35 height 35
click at [362, 271] on span "IMP009-0501 - One York- JMS-1York-WS" at bounding box center [363, 288] width 35 height 35
drag, startPoint x: 359, startPoint y: 221, endPoint x: 346, endPoint y: 211, distance: 16.6
click at [346, 270] on p "IMP009-0501 - One York- JMS-1York-WS" at bounding box center [362, 288] width 36 height 37
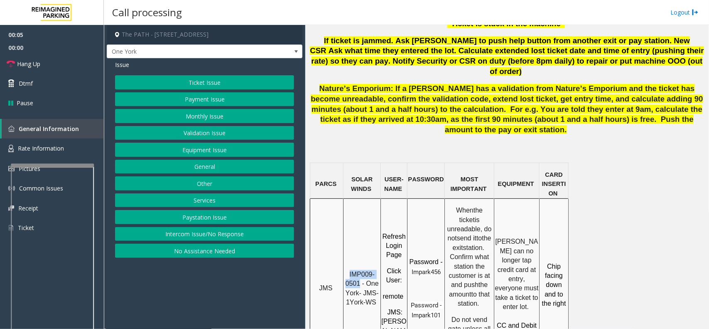
copy span "IMP009-0501"
click at [204, 82] on button "Ticket Issue" at bounding box center [204, 82] width 179 height 14
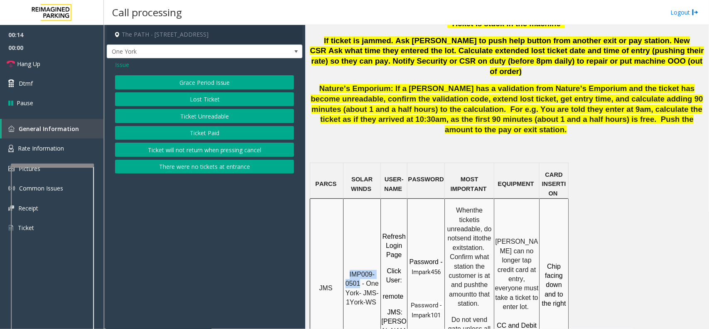
click at [215, 113] on button "Ticket Unreadable" at bounding box center [204, 116] width 179 height 14
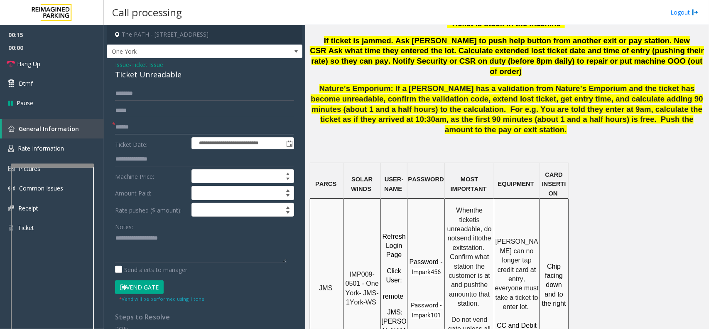
click at [130, 125] on input "text" at bounding box center [204, 127] width 179 height 14
click at [124, 130] on input "text" at bounding box center [204, 127] width 179 height 14
type input "********"
click at [163, 288] on button "Vend Gate" at bounding box center [139, 287] width 49 height 14
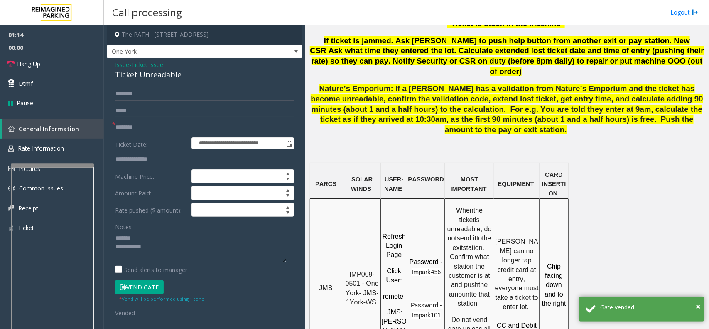
click at [140, 75] on div "Ticket Unreadable" at bounding box center [204, 74] width 179 height 11
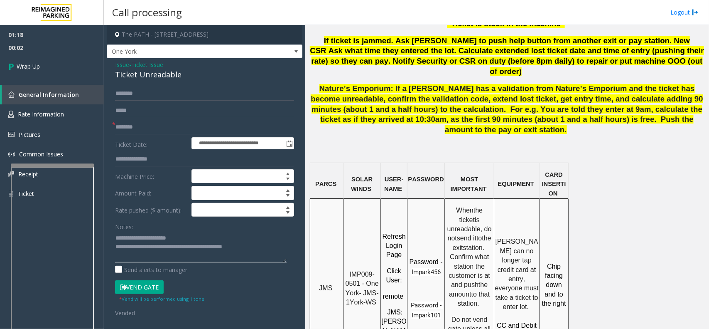
scroll to position [0, 0]
click at [265, 250] on textarea at bounding box center [201, 246] width 172 height 31
type textarea "**********"
click at [17, 64] on span "Wrap Up" at bounding box center [28, 66] width 23 height 9
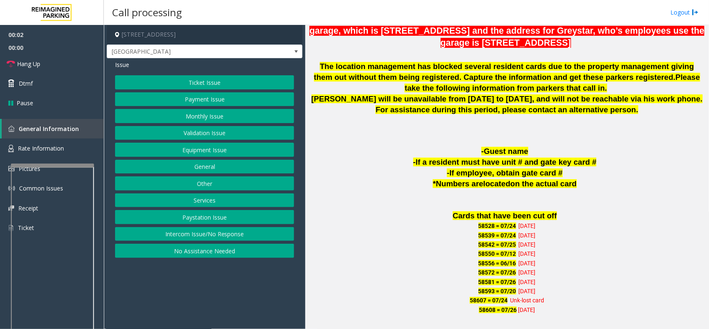
scroll to position [519, 0]
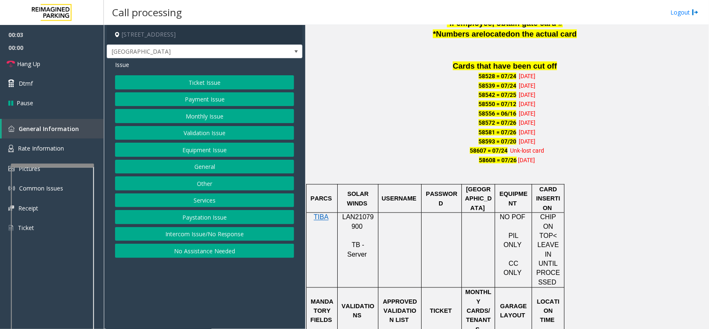
click at [356, 217] on span "LAN21079900" at bounding box center [358, 222] width 32 height 16
copy p "LAN21079900"
click at [213, 118] on button "Monthly Issue" at bounding box center [204, 116] width 179 height 14
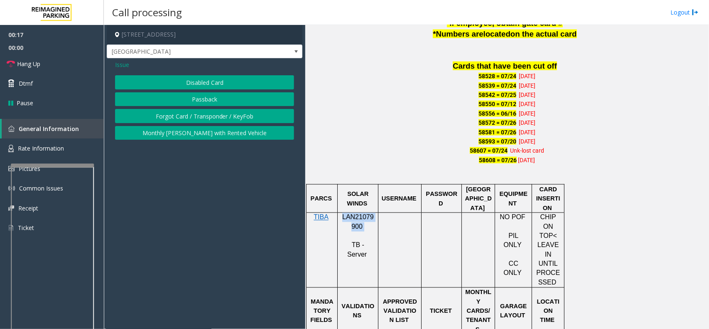
click at [207, 96] on button "Passback" at bounding box center [204, 99] width 179 height 14
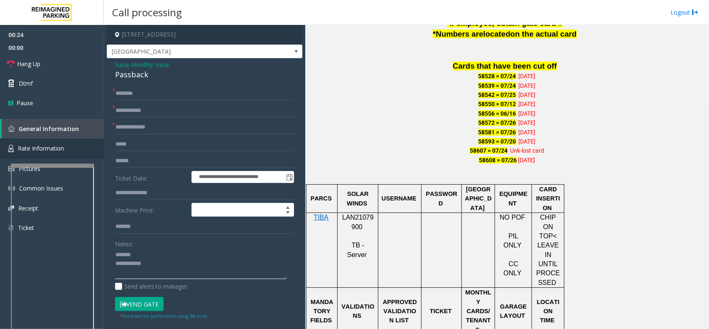
type textarea "**********"
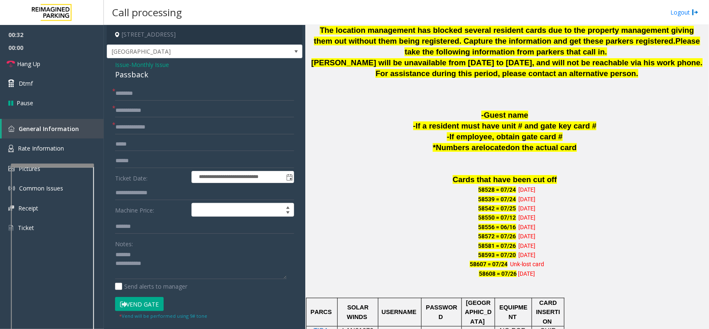
scroll to position [208, 0]
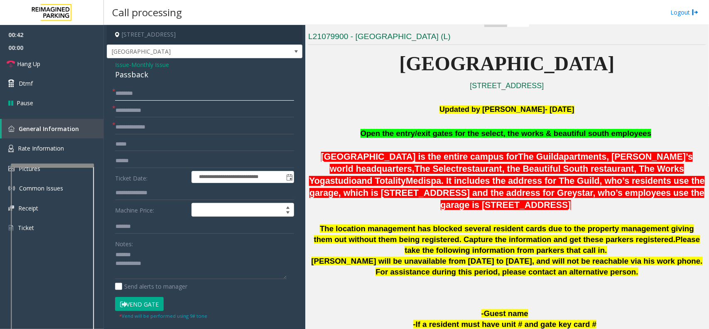
click at [140, 92] on input "text" at bounding box center [204, 93] width 179 height 14
type input "**********"
click at [163, 108] on input "text" at bounding box center [204, 110] width 179 height 14
type input "*****"
click at [153, 128] on input "text" at bounding box center [204, 127] width 179 height 14
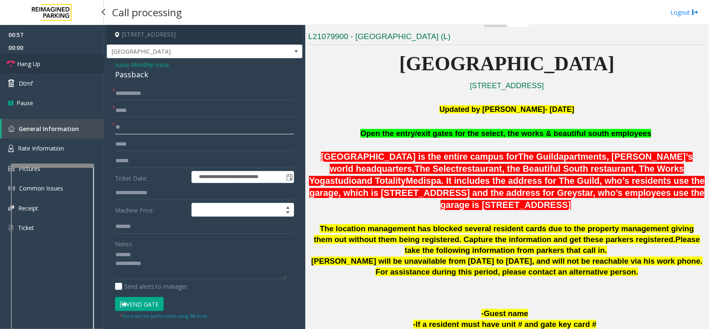
type input "**"
click at [57, 63] on link "Hang Up" at bounding box center [52, 64] width 104 height 20
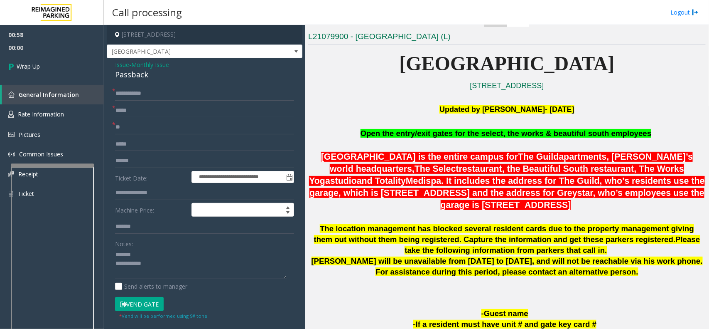
click at [136, 71] on div "Passback" at bounding box center [204, 74] width 179 height 11
copy div "Passback"
click at [144, 253] on textarea at bounding box center [201, 263] width 172 height 31
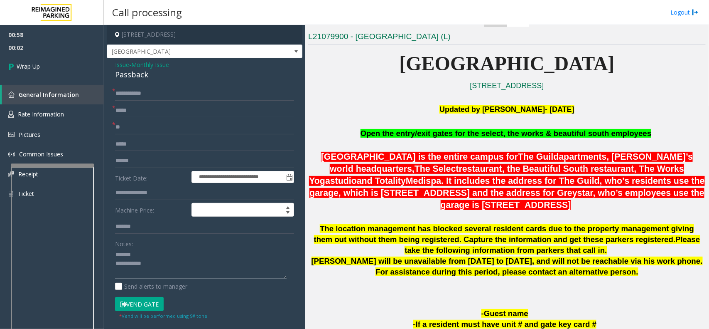
paste textarea "********"
click at [173, 263] on textarea at bounding box center [201, 263] width 172 height 31
click at [210, 263] on textarea at bounding box center [201, 263] width 172 height 31
type textarea "**********"
click at [66, 59] on link "Wrap Up" at bounding box center [52, 66] width 104 height 25
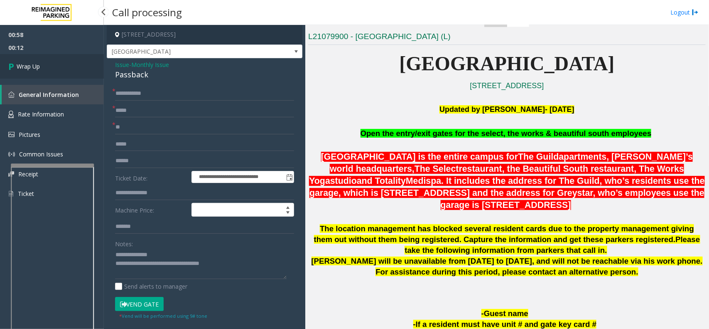
click at [66, 59] on link "Wrap Up" at bounding box center [52, 66] width 104 height 25
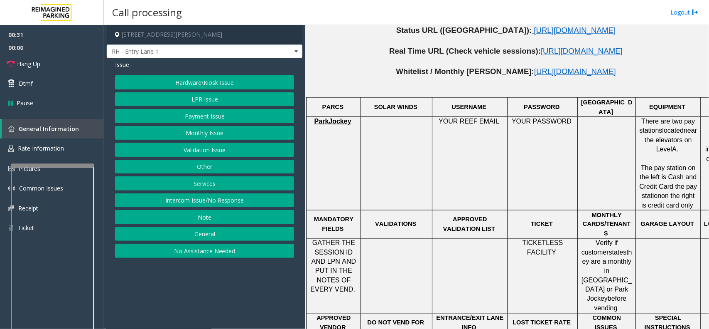
scroll to position [571, 0]
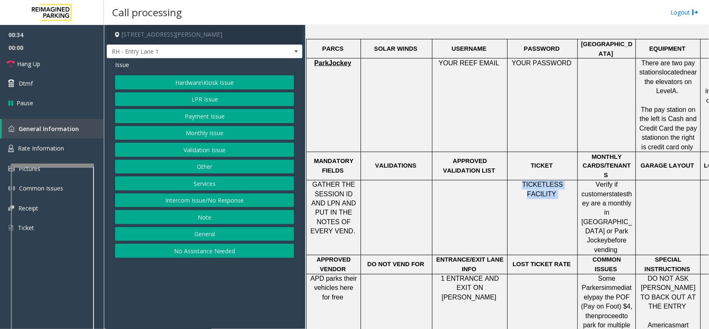
drag, startPoint x: 572, startPoint y: 163, endPoint x: 512, endPoint y: 167, distance: 60.0
click at [512, 180] on p "TICKETLESS FACILITY" at bounding box center [543, 189] width 64 height 19
click at [528, 180] on td "TICKETLESS FACILITY" at bounding box center [543, 217] width 70 height 75
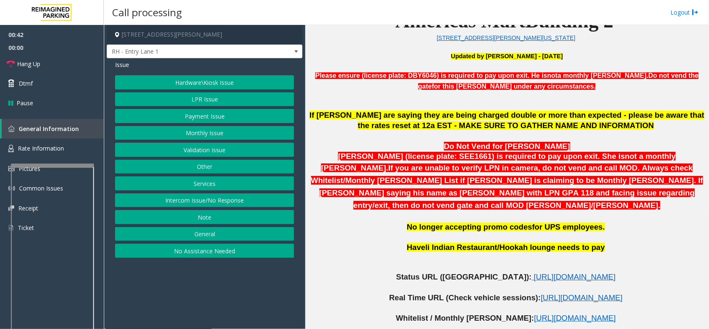
scroll to position [260, 0]
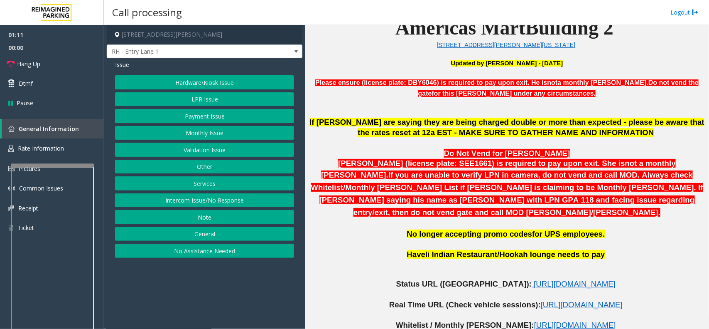
click at [211, 84] on button "Hardware\Kiosk Issue" at bounding box center [204, 82] width 179 height 14
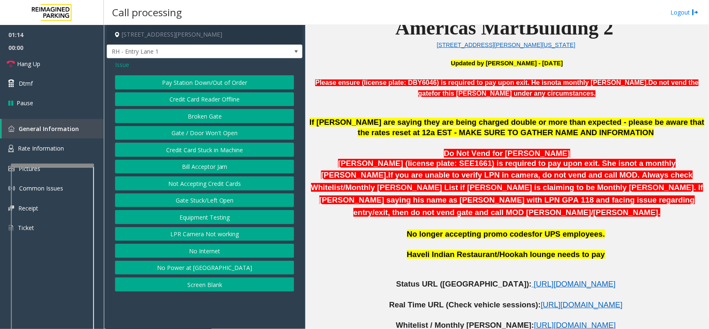
click at [211, 135] on button "Gate / Door Won't Open" at bounding box center [204, 133] width 179 height 14
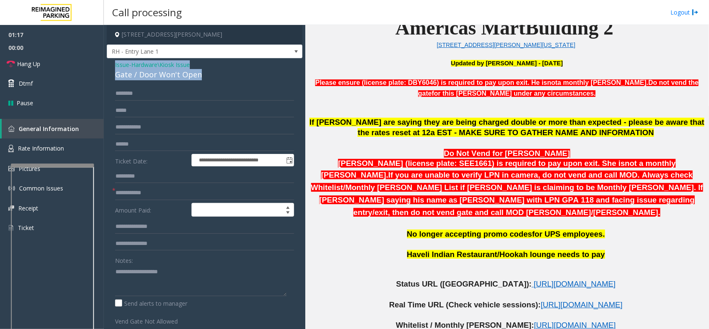
drag, startPoint x: 202, startPoint y: 76, endPoint x: 109, endPoint y: 66, distance: 93.5
click at [109, 66] on div "**********" at bounding box center [205, 245] width 196 height 375
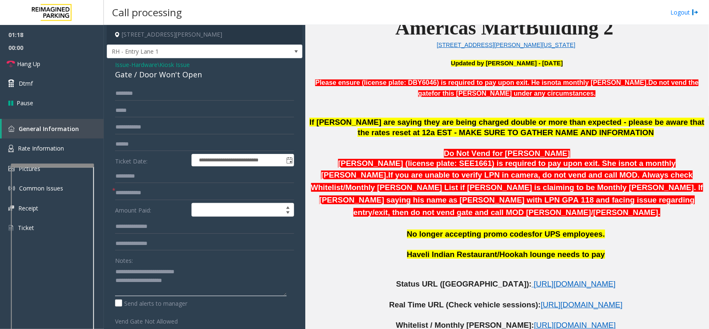
type textarea "**********"
click at [131, 93] on input "text" at bounding box center [204, 93] width 179 height 14
type input "*******"
click at [534, 279] on span "[URL][DOMAIN_NAME]" at bounding box center [575, 283] width 82 height 9
click at [197, 280] on textarea at bounding box center [201, 280] width 172 height 31
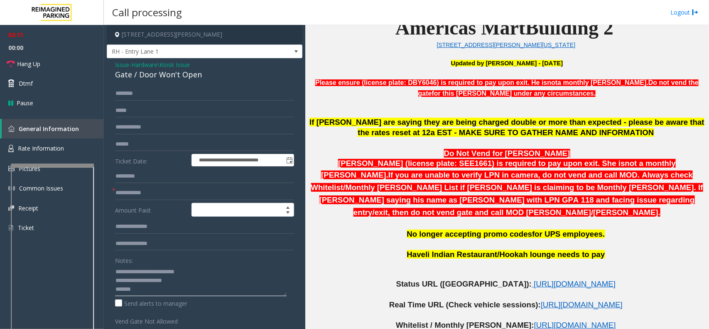
click at [148, 289] on textarea at bounding box center [201, 280] width 172 height 31
type textarea "**********"
click at [68, 61] on link "Hang Up" at bounding box center [52, 64] width 104 height 20
click at [138, 192] on input "text" at bounding box center [204, 193] width 179 height 14
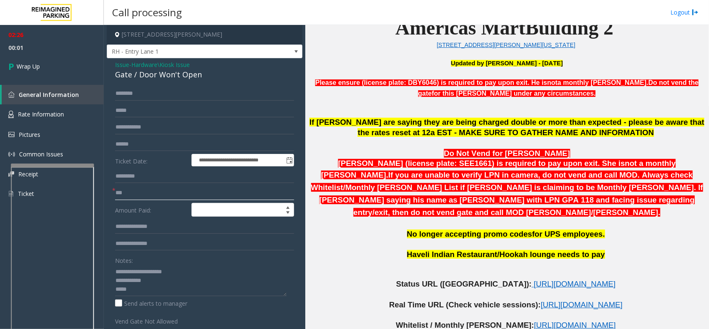
type input "**"
click at [140, 293] on textarea at bounding box center [201, 280] width 172 height 31
paste textarea "**********"
type textarea "**********"
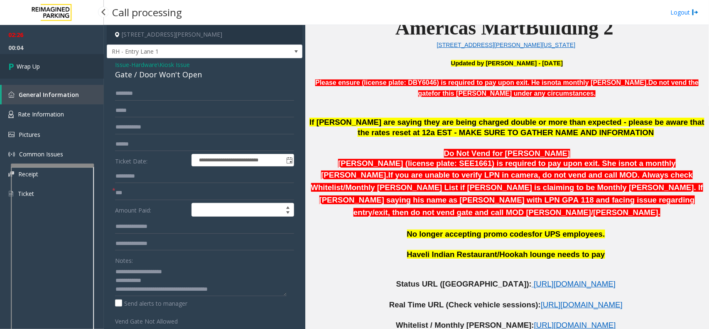
click at [26, 72] on link "Wrap Up" at bounding box center [52, 66] width 104 height 25
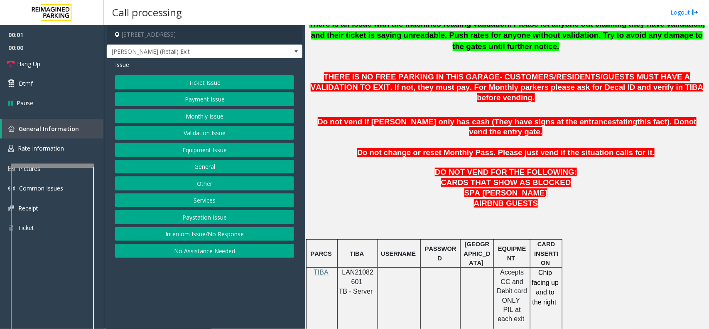
scroll to position [416, 0]
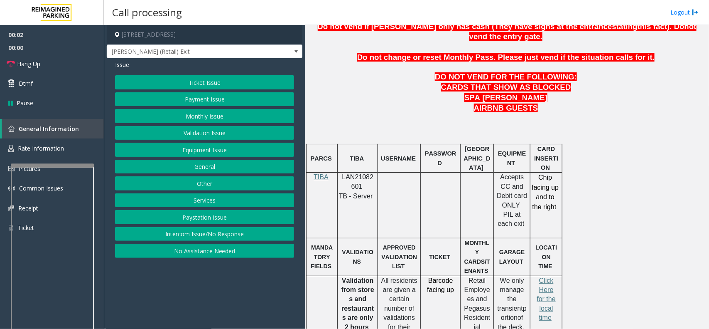
click at [364, 173] on span "LAN21082601" at bounding box center [358, 181] width 32 height 16
copy p "LAN21082601"
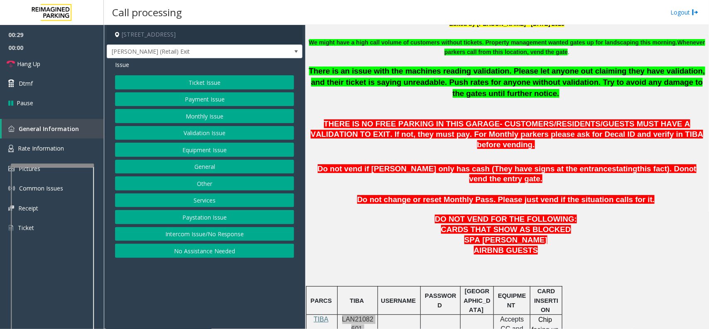
scroll to position [208, 0]
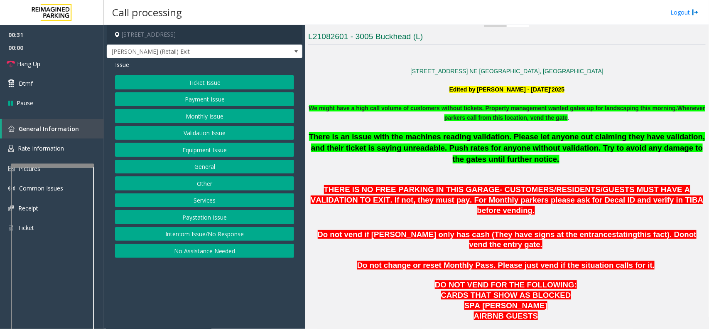
click at [202, 150] on button "Equipment Issue" at bounding box center [204, 150] width 179 height 14
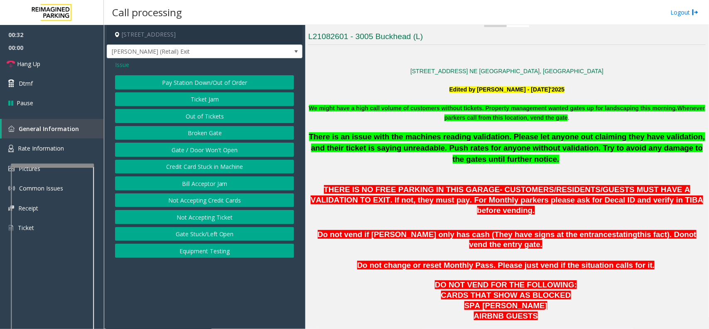
click at [202, 150] on button "Gate / Door Won't Open" at bounding box center [204, 150] width 179 height 14
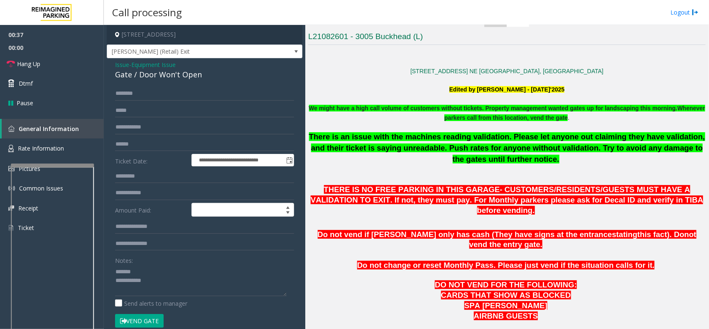
click at [145, 76] on div "Gate / Door Won't Open" at bounding box center [204, 74] width 179 height 11
click at [143, 279] on textarea at bounding box center [201, 280] width 172 height 31
click at [161, 287] on textarea at bounding box center [201, 280] width 172 height 31
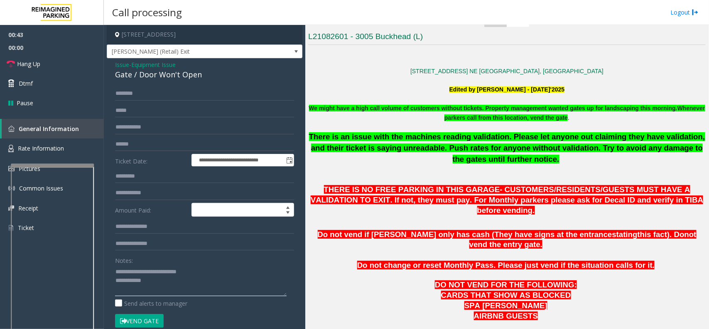
scroll to position [52, 0]
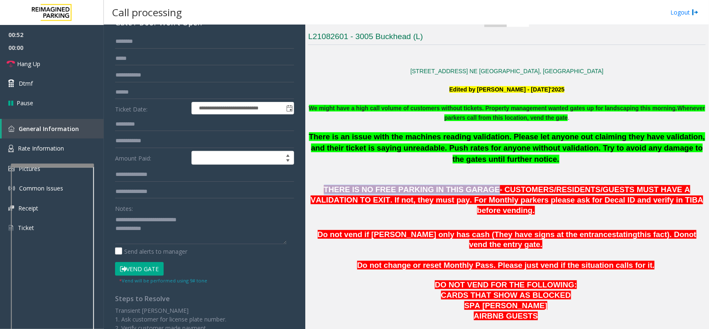
drag, startPoint x: 313, startPoint y: 189, endPoint x: 456, endPoint y: 189, distance: 143.4
click at [456, 189] on p "THERE IS NO FREE PARKING IN THIS GARAGE- CUSTOMERS/RESIDENTS/GUESTS MUST HAVE A…" at bounding box center [507, 199] width 398 height 31
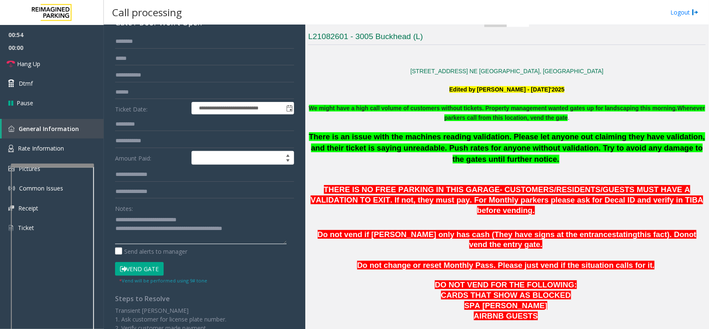
click at [273, 226] on textarea at bounding box center [201, 228] width 172 height 31
type textarea "**********"
click at [70, 67] on link "Hang Up" at bounding box center [52, 64] width 104 height 20
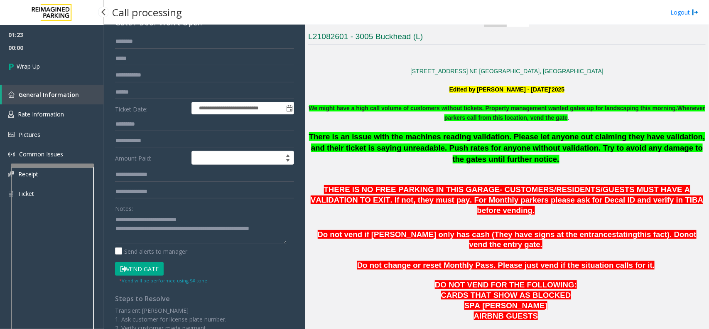
click at [70, 67] on link "Wrap Up" at bounding box center [52, 66] width 104 height 25
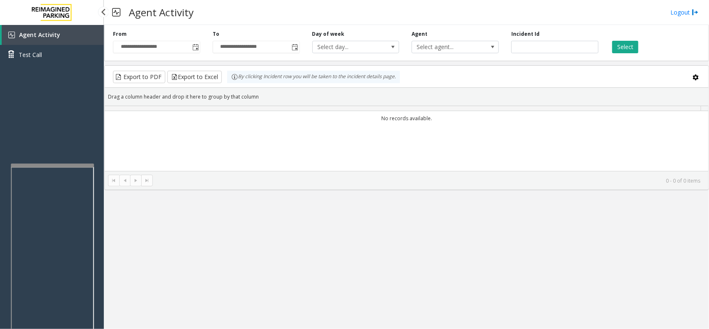
click at [70, 67] on div "Agent Activity Test Call" at bounding box center [52, 48] width 104 height 46
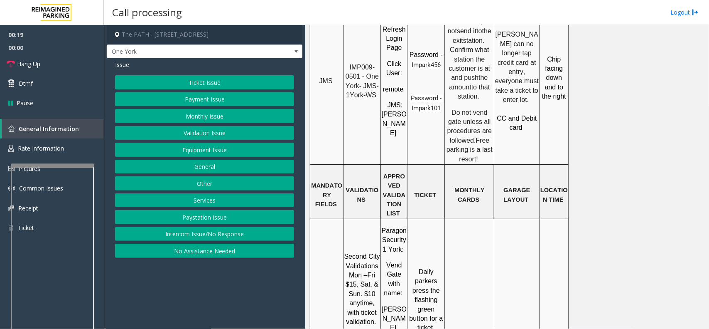
scroll to position [779, 0]
click at [217, 80] on button "Ticket Issue" at bounding box center [204, 82] width 179 height 14
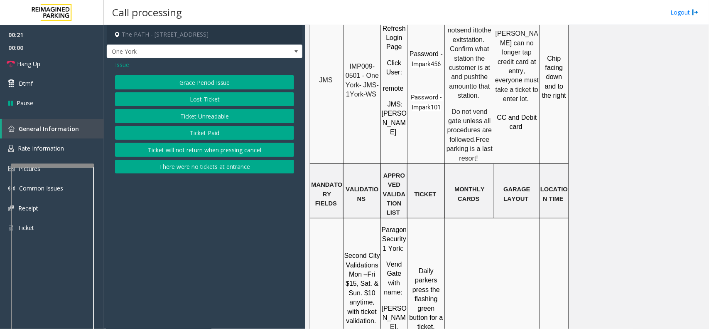
click at [215, 101] on button "Lost Ticket" at bounding box center [204, 99] width 179 height 14
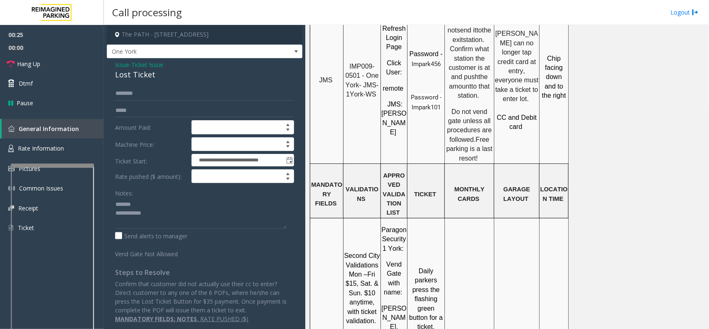
click at [129, 75] on div "Lost Ticket" at bounding box center [204, 74] width 179 height 11
click at [34, 61] on span "Hang Up" at bounding box center [28, 63] width 23 height 9
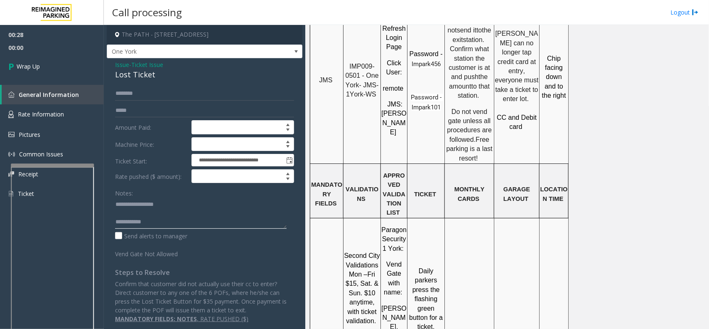
click at [155, 223] on textarea at bounding box center [201, 212] width 172 height 31
type textarea "**********"
click at [42, 67] on link "Wrap Up" at bounding box center [52, 66] width 104 height 25
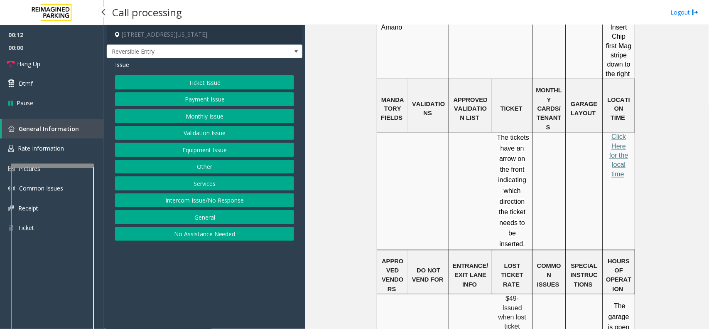
scroll to position [727, 0]
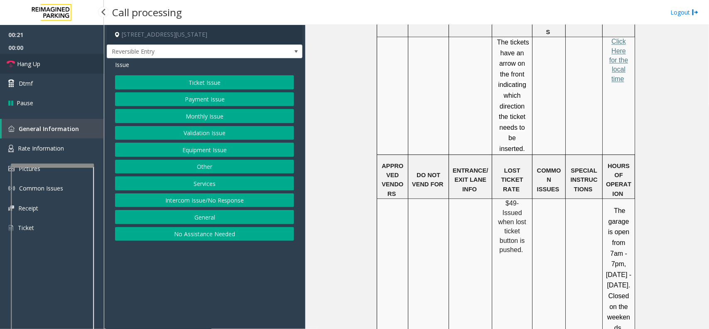
click at [49, 63] on link "Hang Up" at bounding box center [52, 64] width 104 height 20
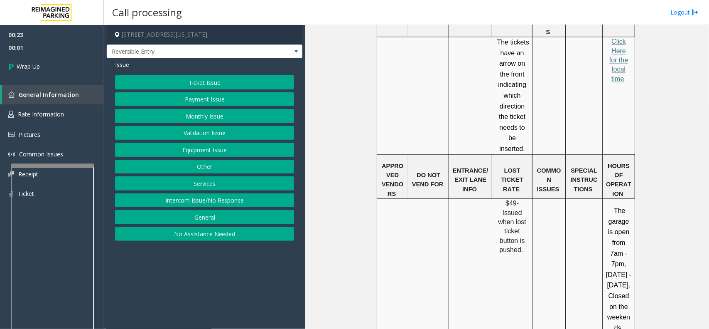
click at [219, 167] on button "Other" at bounding box center [204, 167] width 179 height 14
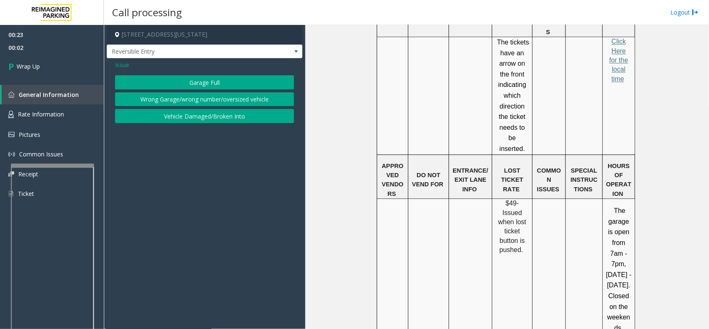
click at [119, 66] on span "Issue" at bounding box center [122, 64] width 14 height 9
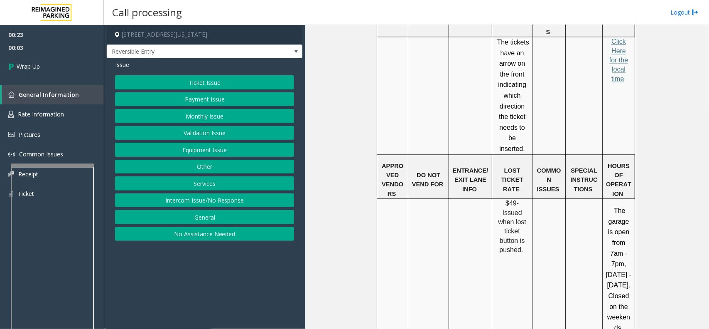
click at [213, 216] on button "General" at bounding box center [204, 217] width 179 height 14
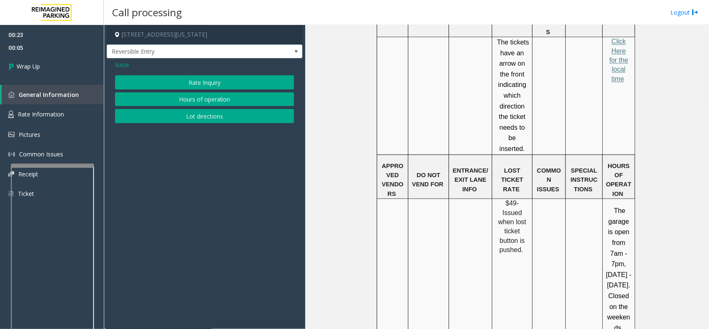
click at [210, 98] on button "Hours of operation" at bounding box center [204, 99] width 179 height 14
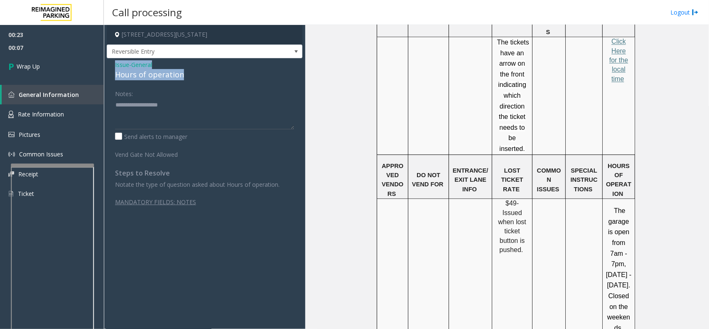
drag, startPoint x: 194, startPoint y: 80, endPoint x: 109, endPoint y: 63, distance: 86.5
click at [109, 63] on div "Issue - General Hours of operation Notes: Send alerts to manager Vend Gate Not …" at bounding box center [205, 166] width 196 height 217
copy div "Issue - General Hours of operation"
click at [159, 117] on textarea at bounding box center [204, 113] width 179 height 31
paste textarea "**********"
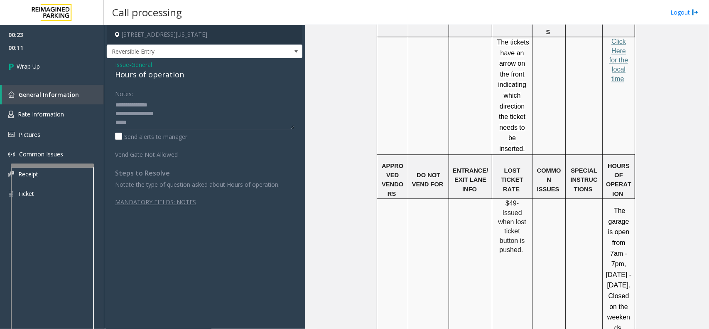
click at [617, 207] on span "The garage is open from 7am - 7pm, [DATE] - [DATE]. Closed on the weekends." at bounding box center [618, 269] width 25 height 124
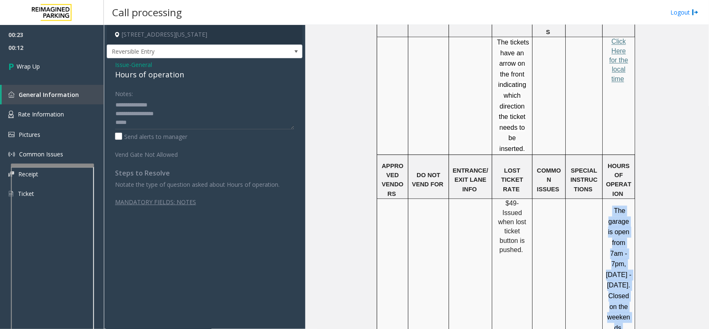
click at [617, 207] on span "The garage is open from 7am - 7pm, [DATE] - [DATE]. Closed on the weekends." at bounding box center [618, 269] width 25 height 124
copy p "The garage is open from 7am - 7pm, [DATE] - [DATE]. Closed on the weekends."
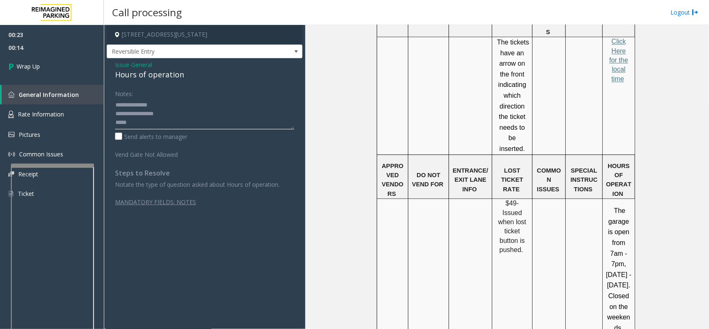
click at [170, 127] on textarea at bounding box center [204, 113] width 179 height 31
paste textarea "**********"
type textarea "**********"
click at [52, 69] on link "Wrap Up" at bounding box center [52, 66] width 104 height 25
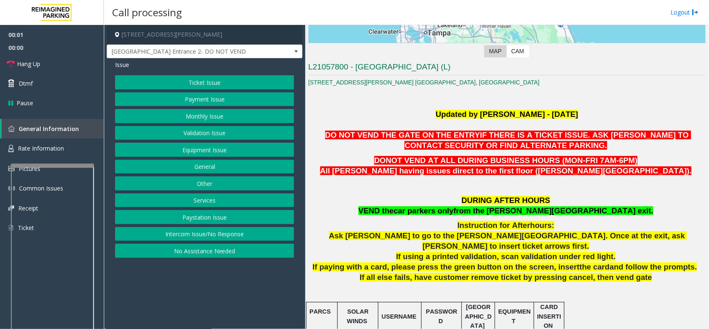
scroll to position [208, 0]
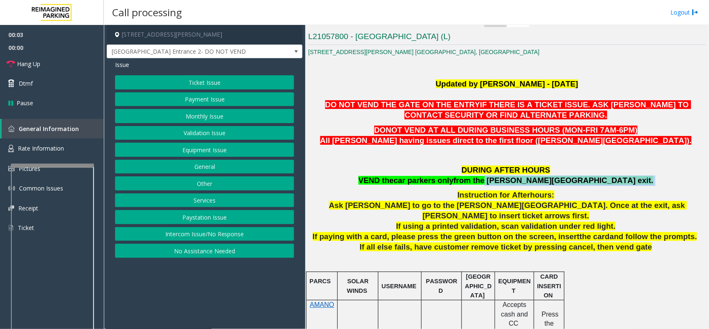
drag, startPoint x: 526, startPoint y: 181, endPoint x: 593, endPoint y: 182, distance: 66.9
click at [593, 182] on p "DURING AFTER HOURS VEND the car parkers only from the [PERSON_NAME][GEOGRAPHIC_…" at bounding box center [507, 175] width 398 height 21
click at [598, 177] on p "DURING AFTER HOURS VEND the car parkers only from the [PERSON_NAME][GEOGRAPHIC_…" at bounding box center [507, 175] width 398 height 21
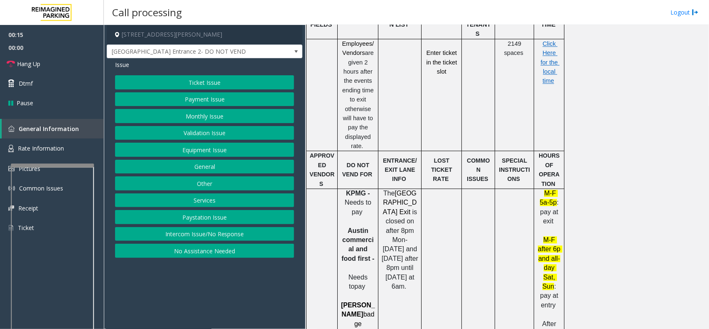
scroll to position [779, 0]
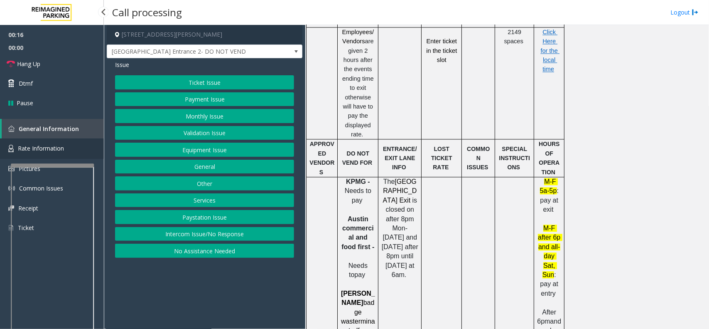
click at [67, 152] on link "Rate Information" at bounding box center [52, 148] width 104 height 20
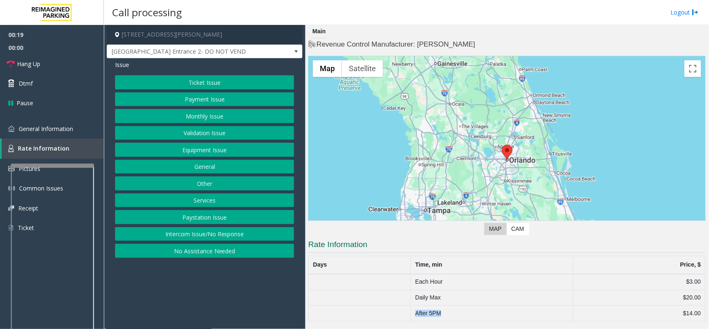
drag, startPoint x: 416, startPoint y: 315, endPoint x: 455, endPoint y: 310, distance: 39.4
click at [455, 310] on td "After 5PM" at bounding box center [492, 313] width 162 height 16
drag, startPoint x: 524, startPoint y: 309, endPoint x: 579, endPoint y: 310, distance: 54.4
click at [525, 309] on td "After 5PM" at bounding box center [492, 313] width 162 height 16
drag, startPoint x: 678, startPoint y: 312, endPoint x: 699, endPoint y: 310, distance: 21.3
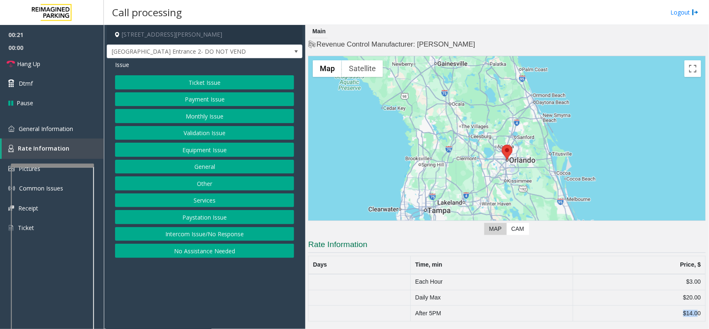
click at [699, 310] on td "$14.00" at bounding box center [639, 313] width 133 height 16
click at [560, 292] on td "Daily Max" at bounding box center [492, 298] width 162 height 16
click at [211, 204] on button "Services" at bounding box center [204, 200] width 179 height 14
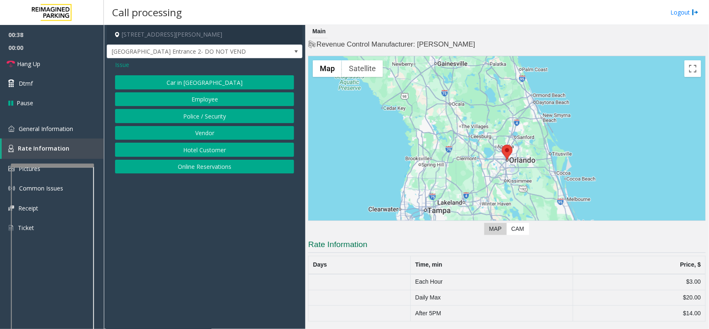
click at [122, 65] on span "Issue" at bounding box center [122, 64] width 14 height 9
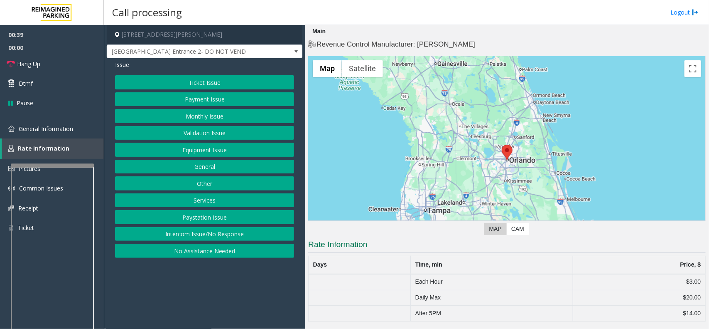
click at [209, 186] on button "Other" at bounding box center [204, 183] width 179 height 14
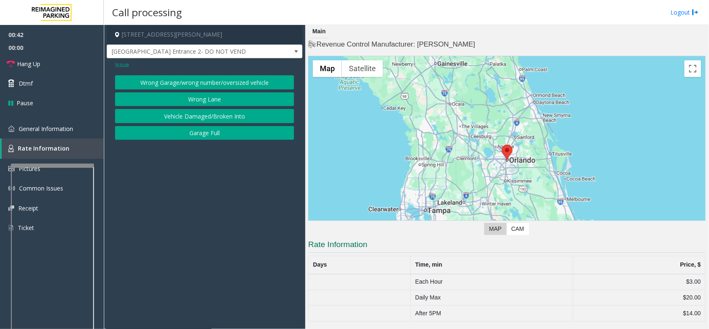
click at [120, 66] on span "Issue" at bounding box center [122, 64] width 14 height 9
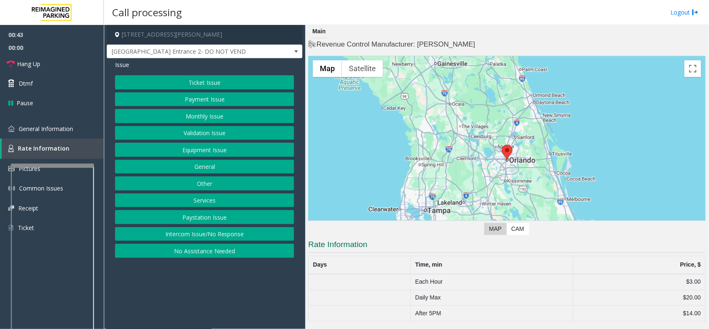
click at [211, 185] on button "Other" at bounding box center [204, 183] width 179 height 14
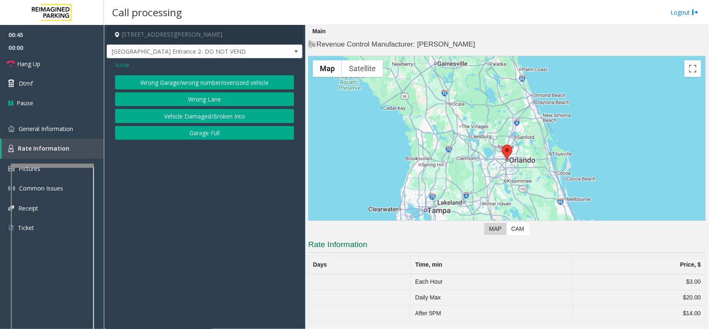
click at [121, 66] on span "Issue" at bounding box center [122, 64] width 14 height 9
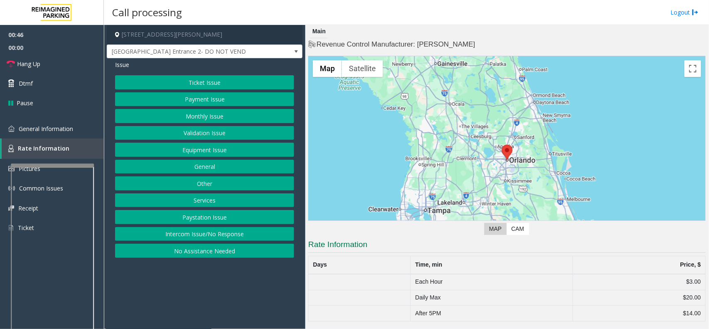
click at [201, 179] on button "Other" at bounding box center [204, 183] width 179 height 14
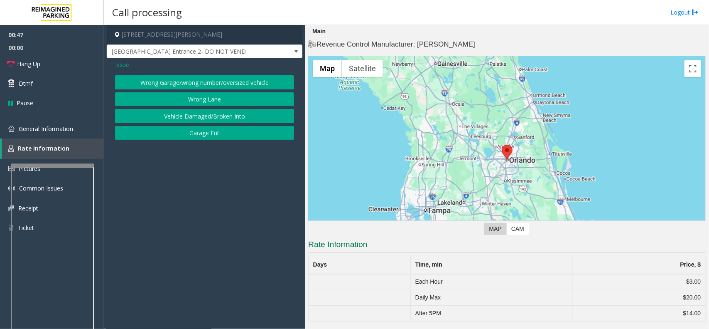
click at [118, 68] on span "Issue" at bounding box center [122, 64] width 14 height 9
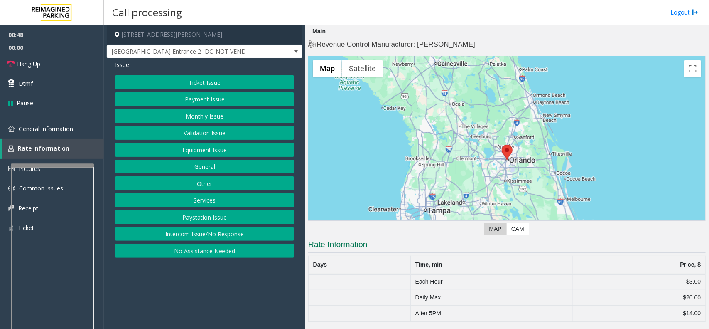
click at [217, 183] on button "Other" at bounding box center [204, 183] width 179 height 14
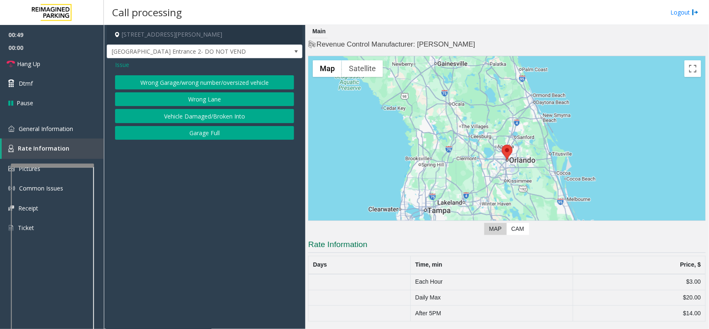
click at [129, 63] on span "Issue" at bounding box center [122, 64] width 14 height 9
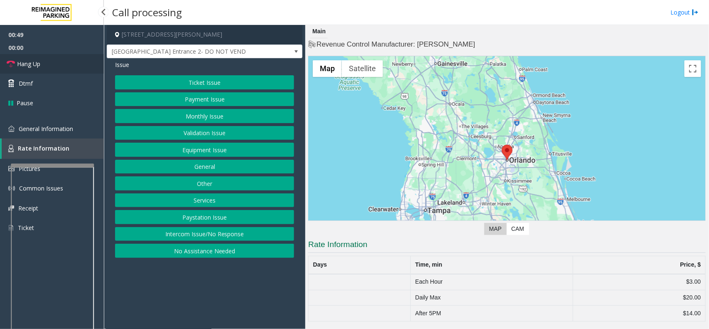
click at [69, 67] on link "Hang Up" at bounding box center [52, 64] width 104 height 20
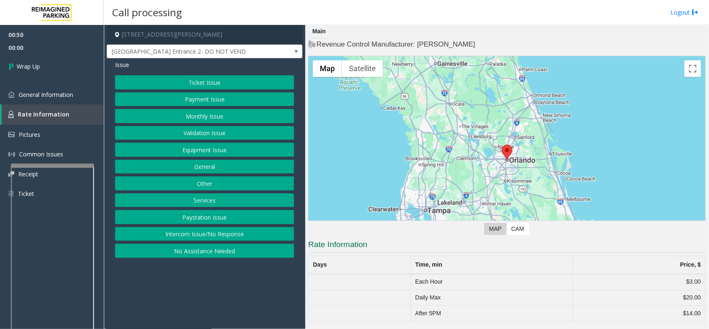
click at [209, 168] on button "General" at bounding box center [204, 167] width 179 height 14
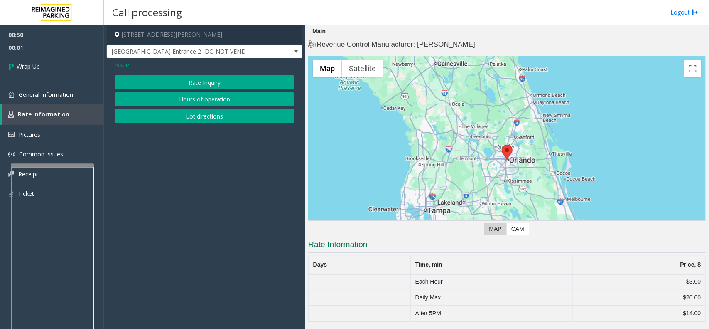
click at [210, 87] on button "Rate Inquiry" at bounding box center [204, 82] width 179 height 14
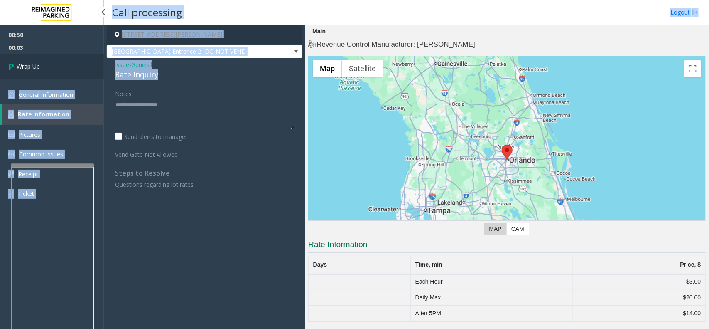
drag, startPoint x: 149, startPoint y: 74, endPoint x: 103, endPoint y: 61, distance: 47.4
click at [103, 61] on app-root "00:50 00:03 Wrap Up General Information Rate Information Pictures Common Issues…" at bounding box center [354, 164] width 709 height 329
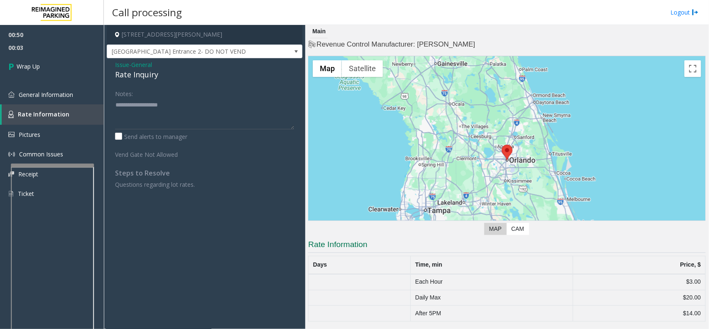
click at [179, 93] on div "Notes:" at bounding box center [204, 107] width 179 height 43
drag, startPoint x: 171, startPoint y: 77, endPoint x: 110, endPoint y: 66, distance: 62.0
click at [110, 66] on div "Issue - General Rate Inquiry Notes: Send alerts to manager Vend Gate Not Allowe…" at bounding box center [205, 127] width 196 height 139
copy div "Issue - General Rate Inquiry"
click at [116, 113] on textarea at bounding box center [204, 113] width 179 height 31
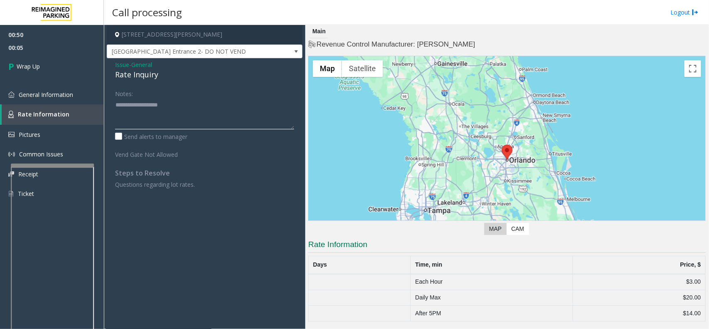
paste textarea "**********"
click at [134, 120] on textarea at bounding box center [204, 113] width 179 height 31
type textarea "**********"
click at [66, 62] on link "Wrap Up" at bounding box center [52, 66] width 104 height 25
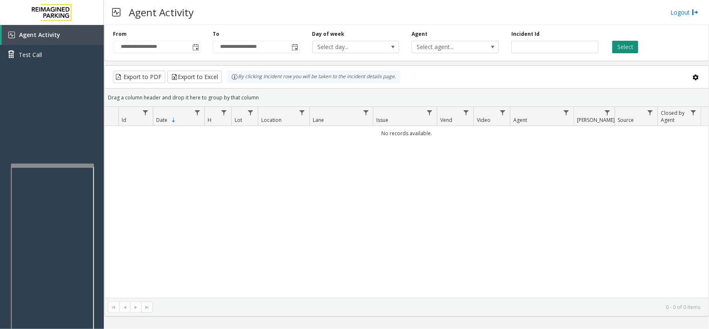
click at [630, 50] on button "Select" at bounding box center [625, 47] width 26 height 12
click at [194, 47] on span "Toggle popup" at bounding box center [195, 47] width 7 height 7
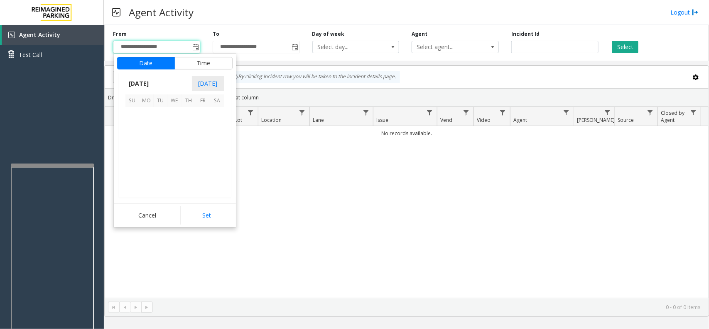
scroll to position [149063, 0]
click at [134, 144] on span "14" at bounding box center [132, 142] width 14 height 14
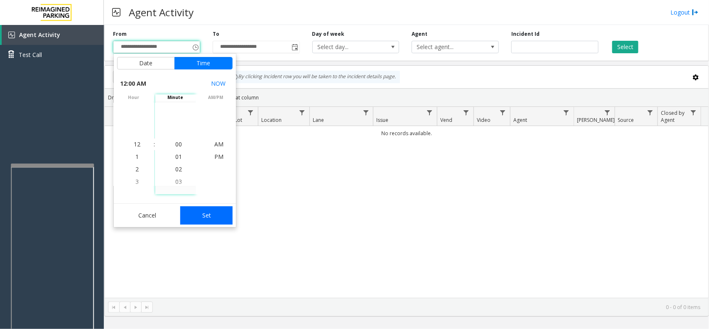
click at [216, 213] on button "Set" at bounding box center [206, 215] width 52 height 18
type input "**********"
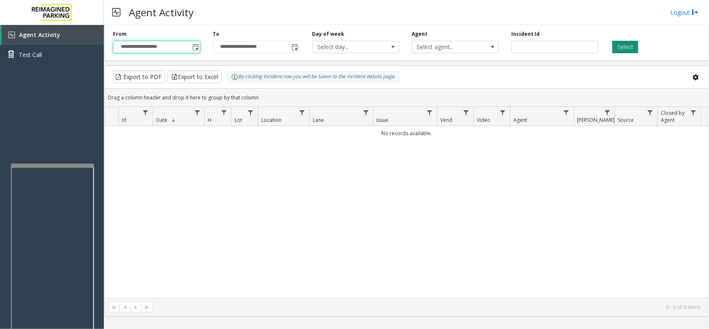
click at [622, 44] on button "Select" at bounding box center [625, 47] width 26 height 12
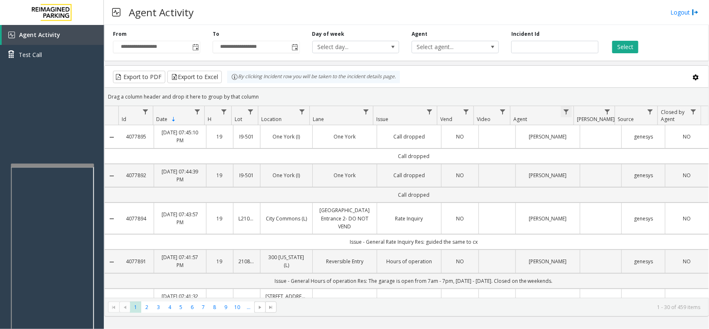
click at [567, 110] on span "Data table" at bounding box center [566, 111] width 7 height 7
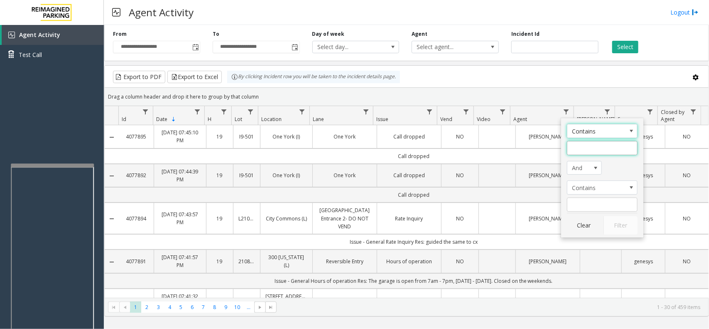
click at [587, 148] on input "Agent Filter" at bounding box center [602, 148] width 71 height 14
type input "****"
click button "Filter" at bounding box center [621, 225] width 34 height 18
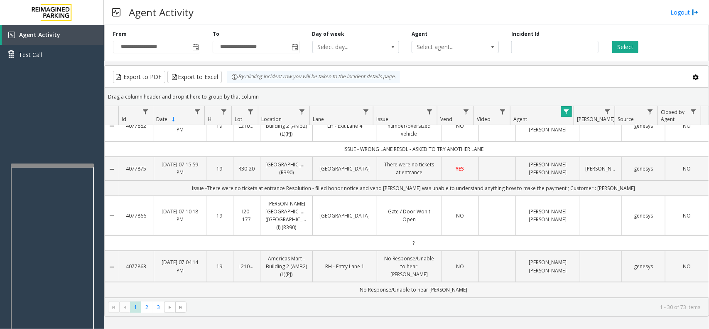
scroll to position [0, 0]
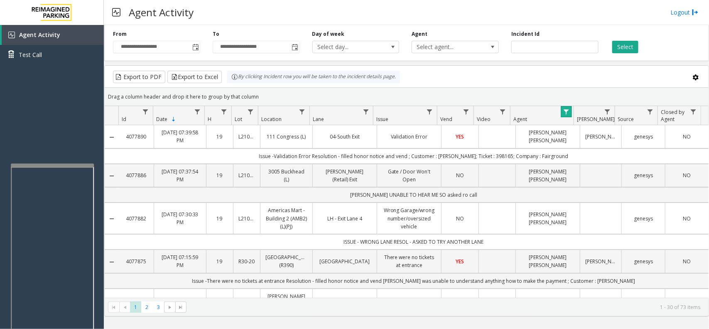
click at [564, 109] on span "Data table" at bounding box center [566, 111] width 7 height 7
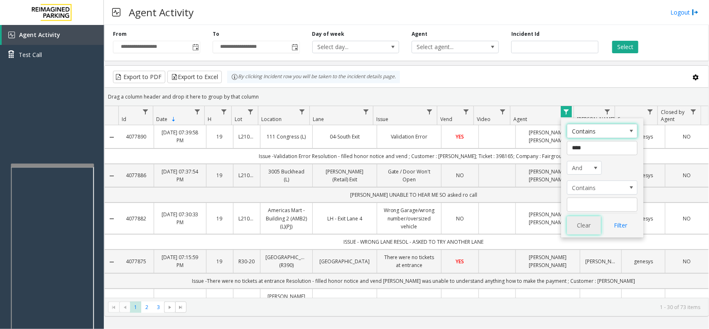
click at [583, 226] on button "Clear" at bounding box center [584, 225] width 34 height 18
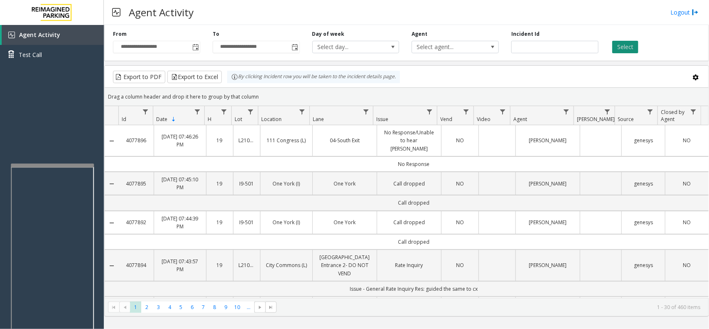
click at [618, 46] on button "Select" at bounding box center [625, 47] width 26 height 12
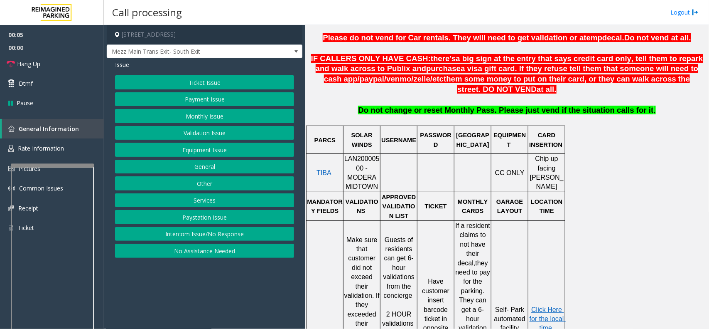
scroll to position [312, 0]
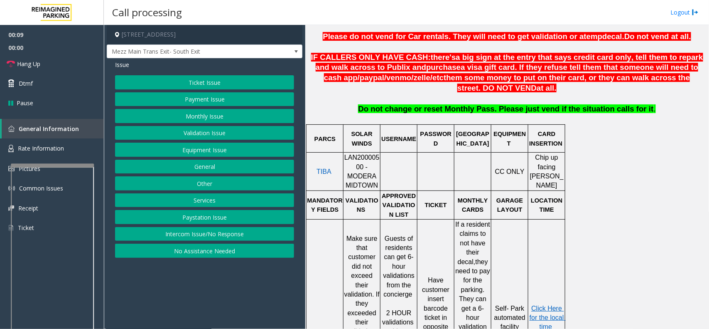
click at [360, 160] on span "LAN20000500 - MODERA MIDTOWN" at bounding box center [361, 171] width 35 height 35
copy span "LAN20000500"
click at [195, 84] on button "Ticket Issue" at bounding box center [204, 82] width 179 height 14
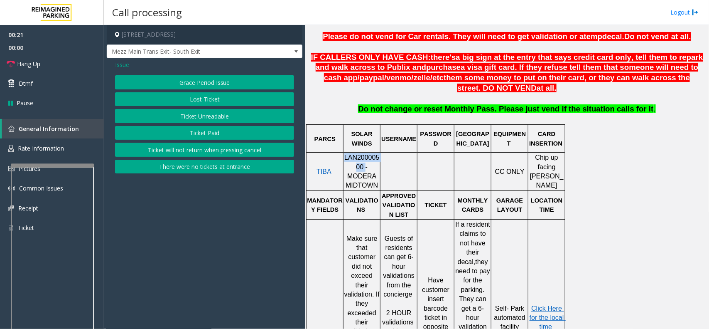
click at [208, 117] on button "Ticket Unreadable" at bounding box center [204, 116] width 179 height 14
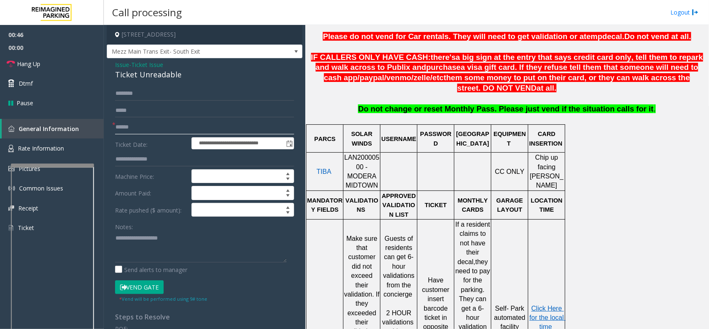
click at [189, 122] on input "text" at bounding box center [204, 127] width 179 height 14
type input "*******"
click at [547, 308] on p "Click Here for the local time" at bounding box center [547, 318] width 36 height 28
click at [547, 304] on p "Click Here for the local time" at bounding box center [547, 318] width 36 height 28
click at [544, 305] on span "Click Here for the local time" at bounding box center [548, 318] width 36 height 26
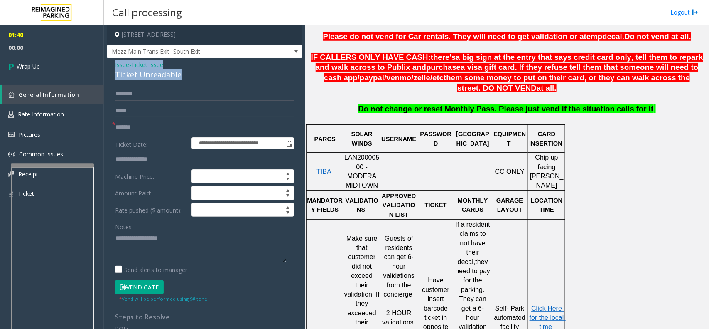
drag, startPoint x: 184, startPoint y: 73, endPoint x: 108, endPoint y: 64, distance: 76.5
click at [108, 64] on div "**********" at bounding box center [205, 264] width 196 height 413
click at [130, 242] on textarea at bounding box center [201, 246] width 172 height 31
paste textarea "**********"
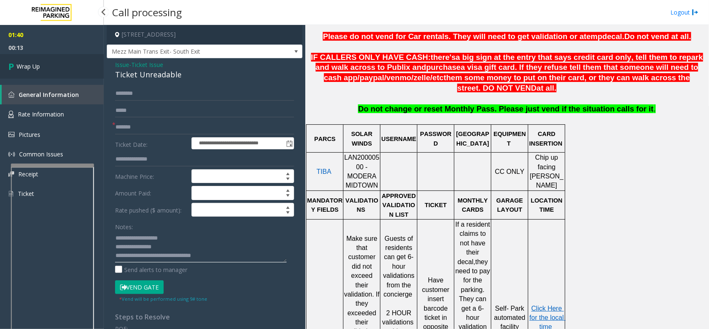
type textarea "**********"
click at [30, 63] on span "Wrap Up" at bounding box center [28, 66] width 23 height 9
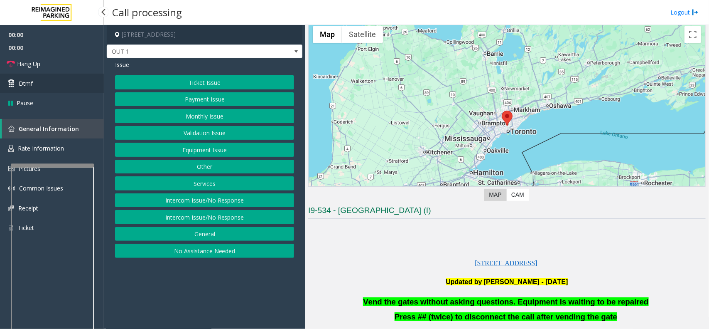
scroll to position [52, 0]
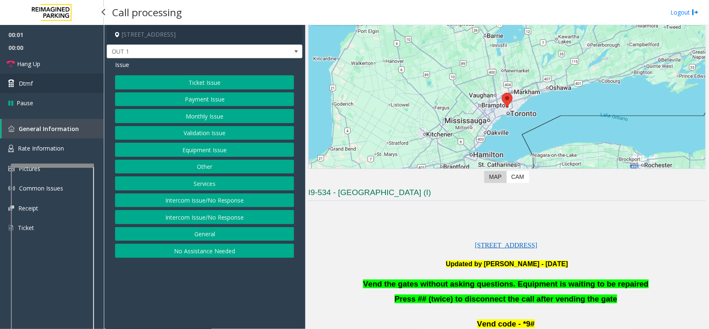
click at [49, 78] on link "Dtmf" at bounding box center [52, 84] width 104 height 20
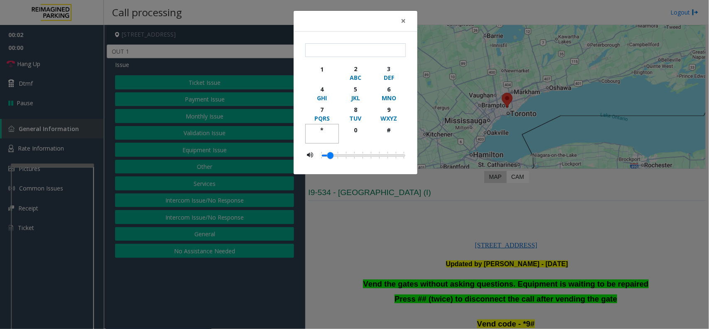
drag, startPoint x: 323, startPoint y: 129, endPoint x: 381, endPoint y: 112, distance: 59.7
click at [332, 129] on div "*" at bounding box center [322, 129] width 23 height 9
drag, startPoint x: 381, startPoint y: 111, endPoint x: 384, endPoint y: 130, distance: 19.3
click at [384, 123] on button "9 WXYZ" at bounding box center [389, 113] width 34 height 20
click at [384, 130] on div "#" at bounding box center [389, 129] width 23 height 9
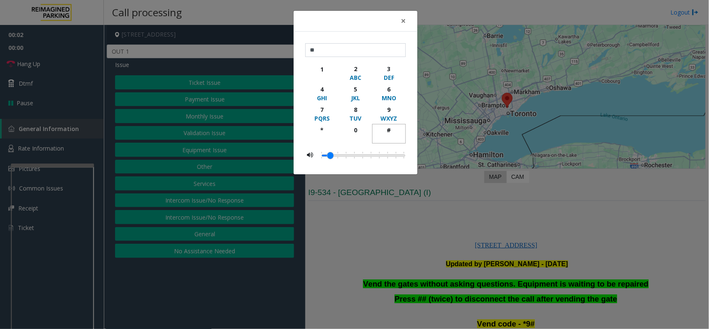
type input "***"
click at [401, 24] on span "×" at bounding box center [403, 21] width 5 height 12
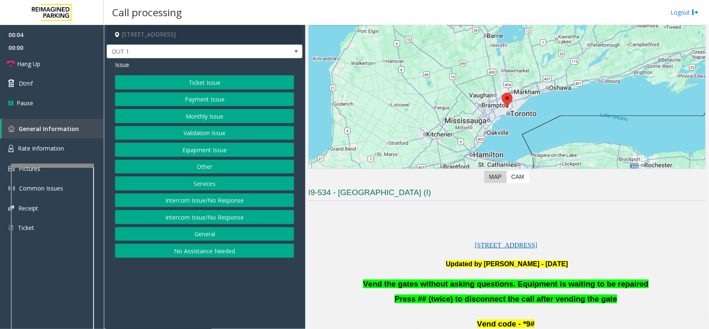
click at [219, 182] on button "Services" at bounding box center [204, 183] width 179 height 14
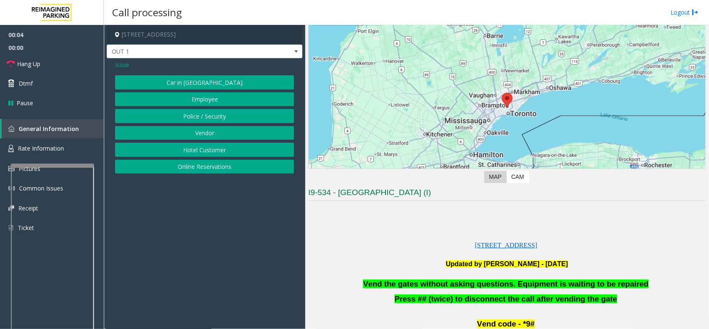
click at [219, 182] on app-call-processing-form "[STREET_ADDRESS] OUT 1 Issue Car in Tow Employee Police / Security Vendor Hotel…" at bounding box center [205, 177] width 202 height 304
click at [221, 166] on button "Online Reservations" at bounding box center [204, 167] width 179 height 14
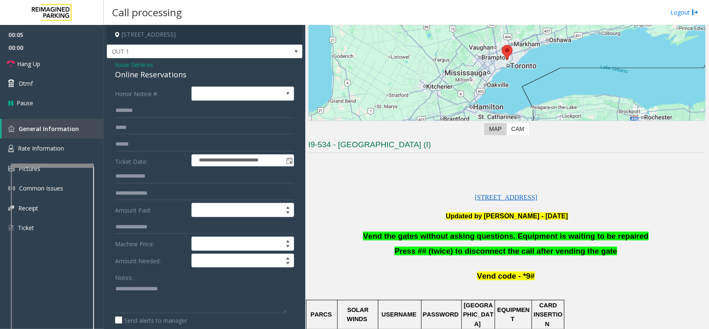
scroll to position [156, 0]
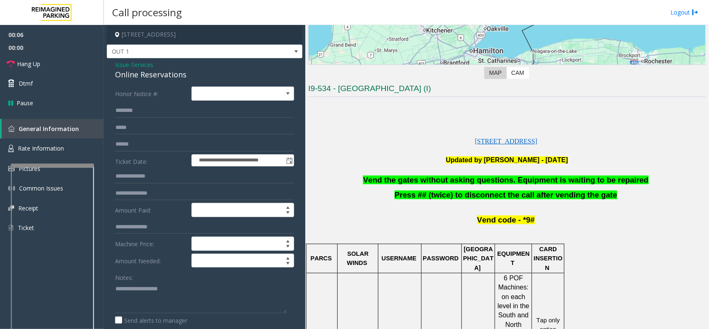
click at [441, 184] on span "Vend the gates without asking questions. Equipment is waiting to be repaired" at bounding box center [505, 179] width 285 height 9
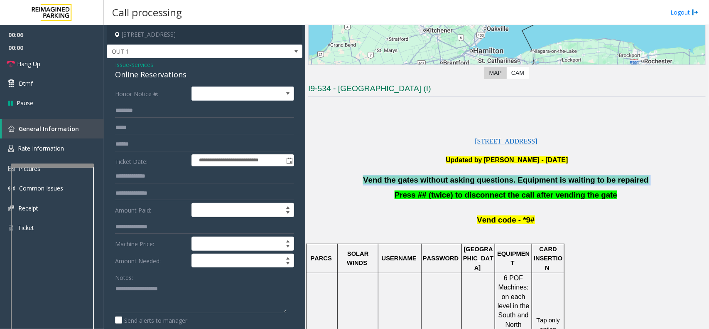
click at [441, 184] on span "Vend the gates without asking questions. Equipment is waiting to be repaired" at bounding box center [505, 179] width 285 height 9
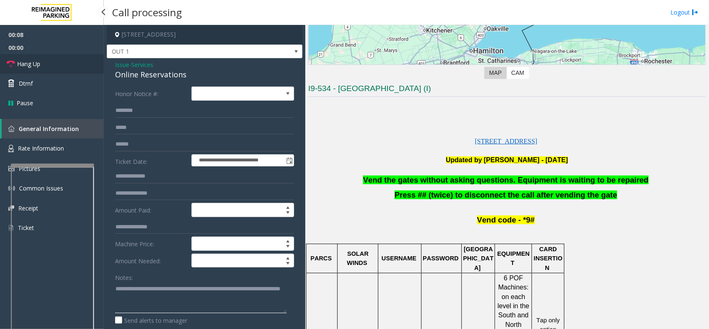
type textarea "**********"
click at [55, 69] on link "Hang Up" at bounding box center [52, 64] width 104 height 20
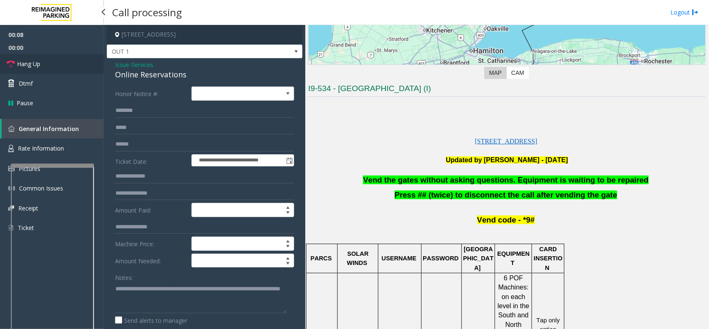
click at [55, 69] on link "Hang Up" at bounding box center [52, 64] width 104 height 20
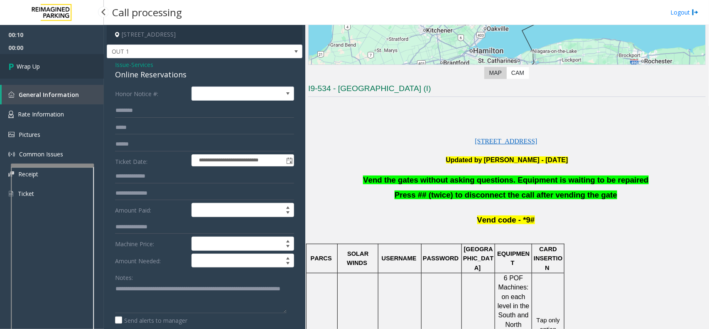
click at [55, 69] on link "Wrap Up" at bounding box center [52, 66] width 104 height 25
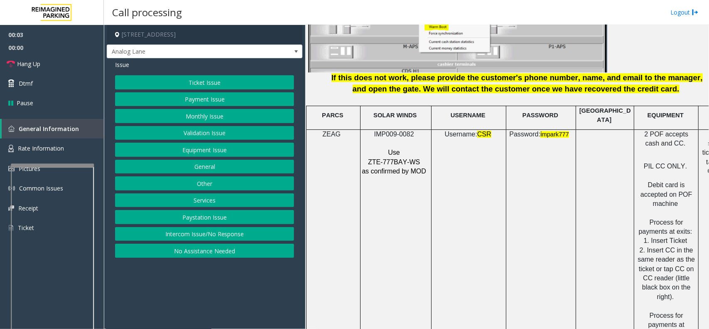
scroll to position [1091, 0]
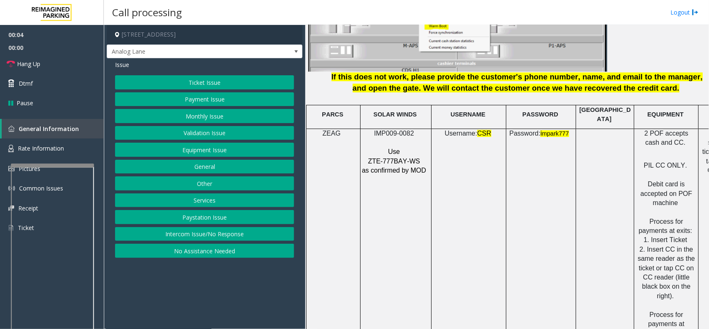
click at [390, 122] on td "SOLAR WINDS" at bounding box center [396, 116] width 71 height 23
click at [393, 131] on span "IMP009-0082" at bounding box center [394, 133] width 40 height 7
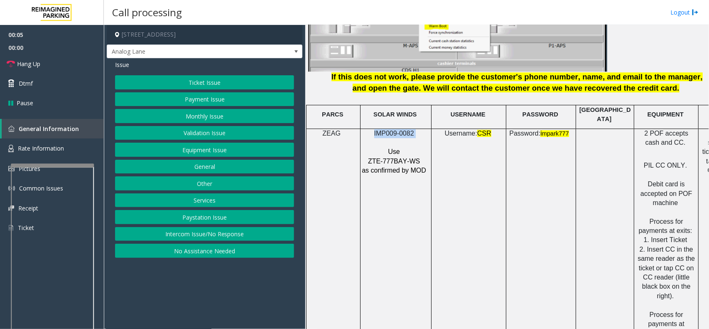
click at [393, 131] on span "IMP009-0082" at bounding box center [394, 133] width 40 height 7
click at [217, 118] on button "Monthly Issue" at bounding box center [204, 116] width 179 height 14
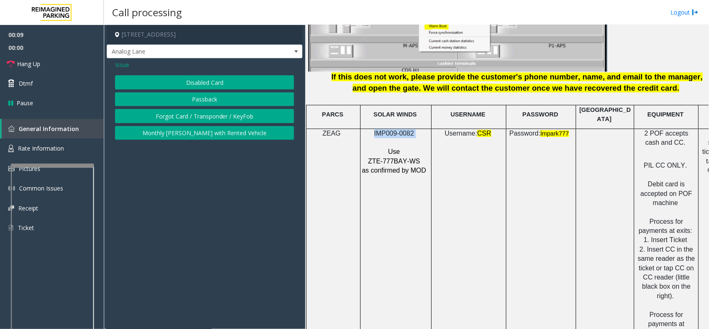
click at [205, 80] on button "Disabled Card" at bounding box center [204, 82] width 179 height 14
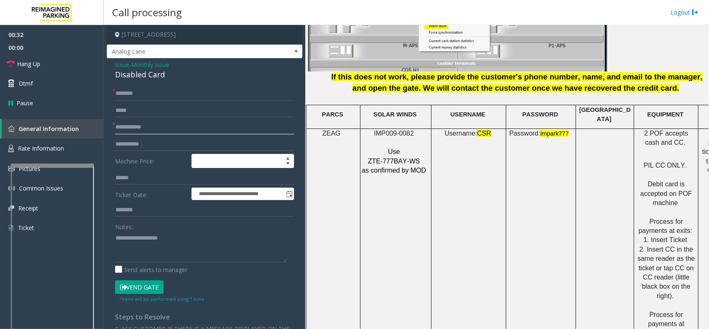
click at [162, 126] on input "text" at bounding box center [204, 127] width 179 height 14
click at [190, 130] on input "**" at bounding box center [204, 127] width 179 height 14
type input "**********"
click at [134, 89] on input "text" at bounding box center [204, 93] width 179 height 14
click at [135, 75] on div "Disabled Card" at bounding box center [204, 74] width 179 height 11
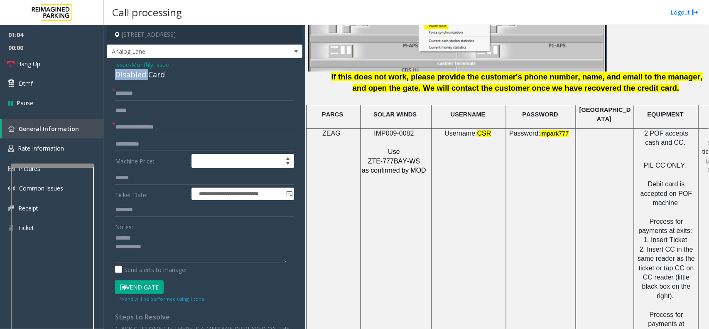
click at [135, 75] on div "Disabled Card" at bounding box center [204, 74] width 179 height 11
click at [138, 246] on textarea at bounding box center [201, 246] width 172 height 31
type textarea "**********"
click at [149, 88] on input "text" at bounding box center [204, 93] width 179 height 14
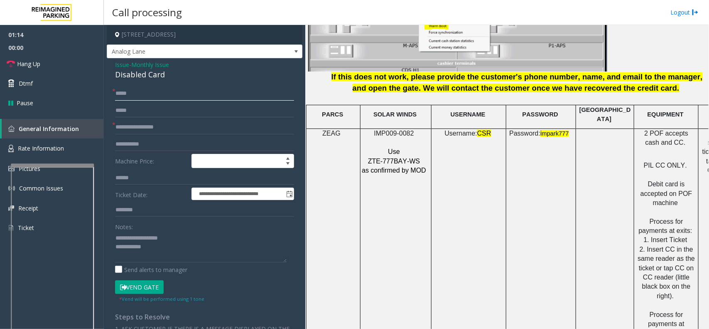
type input "****"
type textarea "**********"
drag, startPoint x: 146, startPoint y: 288, endPoint x: 135, endPoint y: 240, distance: 48.9
click at [145, 285] on button "Vend Gate" at bounding box center [139, 287] width 49 height 14
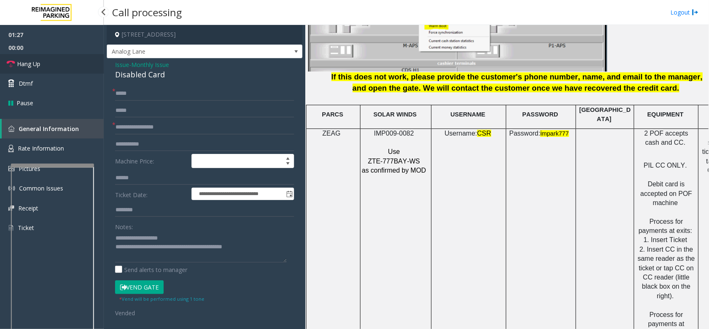
click at [44, 63] on link "Hang Up" at bounding box center [52, 64] width 104 height 20
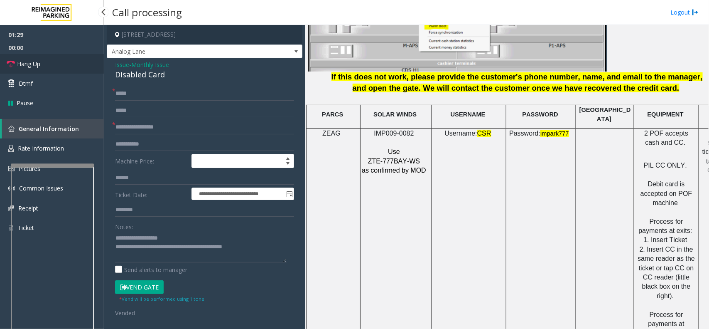
click at [44, 63] on link "Hang Up" at bounding box center [52, 64] width 104 height 20
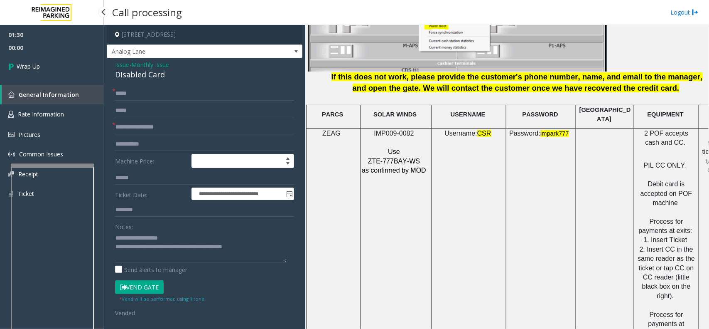
click at [42, 67] on link "Wrap Up" at bounding box center [52, 66] width 104 height 25
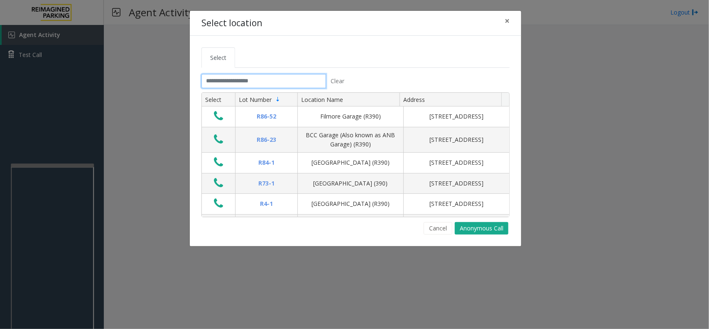
click at [243, 76] on input "text" at bounding box center [264, 81] width 125 height 14
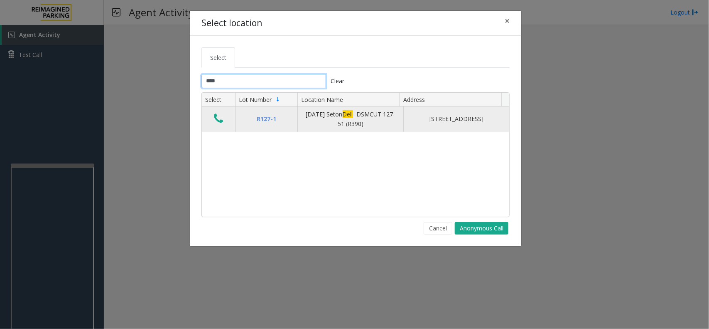
type input "****"
click at [220, 120] on icon "Data table" at bounding box center [218, 119] width 9 height 12
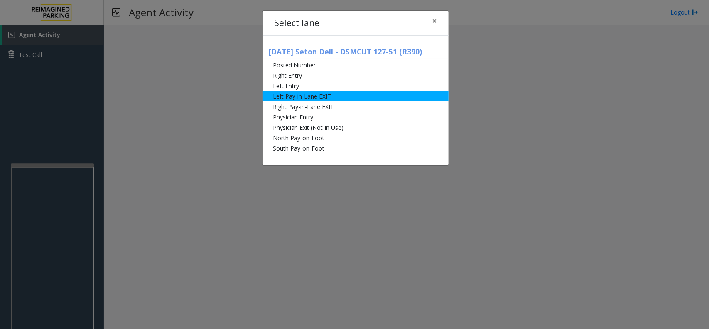
click at [320, 98] on li "Left Pay-in-Lane EXIT" at bounding box center [356, 96] width 186 height 10
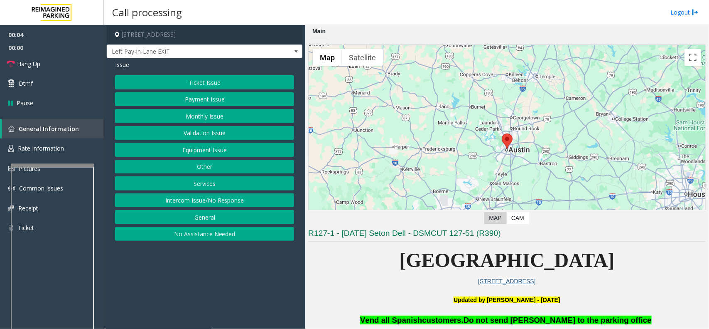
click at [221, 83] on button "Ticket Issue" at bounding box center [204, 82] width 179 height 14
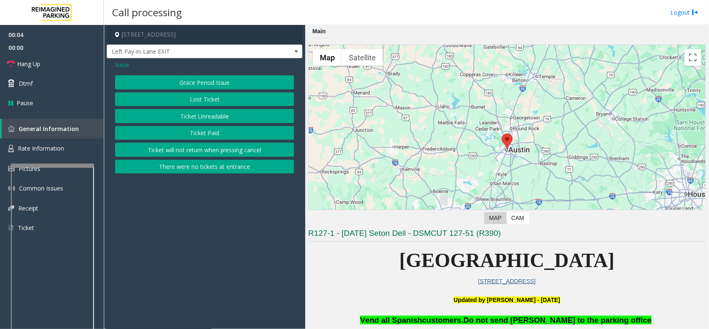
click at [224, 117] on button "Ticket Unreadable" at bounding box center [204, 116] width 179 height 14
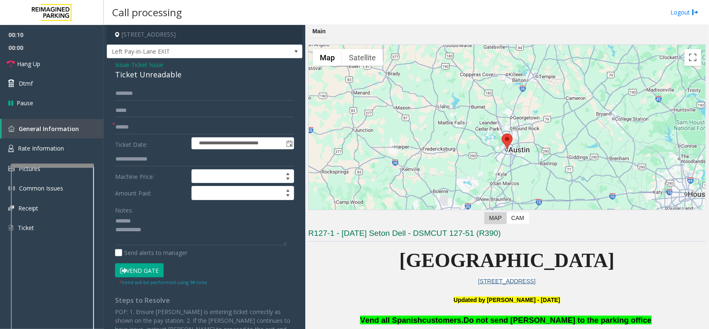
click at [129, 74] on div "Ticket Unreadable" at bounding box center [204, 74] width 179 height 11
drag, startPoint x: 129, startPoint y: 74, endPoint x: 158, endPoint y: 71, distance: 29.2
click at [144, 74] on div "Ticket Unreadable" at bounding box center [204, 74] width 179 height 11
click at [130, 235] on textarea at bounding box center [201, 229] width 172 height 31
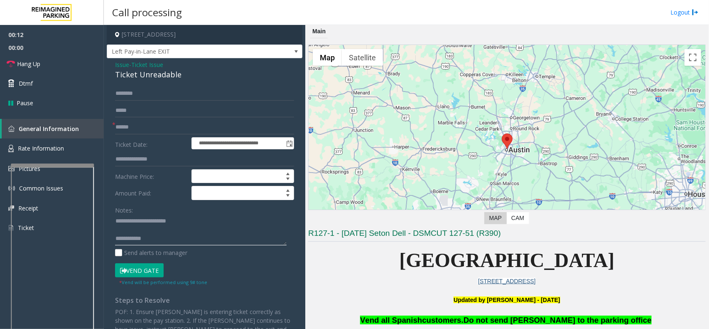
click at [129, 230] on textarea at bounding box center [201, 229] width 172 height 31
click at [174, 230] on textarea at bounding box center [201, 229] width 172 height 31
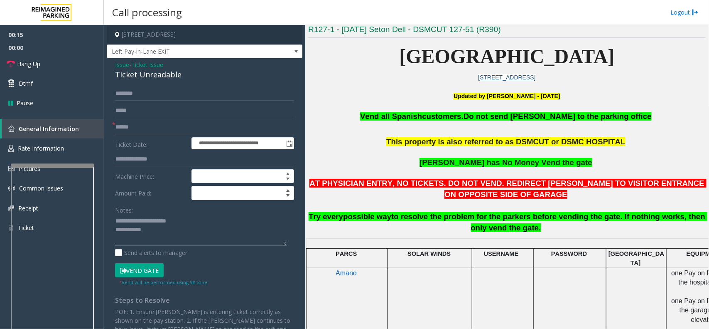
scroll to position [208, 0]
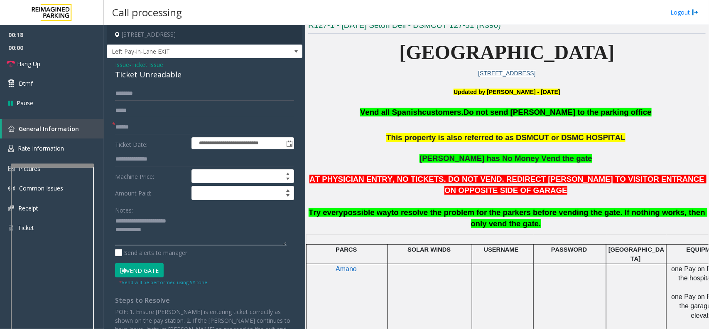
type textarea "**********"
click at [130, 125] on input "text" at bounding box center [204, 127] width 179 height 14
type input "*"
type input "******"
click at [147, 96] on input "text" at bounding box center [204, 93] width 179 height 14
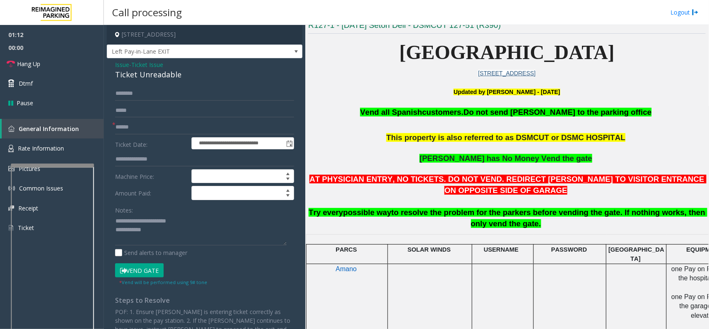
click at [160, 272] on button "Vend Gate" at bounding box center [139, 270] width 49 height 14
type textarea "**********"
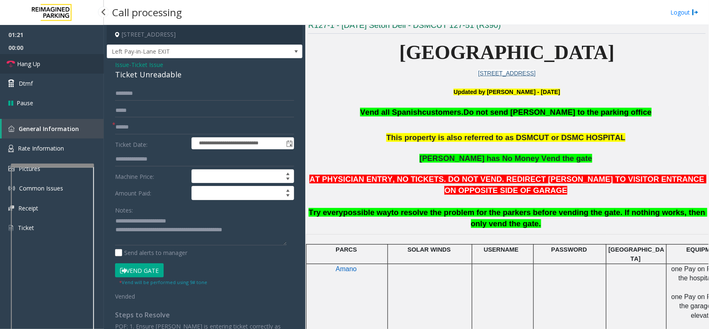
click at [52, 62] on link "Hang Up" at bounding box center [52, 64] width 104 height 20
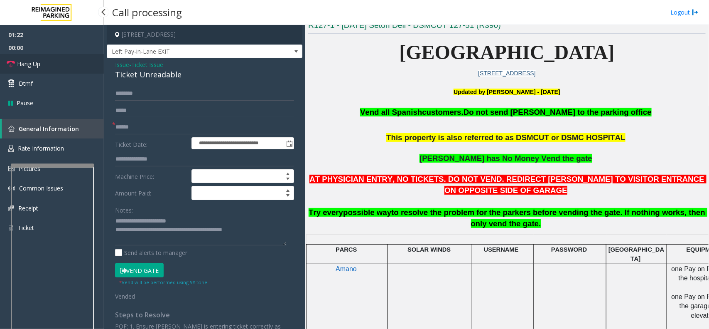
click at [52, 62] on link "Hang Up" at bounding box center [52, 64] width 104 height 20
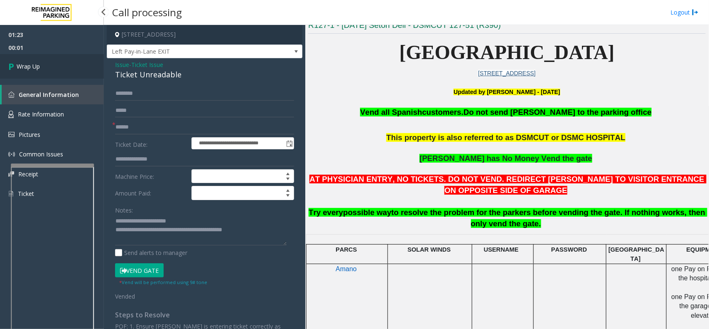
click at [55, 64] on link "Wrap Up" at bounding box center [52, 66] width 104 height 25
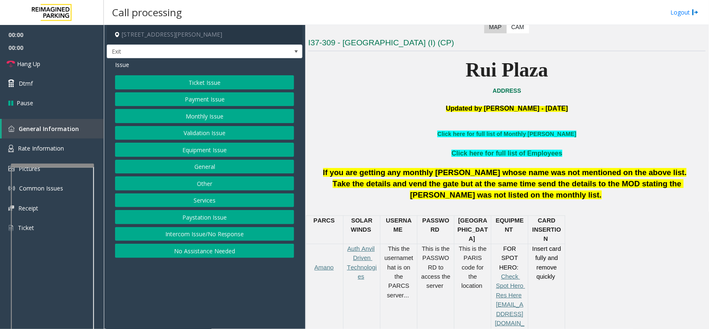
scroll to position [208, 0]
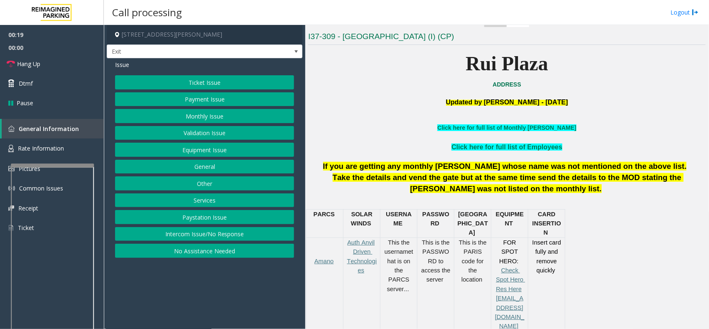
click at [223, 199] on button "Services" at bounding box center [204, 200] width 179 height 14
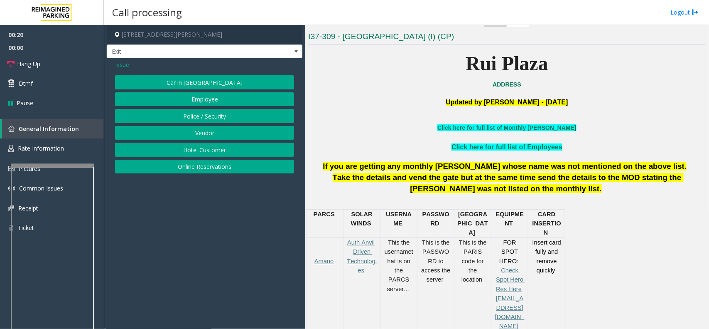
click at [223, 151] on button "Hotel Customer" at bounding box center [204, 150] width 179 height 14
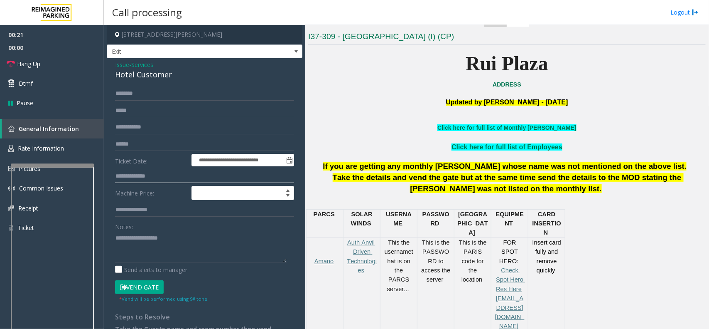
click at [154, 175] on input "text" at bounding box center [204, 176] width 179 height 14
type input "****"
click at [145, 239] on textarea at bounding box center [201, 246] width 172 height 31
click at [140, 88] on input "text" at bounding box center [204, 93] width 179 height 14
click at [148, 73] on div "Hotel Customer" at bounding box center [204, 74] width 179 height 11
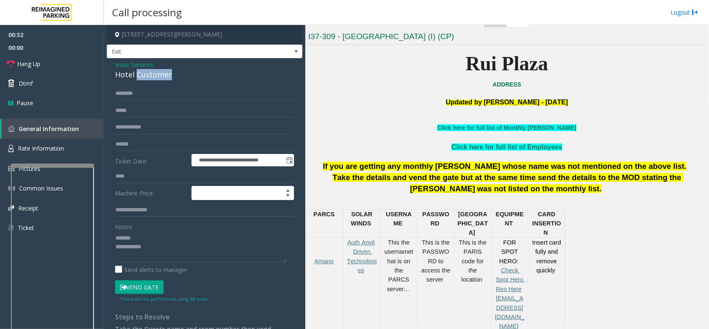
click at [148, 73] on div "Hotel Customer" at bounding box center [204, 74] width 179 height 11
click at [144, 96] on input "text" at bounding box center [204, 93] width 179 height 14
click at [152, 248] on textarea at bounding box center [201, 246] width 172 height 31
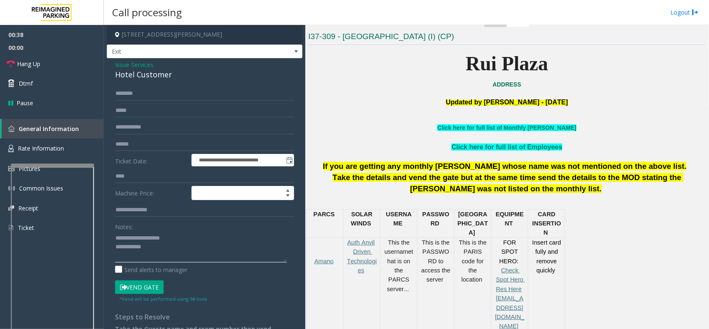
type textarea "**********"
click at [140, 93] on input "text" at bounding box center [204, 93] width 179 height 14
type input "*"
type input "******"
click at [140, 278] on form "**********" at bounding box center [204, 194] width 179 height 216
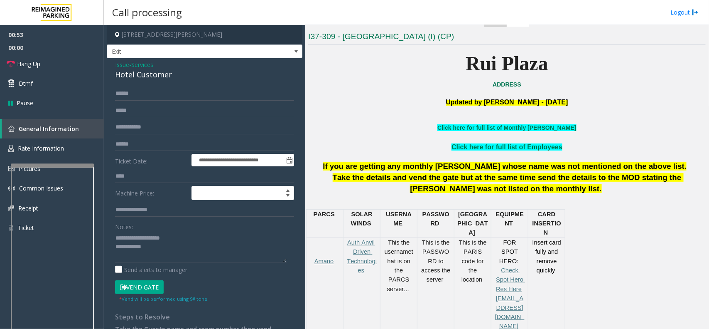
click at [140, 281] on button "Vend Gate" at bounding box center [139, 287] width 49 height 14
click at [119, 270] on label "Send alerts to manager" at bounding box center [151, 269] width 72 height 9
click at [158, 248] on textarea at bounding box center [201, 246] width 172 height 31
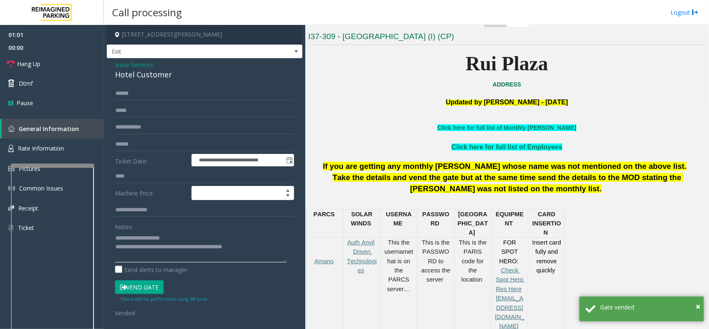
type textarea "**********"
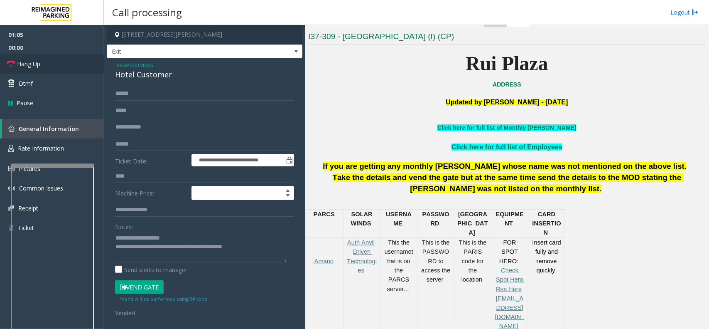
drag, startPoint x: 129, startPoint y: 92, endPoint x: 52, endPoint y: 61, distance: 82.3
click at [52, 61] on link "Hang Up" at bounding box center [52, 64] width 104 height 20
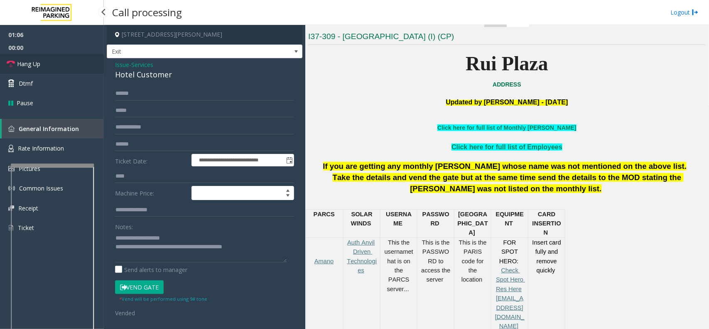
click at [52, 61] on link "Hang Up" at bounding box center [52, 64] width 104 height 20
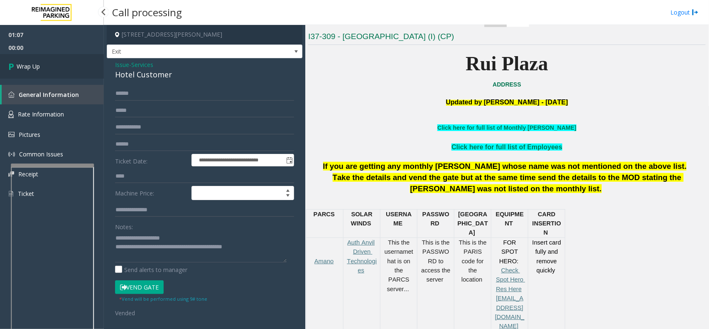
click at [52, 61] on link "Wrap Up" at bounding box center [52, 66] width 104 height 25
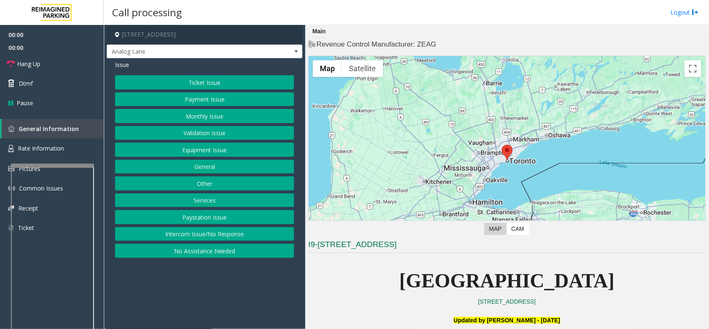
scroll to position [312, 0]
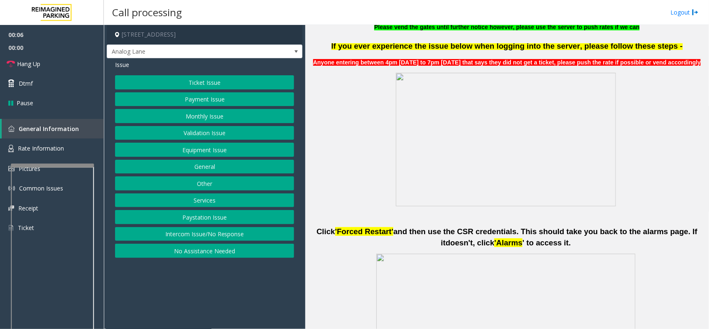
click at [204, 80] on button "Ticket Issue" at bounding box center [204, 82] width 179 height 14
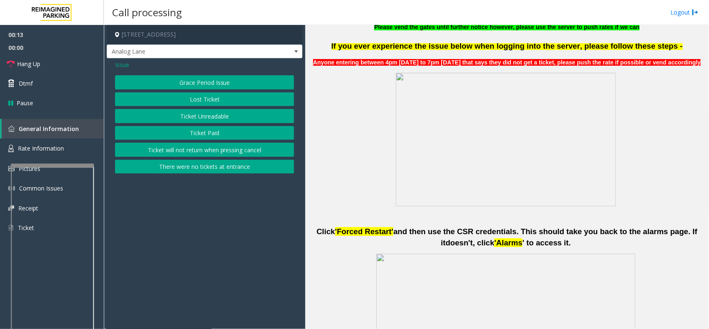
click at [202, 116] on button "Ticket Unreadable" at bounding box center [204, 116] width 179 height 14
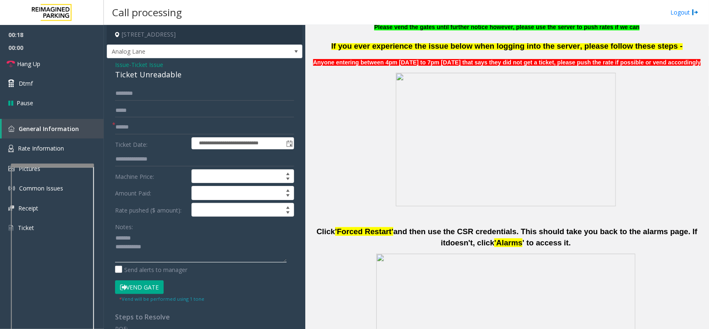
click at [143, 237] on textarea at bounding box center [201, 246] width 172 height 31
type textarea "**********"
click at [150, 65] on span "Ticket Issue" at bounding box center [147, 64] width 32 height 9
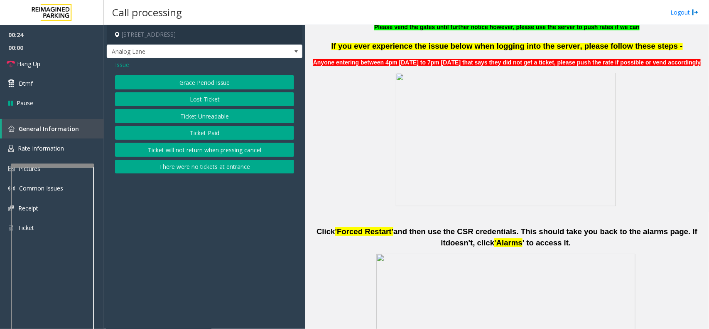
click at [125, 65] on span "Issue" at bounding box center [122, 64] width 14 height 9
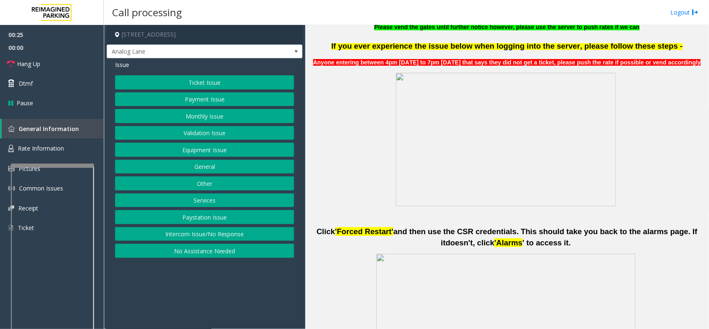
click at [164, 84] on button "Ticket Issue" at bounding box center [204, 82] width 179 height 14
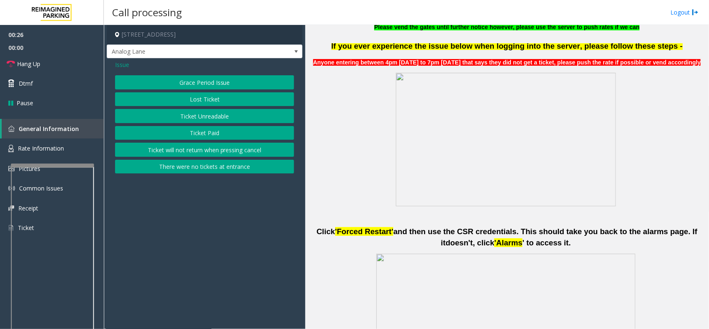
click at [188, 133] on button "Ticket Paid" at bounding box center [204, 133] width 179 height 14
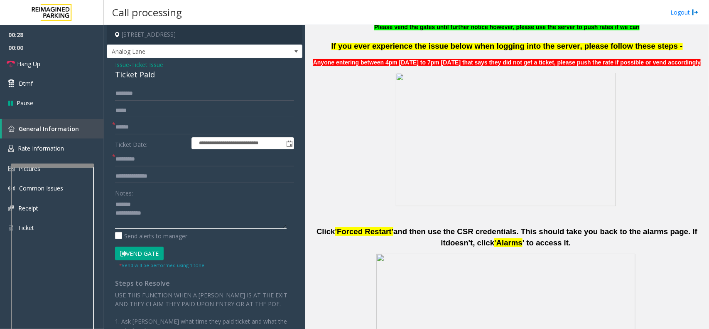
click at [160, 213] on textarea at bounding box center [201, 212] width 172 height 31
type textarea "**********"
click at [145, 132] on input "text" at bounding box center [204, 127] width 179 height 14
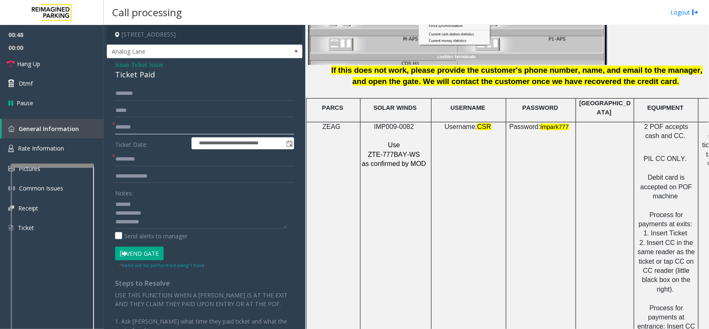
scroll to position [1195, 0]
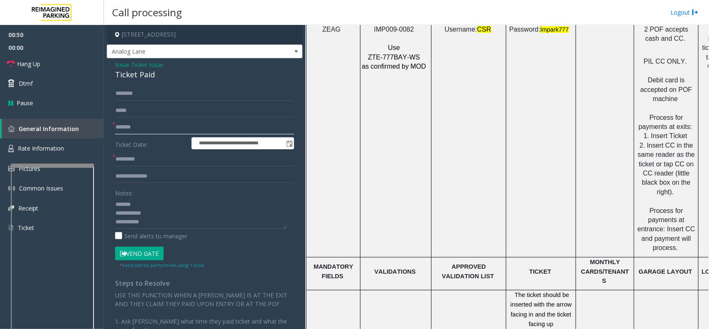
click at [129, 128] on input "*******" at bounding box center [204, 127] width 179 height 14
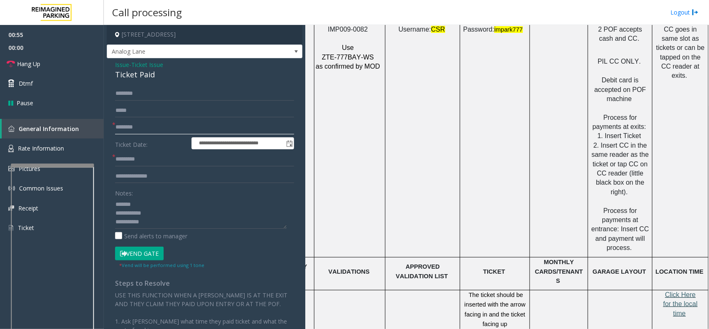
type input "********"
click at [674, 291] on span "Click Here for the local time" at bounding box center [681, 304] width 34 height 26
click at [148, 163] on input "text" at bounding box center [204, 159] width 179 height 14
type input "*****"
click at [161, 219] on textarea at bounding box center [201, 212] width 172 height 31
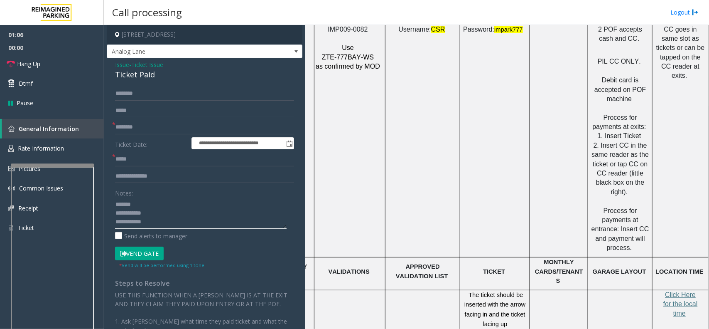
scroll to position [5, 0]
click at [150, 250] on button "Vend Gate" at bounding box center [139, 253] width 49 height 14
drag, startPoint x: 141, startPoint y: 226, endPoint x: 113, endPoint y: 225, distance: 28.7
click at [113, 225] on div "**********" at bounding box center [205, 253] width 192 height 334
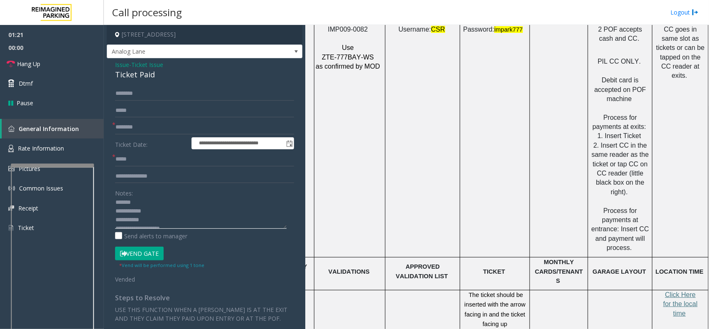
scroll to position [0, 0]
click at [35, 65] on span "Hang Up" at bounding box center [28, 63] width 23 height 9
click at [132, 74] on div "Ticket Paid" at bounding box center [204, 74] width 179 height 11
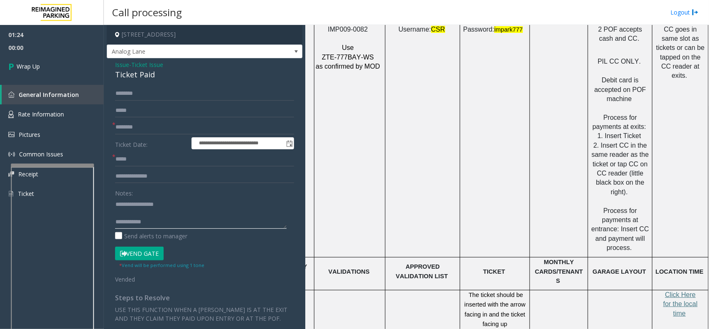
click at [157, 212] on textarea at bounding box center [201, 212] width 172 height 31
click at [158, 214] on textarea at bounding box center [201, 212] width 172 height 31
click at [163, 213] on textarea at bounding box center [201, 212] width 172 height 31
paste textarea "**********"
type textarea "**********"
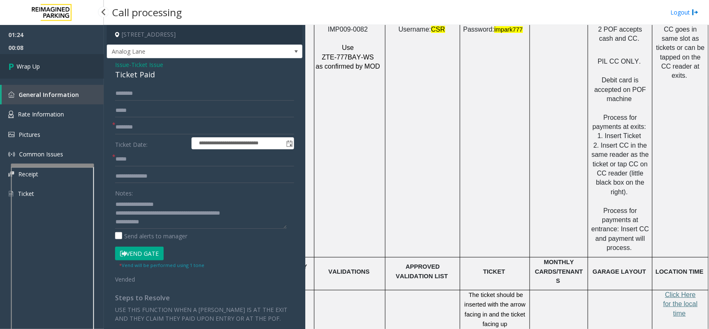
click at [32, 57] on link "Wrap Up" at bounding box center [52, 66] width 104 height 25
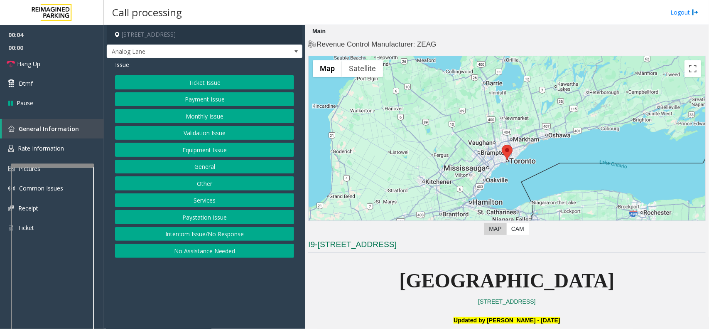
click at [202, 84] on button "Ticket Issue" at bounding box center [204, 82] width 179 height 14
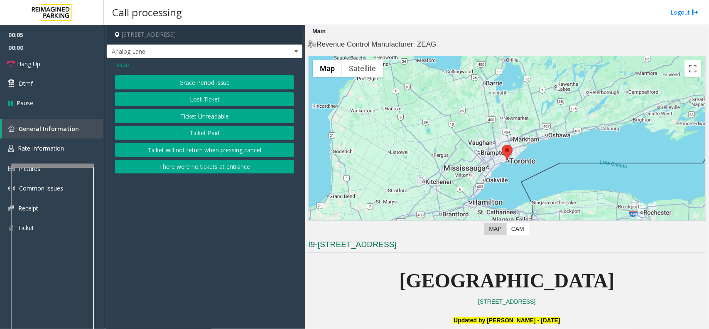
click at [202, 116] on button "Ticket Unreadable" at bounding box center [204, 116] width 179 height 14
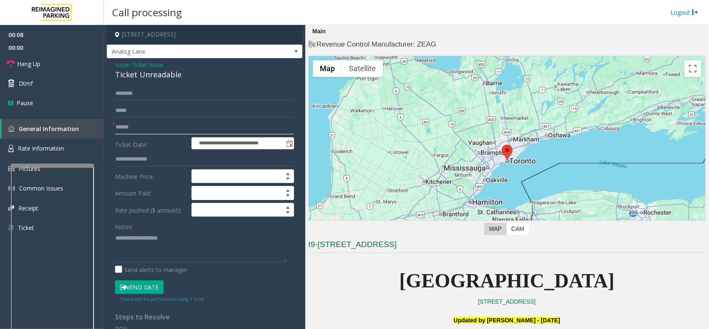
click at [125, 126] on input "text" at bounding box center [204, 127] width 179 height 14
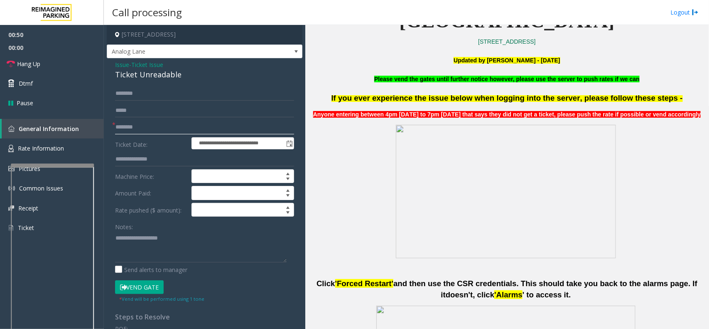
type input "********"
click at [143, 73] on div "Ticket Unreadable" at bounding box center [204, 74] width 179 height 11
click at [145, 248] on textarea at bounding box center [201, 246] width 172 height 31
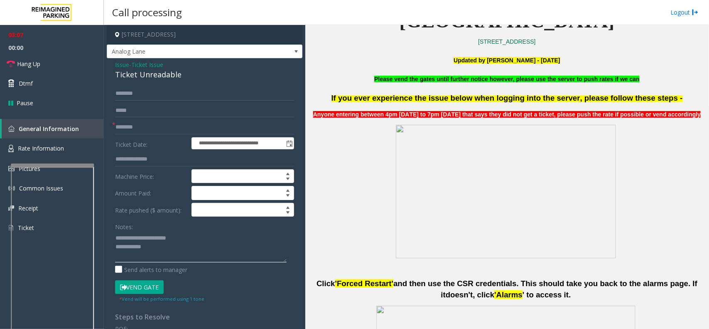
click at [169, 253] on textarea at bounding box center [201, 246] width 172 height 31
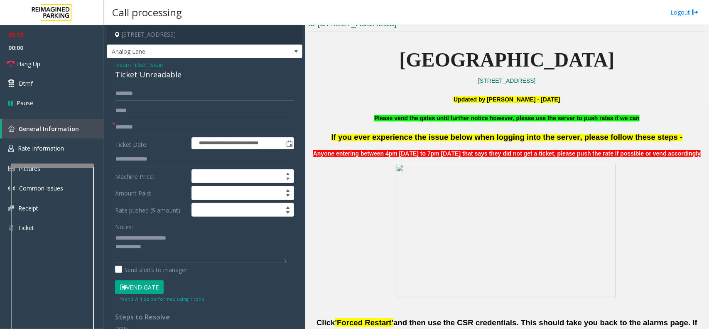
scroll to position [208, 0]
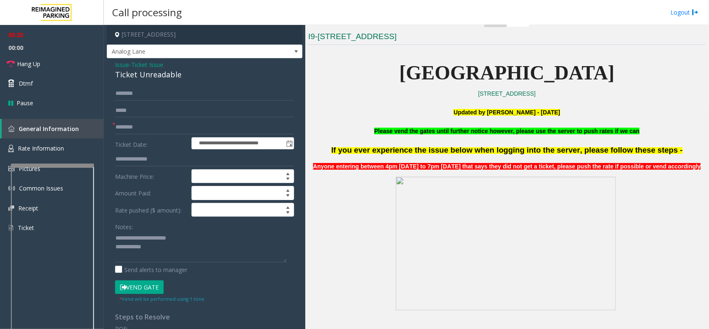
click at [148, 289] on button "Vend Gate" at bounding box center [139, 287] width 49 height 14
click at [168, 250] on textarea at bounding box center [201, 246] width 172 height 31
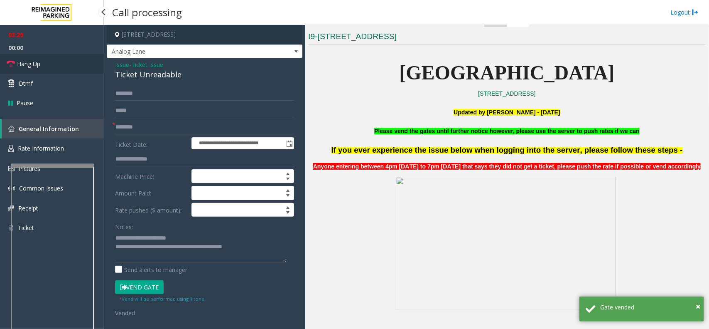
click at [58, 65] on link "Hang Up" at bounding box center [52, 64] width 104 height 20
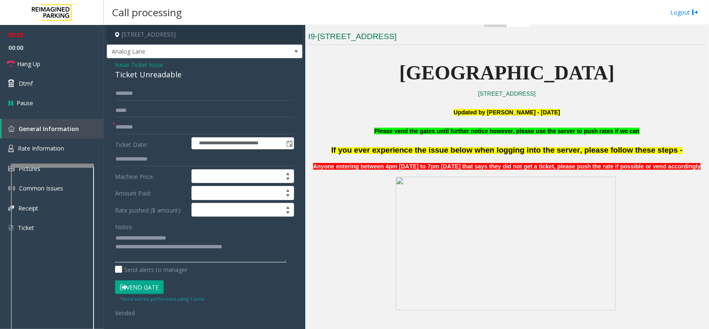
click at [255, 248] on textarea at bounding box center [201, 246] width 172 height 31
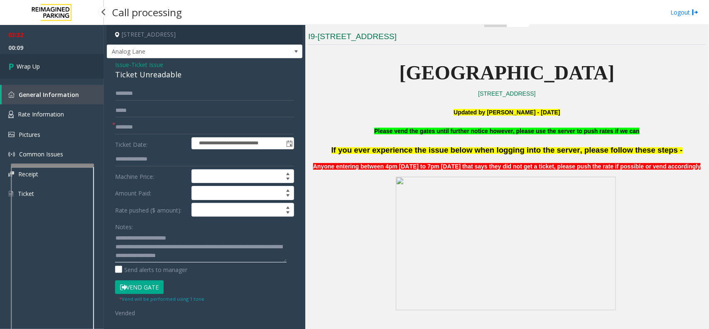
type textarea "**********"
click at [54, 74] on link "Wrap Up" at bounding box center [52, 66] width 104 height 25
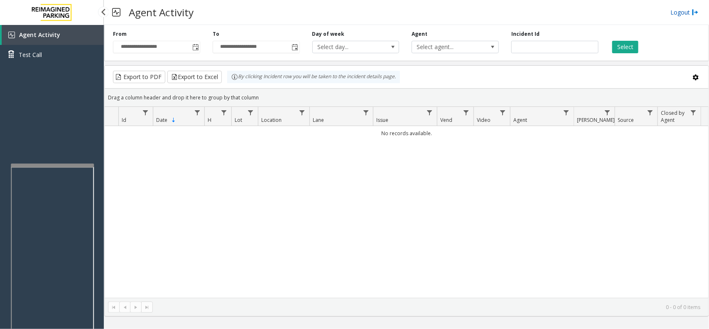
click at [685, 11] on link "Logout" at bounding box center [685, 12] width 28 height 9
